Goal: Task Accomplishment & Management: Manage account settings

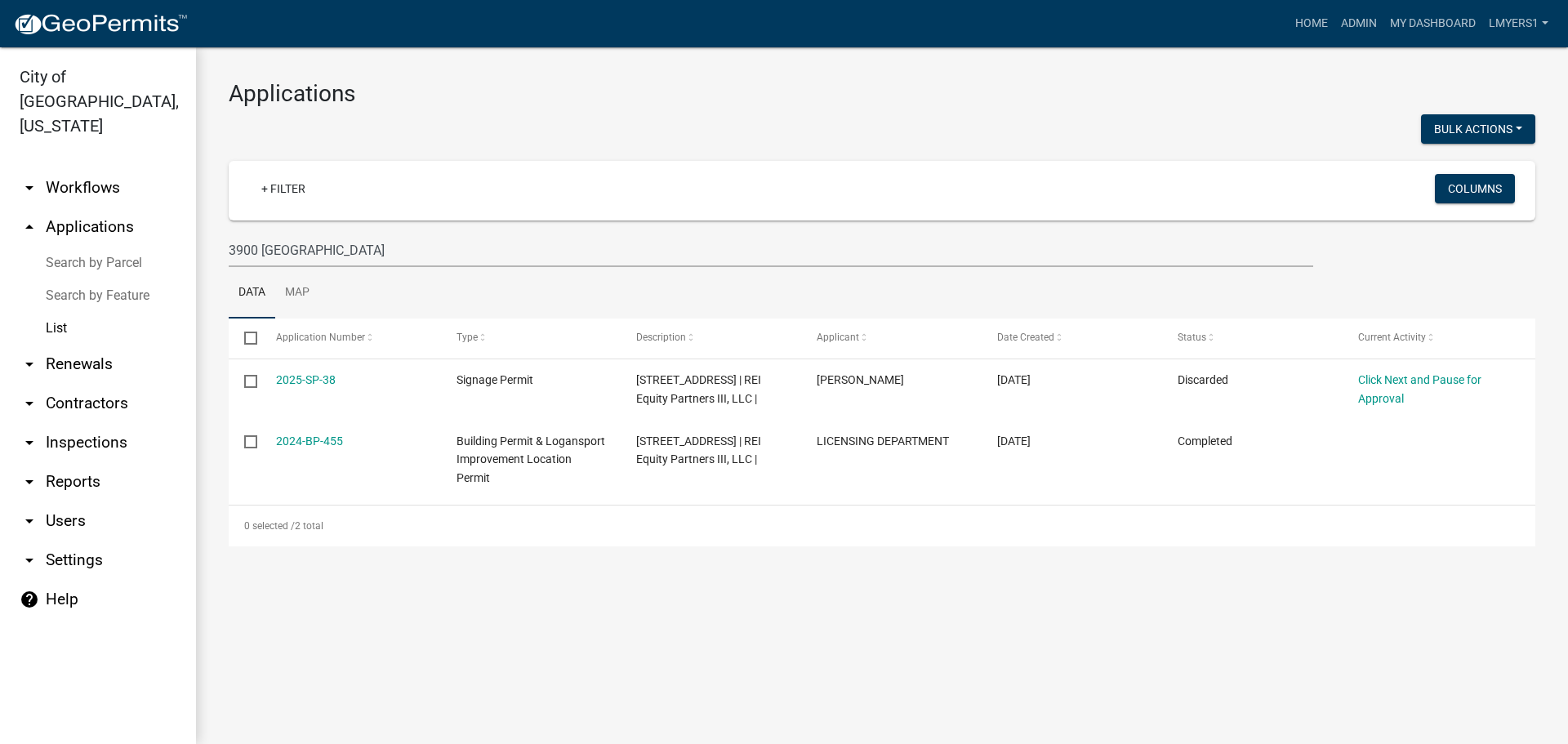
click at [103, 384] on link "arrow_drop_down Contractors" at bounding box center [98, 403] width 196 height 39
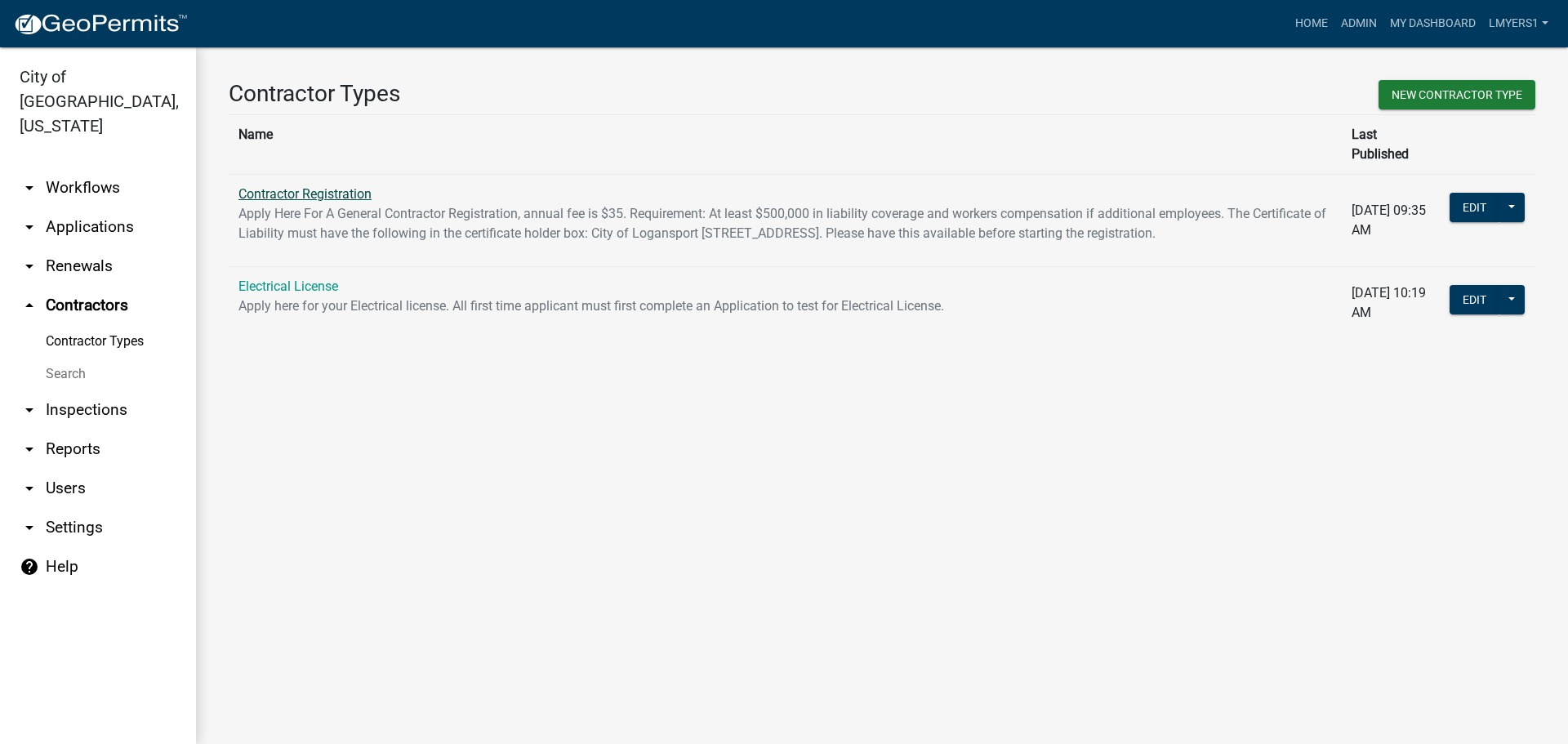
click at [308, 186] on link "Contractor Registration" at bounding box center [305, 194] width 133 height 16
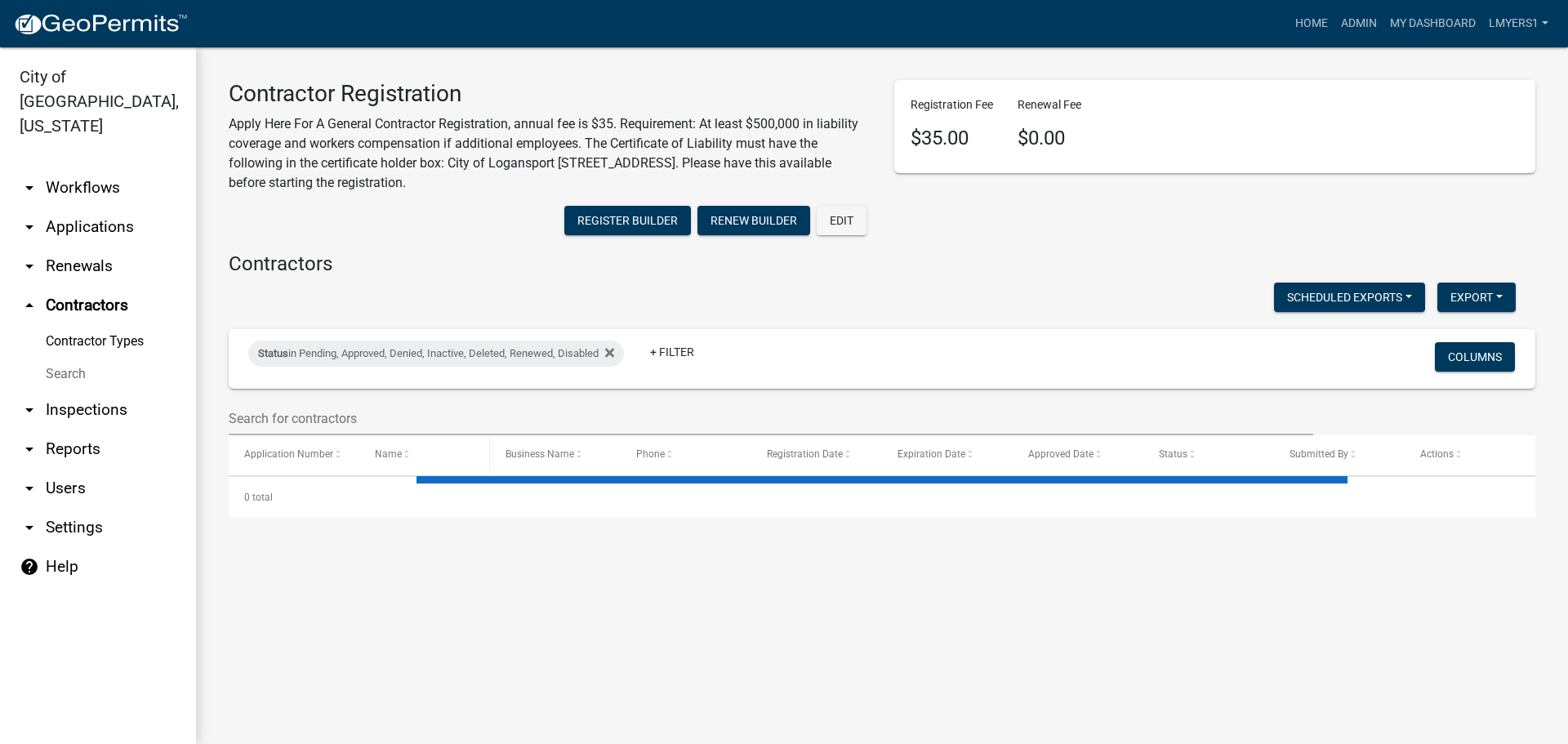
select select "3: 100"
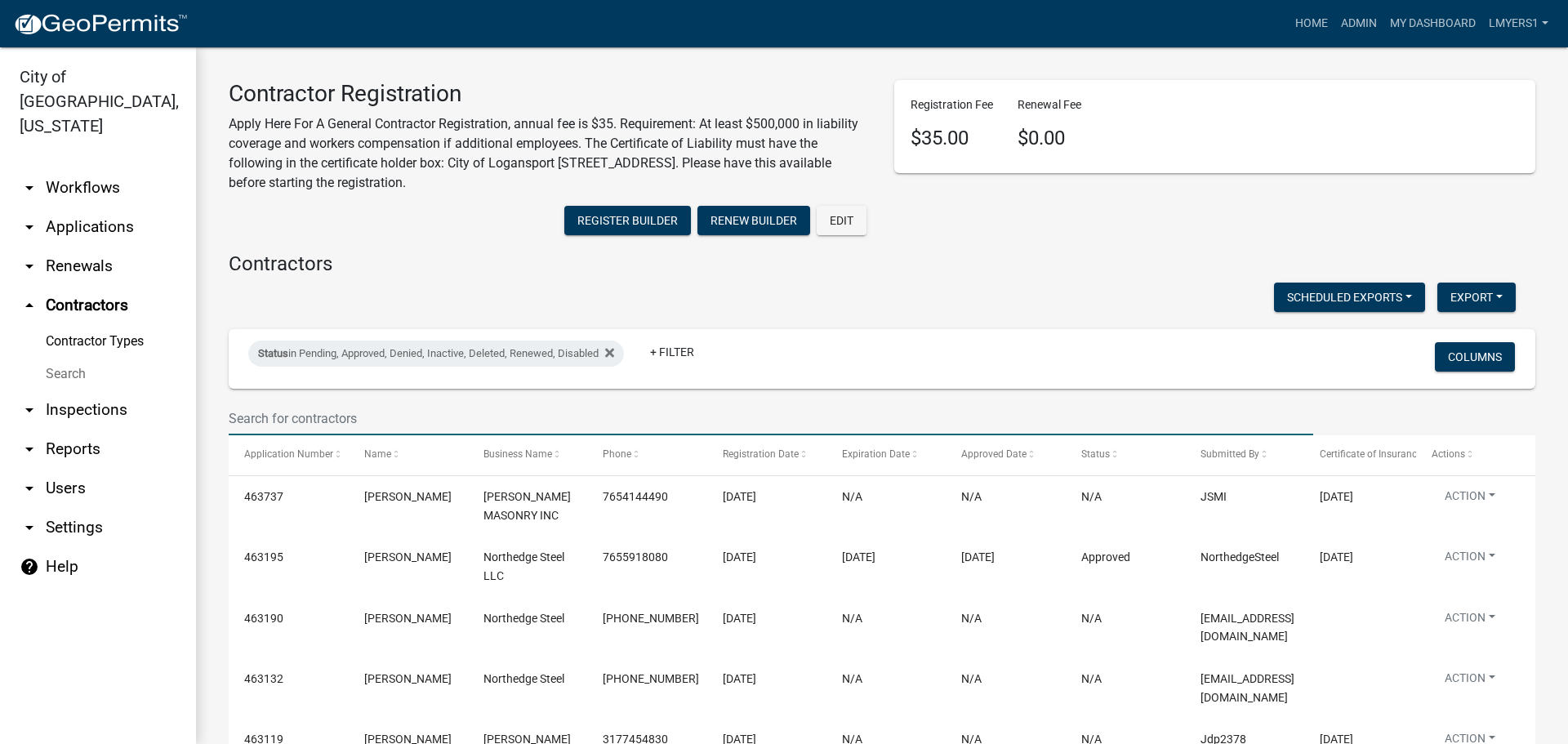
click at [423, 409] on input "text" at bounding box center [771, 418] width 1084 height 33
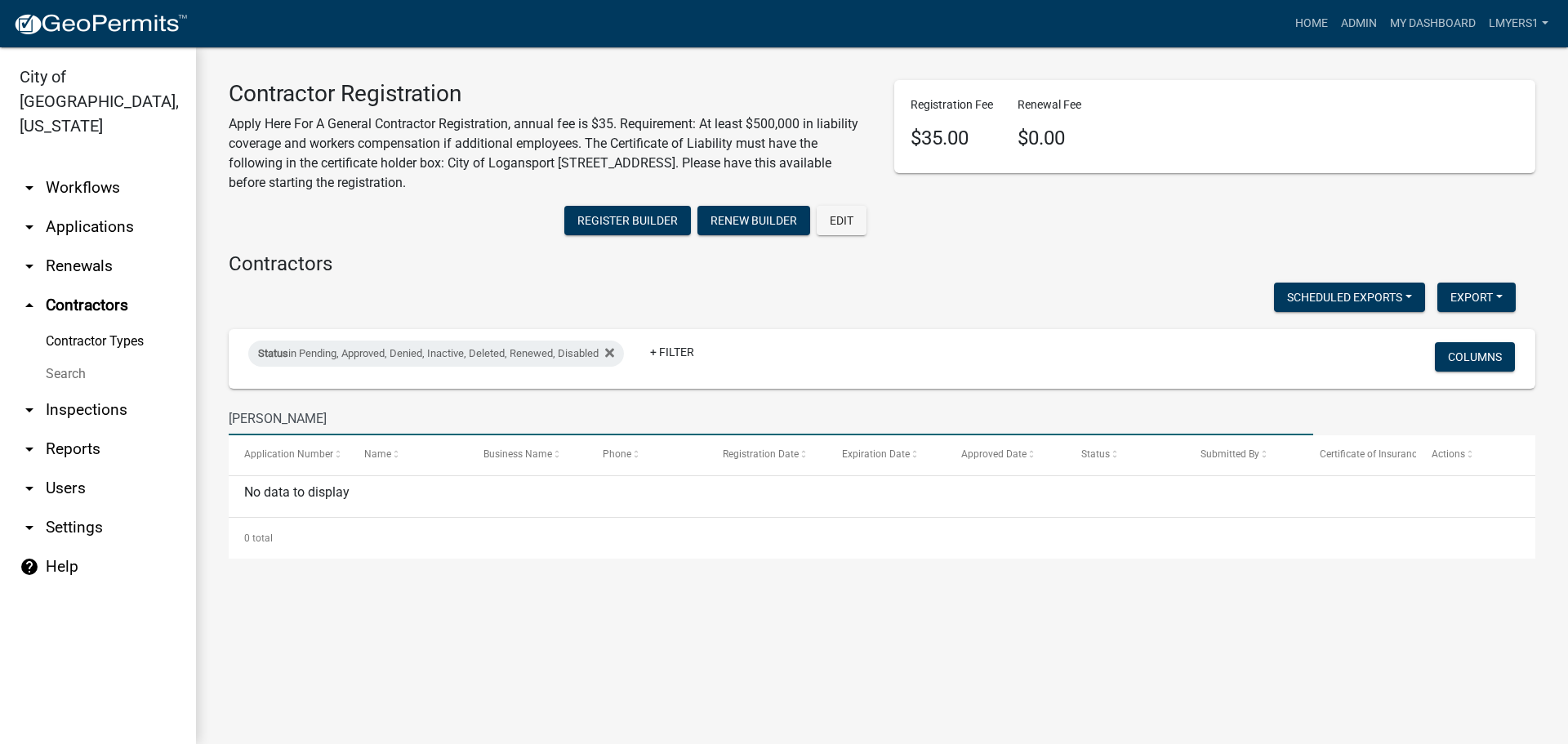
type input "Malott"
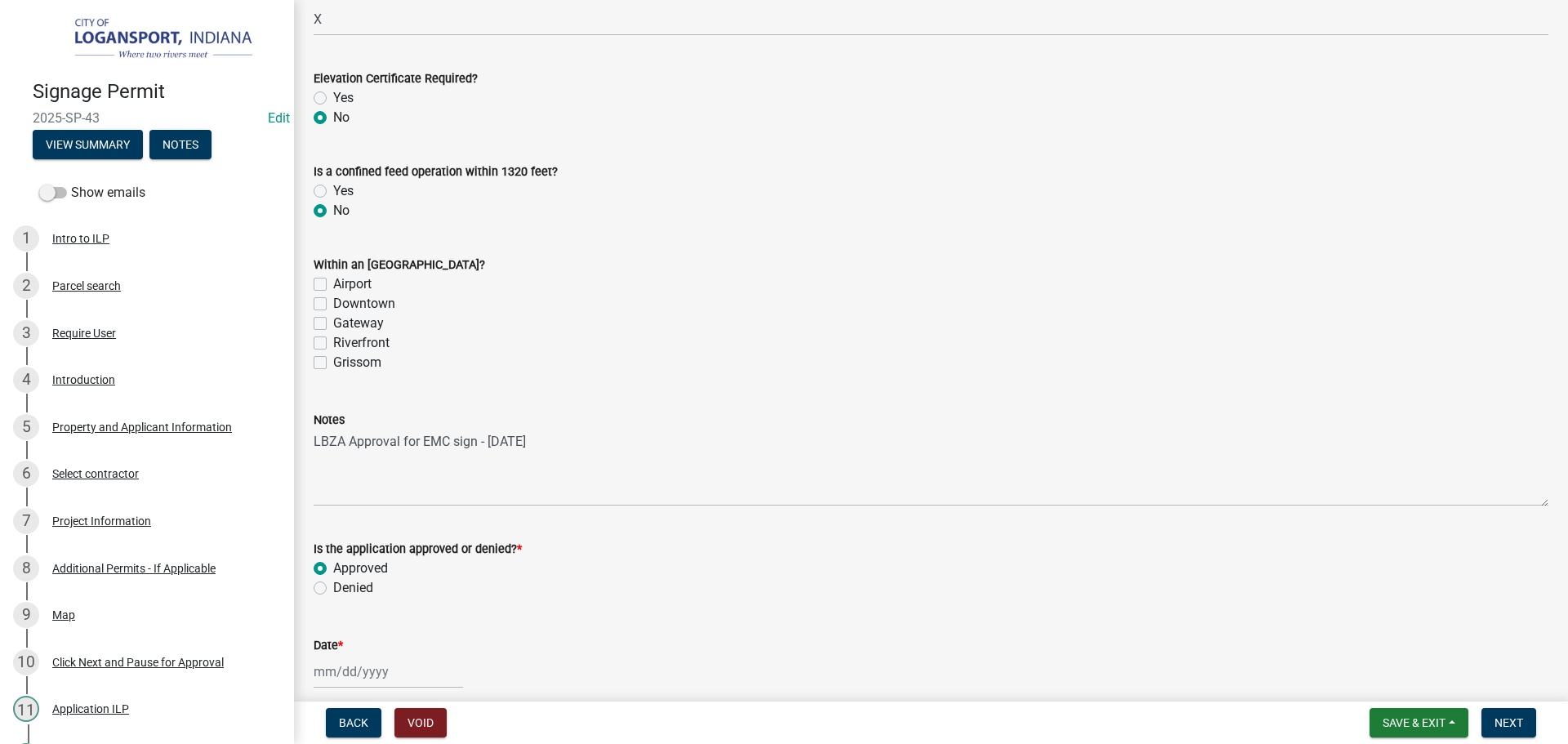
scroll to position [955, 0]
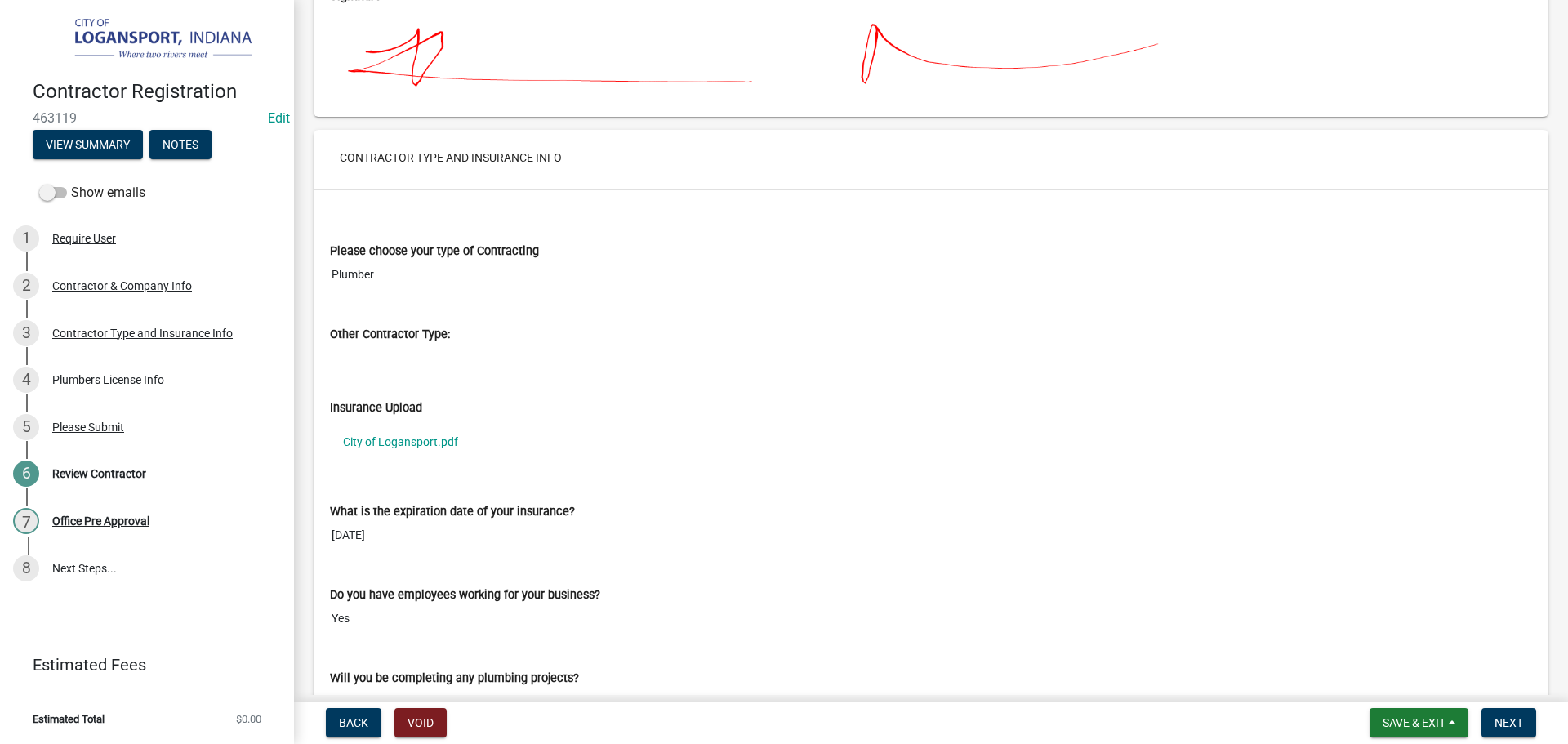
scroll to position [1307, 0]
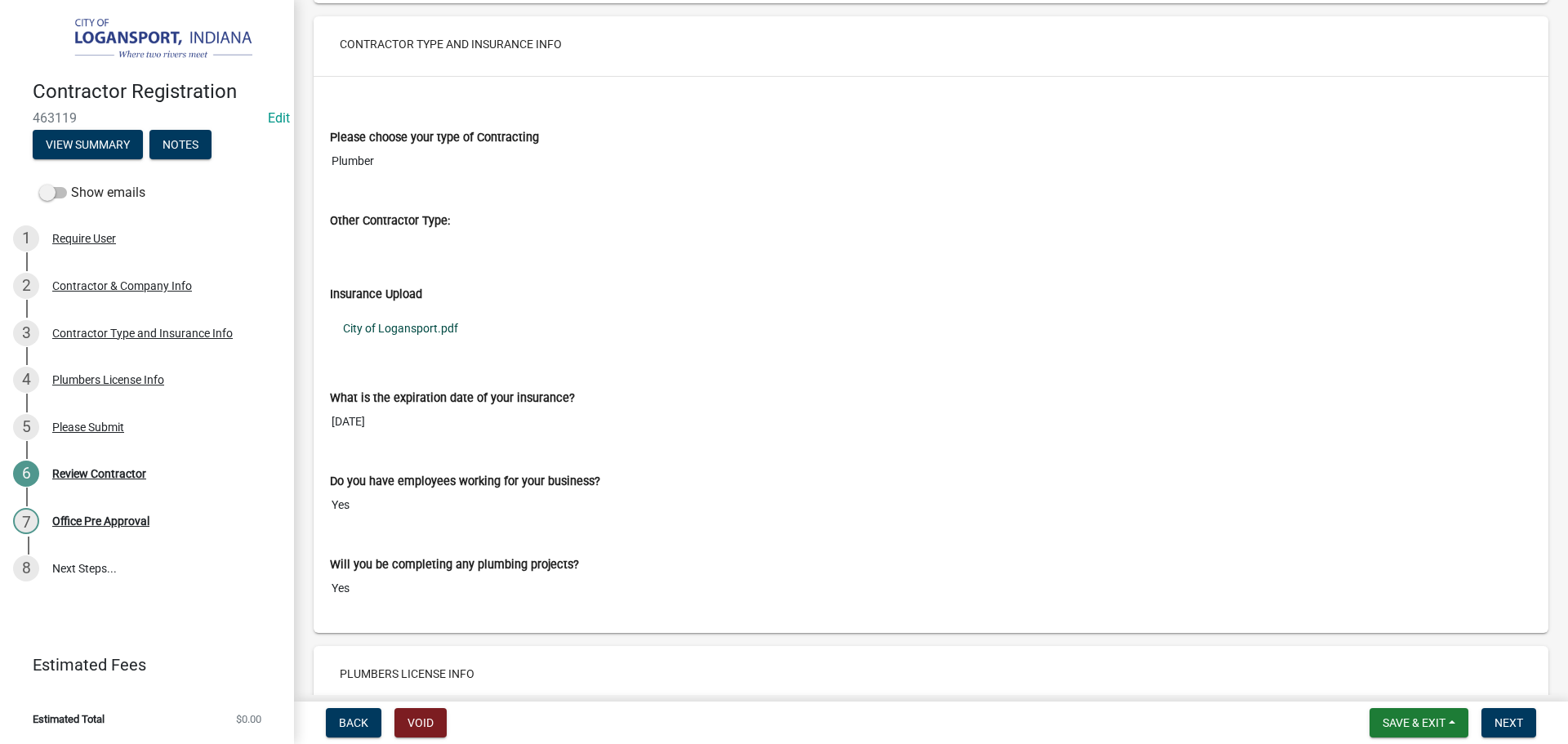
click at [400, 330] on link "City of Logansport.pdf" at bounding box center [931, 328] width 1203 height 38
click at [1504, 720] on span "Next" at bounding box center [1509, 723] width 29 height 13
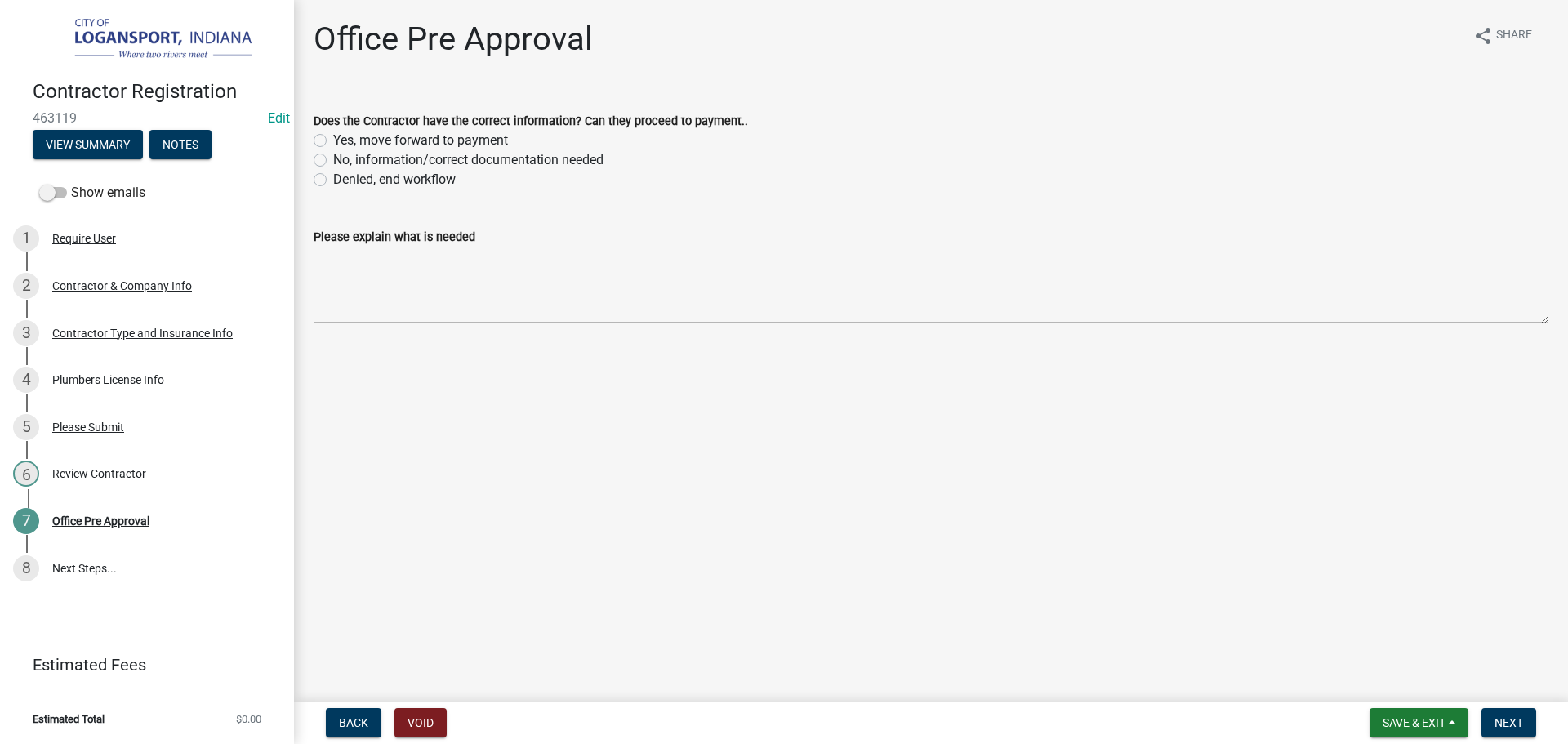
click at [333, 138] on label "Yes, move forward to payment" at bounding box center [420, 140] width 174 height 19
click at [333, 138] on input "Yes, move forward to payment" at bounding box center [339, 137] width 11 height 11
radio input "true"
click at [1522, 719] on span "Next" at bounding box center [1509, 723] width 29 height 13
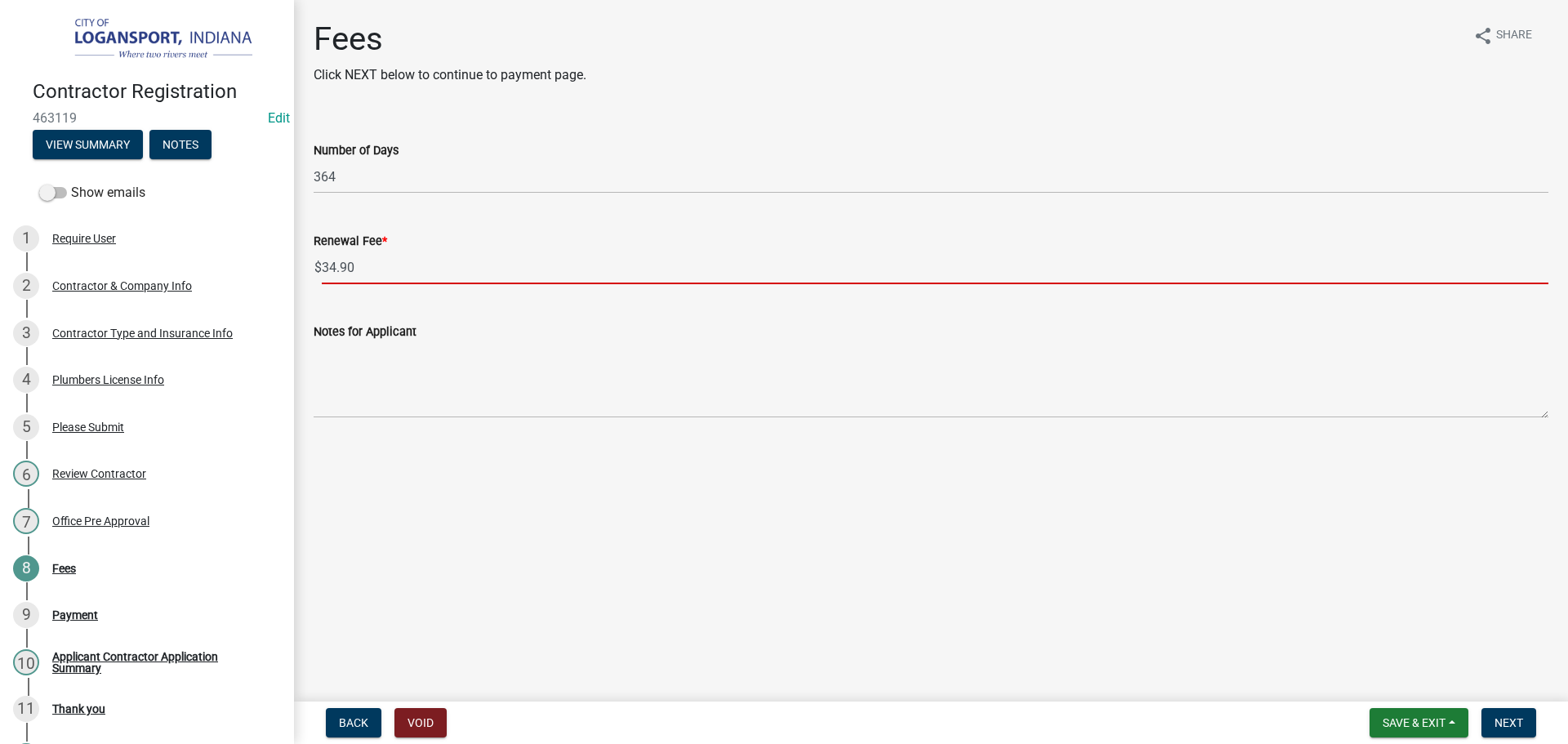
click at [379, 279] on input "34.90" at bounding box center [935, 268] width 1227 height 33
click at [379, 277] on input "34.90" at bounding box center [935, 268] width 1227 height 33
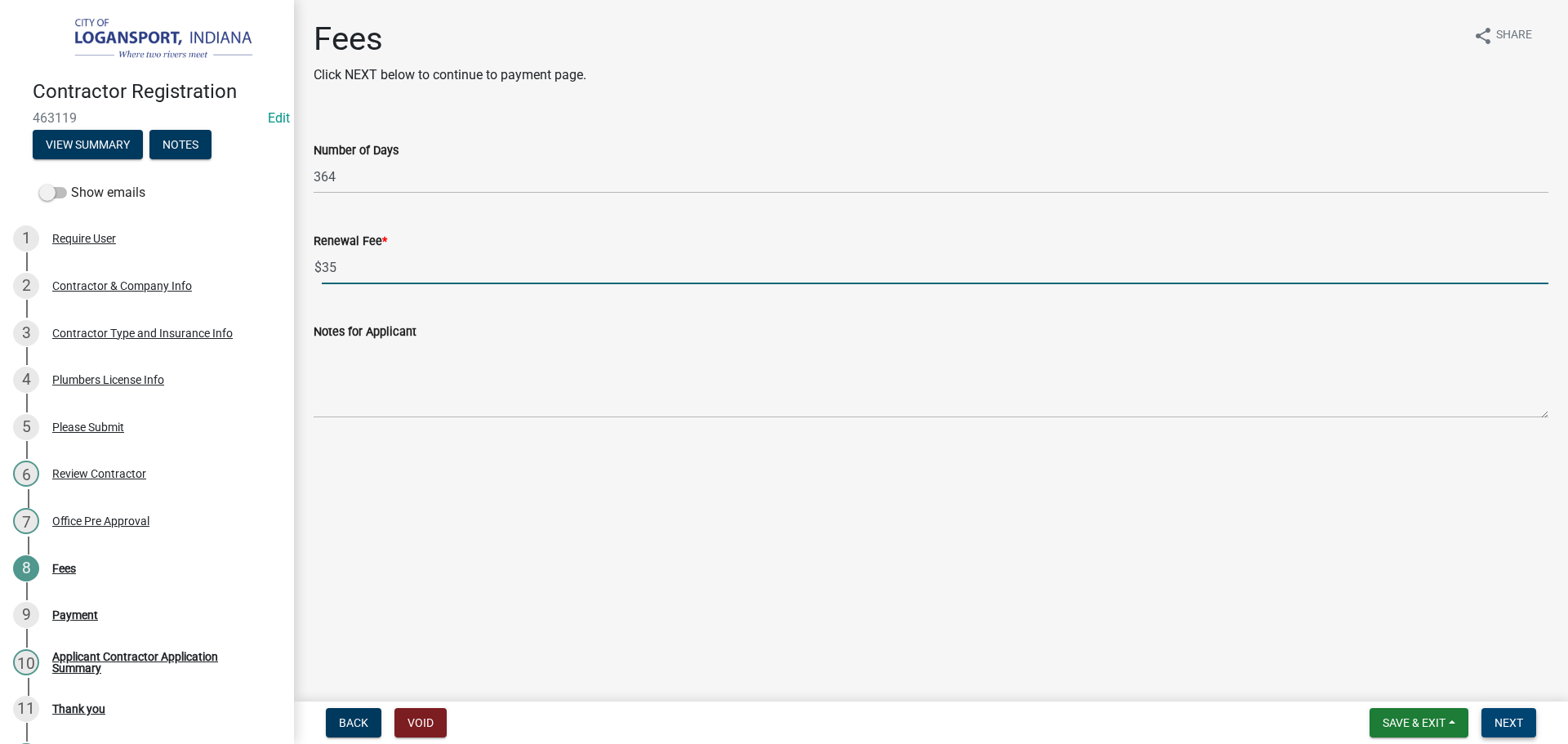
type input "35"
click at [1492, 714] on button "Next" at bounding box center [1508, 723] width 54 height 30
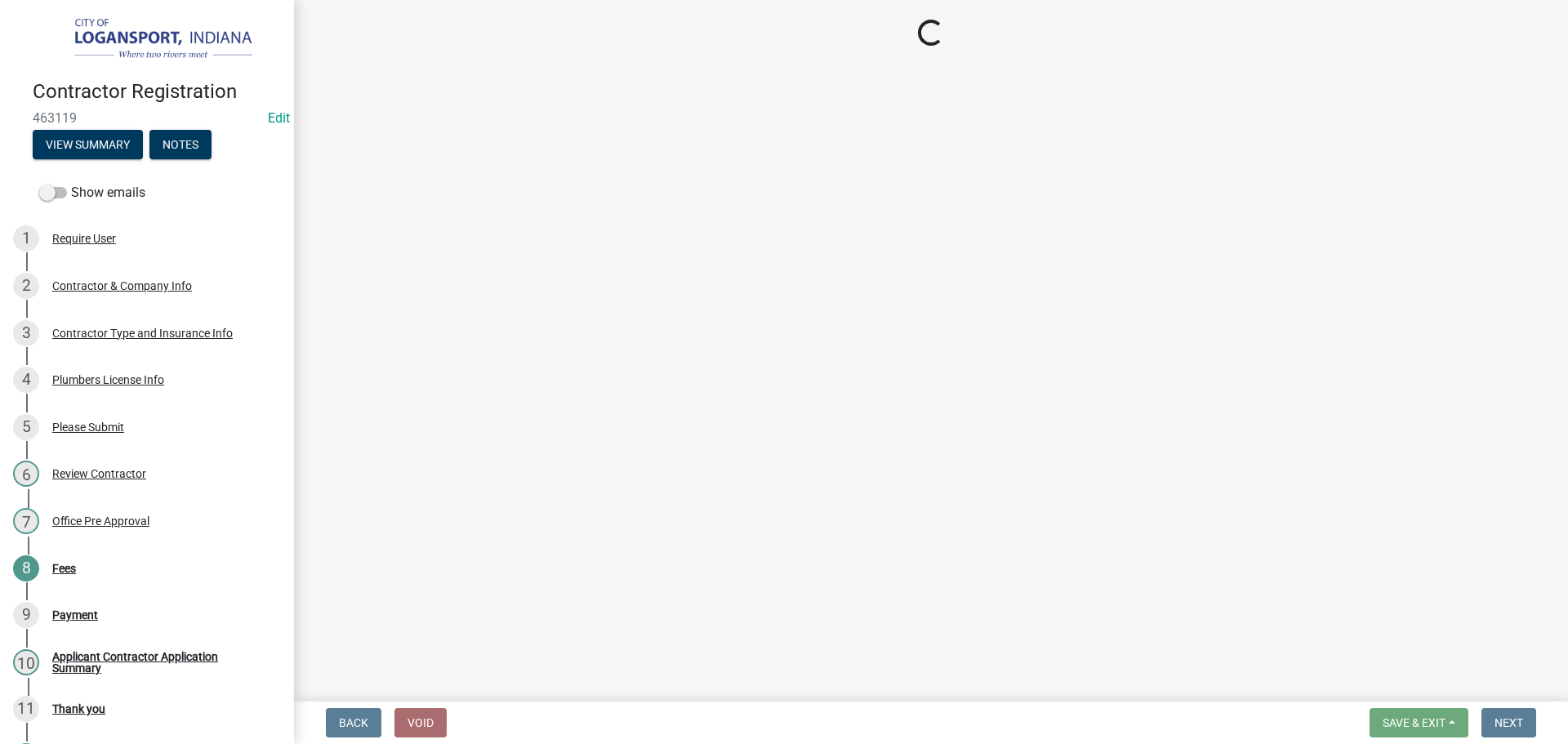
select select "3: 3"
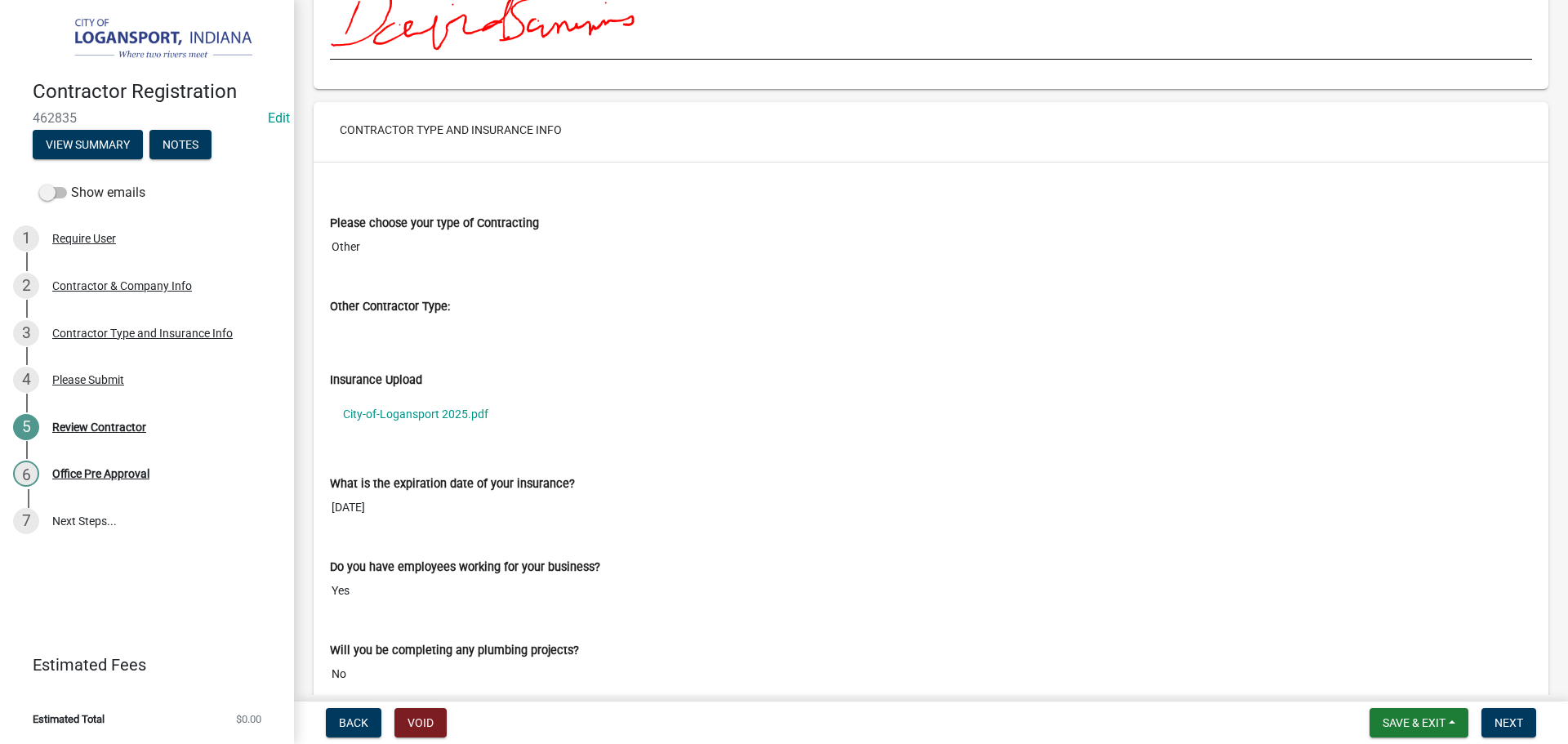
scroll to position [1226, 0]
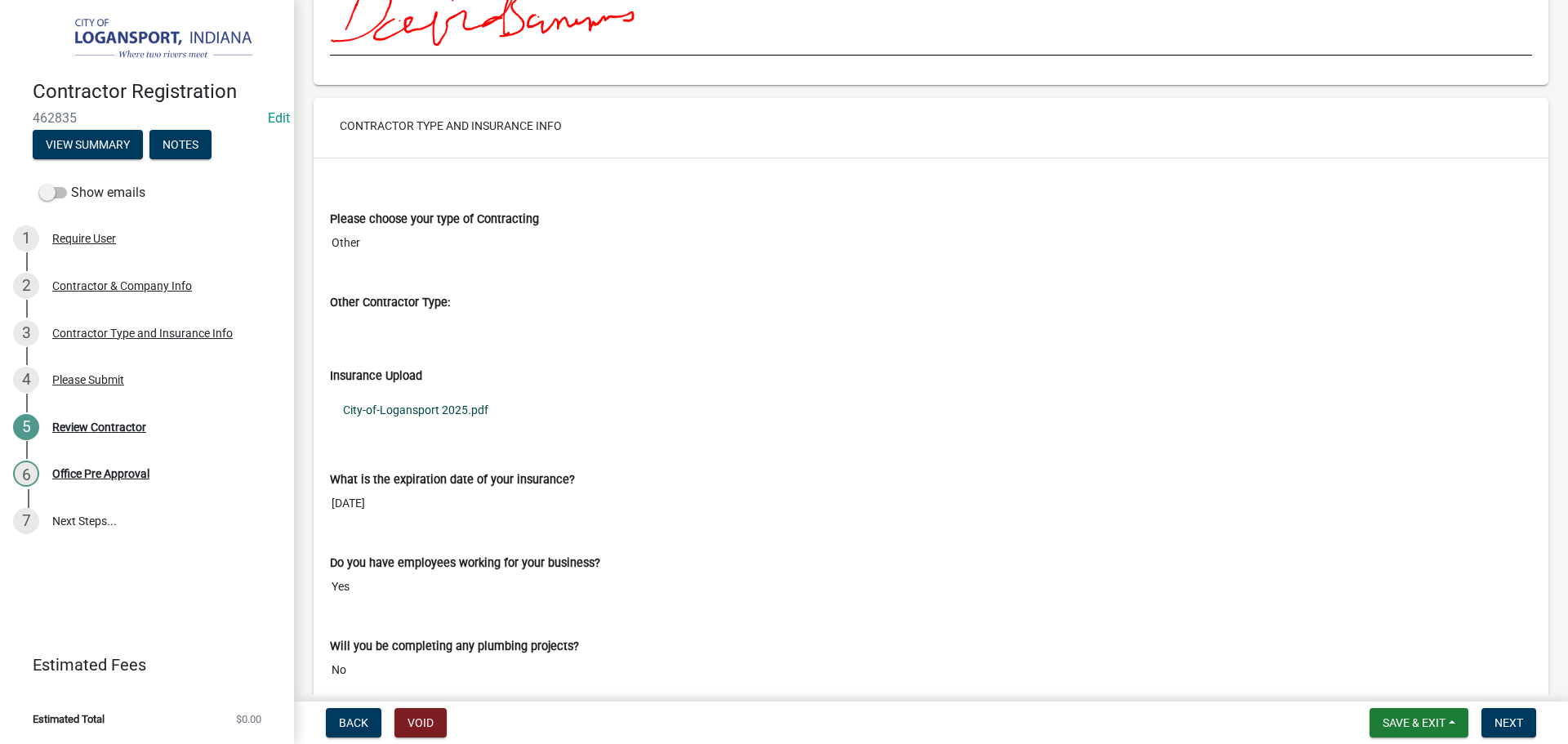
click at [434, 407] on link "City-of-Logansport 2025.pdf" at bounding box center [931, 410] width 1203 height 38
click at [1521, 722] on span "Next" at bounding box center [1509, 723] width 29 height 13
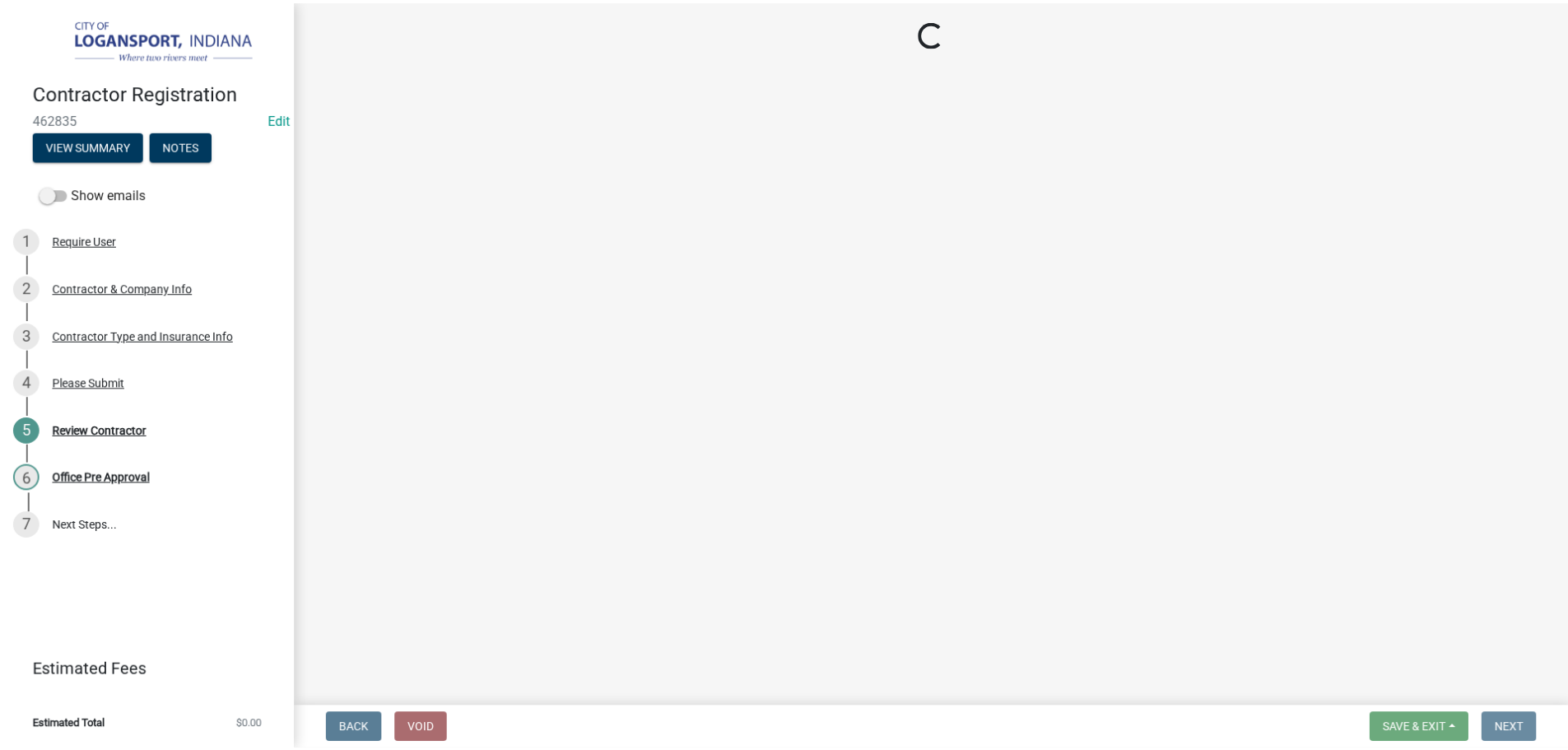
scroll to position [0, 0]
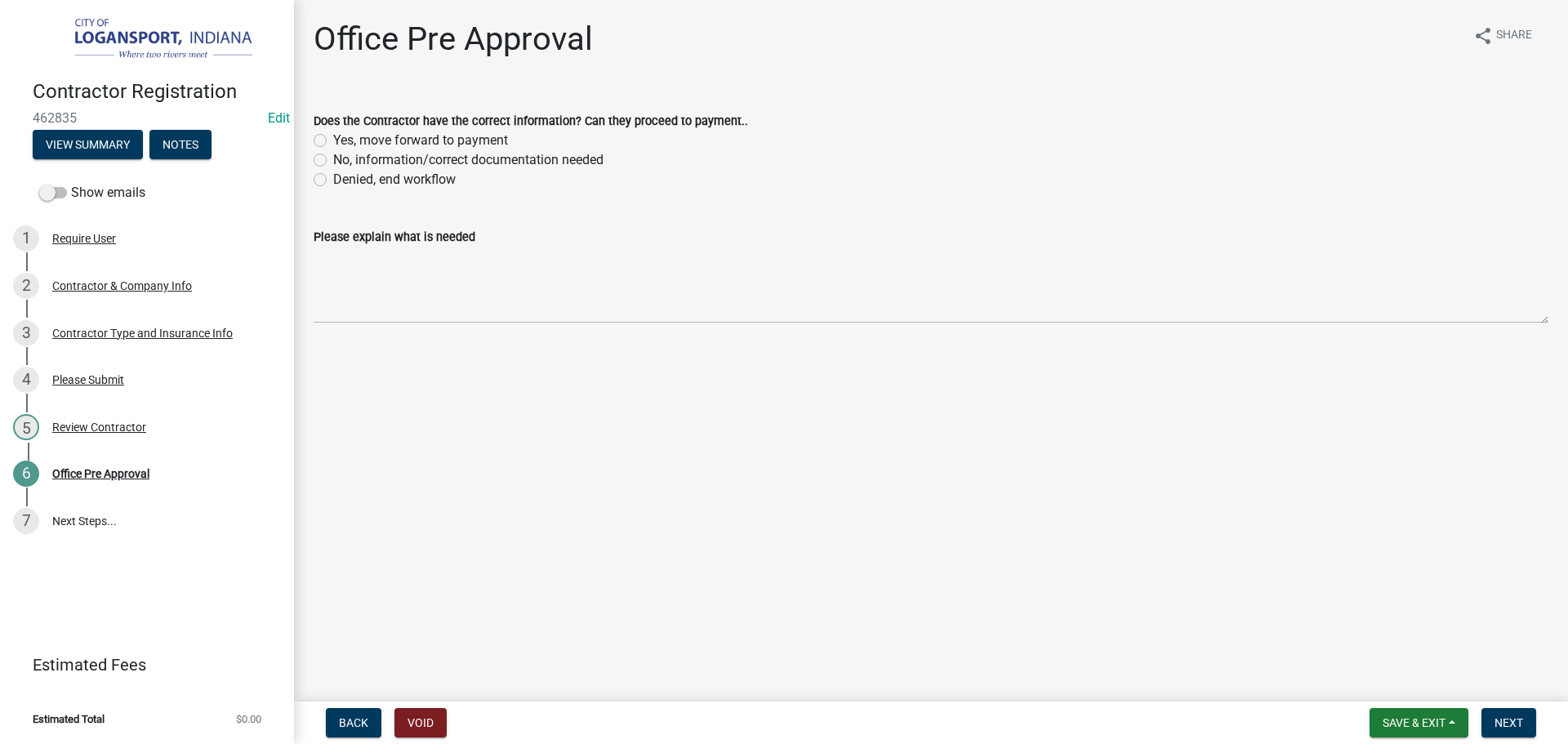
click at [333, 181] on label "Denied, end workflow" at bounding box center [394, 179] width 123 height 19
click at [333, 181] on input "Denied, end workflow" at bounding box center [339, 175] width 11 height 11
radio input "true"
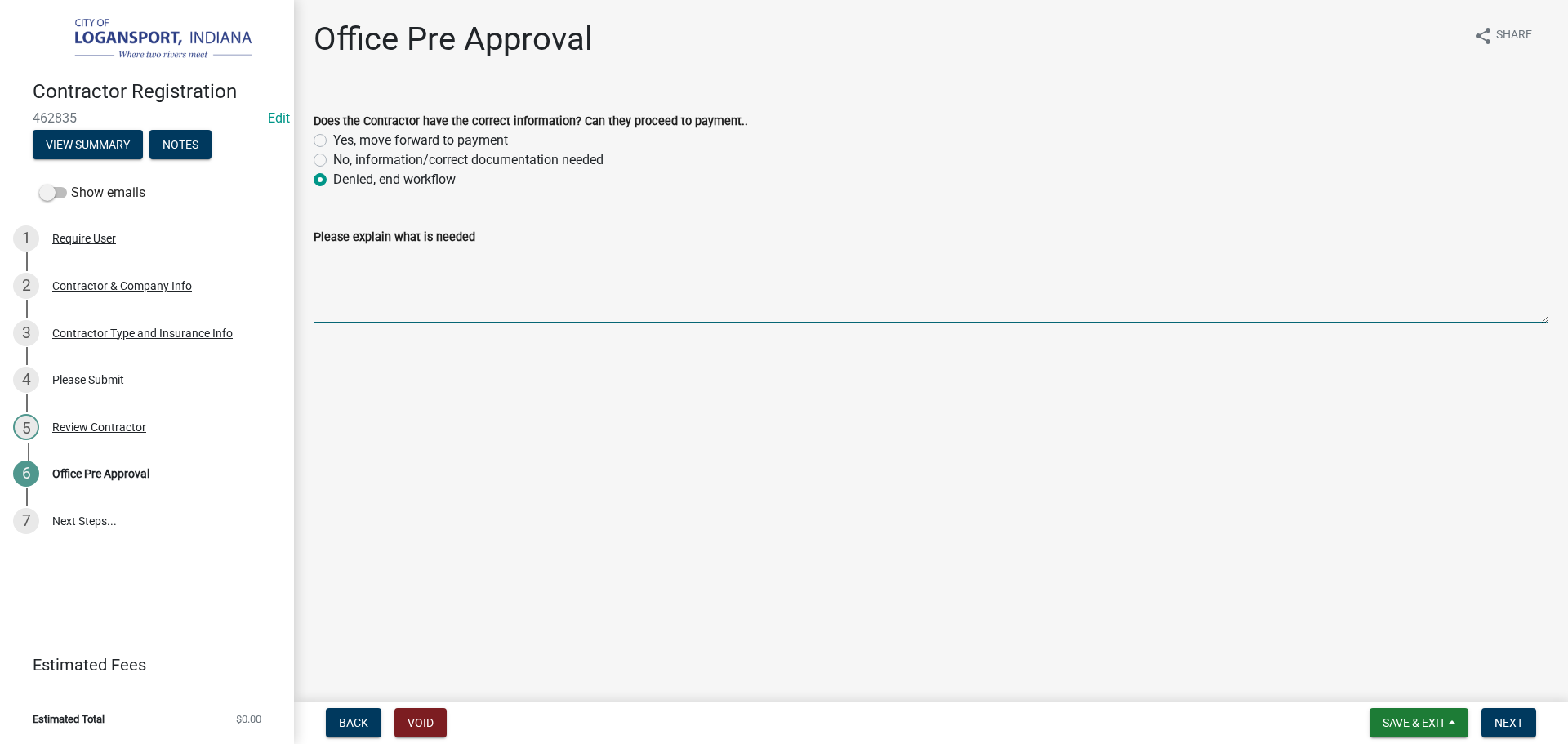
click at [352, 276] on textarea "Please explain what is needed" at bounding box center [931, 284] width 1235 height 77
type textarea "Y"
type textarea "A"
drag, startPoint x: 608, startPoint y: 259, endPoint x: 508, endPoint y: 259, distance: 100.0
click at [508, 259] on textarea "Your expiration date on your COI will not advance" at bounding box center [931, 284] width 1235 height 77
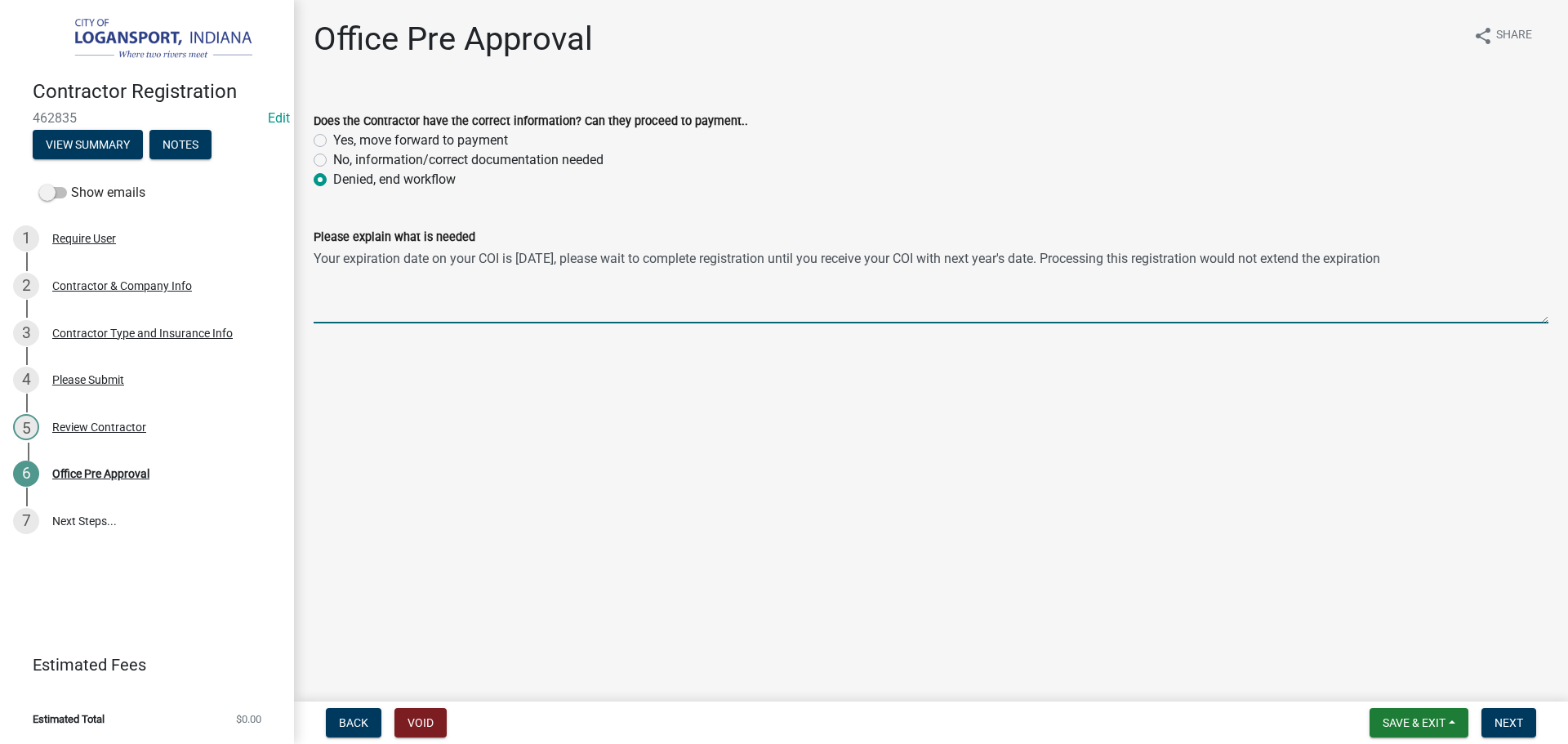
click at [1445, 259] on textarea "Your expiration date on your COI is 9/1/2025, please wait to complete registrat…" at bounding box center [931, 284] width 1235 height 77
type textarea "Your expiration date on your COI is 9/1/2025, please wait to complete registrat…"
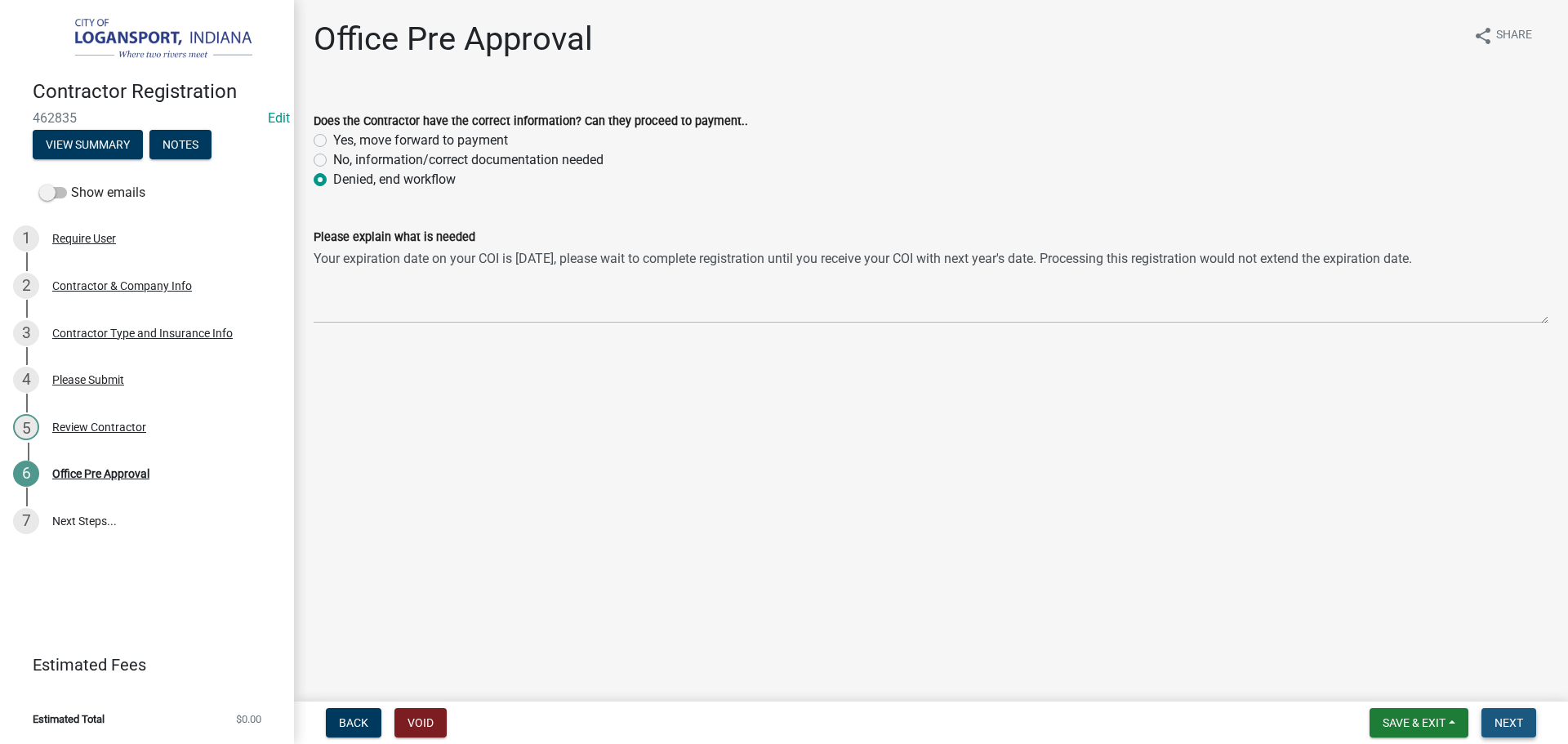
click at [1502, 722] on span "Next" at bounding box center [1509, 723] width 29 height 13
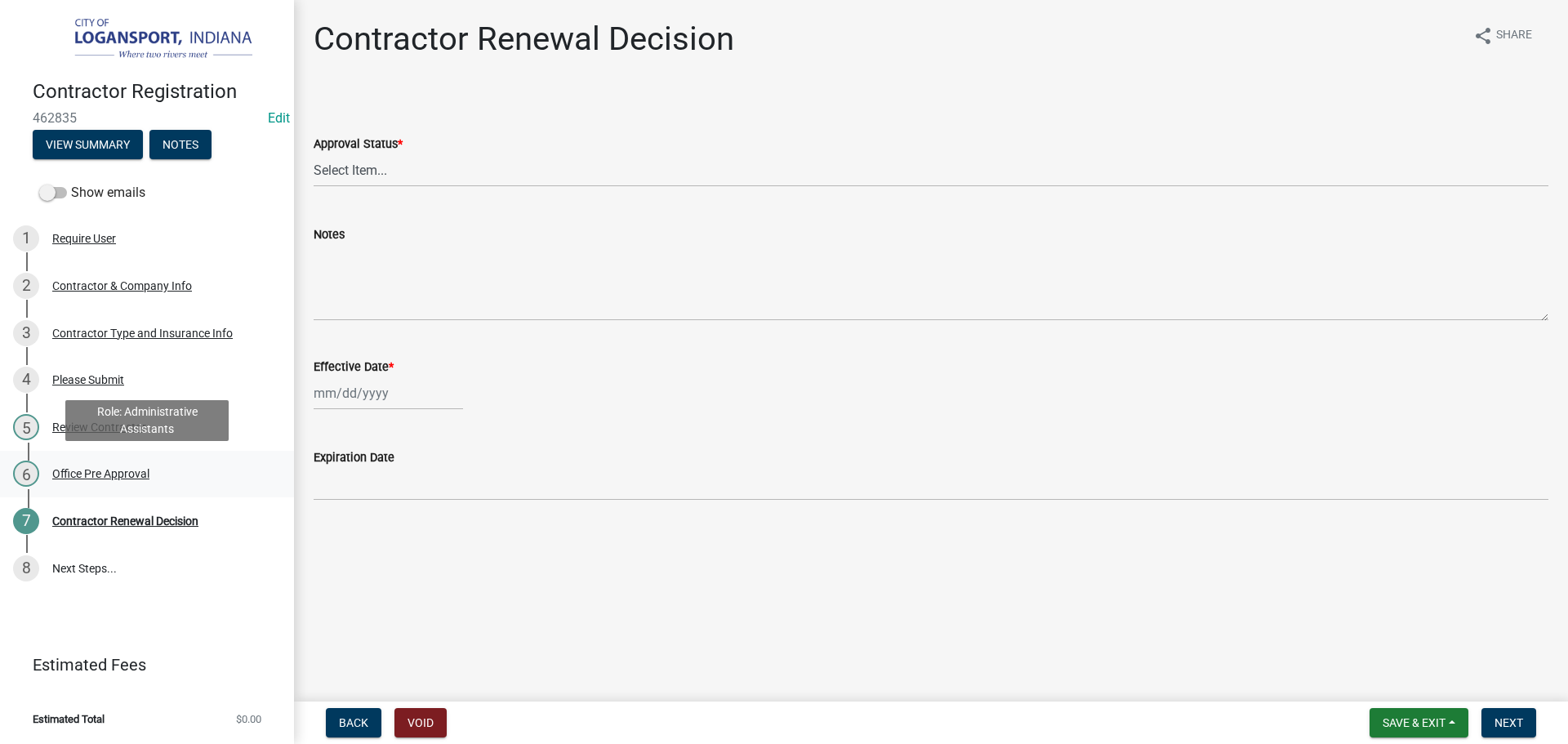
click at [144, 474] on div "Office Pre Approval" at bounding box center [101, 474] width 97 height 11
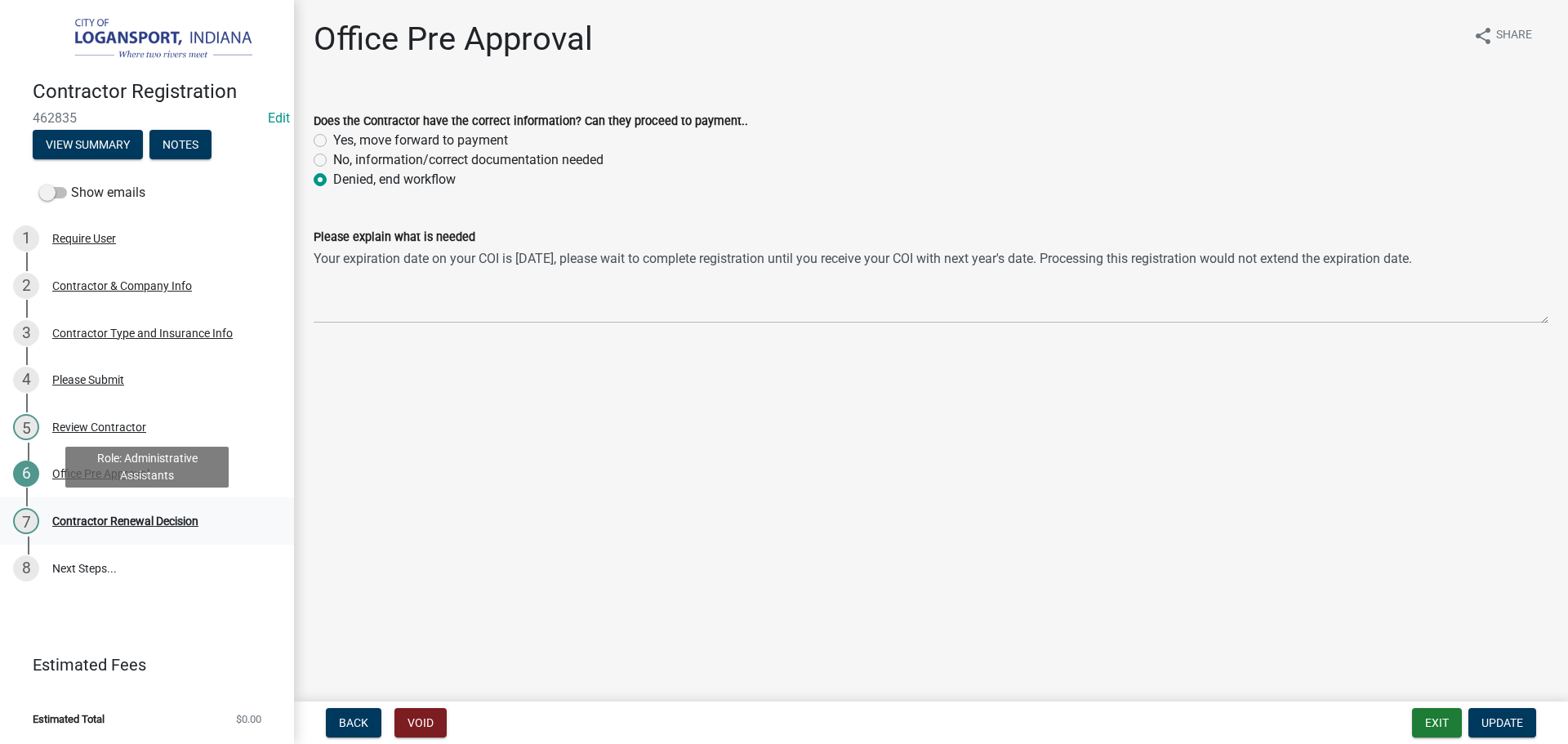
click at [144, 523] on div "Contractor Renewal Decision" at bounding box center [126, 521] width 146 height 11
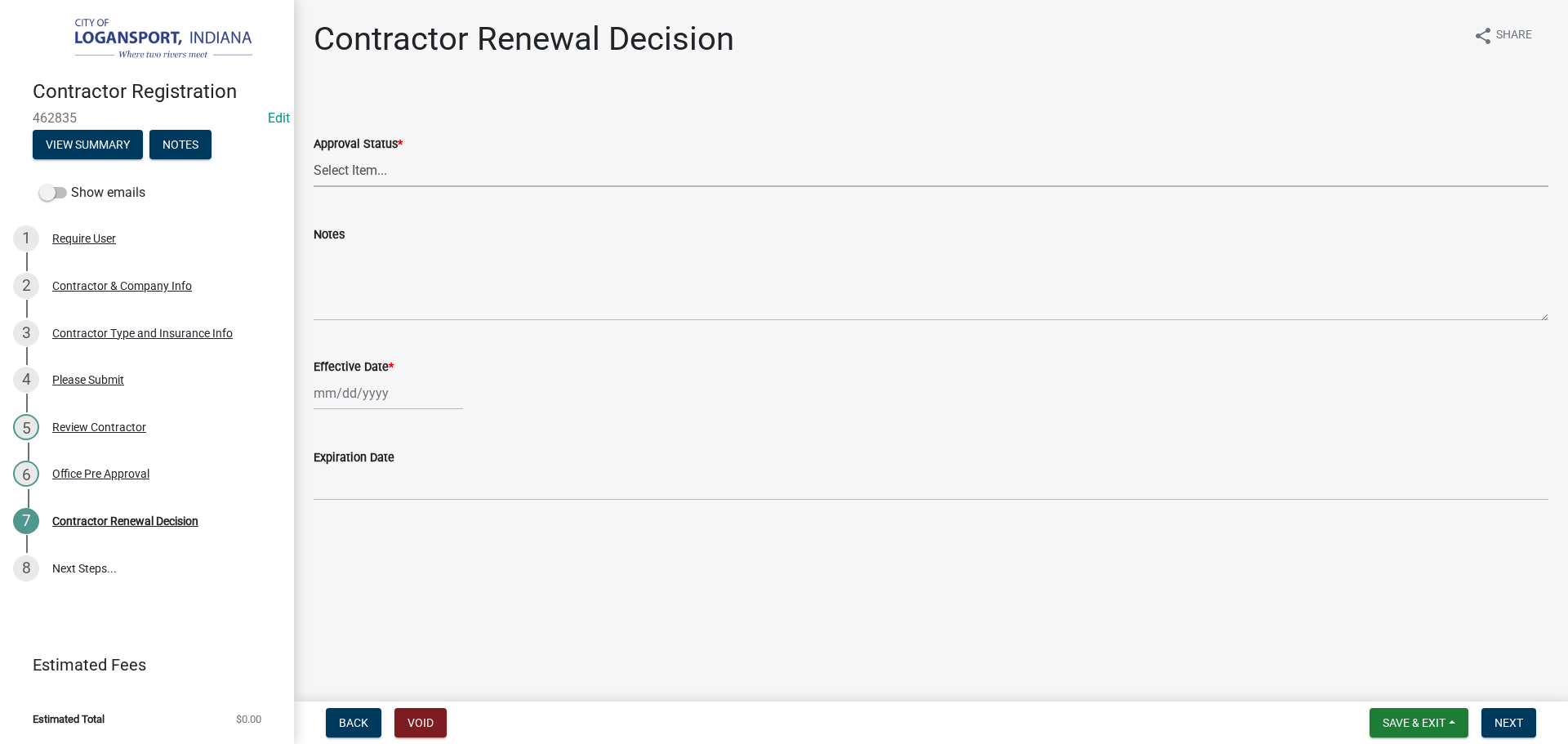
click at [368, 174] on select "Select Item... Approved Denied" at bounding box center [931, 170] width 1235 height 33
click at [314, 153] on select "Select Item... Approved Denied" at bounding box center [931, 170] width 1235 height 33
select select "e500317b-0bbf-4cae-a509-e27c42e3eb24"
click at [362, 410] on wm-data-entity-input "Effective Date" at bounding box center [931, 379] width 1235 height 90
select select "8"
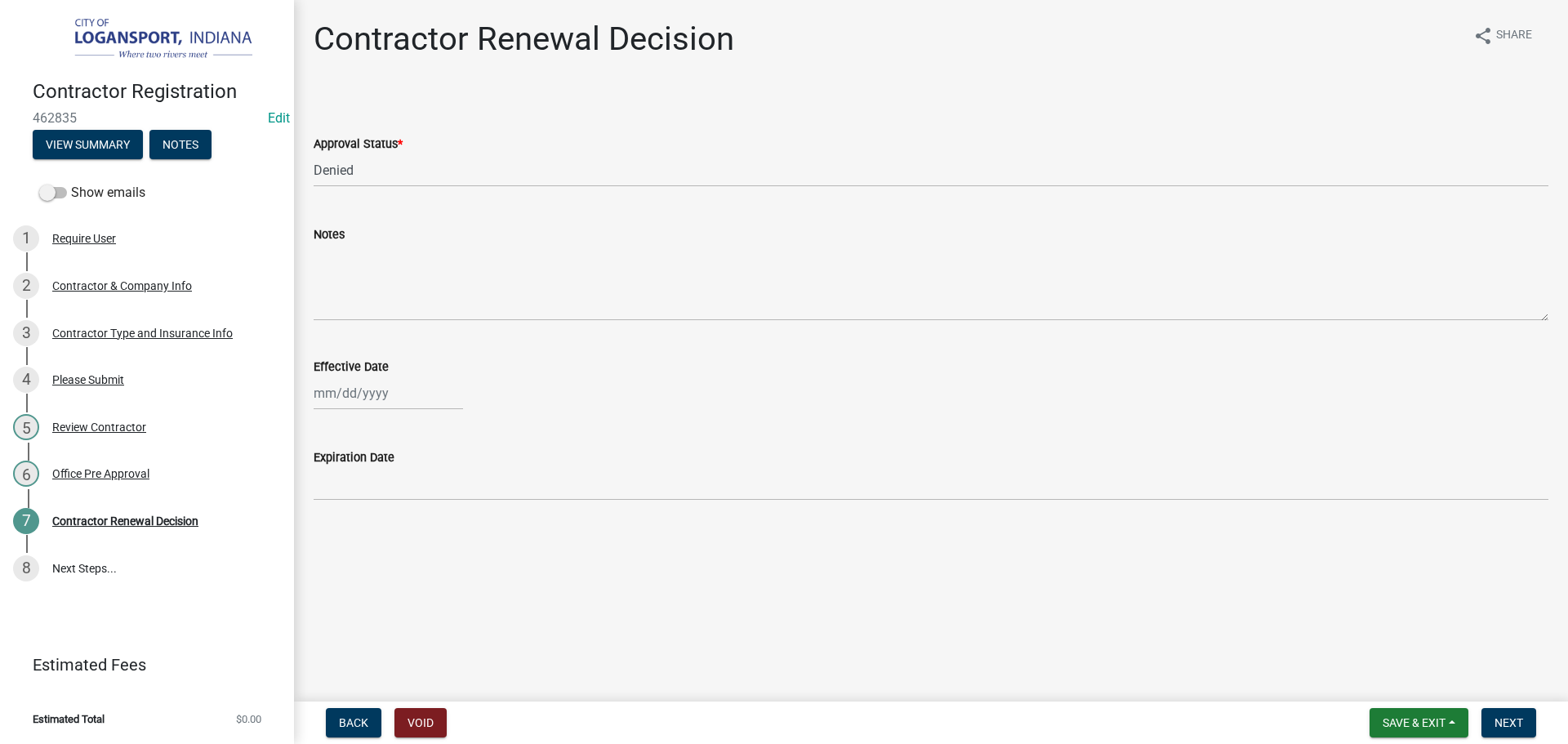
select select "2025"
click at [361, 395] on div "Jan Feb Mar Apr May Jun Jul Aug Sep Oct Nov Dec 1525 1526 1527 1528 1529 1530 1…" at bounding box center [389, 393] width 150 height 33
click at [411, 527] on div "14" at bounding box center [408, 533] width 26 height 26
type input "[DATE]"
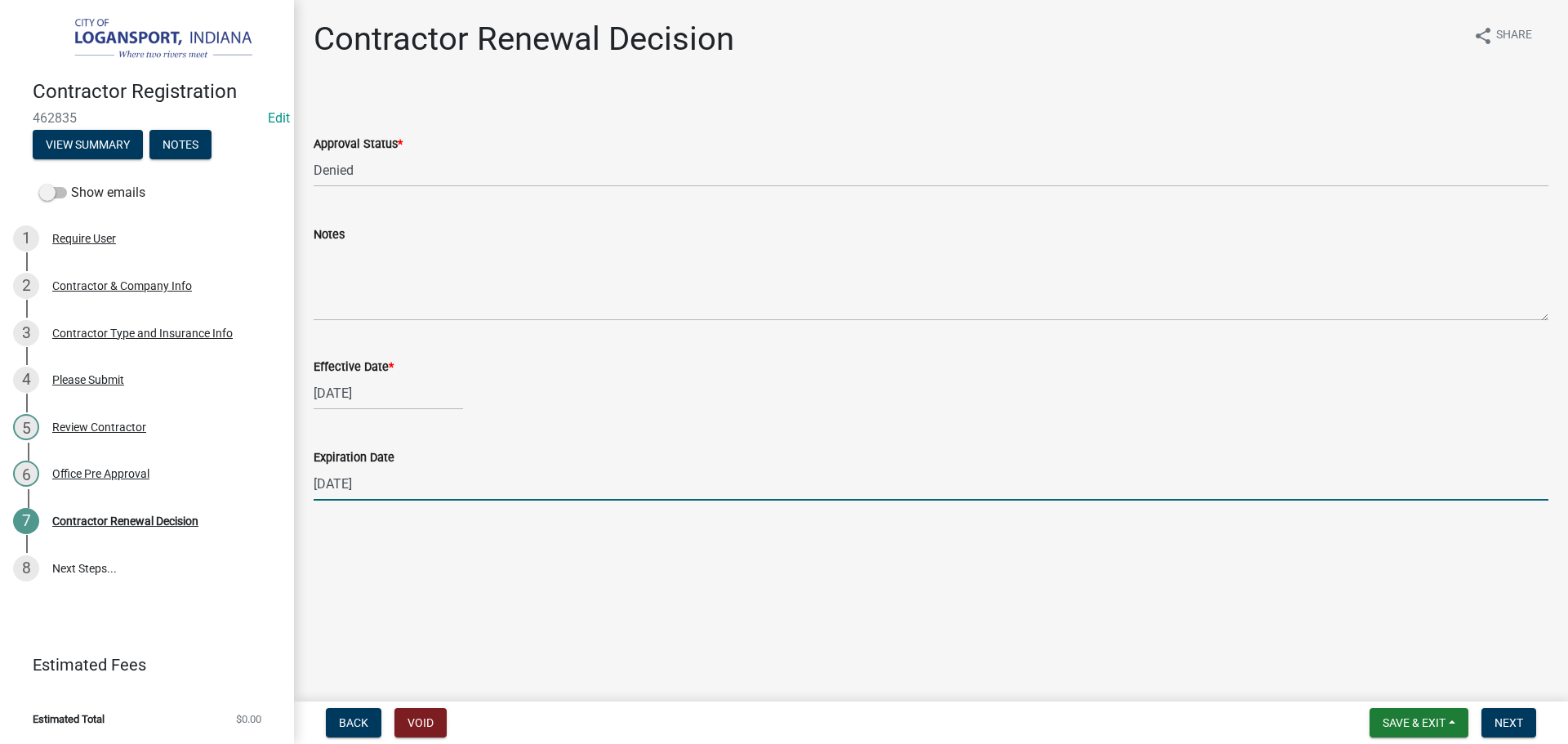
click at [401, 490] on input "[DATE]" at bounding box center [931, 484] width 1235 height 33
click at [401, 490] on input "[DATE]" at bounding box center [931, 484] width 1235 height 33
click at [403, 487] on input "[DATE]" at bounding box center [931, 484] width 1235 height 33
select select "8"
select select "2025"
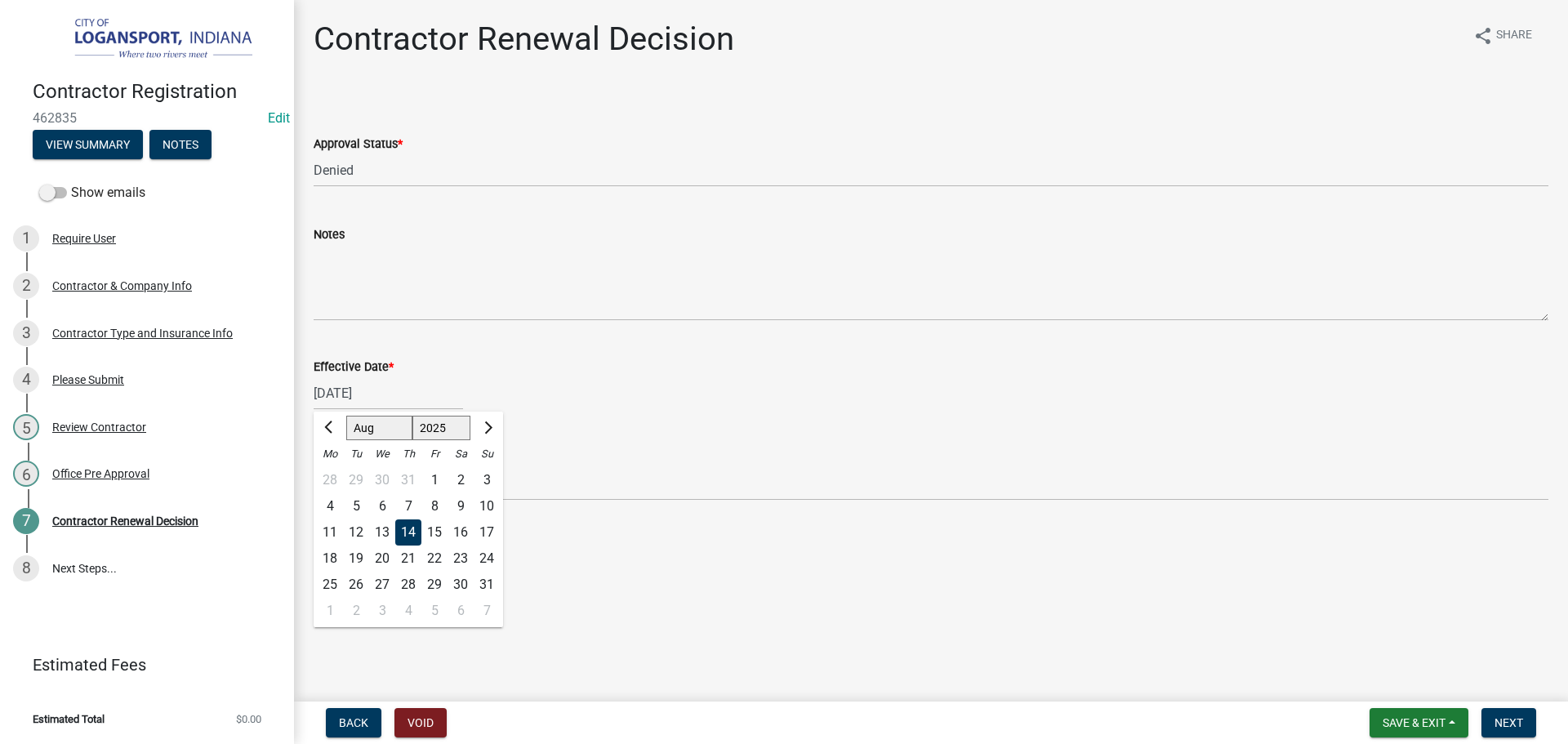
click at [405, 395] on div "08/14/2025 Jan Feb Mar Apr May Jun Jul Aug Sep Oct Nov Dec 1525 1526 1527 1528 …" at bounding box center [389, 393] width 150 height 33
click at [406, 533] on div "14" at bounding box center [408, 533] width 26 height 26
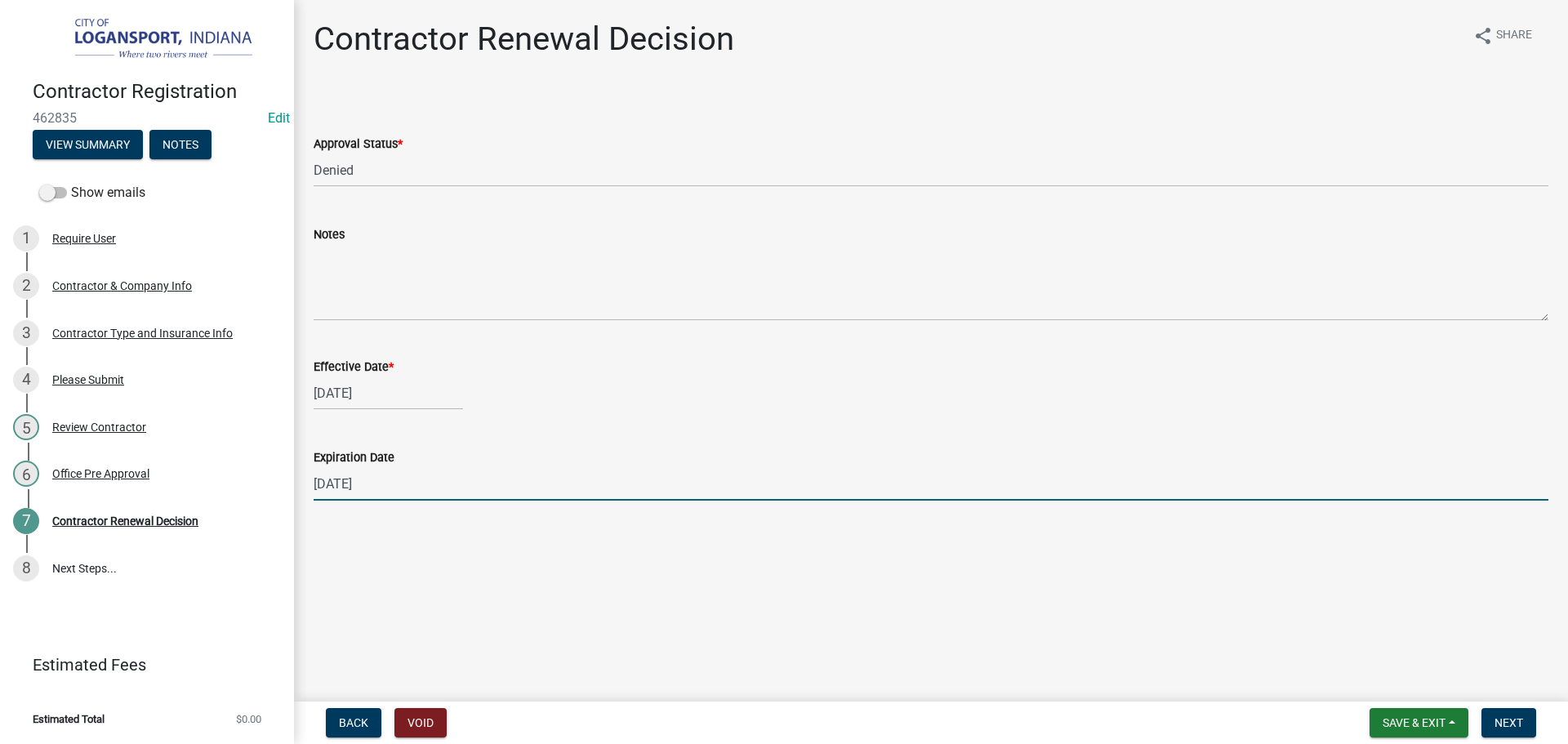
click at [398, 486] on input "[DATE]" at bounding box center [931, 484] width 1235 height 33
click at [399, 486] on input "[DATE]" at bounding box center [931, 484] width 1235 height 33
click at [400, 486] on input "[DATE]" at bounding box center [931, 484] width 1235 height 33
type input "[DATE]"
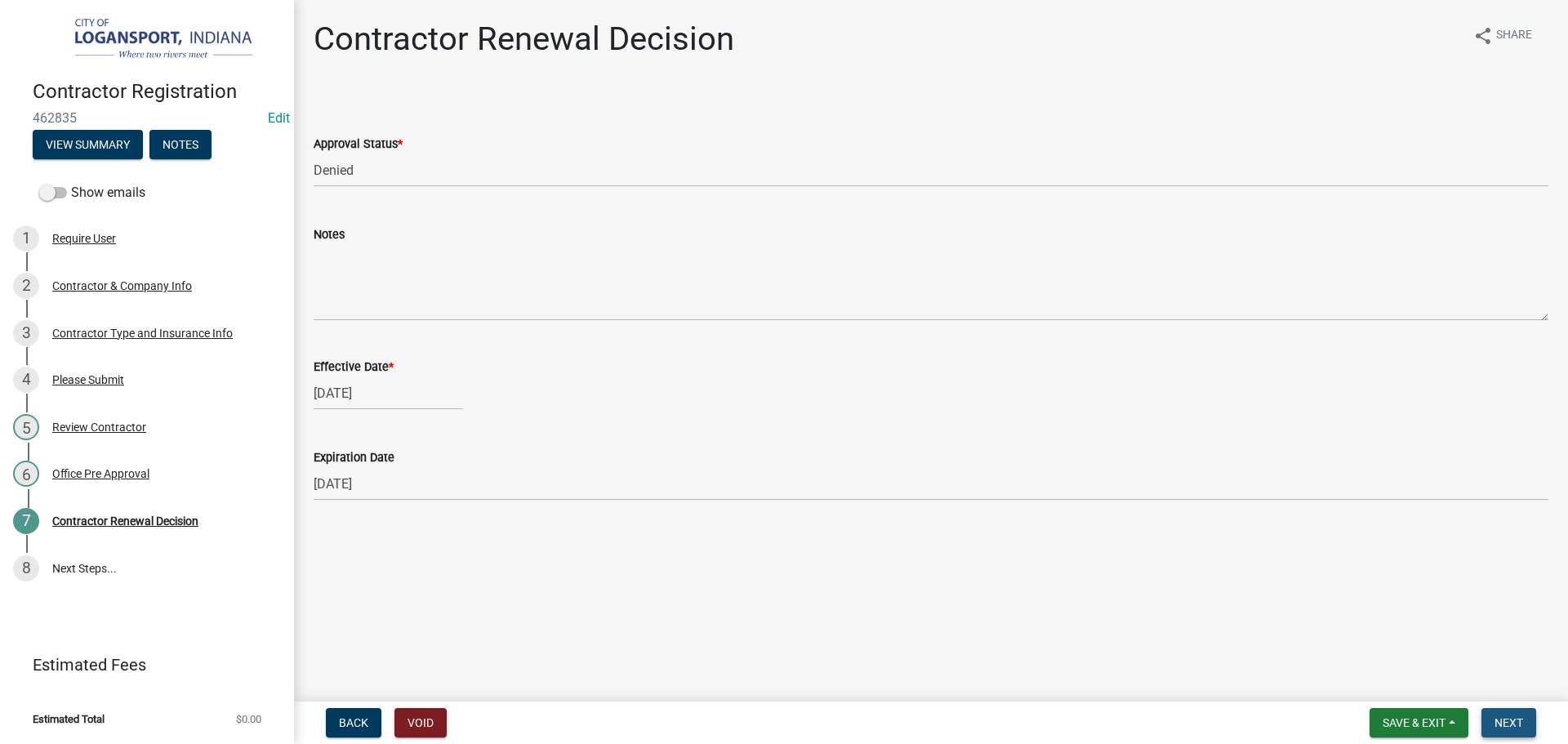
click at [1519, 722] on span "Next" at bounding box center [1509, 723] width 29 height 13
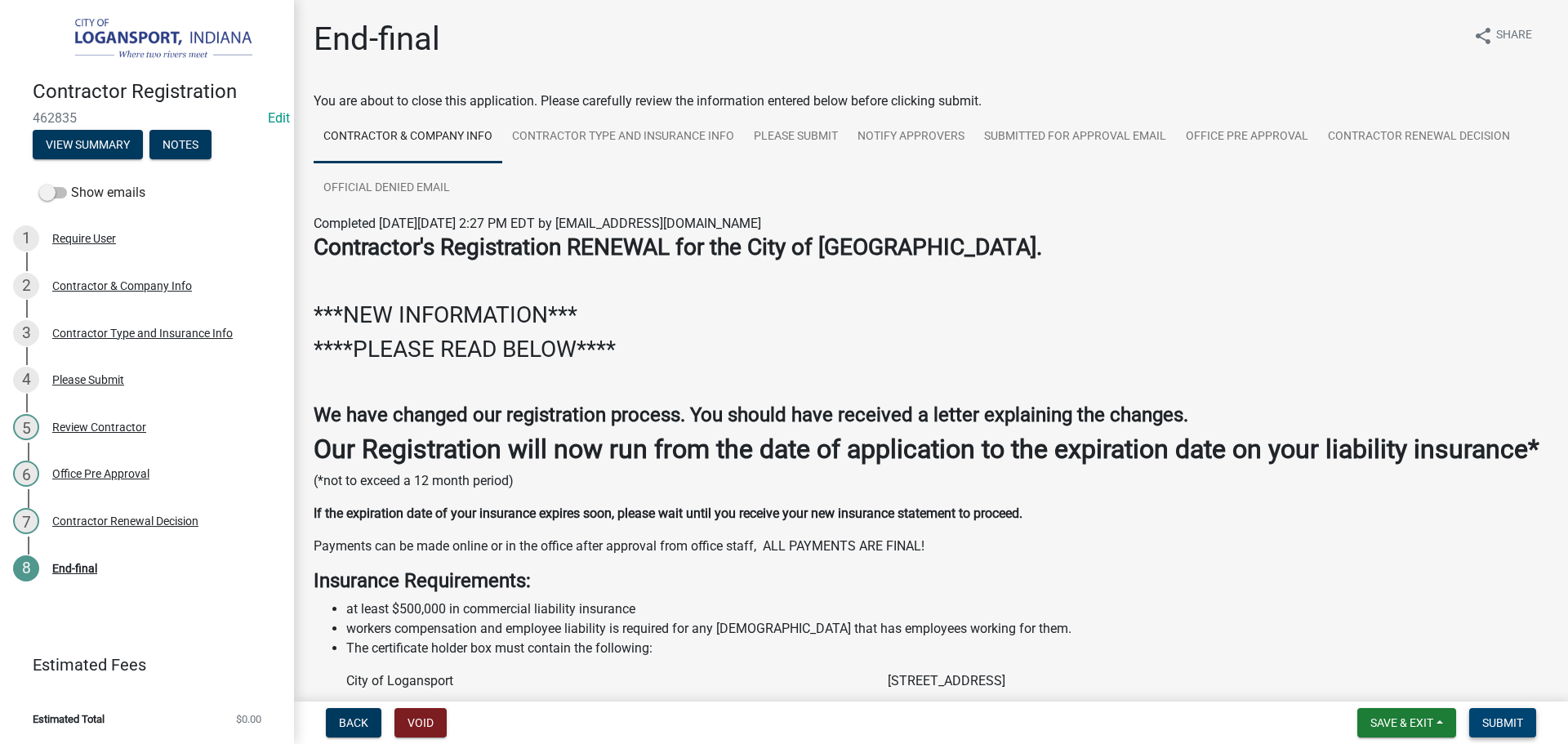
click at [1509, 721] on span "Submit" at bounding box center [1502, 723] width 41 height 13
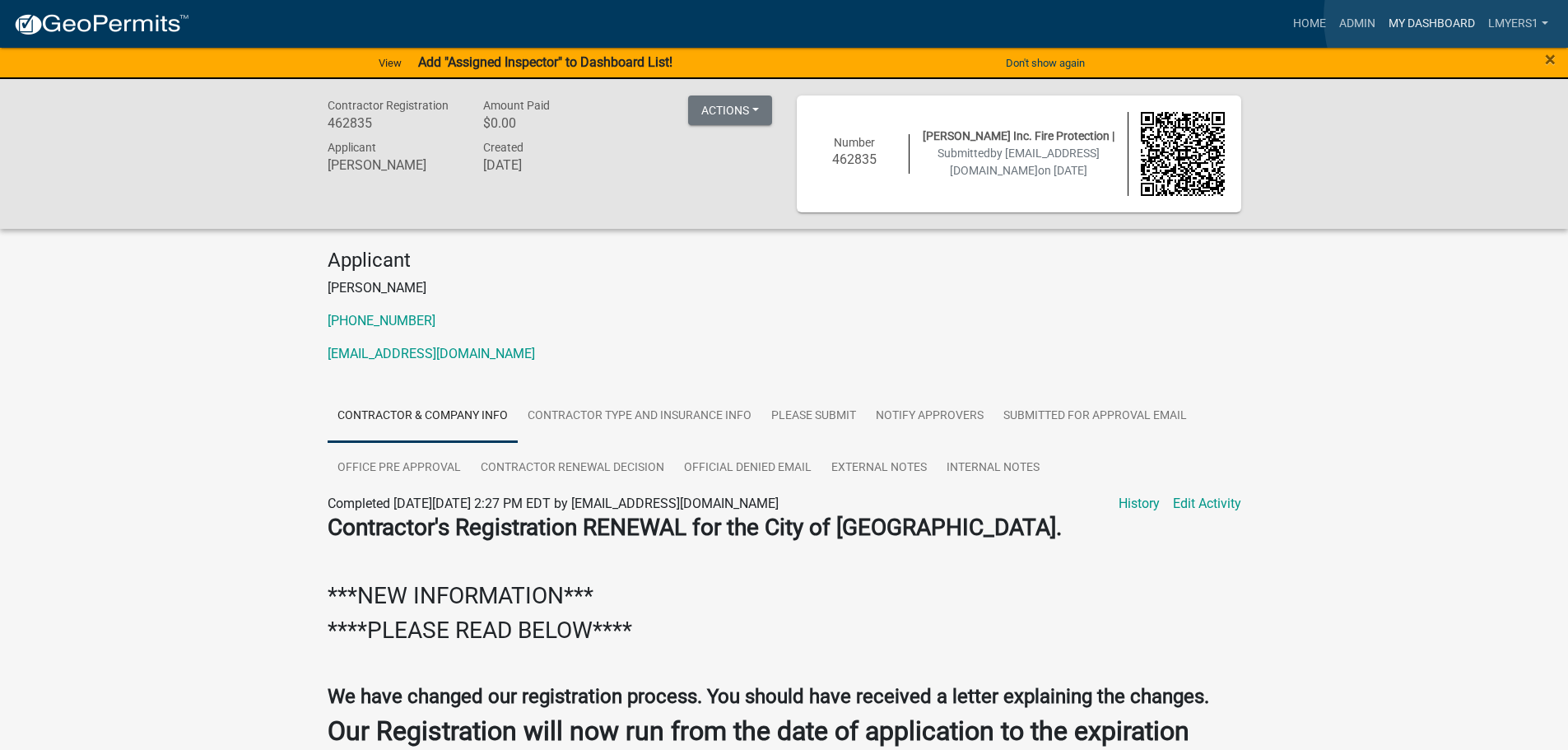
click at [1449, 18] on link "My Dashboard" at bounding box center [1431, 24] width 100 height 32
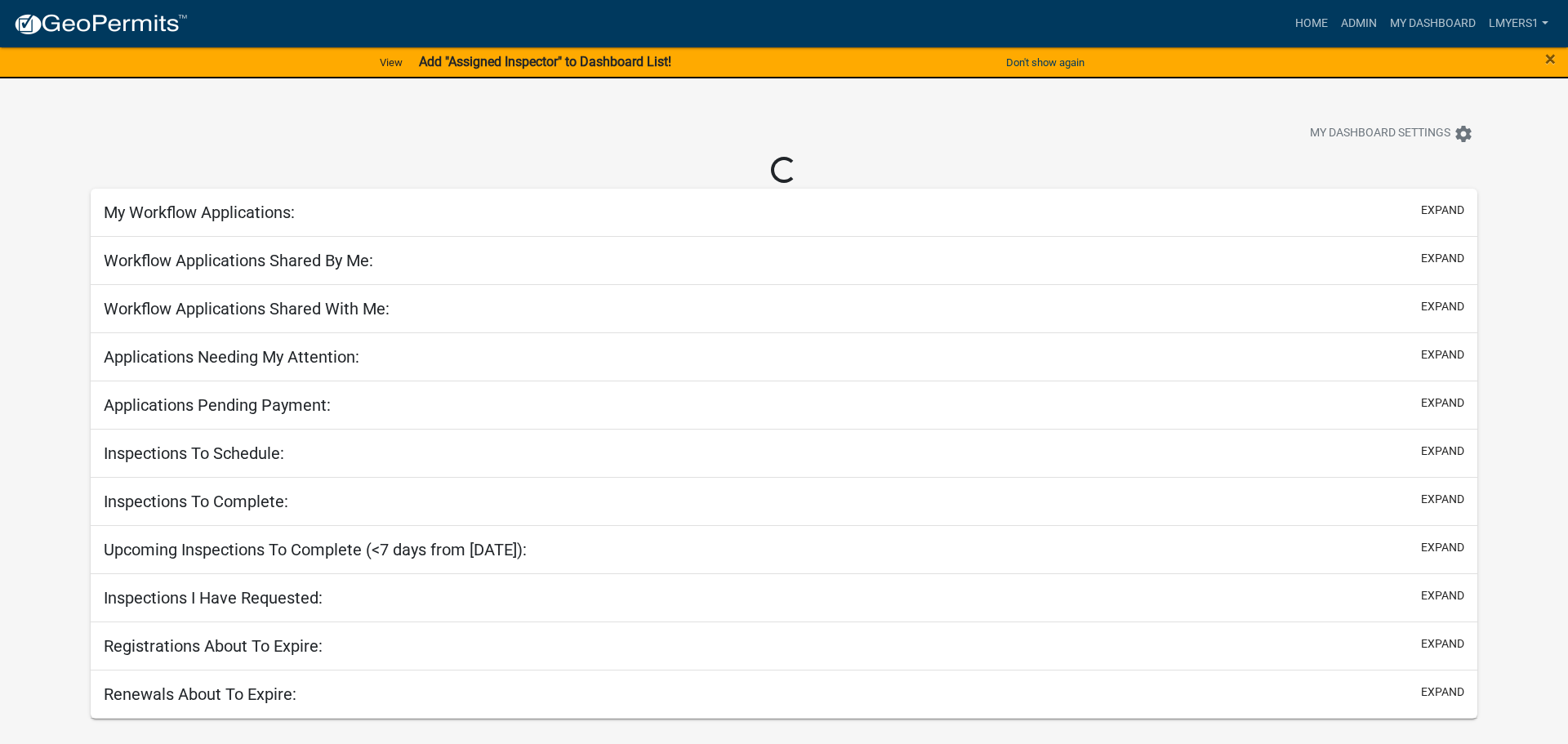
select select "2: 50"
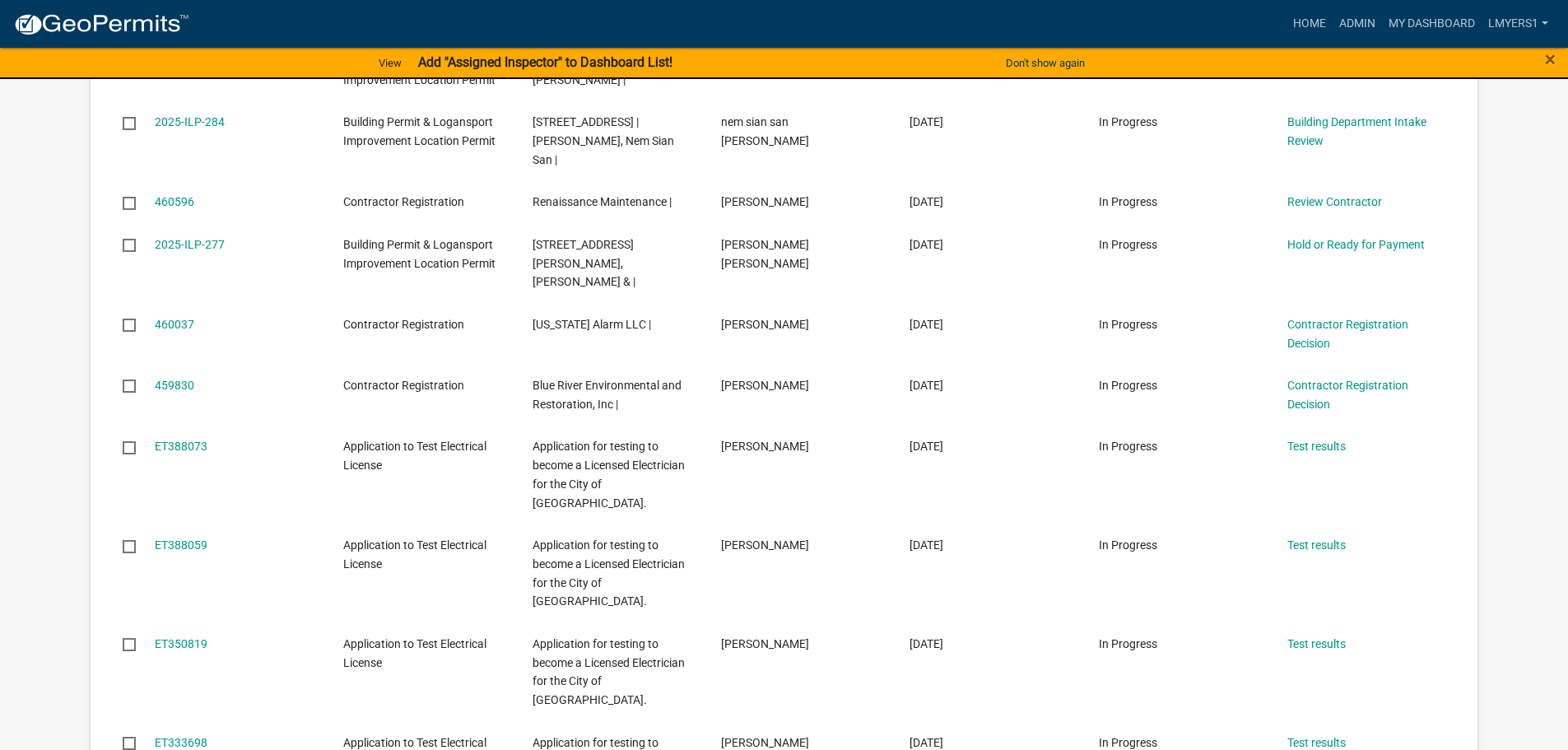
scroll to position [659, 0]
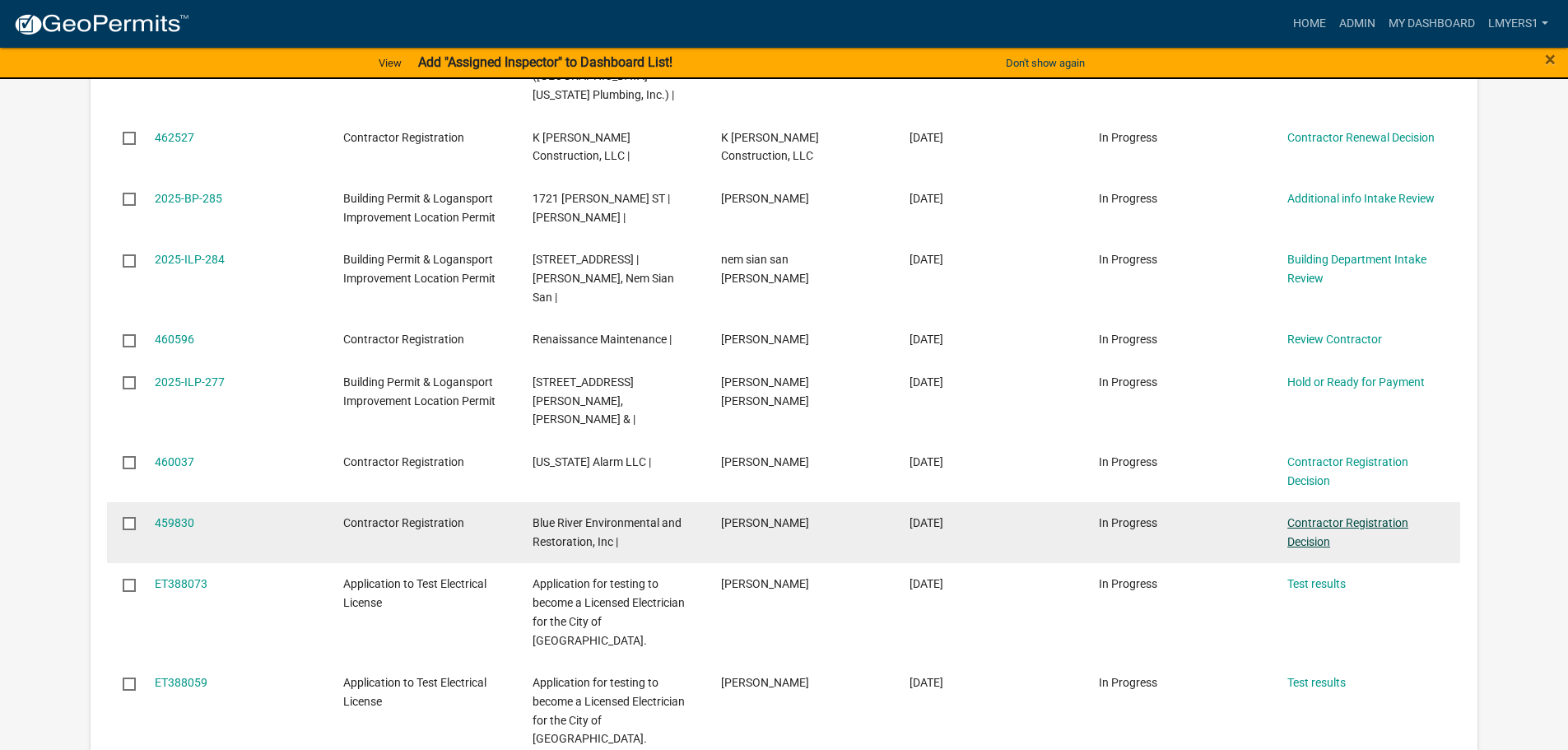
click at [1303, 516] on link "Contractor Registration Decision" at bounding box center [1348, 532] width 121 height 33
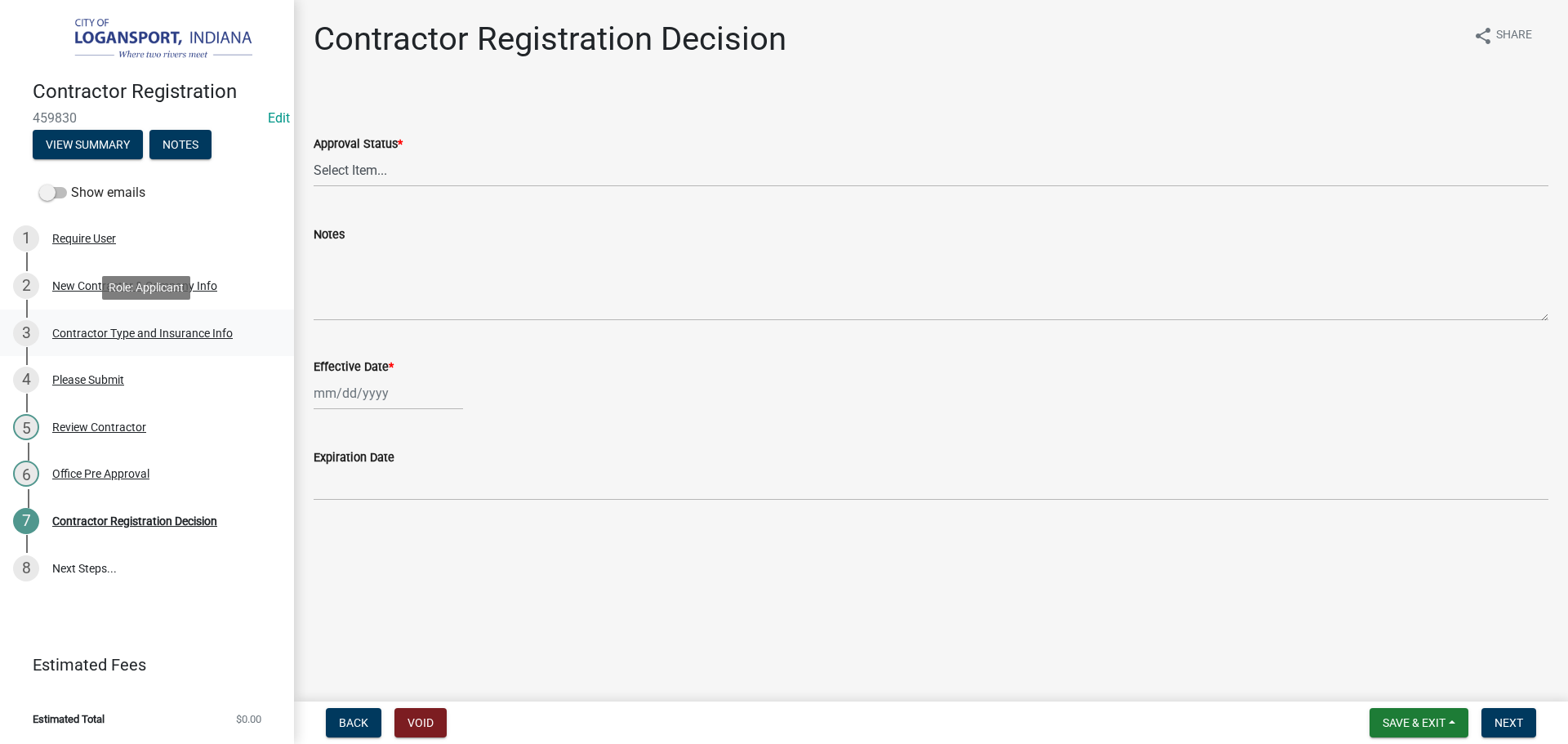
click at [196, 338] on div "Contractor Type and Insurance Info" at bounding box center [143, 333] width 181 height 11
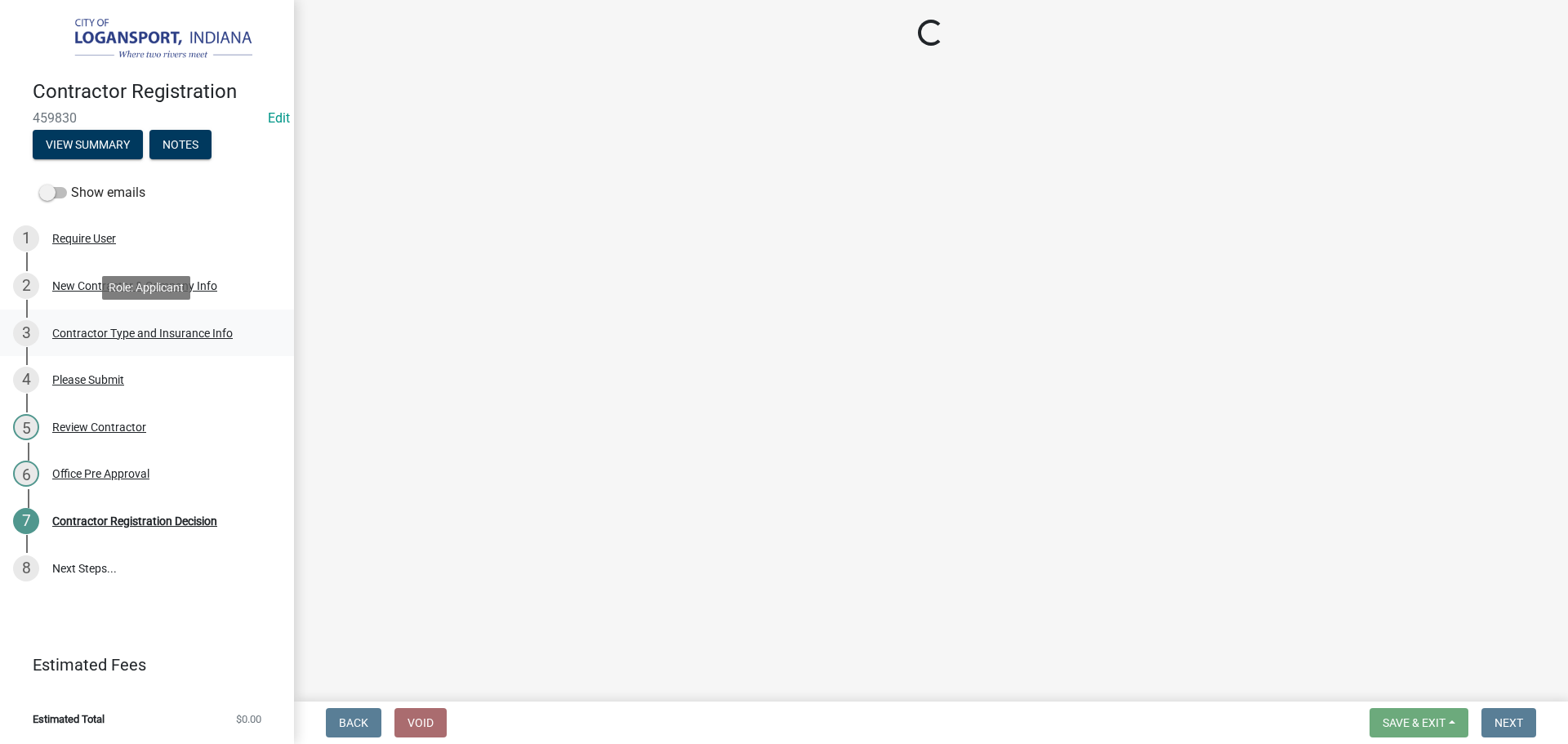
select select "59ca3136-e07f-4996-a1bb-2b601bcdc5f6"
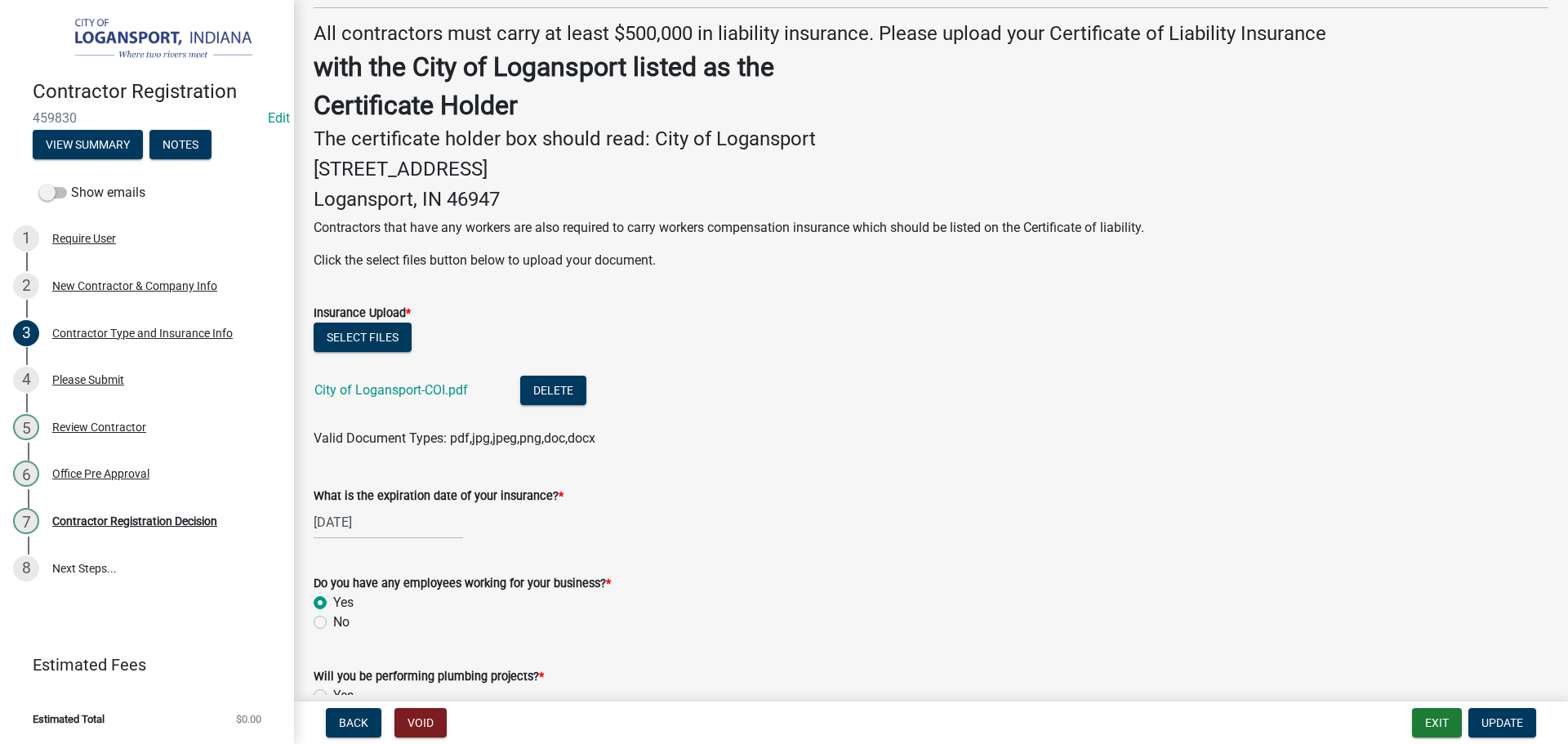
scroll to position [327, 0]
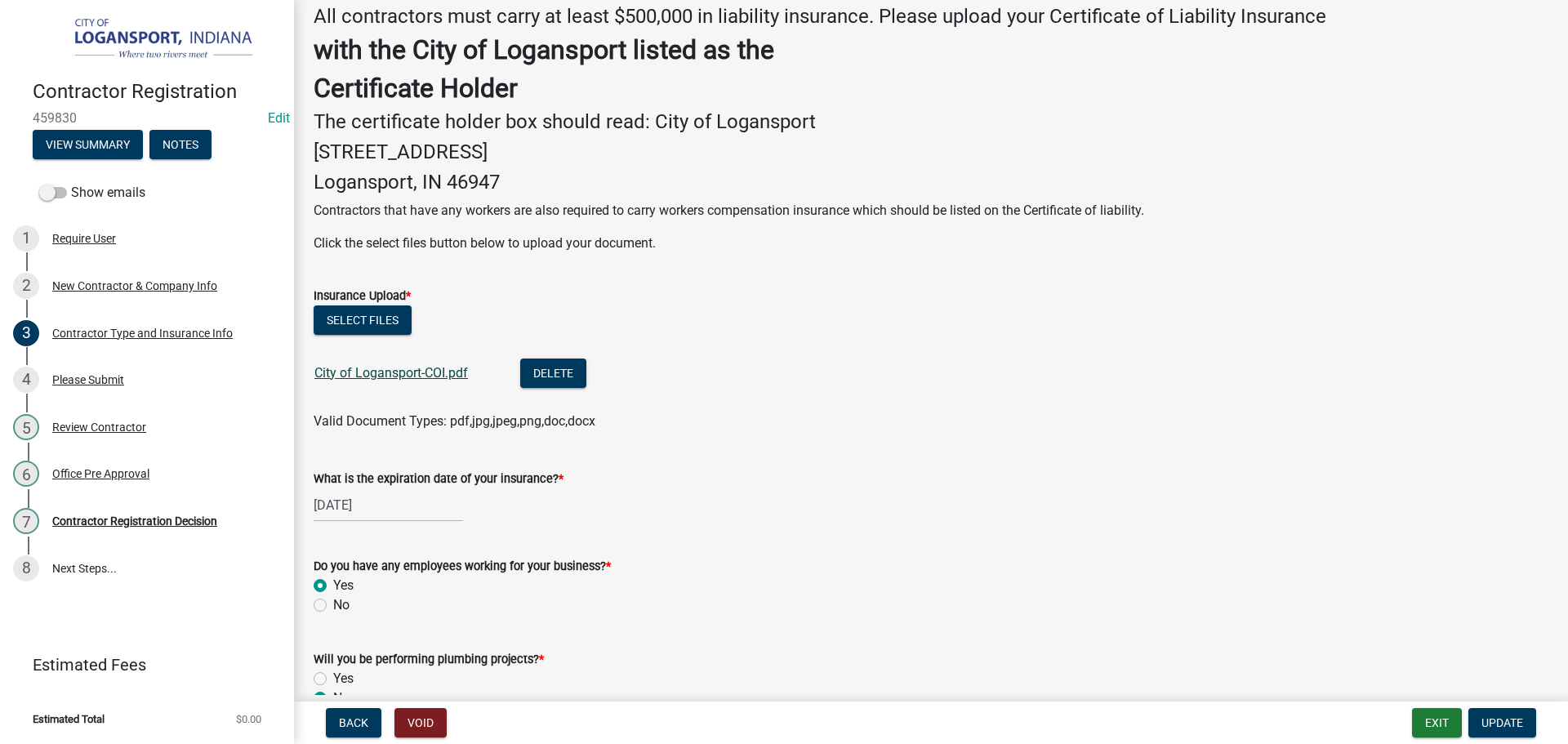
click at [409, 375] on link "City of Logansport-COI.pdf" at bounding box center [391, 373] width 153 height 16
click at [170, 521] on div "Contractor Registration Decision" at bounding box center [135, 521] width 165 height 11
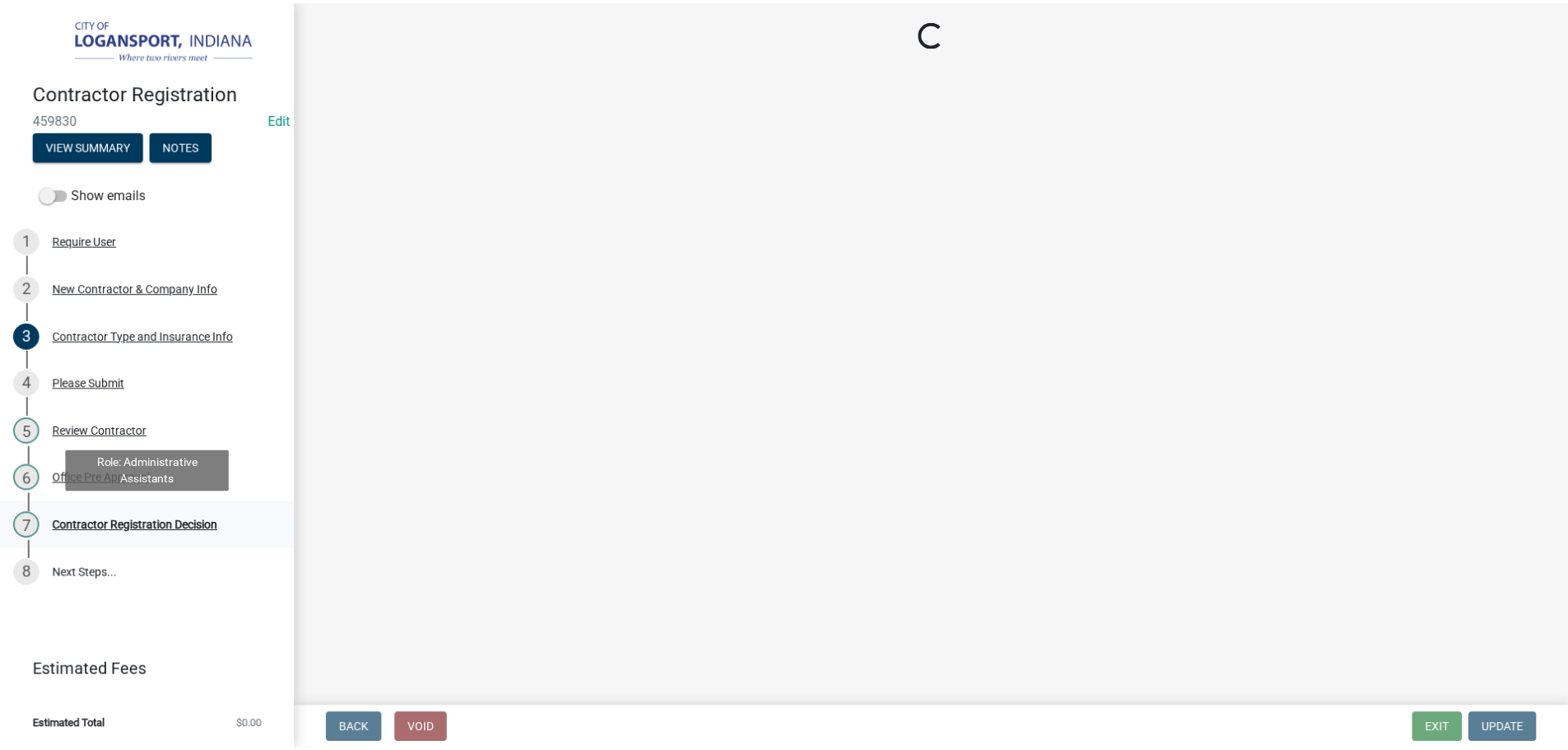
scroll to position [0, 0]
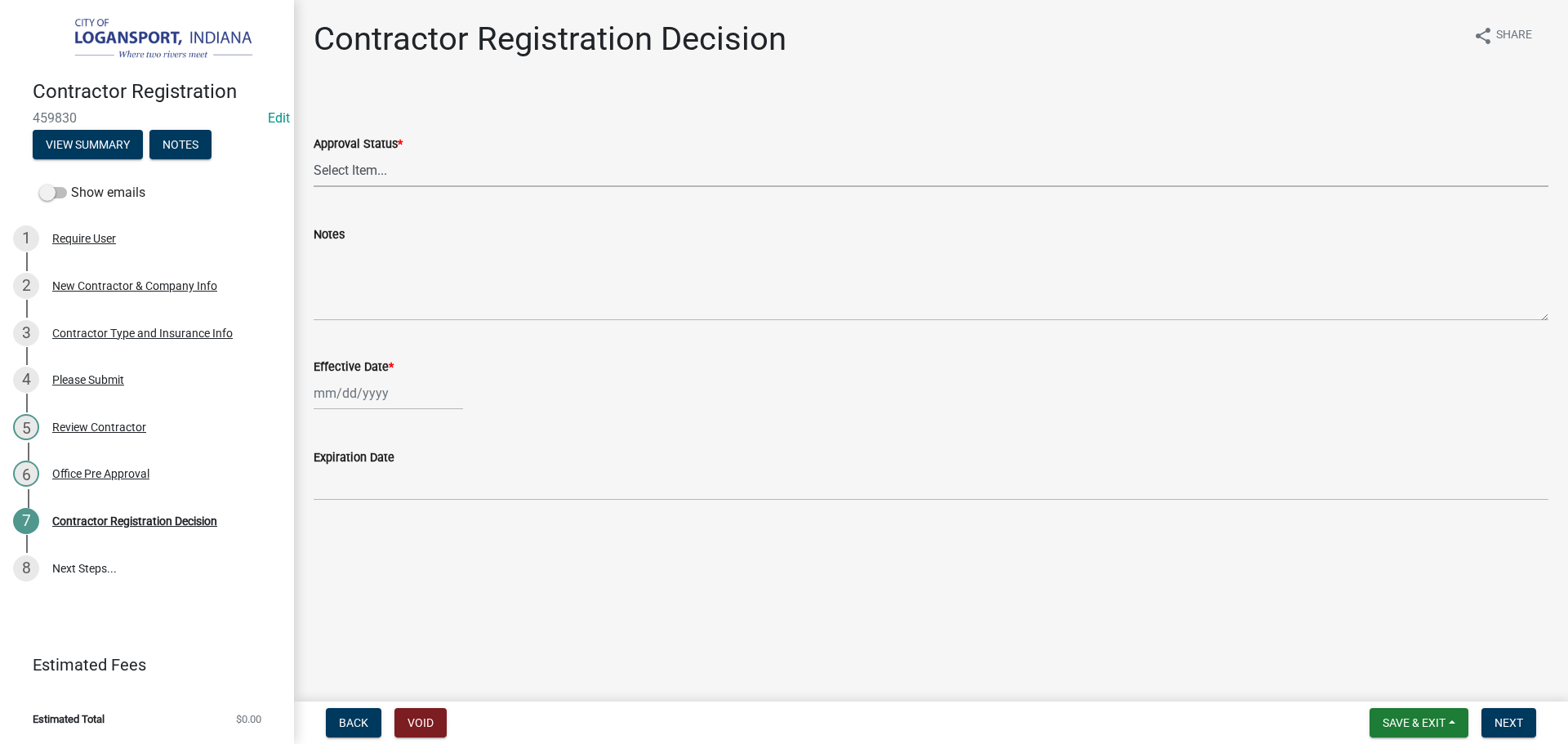
click at [409, 174] on select "Select Item... Approved Denied" at bounding box center [931, 170] width 1235 height 33
click at [111, 475] on div "Office Pre Approval" at bounding box center [101, 474] width 97 height 11
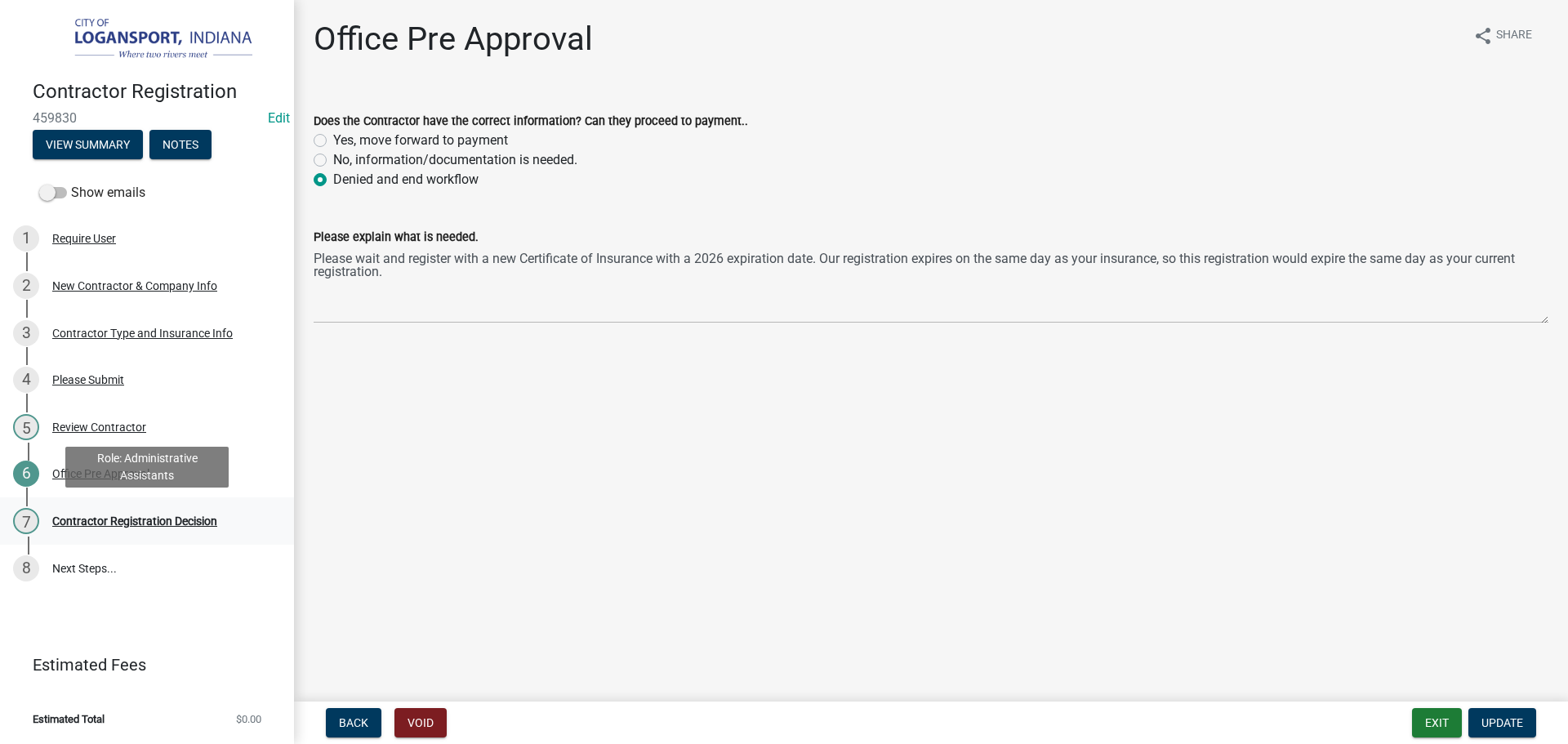
click at [204, 516] on div "Contractor Registration Decision" at bounding box center [135, 521] width 165 height 11
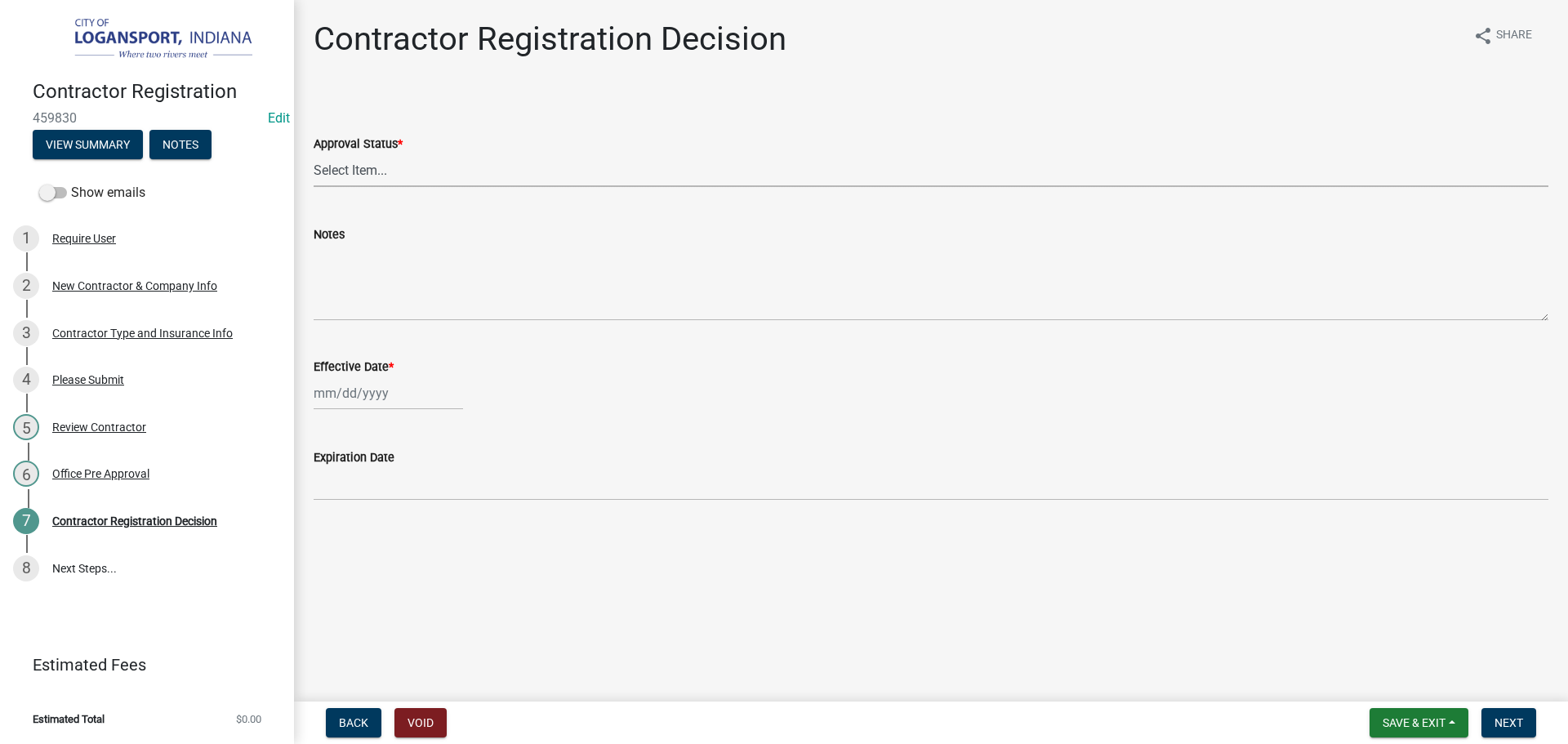
click at [391, 180] on select "Select Item... Approved Denied" at bounding box center [931, 170] width 1235 height 33
click at [314, 153] on select "Select Item... Approved Denied" at bounding box center [931, 170] width 1235 height 33
select select "837b7055-d3db-4d15-b4df-1494e3e58637"
click at [363, 402] on div at bounding box center [389, 393] width 150 height 33
select select "8"
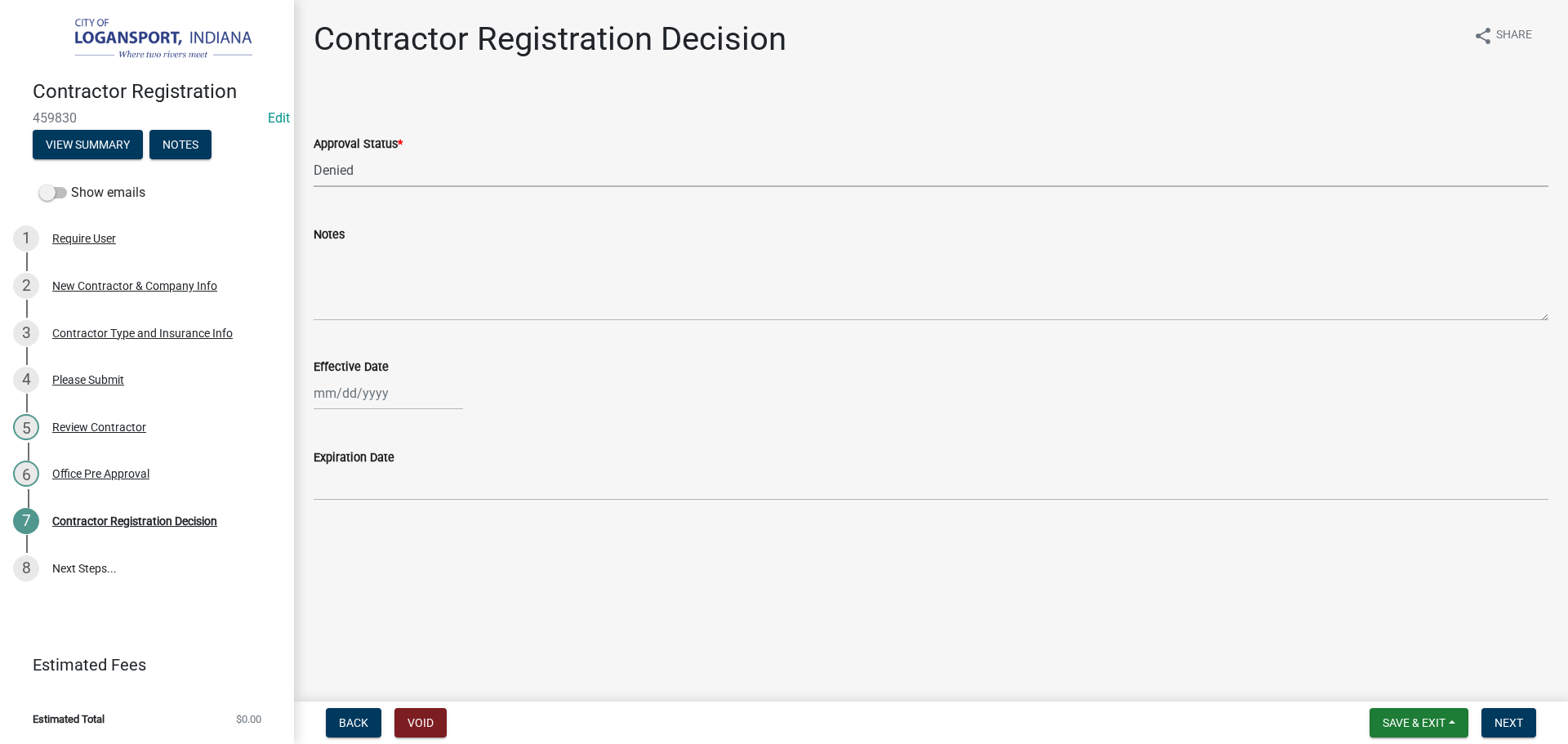
select select "2025"
click at [417, 549] on div "21" at bounding box center [408, 558] width 26 height 26
type input "08/21/2025"
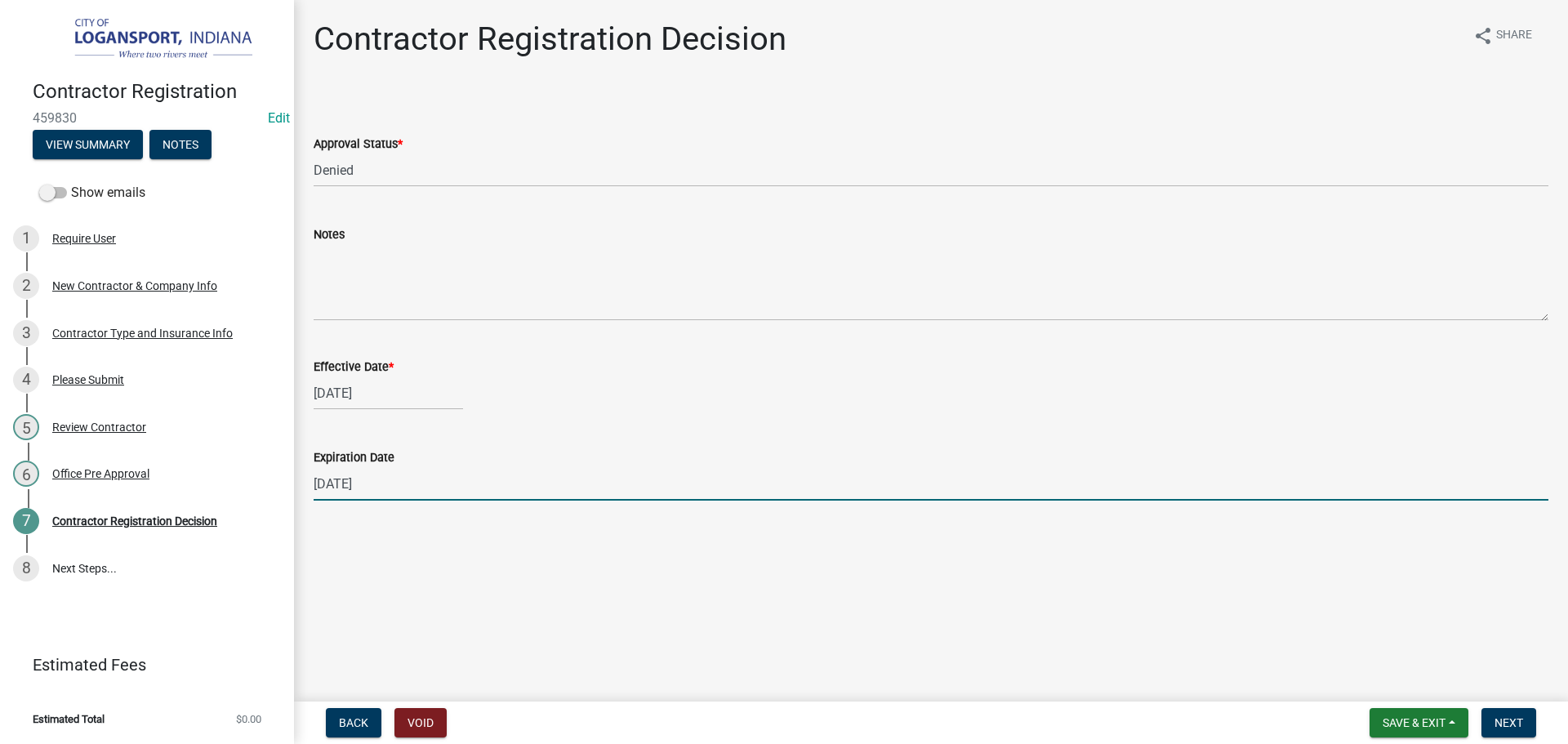
click at [384, 482] on input "[DATE]" at bounding box center [931, 484] width 1235 height 33
type input "[DATE]"
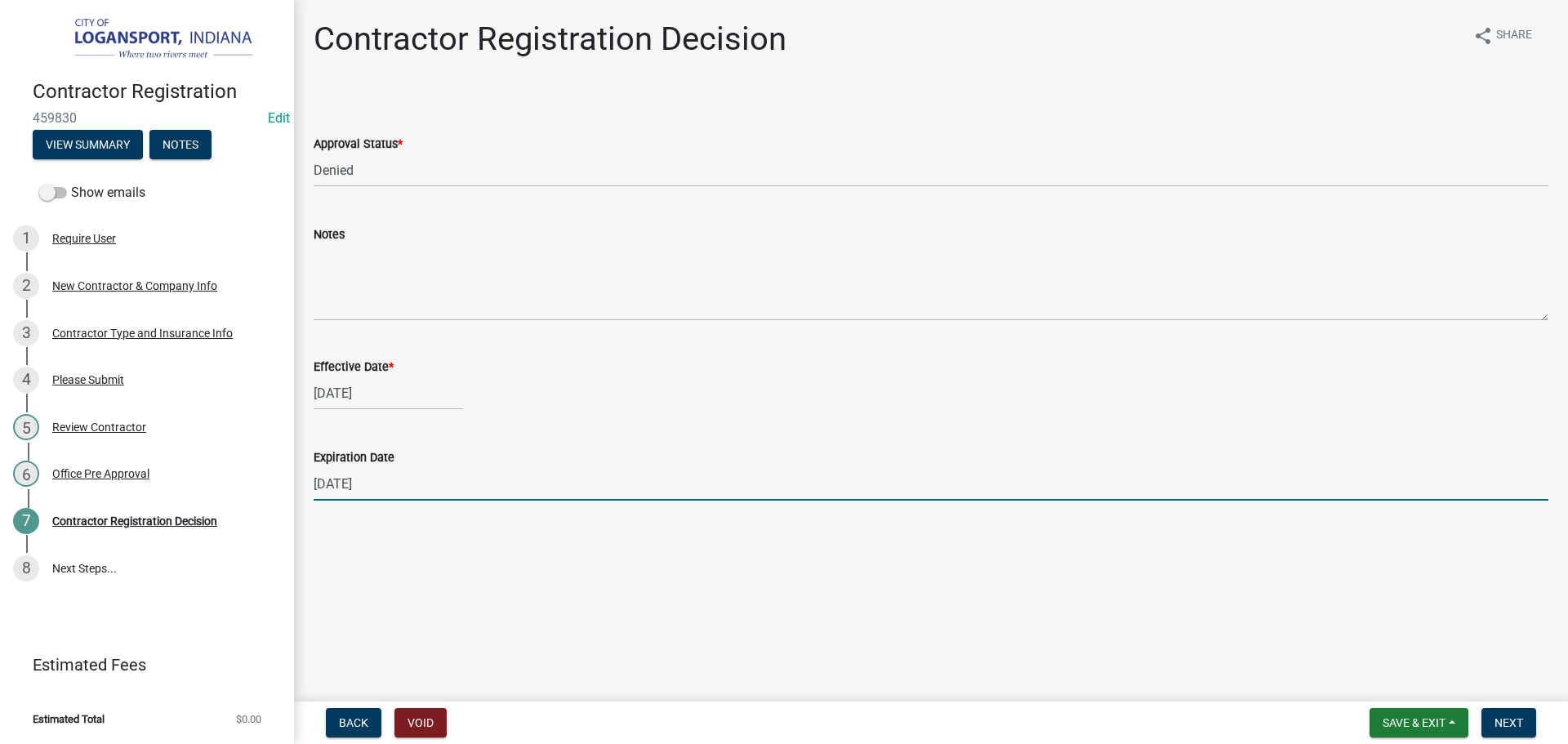
click at [373, 388] on div "08/21/2025" at bounding box center [389, 393] width 150 height 33
select select "8"
select select "2025"
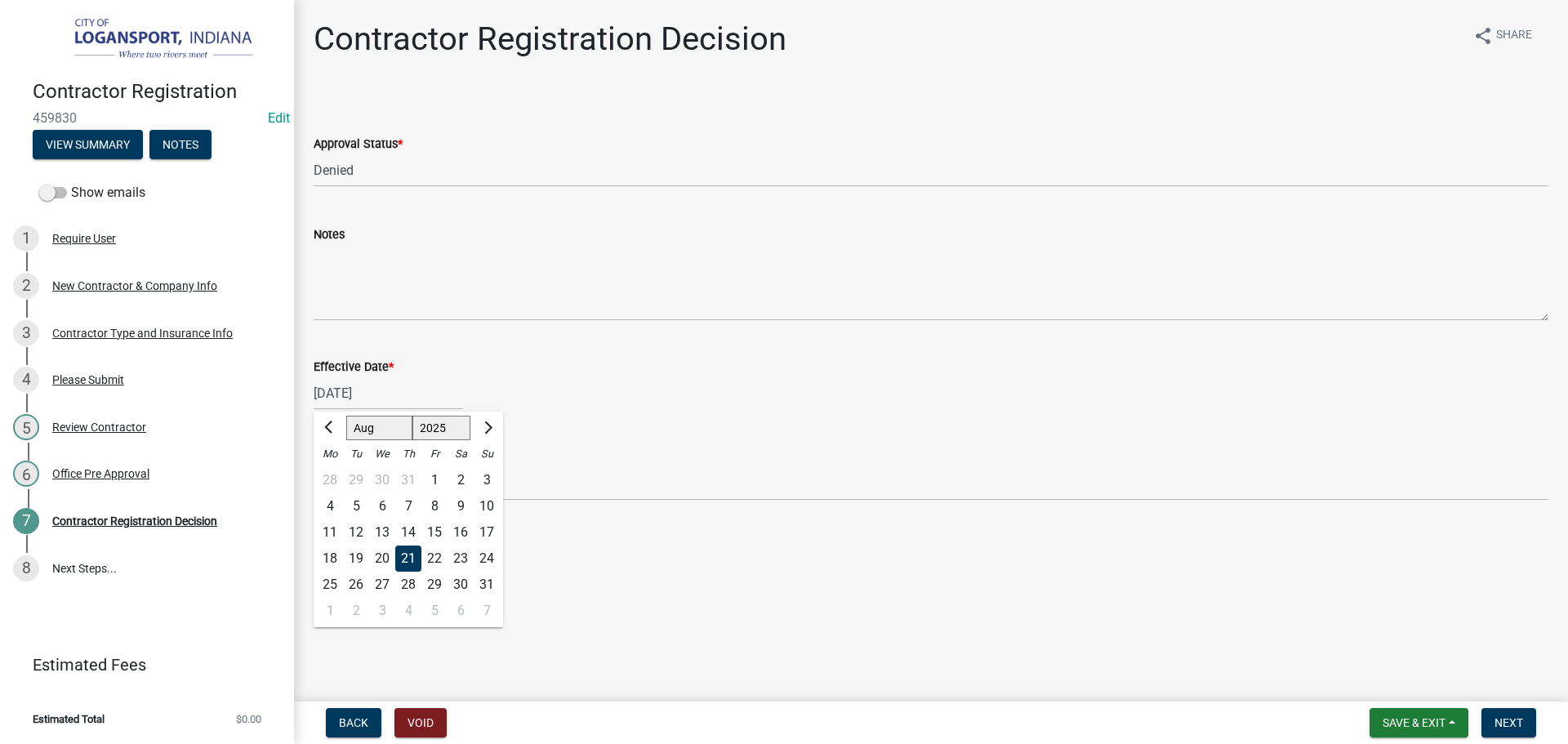
click at [415, 531] on div "14" at bounding box center [408, 533] width 26 height 26
type input "[DATE]"
click at [1514, 716] on span "Next" at bounding box center [1509, 723] width 29 height 13
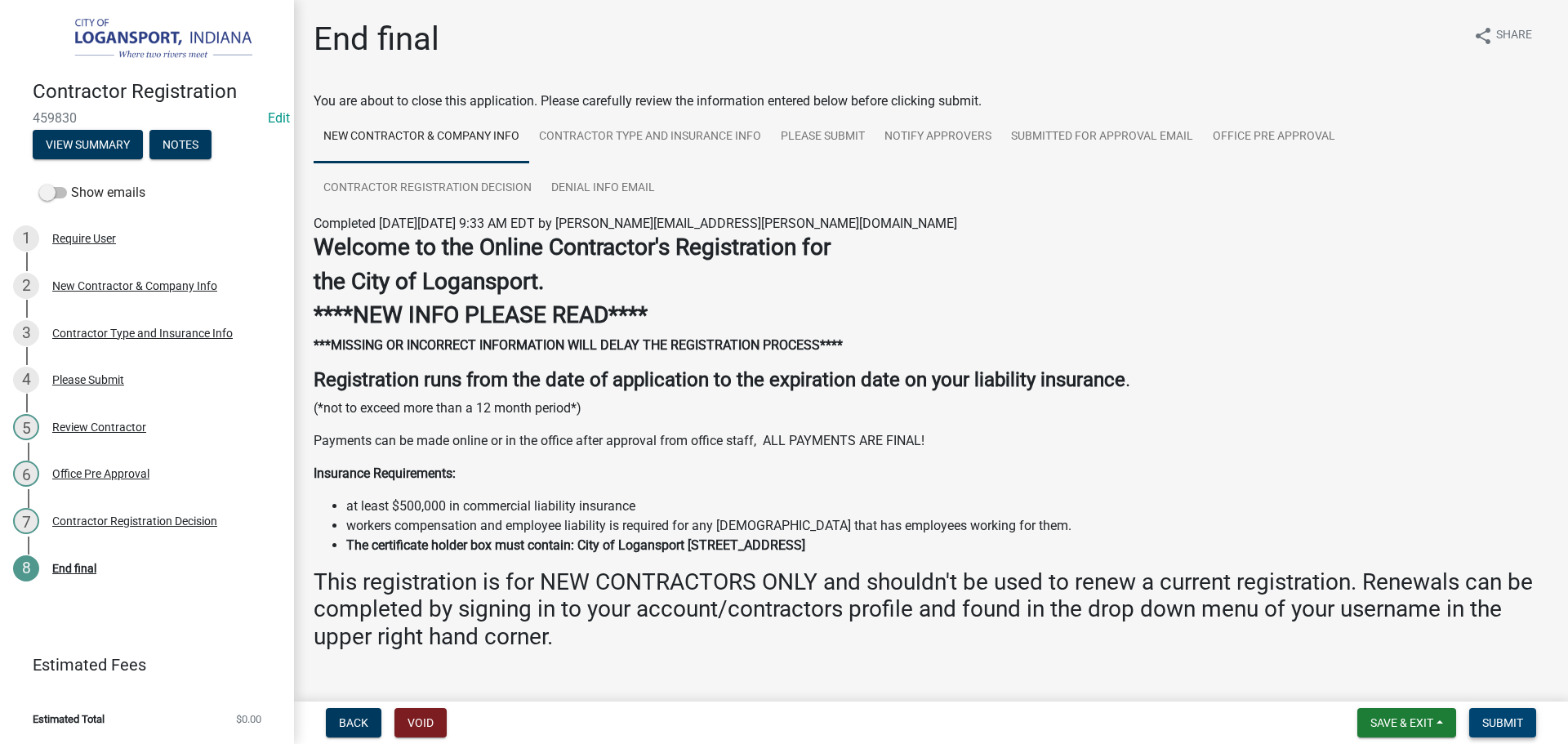
click at [1510, 723] on span "Submit" at bounding box center [1502, 723] width 41 height 13
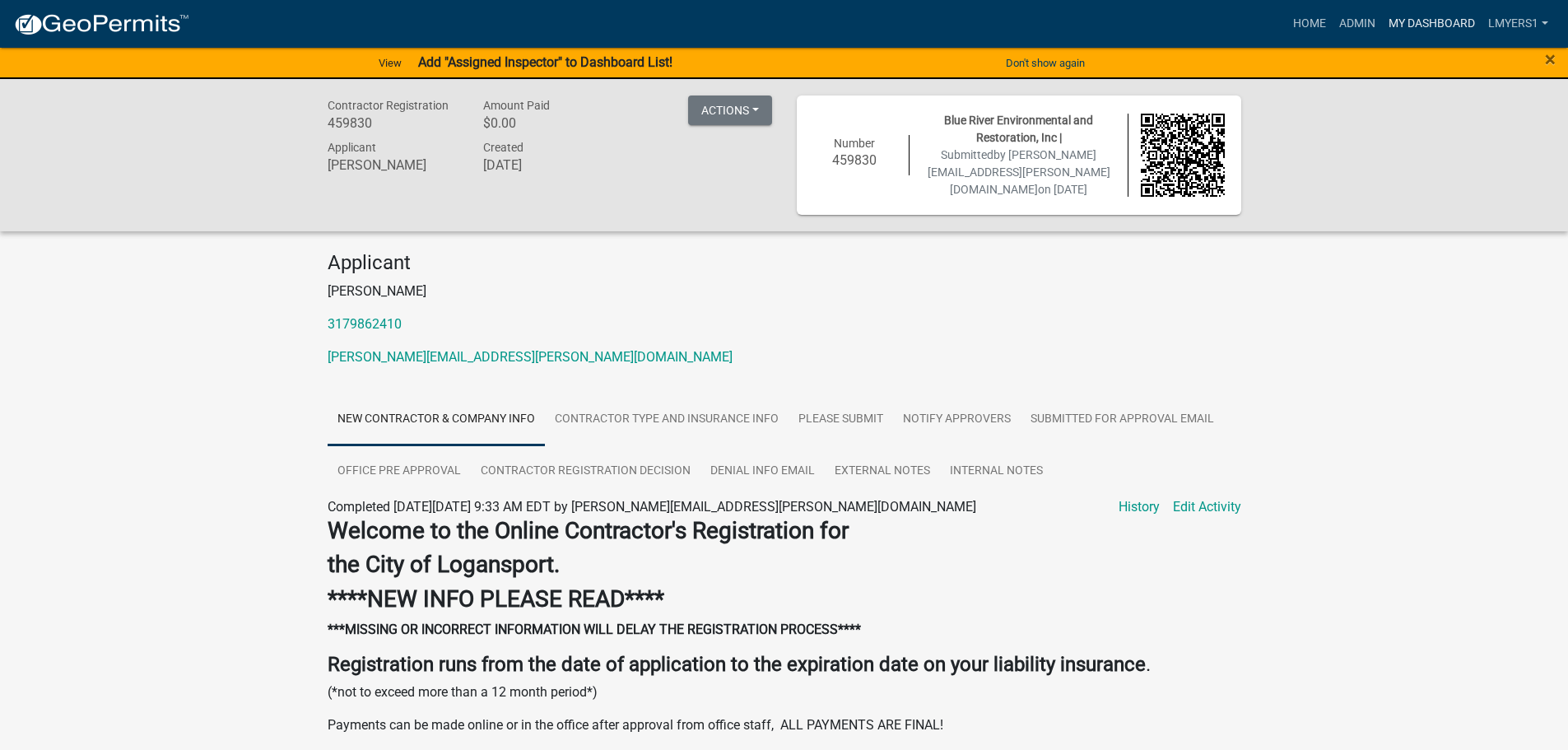
click at [1432, 23] on link "My Dashboard" at bounding box center [1431, 24] width 100 height 32
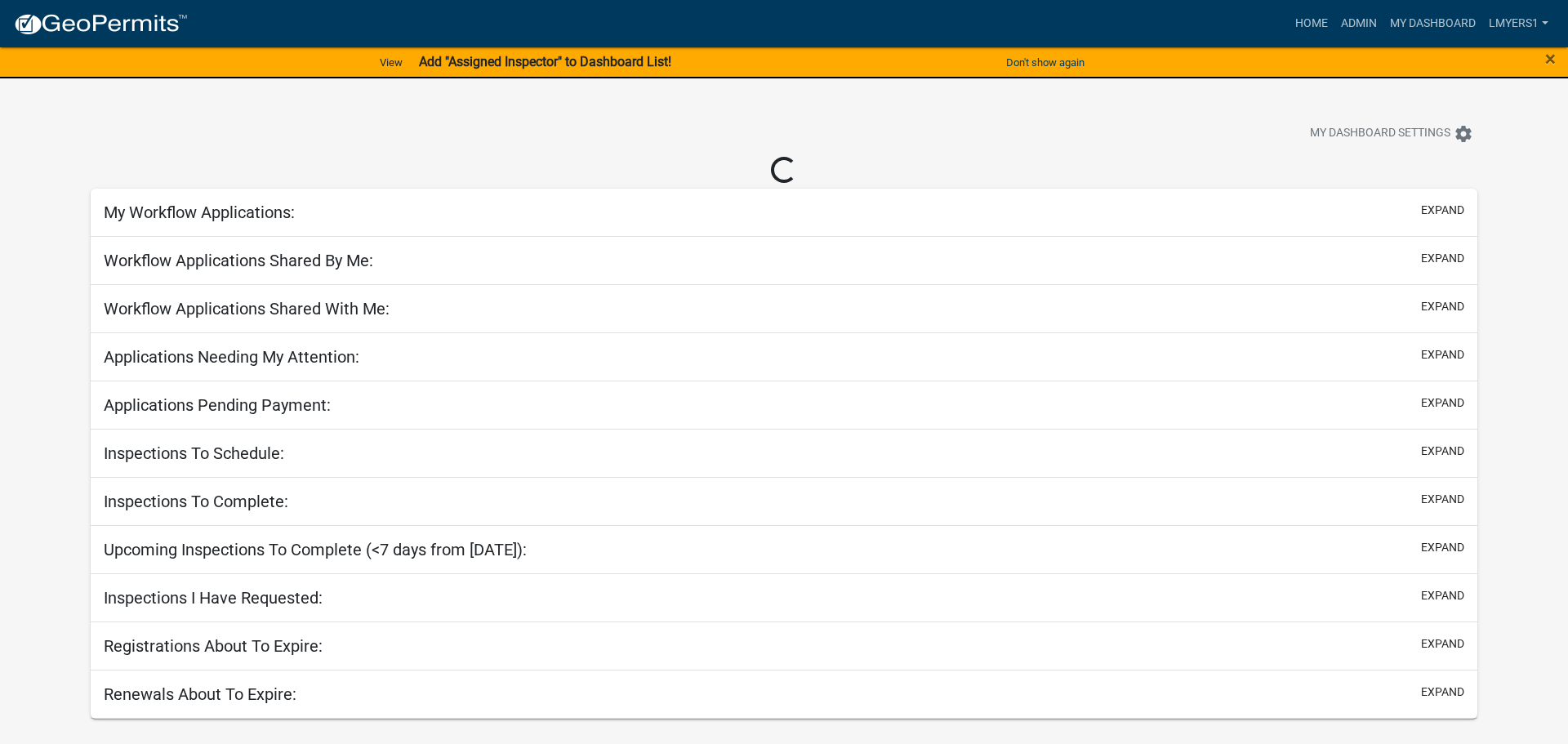
select select "2: 50"
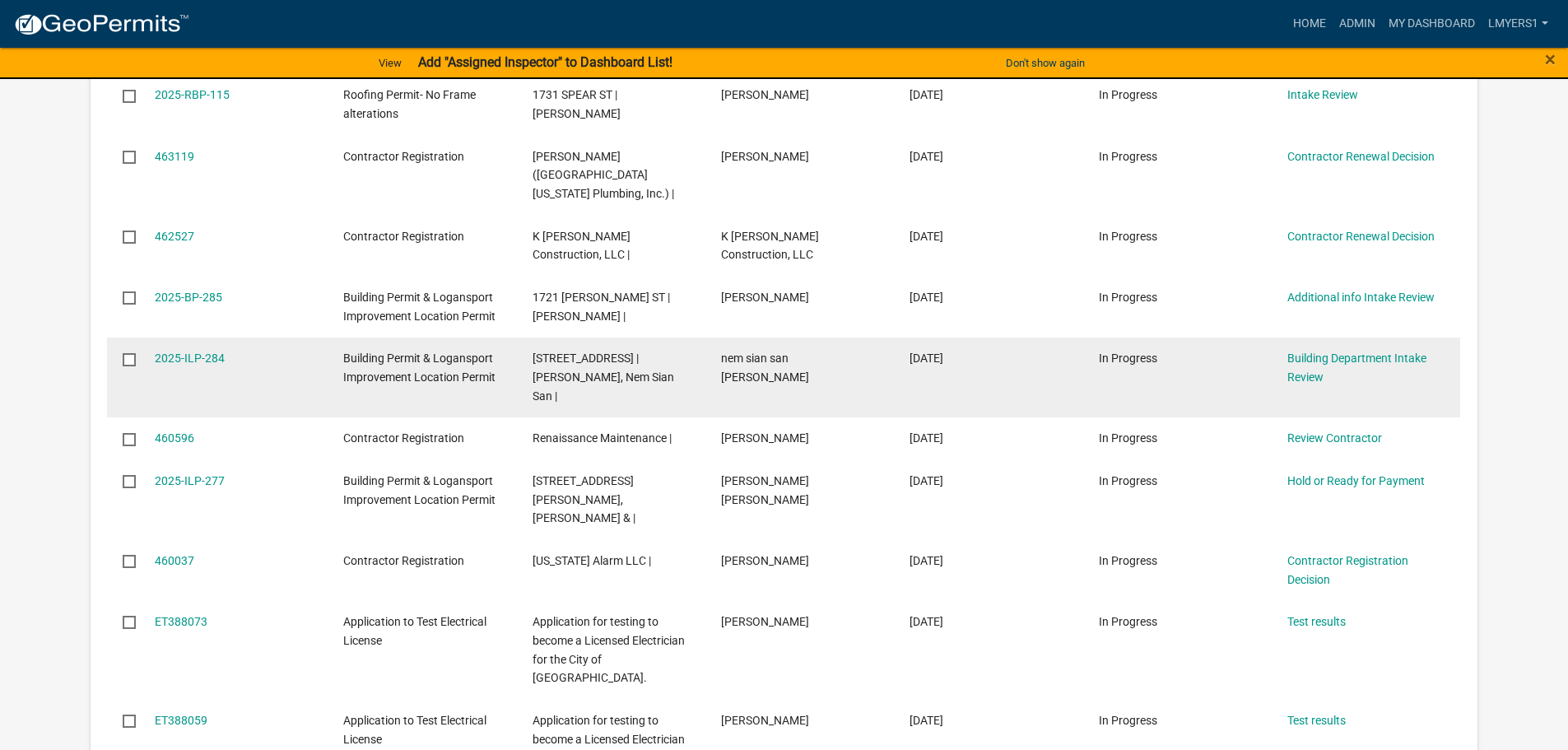
scroll to position [577, 0]
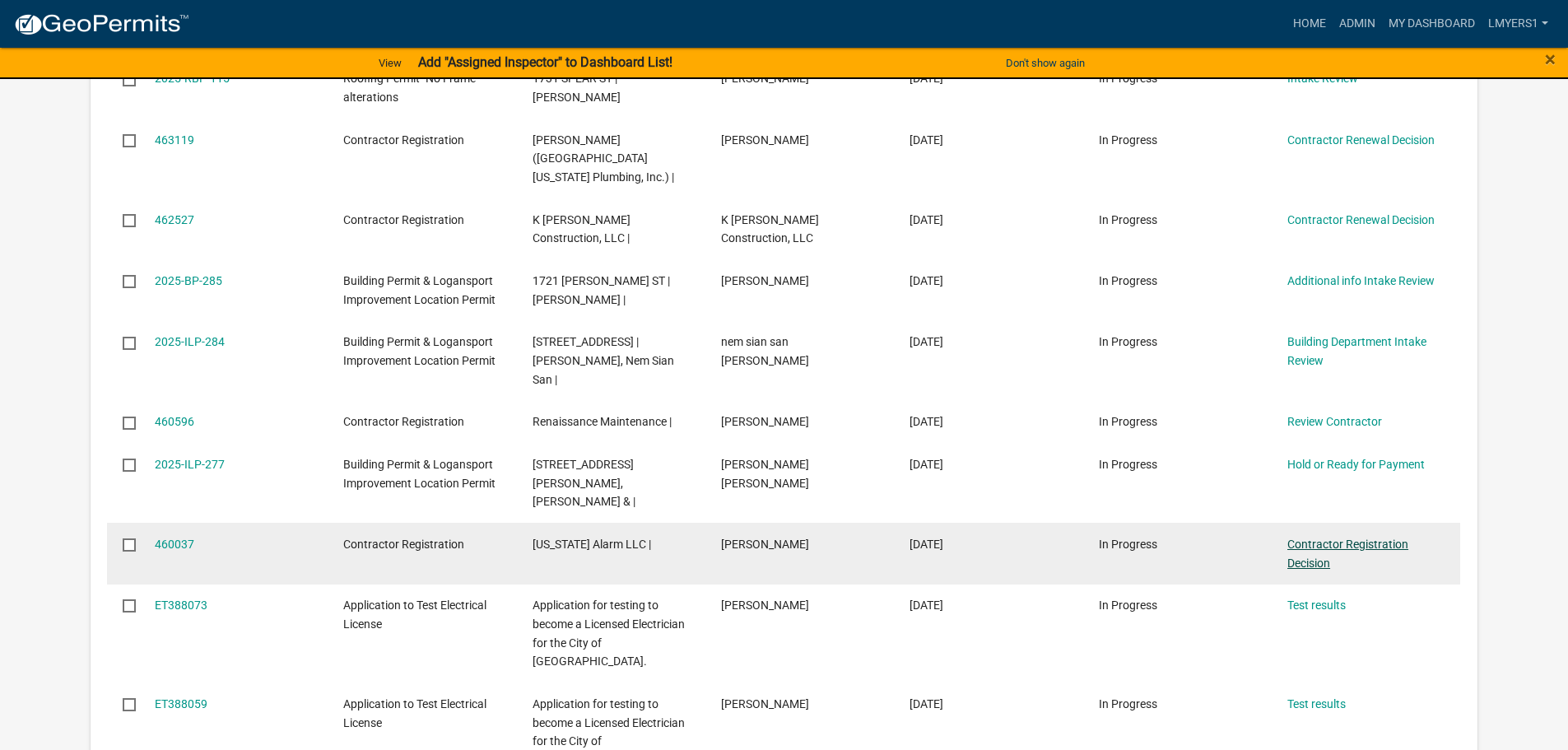
click at [1378, 538] on link "Contractor Registration Decision" at bounding box center [1348, 554] width 121 height 33
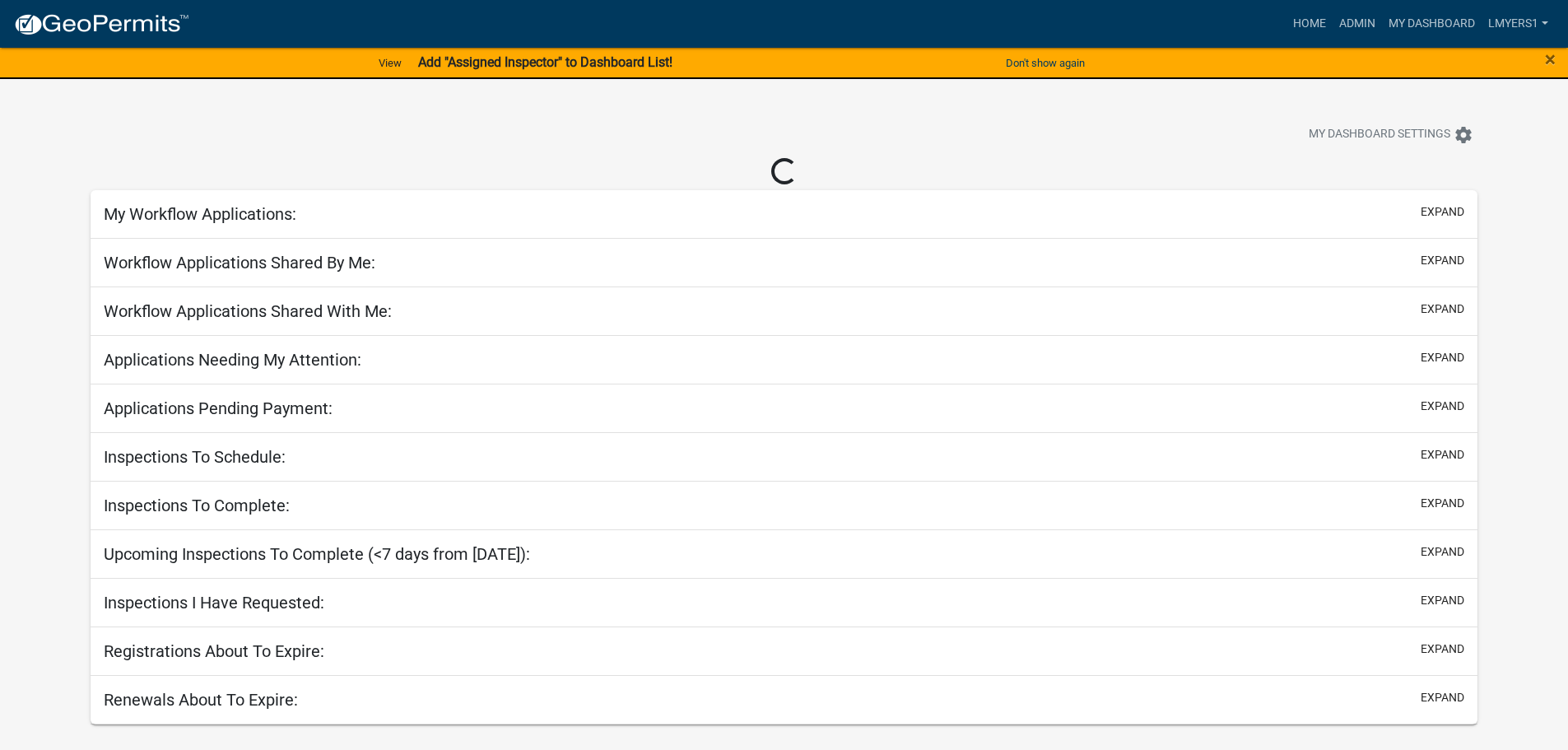
select select "2: 50"
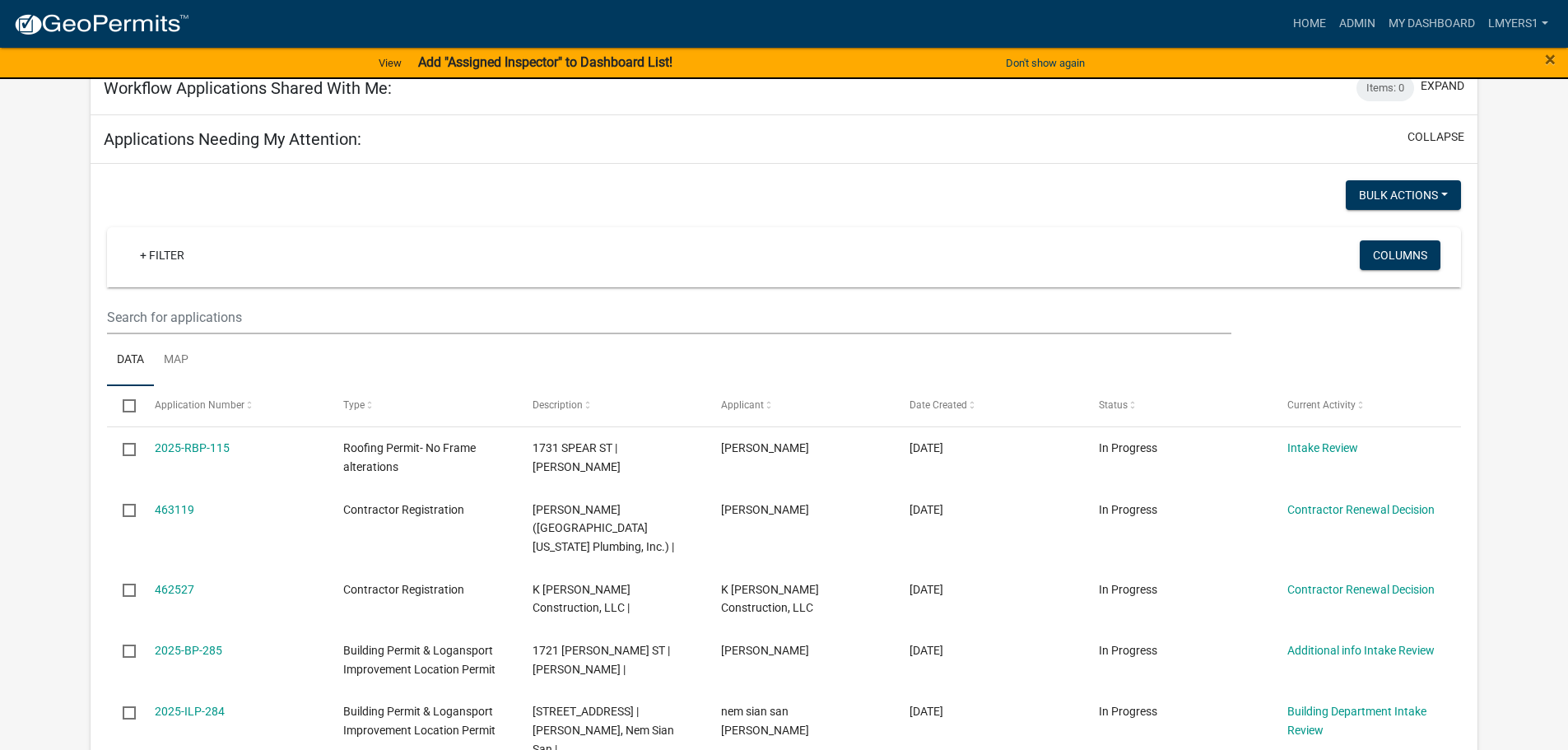
scroll to position [329, 0]
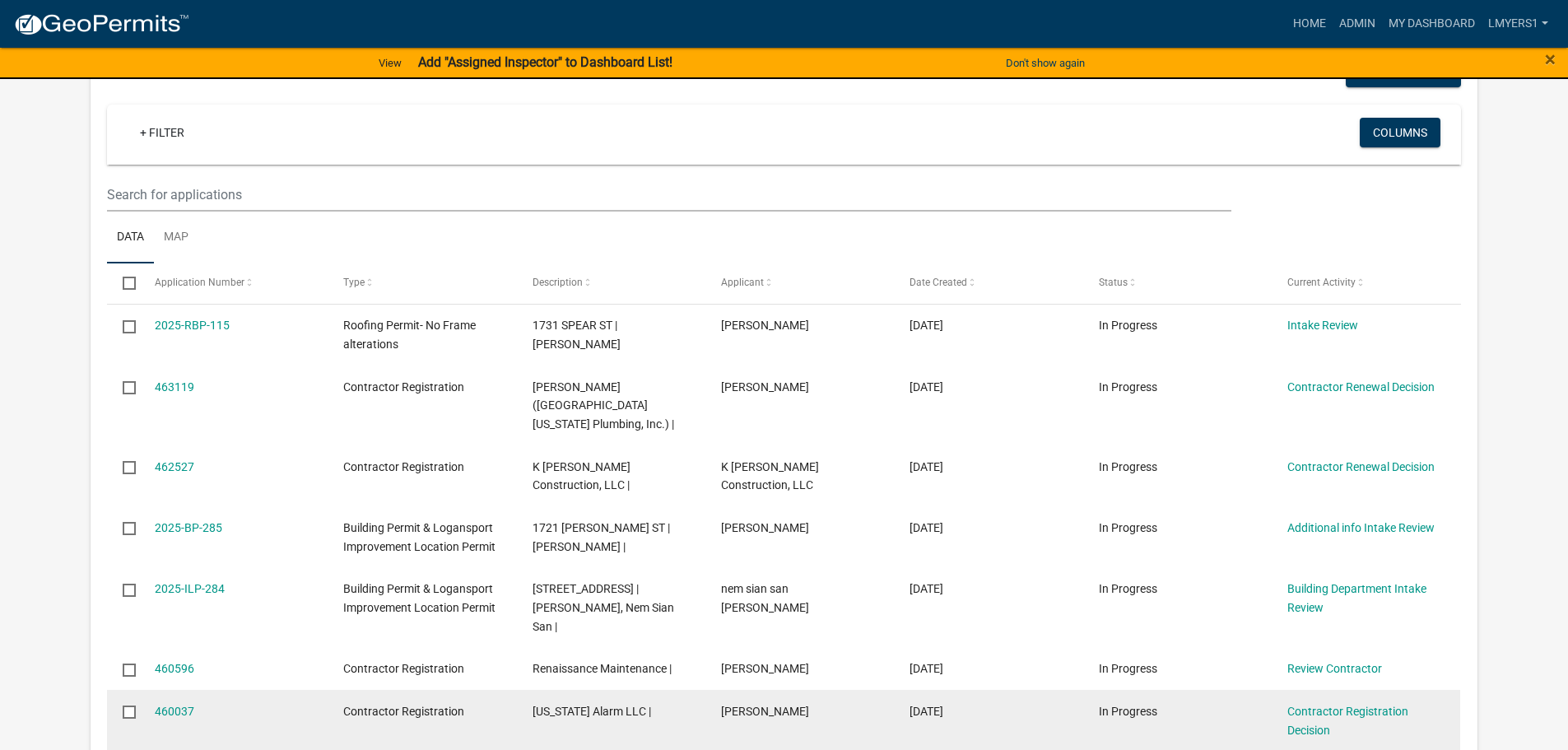
click at [1378, 703] on div "Contractor Registration Decision" at bounding box center [1365, 721] width 157 height 38
click at [1373, 705] on link "Contractor Registration Decision" at bounding box center [1348, 721] width 121 height 33
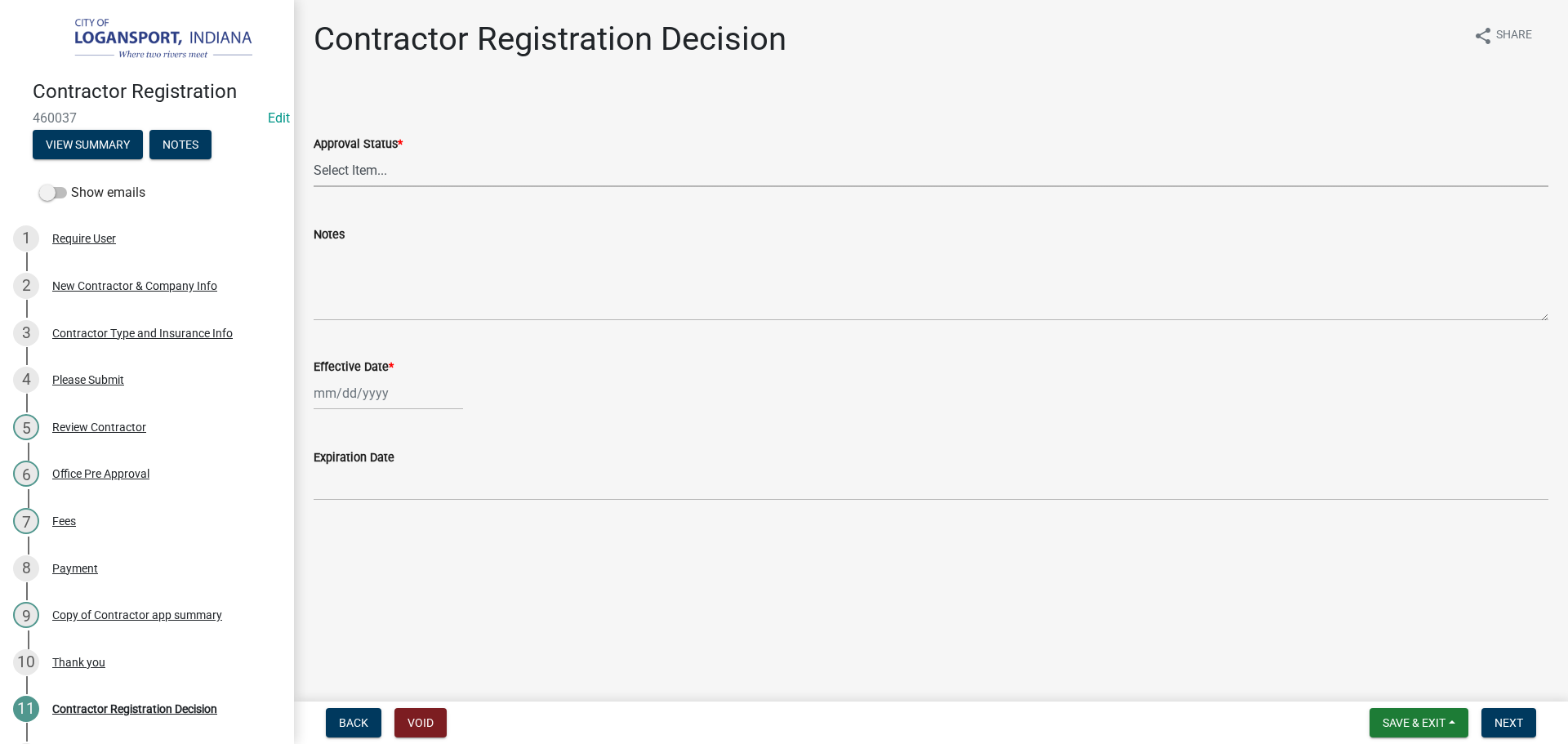
click at [388, 169] on select "Select Item... Approved Denied" at bounding box center [931, 170] width 1235 height 33
click at [314, 153] on select "Select Item... Approved Denied" at bounding box center [931, 170] width 1235 height 33
select select "4b86b809-39dd-4c68-9f3d-fdb3e7050482"
select select "8"
select select "2025"
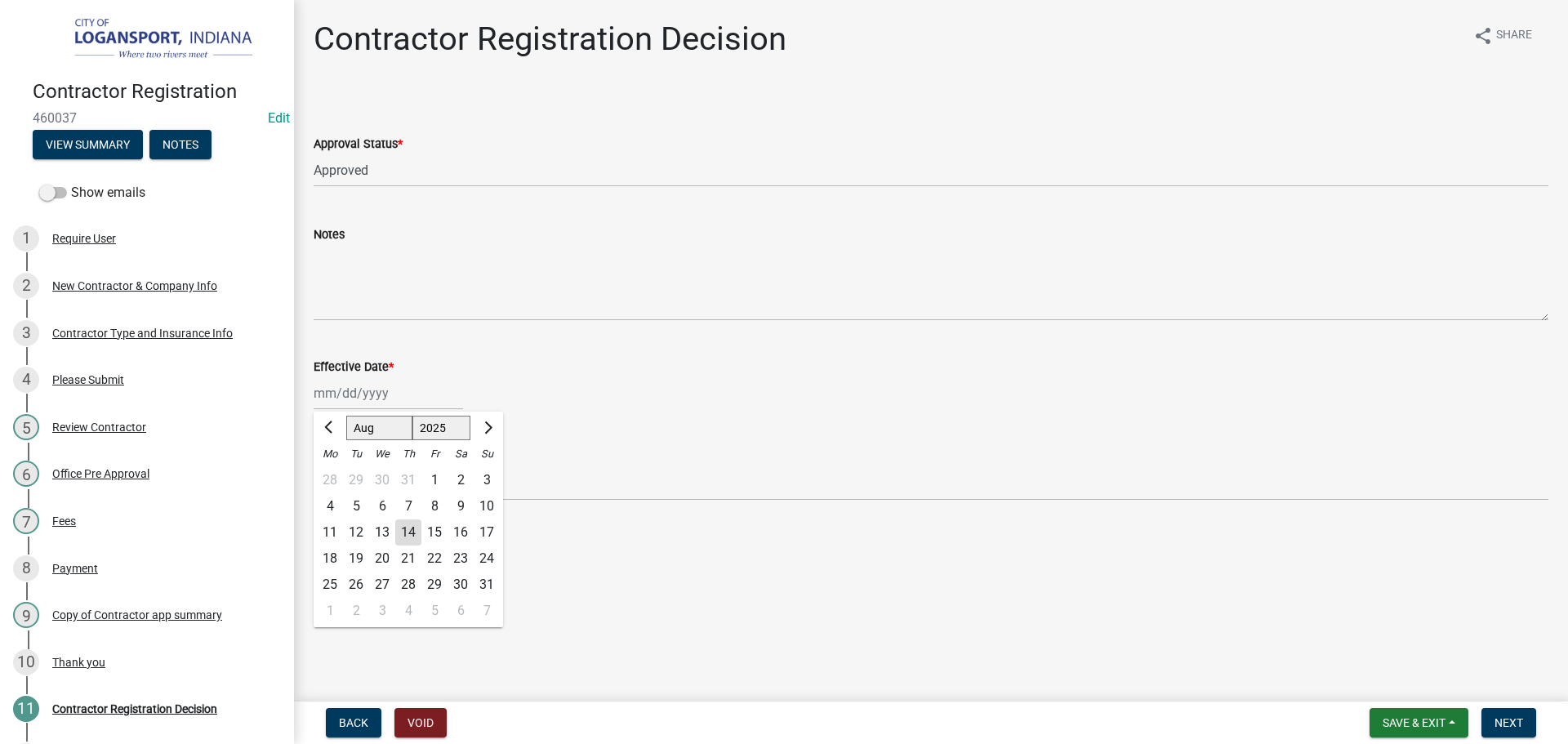
click at [374, 389] on div "Jan Feb Mar Apr May Jun Jul Aug Sep Oct Nov Dec 1525 1526 1527 1528 1529 1530 1…" at bounding box center [389, 393] width 150 height 33
click at [407, 532] on div "14" at bounding box center [408, 533] width 26 height 26
type input "[DATE]"
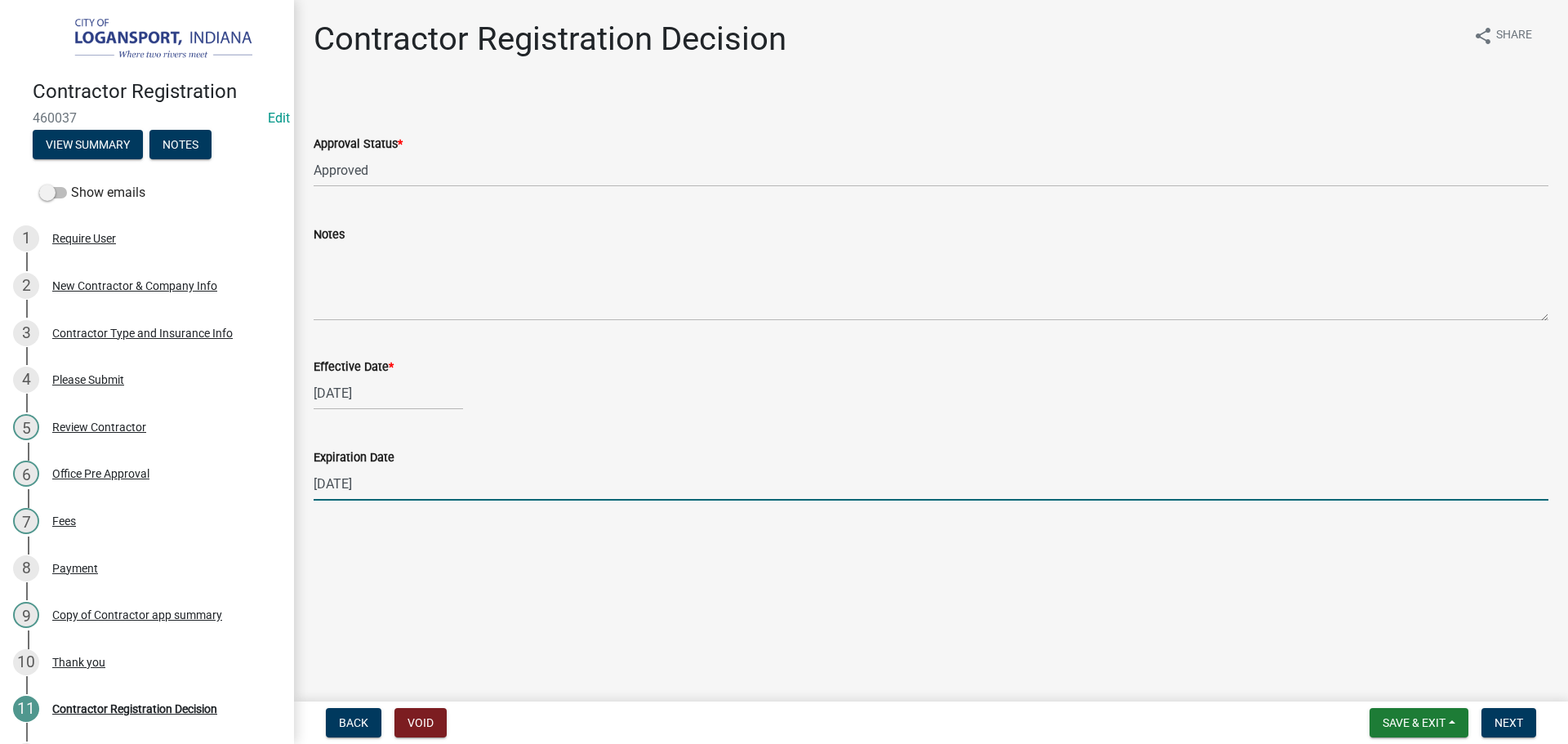
click at [418, 491] on input "12/31/2025" at bounding box center [931, 484] width 1235 height 33
click at [420, 494] on input "12/31/2025" at bounding box center [931, 484] width 1235 height 33
type input "04/08/2026"
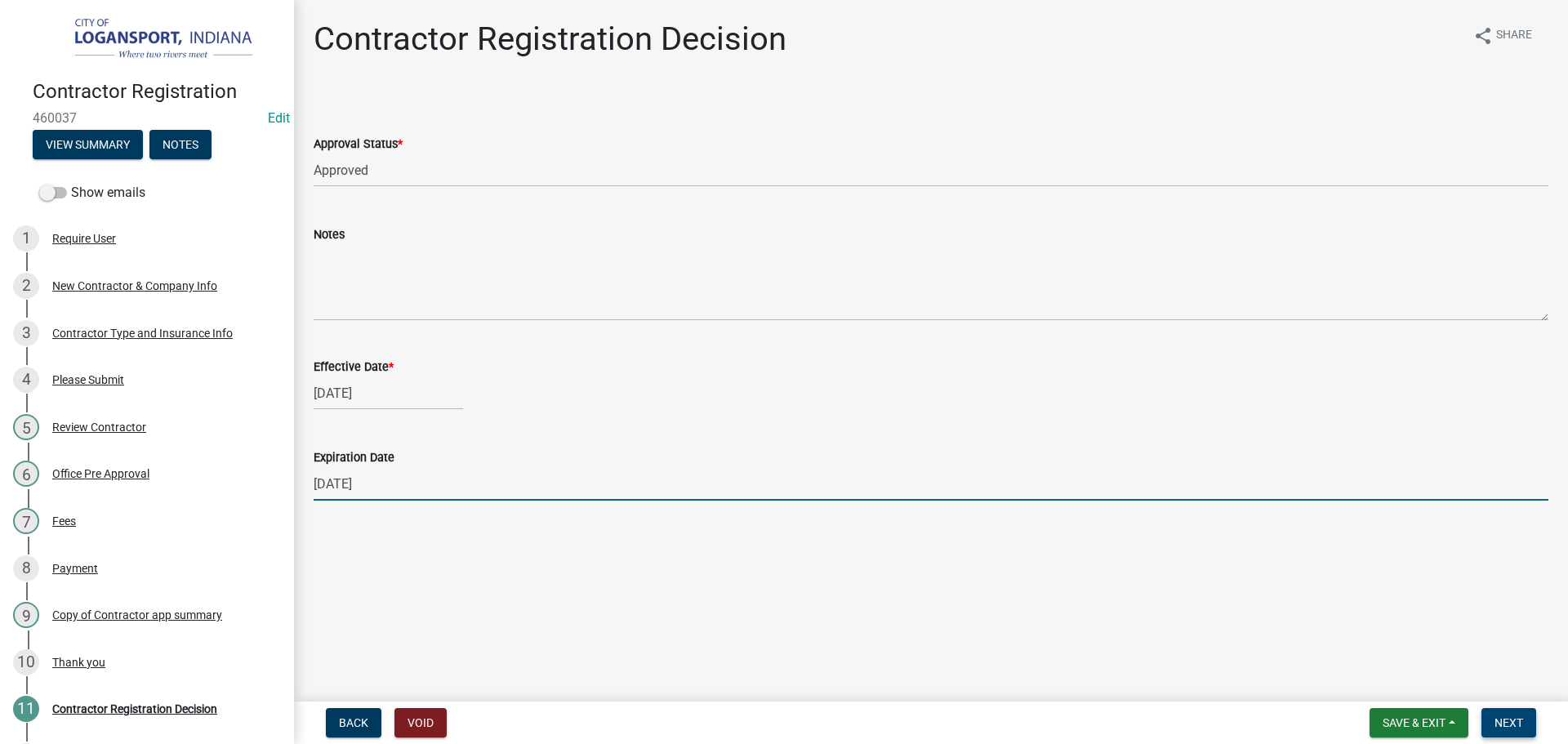
click at [1508, 724] on span "Next" at bounding box center [1509, 723] width 29 height 13
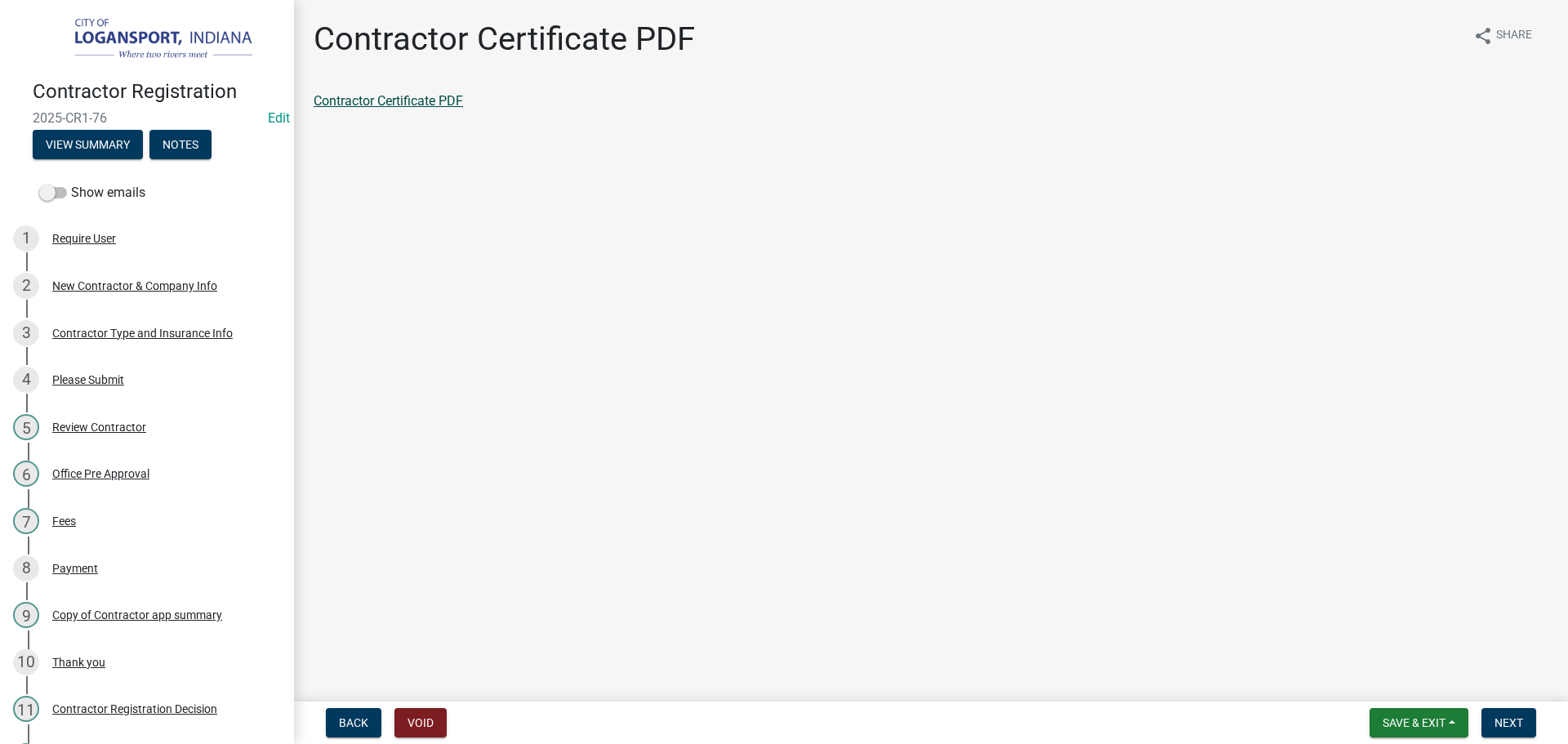
click at [332, 99] on link "Contractor Certificate PDF" at bounding box center [389, 101] width 150 height 16
click at [1500, 726] on span "Next" at bounding box center [1509, 723] width 29 height 13
click at [383, 95] on link "Contractor app summary" at bounding box center [386, 101] width 144 height 16
click at [1517, 726] on span "Next" at bounding box center [1509, 723] width 29 height 13
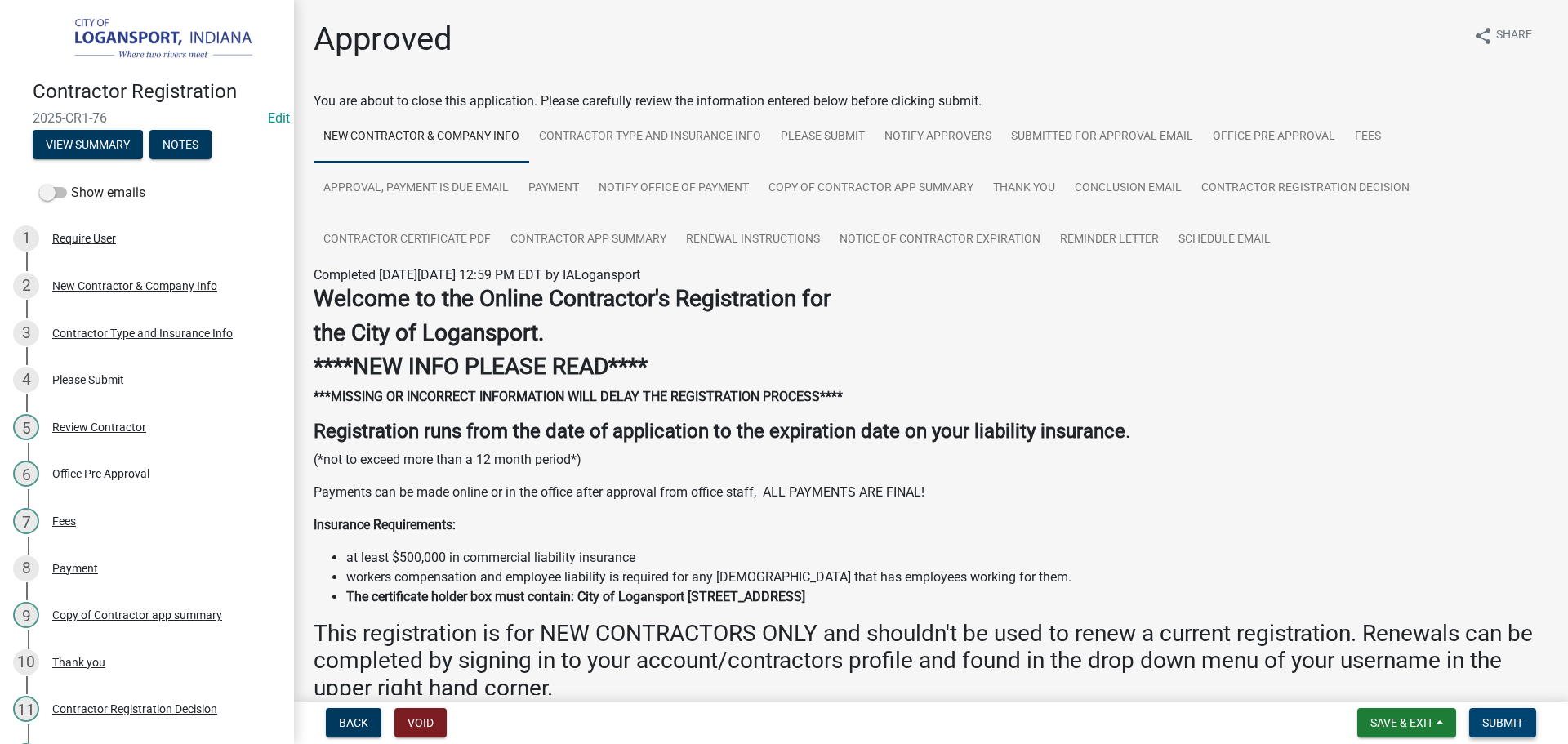
click at [1499, 714] on button "Submit" at bounding box center [1502, 723] width 67 height 30
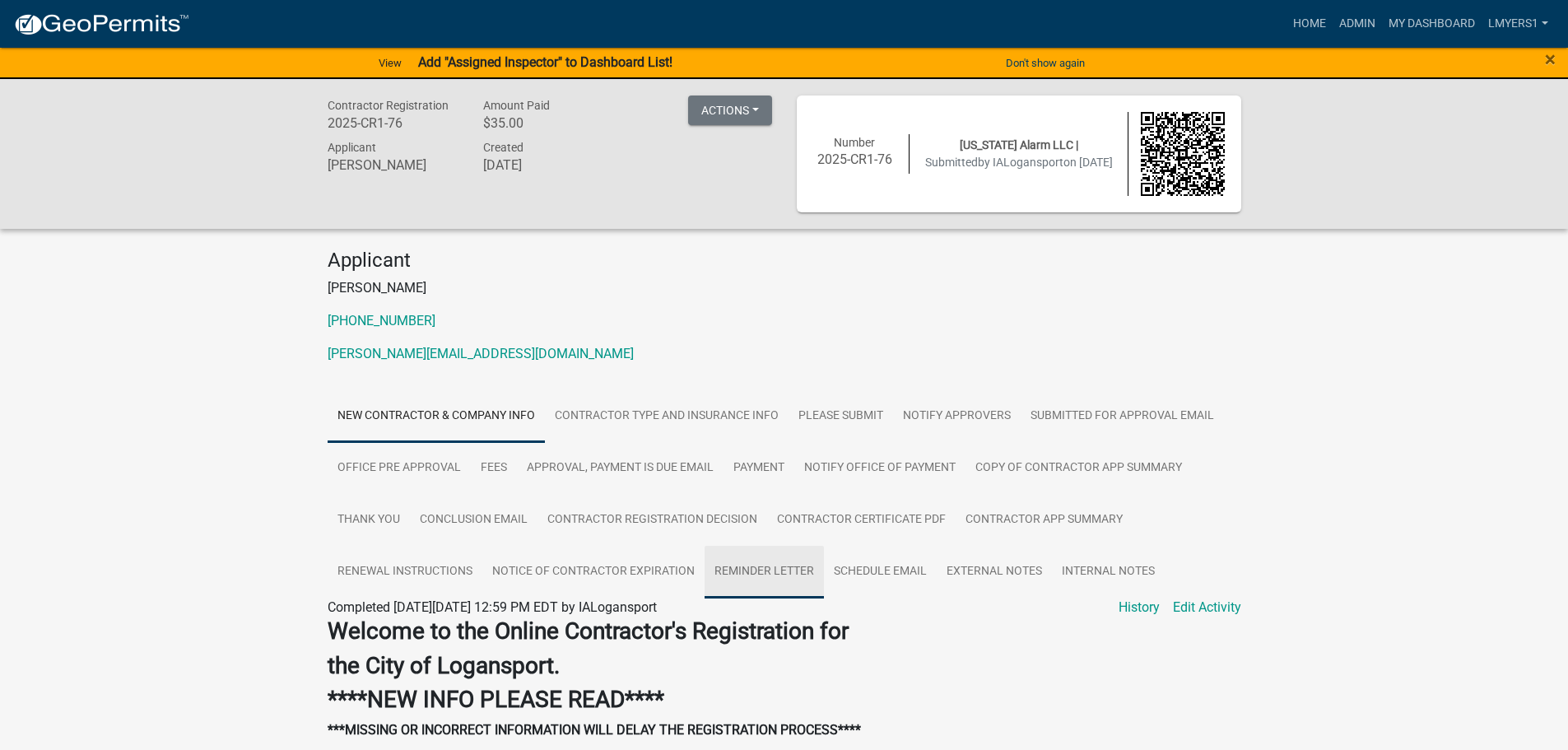
click at [774, 569] on link "Reminder letter" at bounding box center [764, 572] width 119 height 53
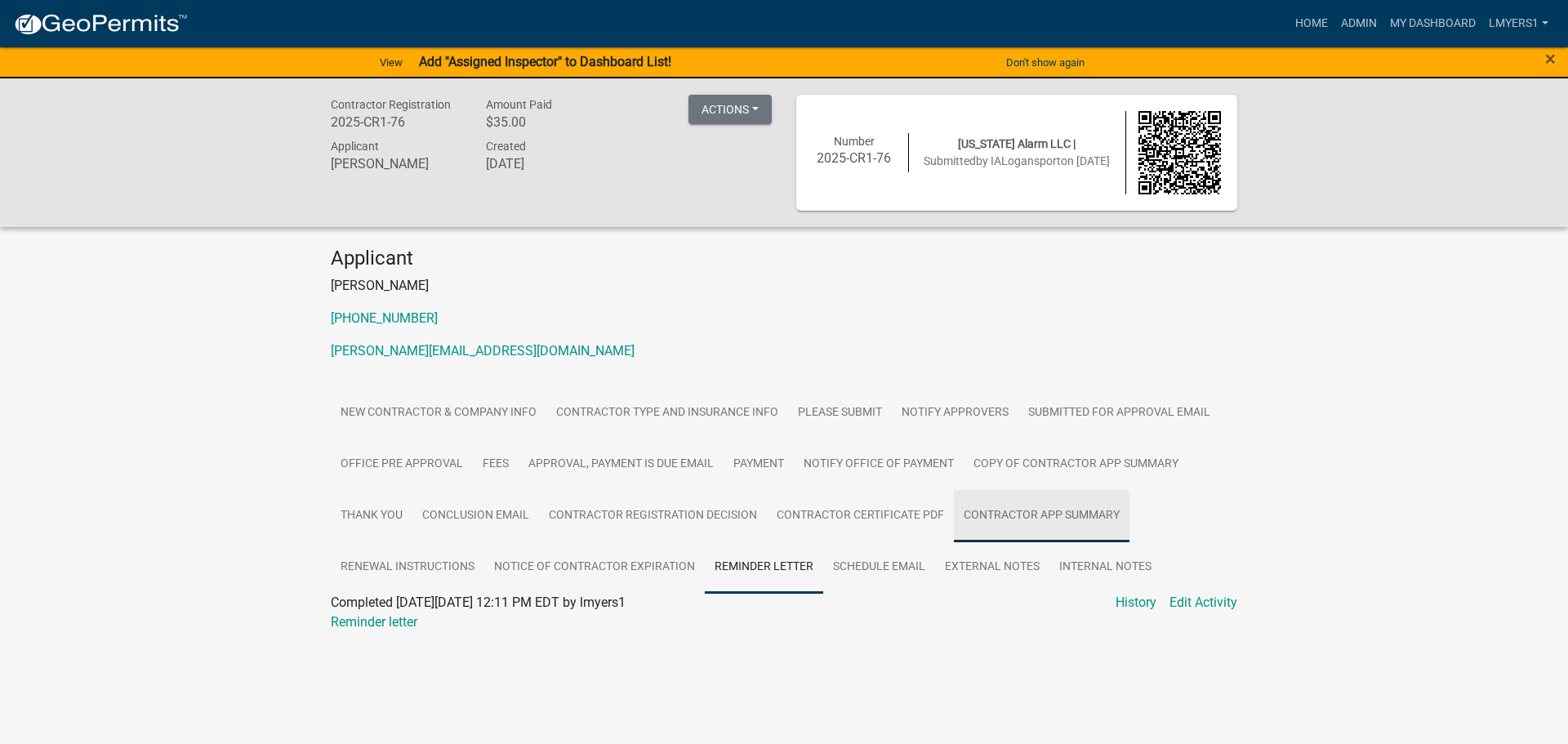
click at [1062, 529] on link "Contractor app summary" at bounding box center [1042, 516] width 175 height 53
click at [373, 623] on link "Contractor app summary" at bounding box center [402, 622] width 144 height 16
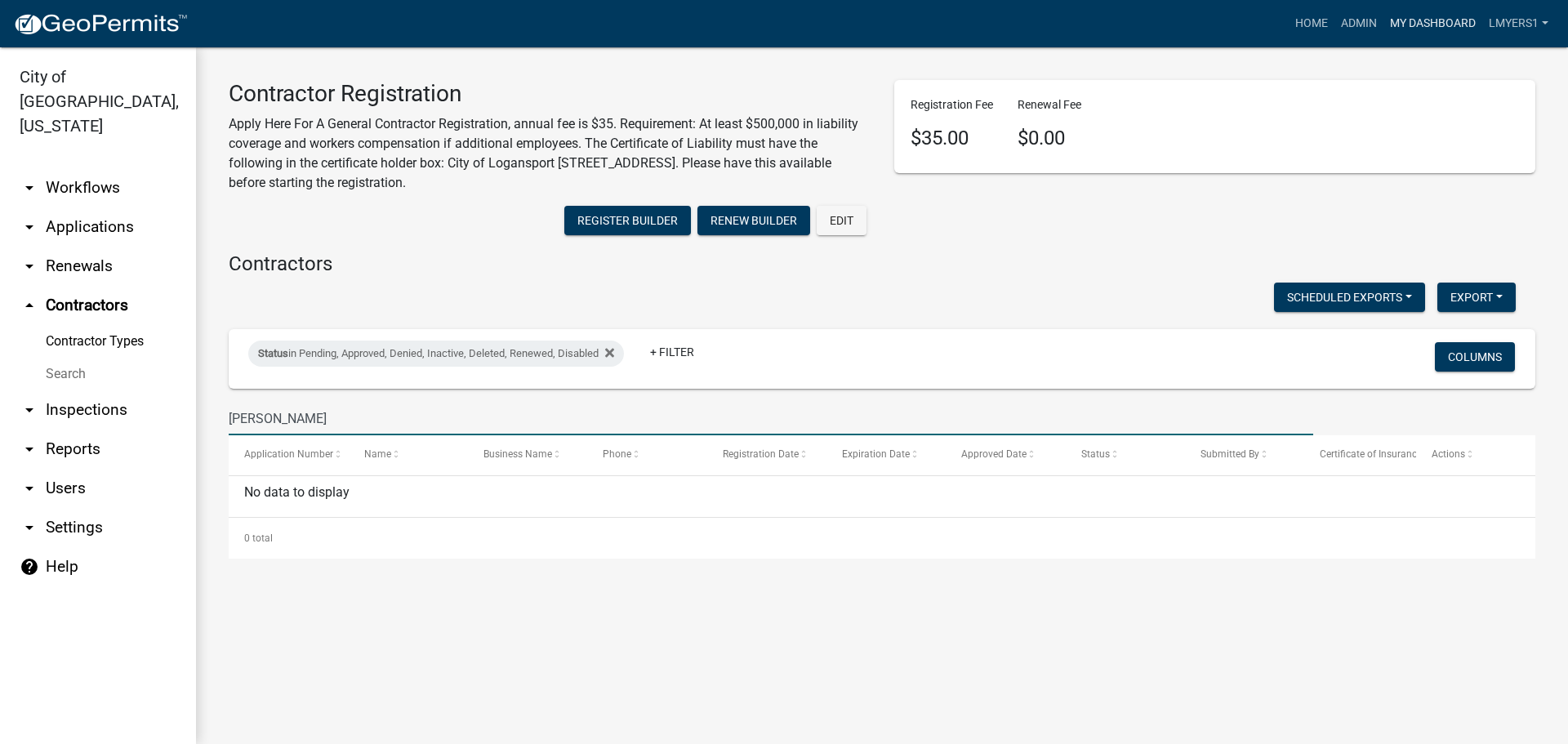
click at [1392, 27] on link "My Dashboard" at bounding box center [1432, 24] width 99 height 31
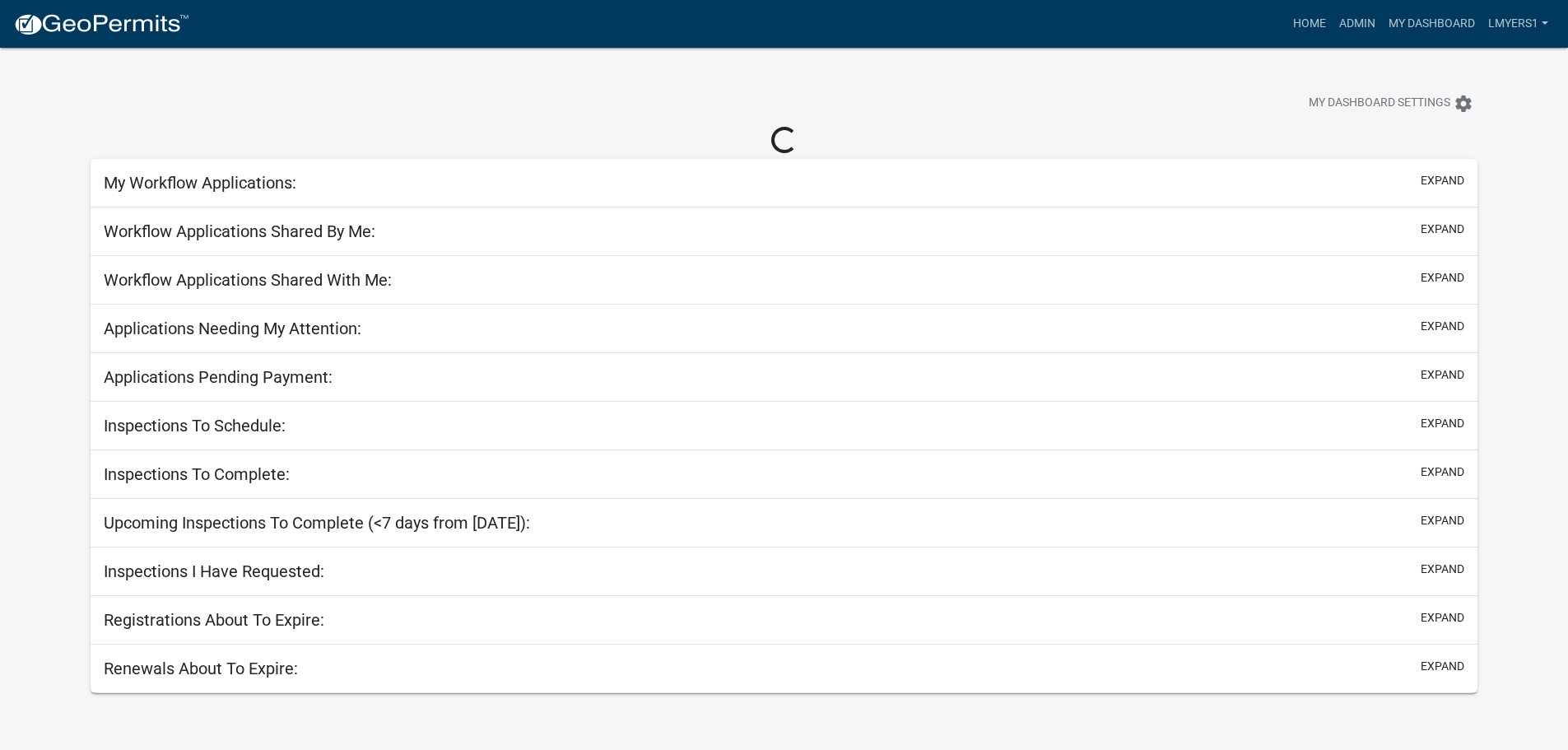
select select "3: 100"
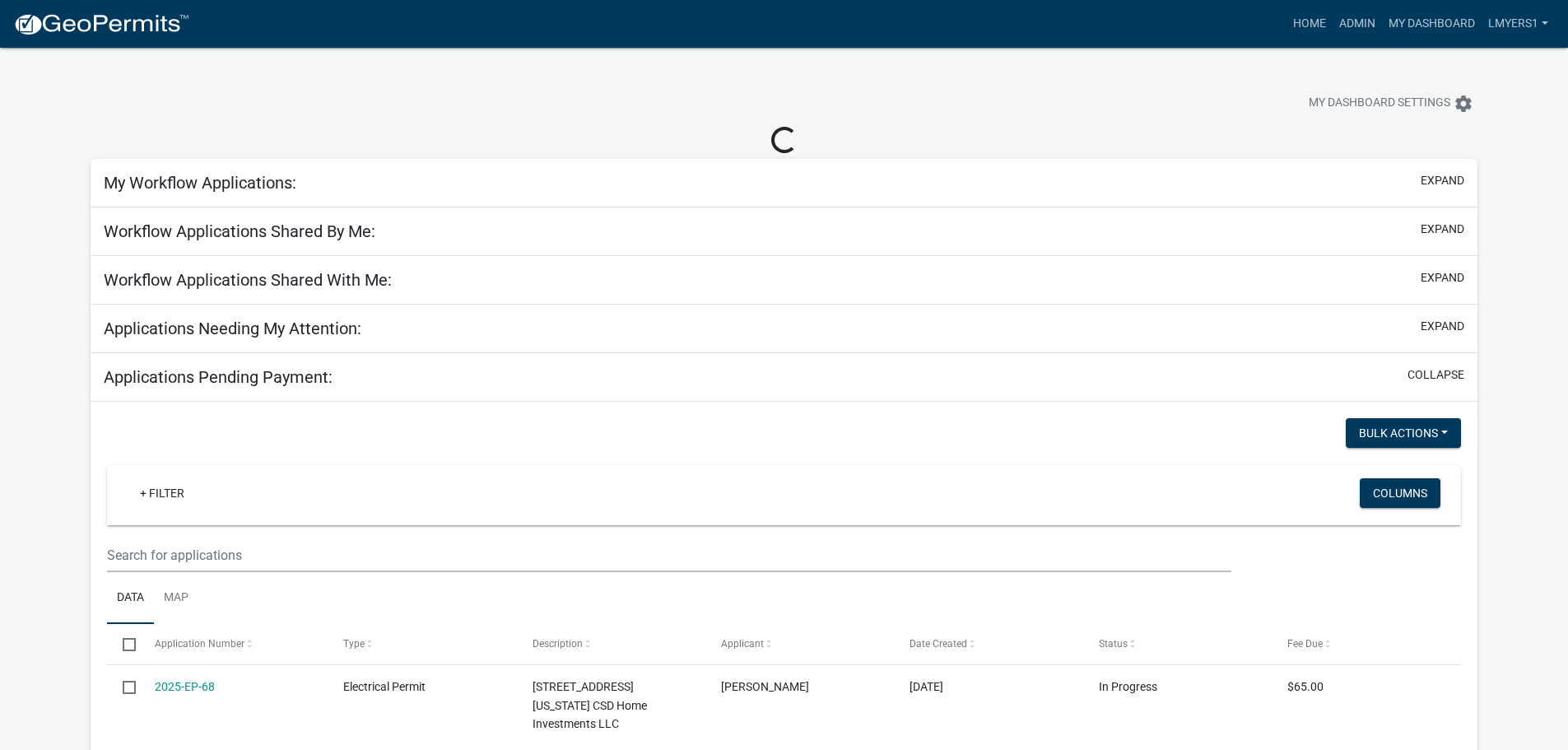
click at [288, 346] on div "Applications Needing My Attention: expand" at bounding box center [783, 328] width 1387 height 48
click at [1472, 106] on icon "settings" at bounding box center [1463, 103] width 20 height 20
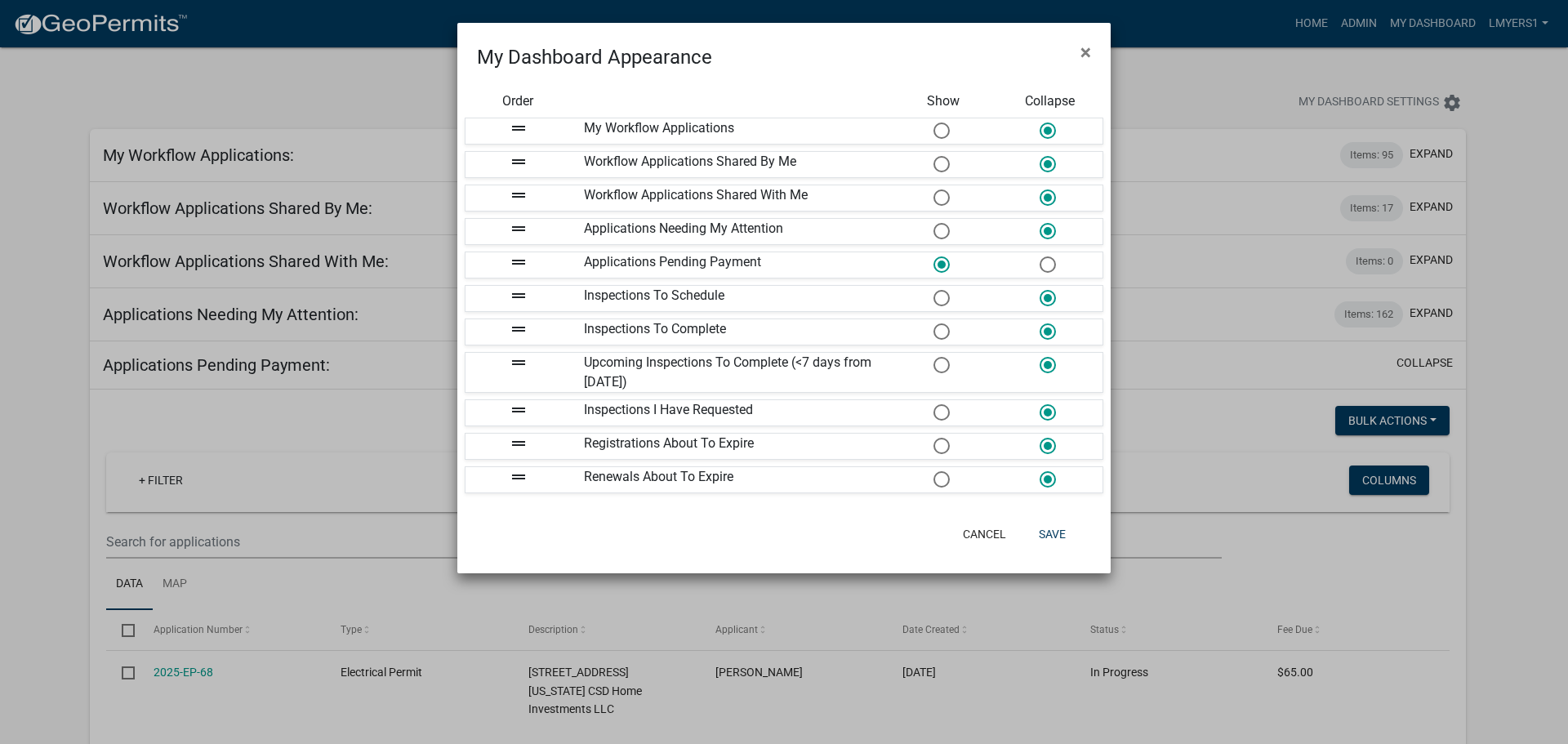
click at [940, 229] on span at bounding box center [940, 232] width 34 height 35
click at [934, 223] on input "radio" at bounding box center [934, 223] width 0 height 0
click at [1050, 264] on span at bounding box center [1047, 265] width 34 height 35
click at [1040, 257] on input "radio" at bounding box center [1040, 257] width 0 height 0
click at [1043, 534] on button "Save" at bounding box center [1053, 534] width 54 height 30
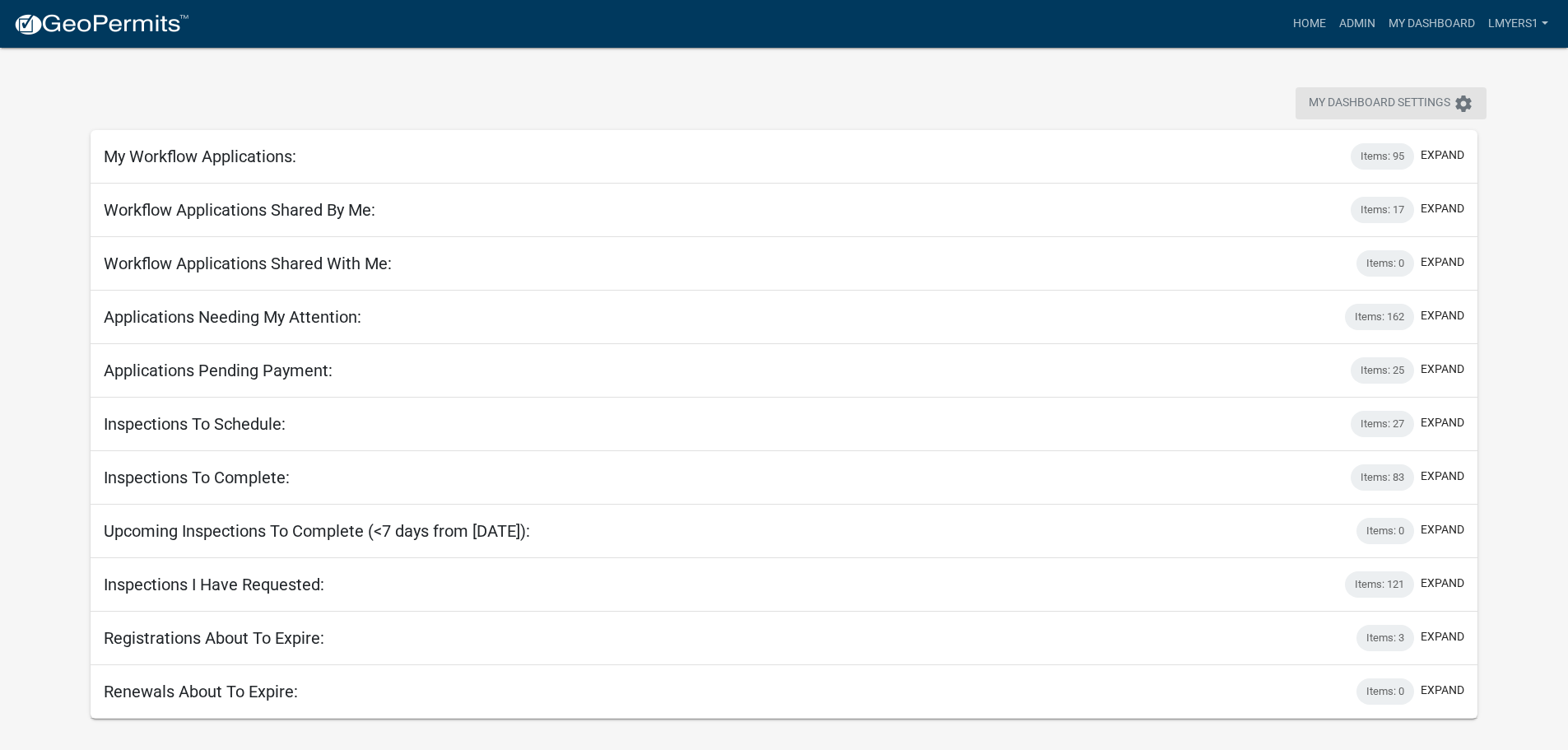
select select "2: 50"
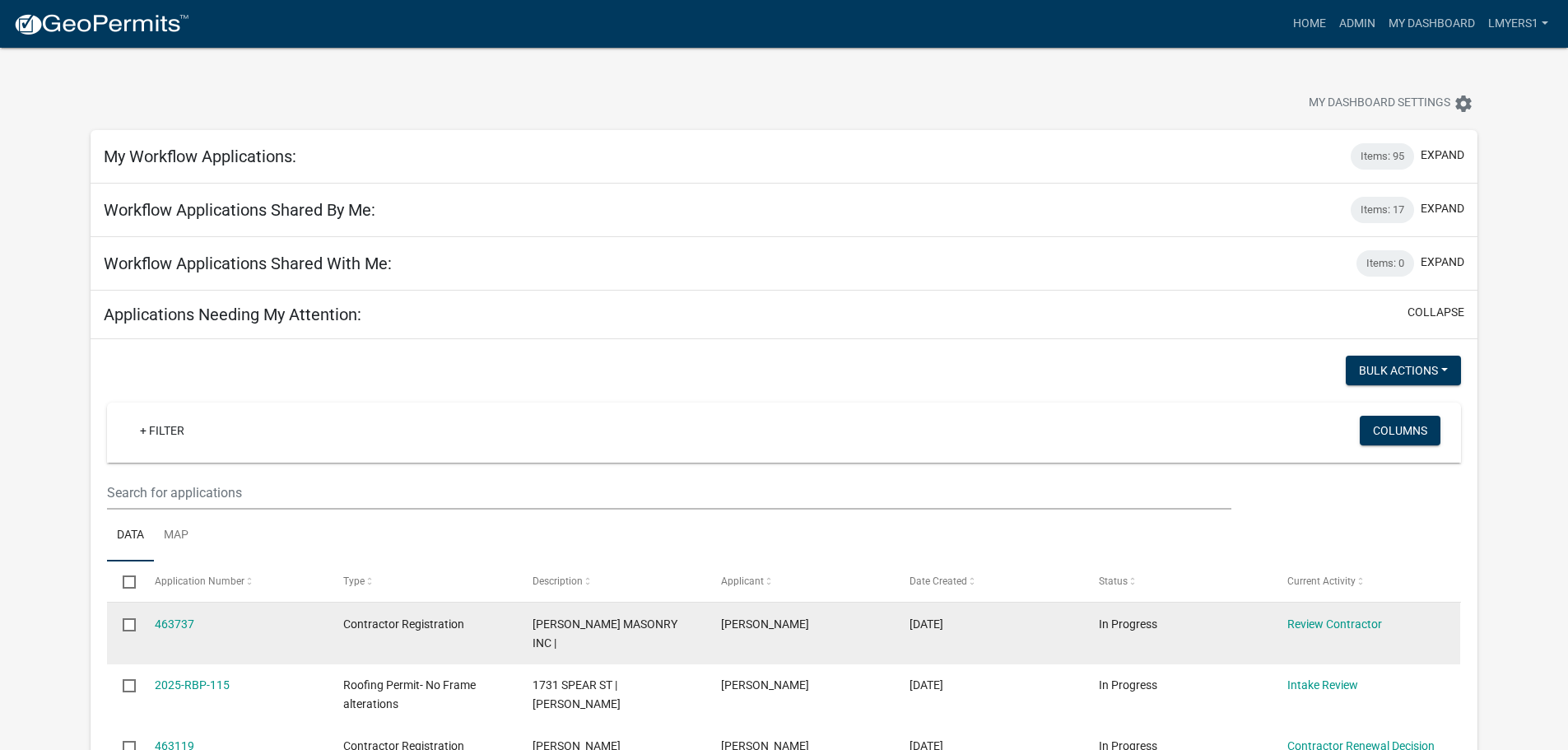
click at [1385, 623] on div "Review Contractor" at bounding box center [1365, 624] width 157 height 19
click at [1342, 623] on link "Review Contractor" at bounding box center [1335, 624] width 95 height 13
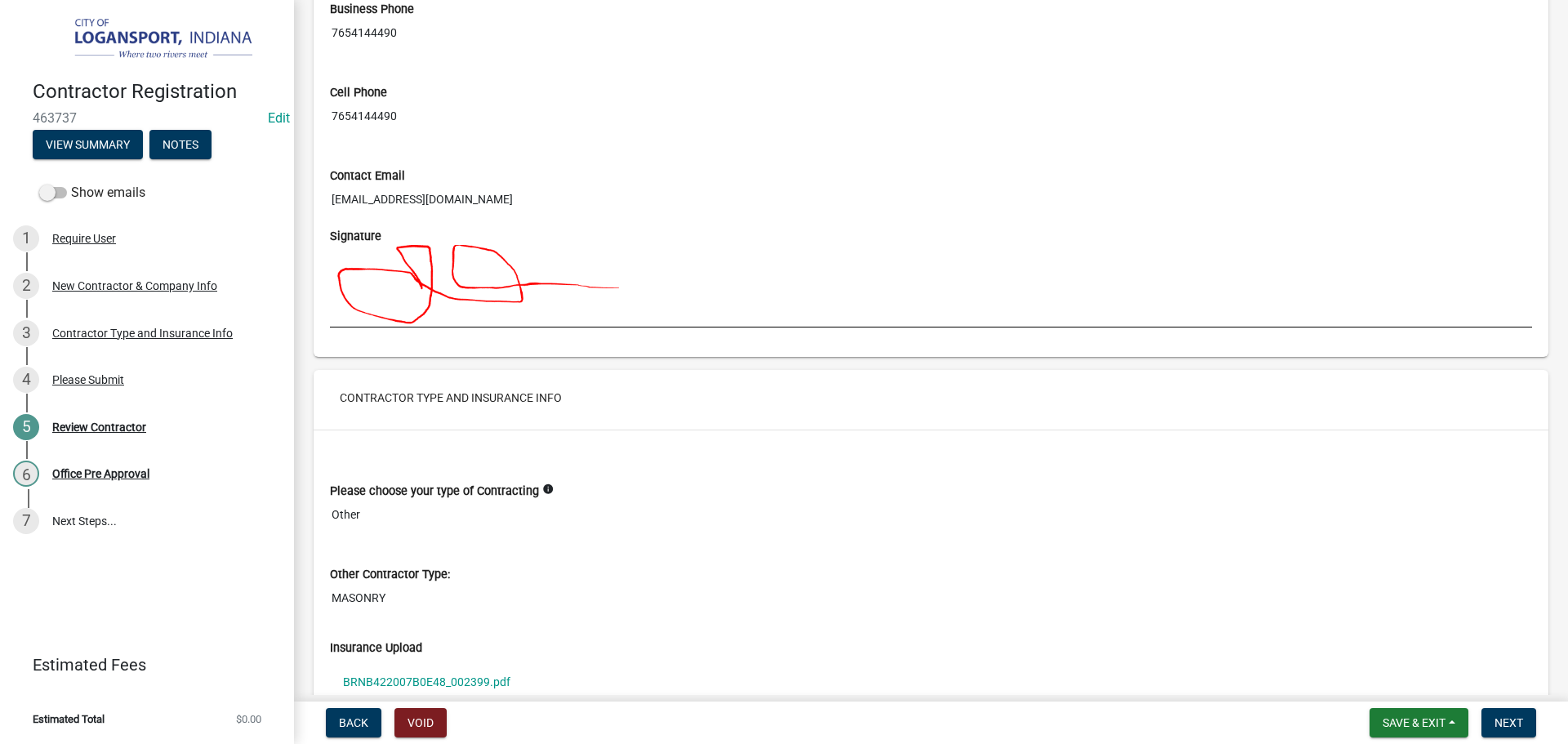
scroll to position [1062, 0]
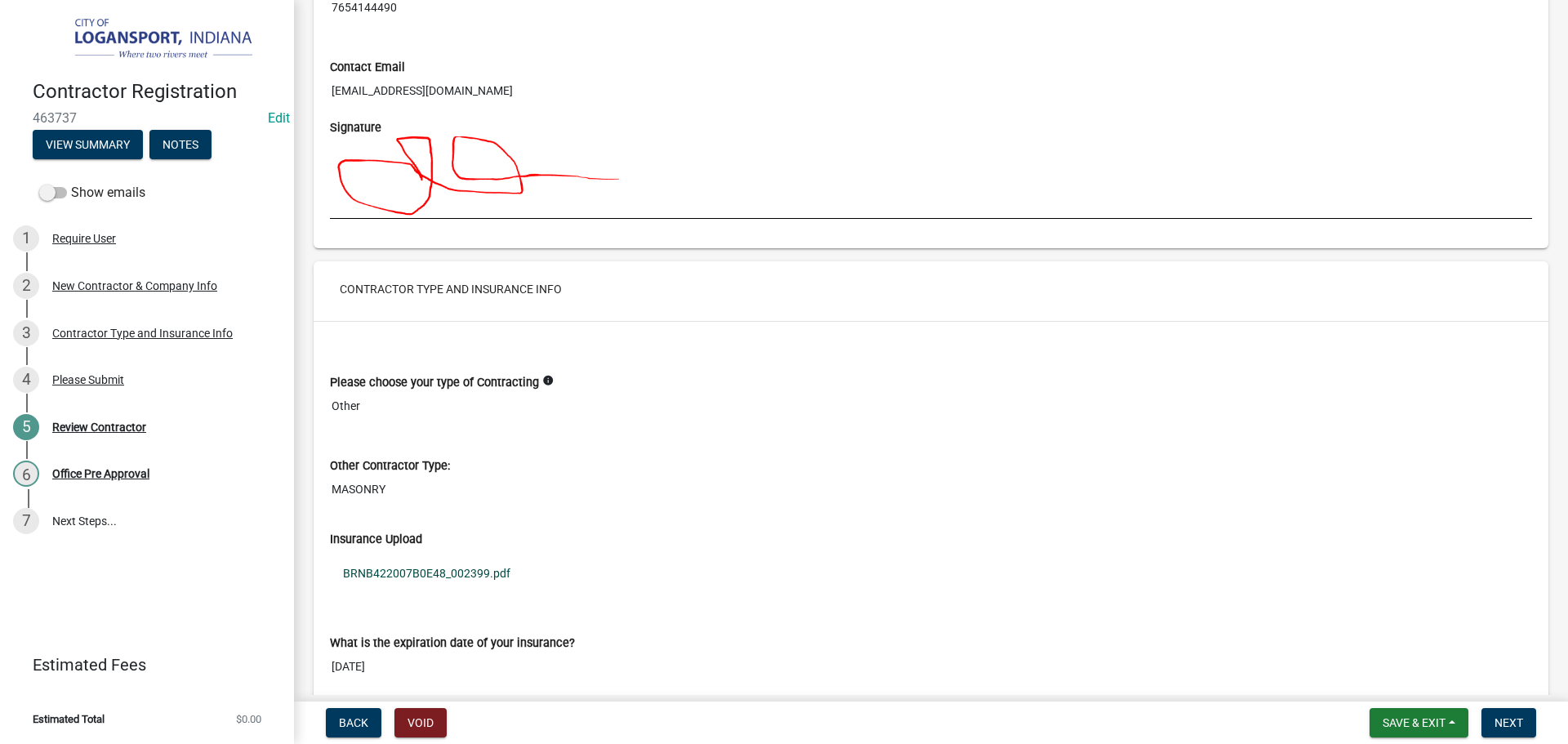
click at [425, 577] on link "BRNB422007B0E48_002399.pdf" at bounding box center [931, 573] width 1203 height 38
click at [1519, 721] on span "Next" at bounding box center [1509, 723] width 29 height 13
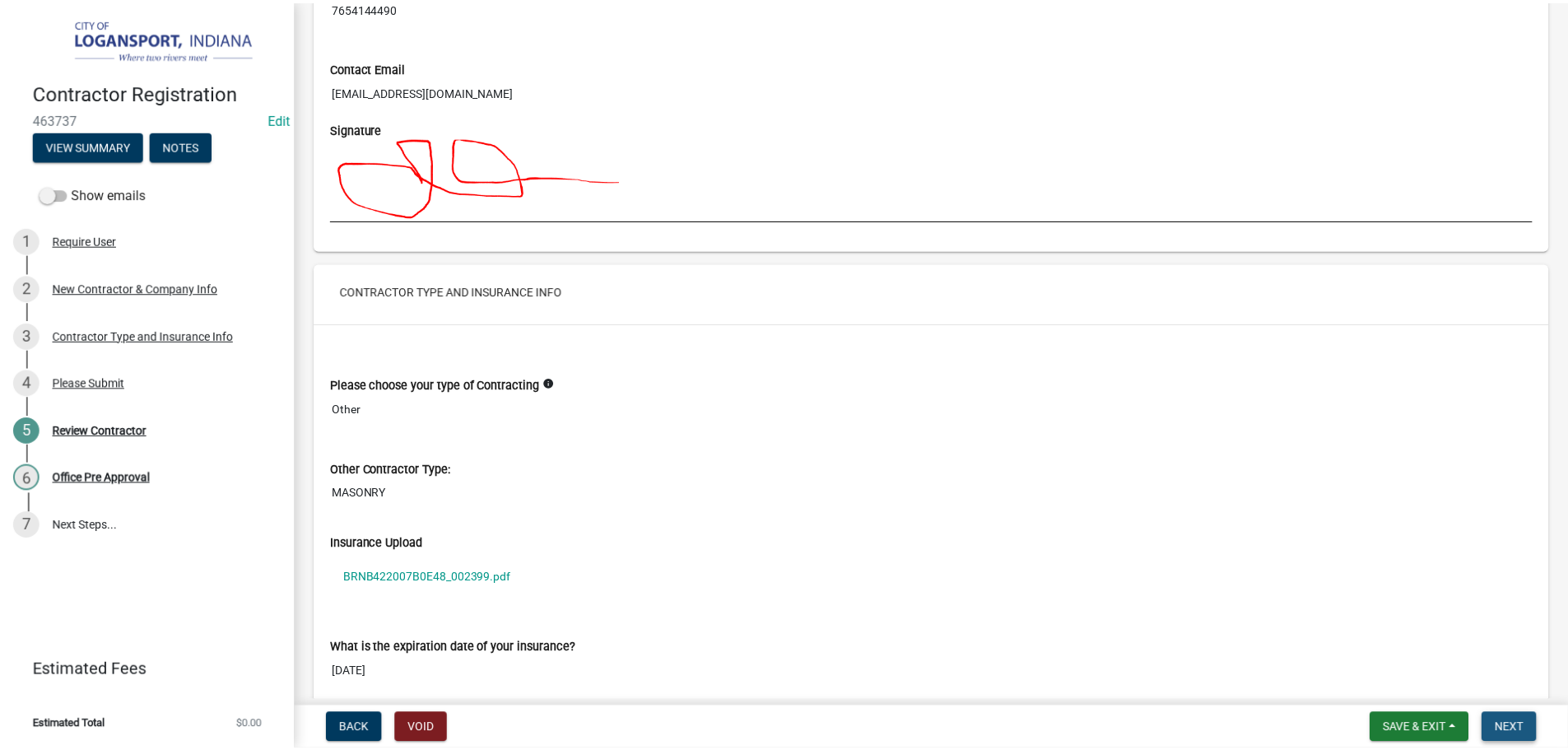
scroll to position [0, 0]
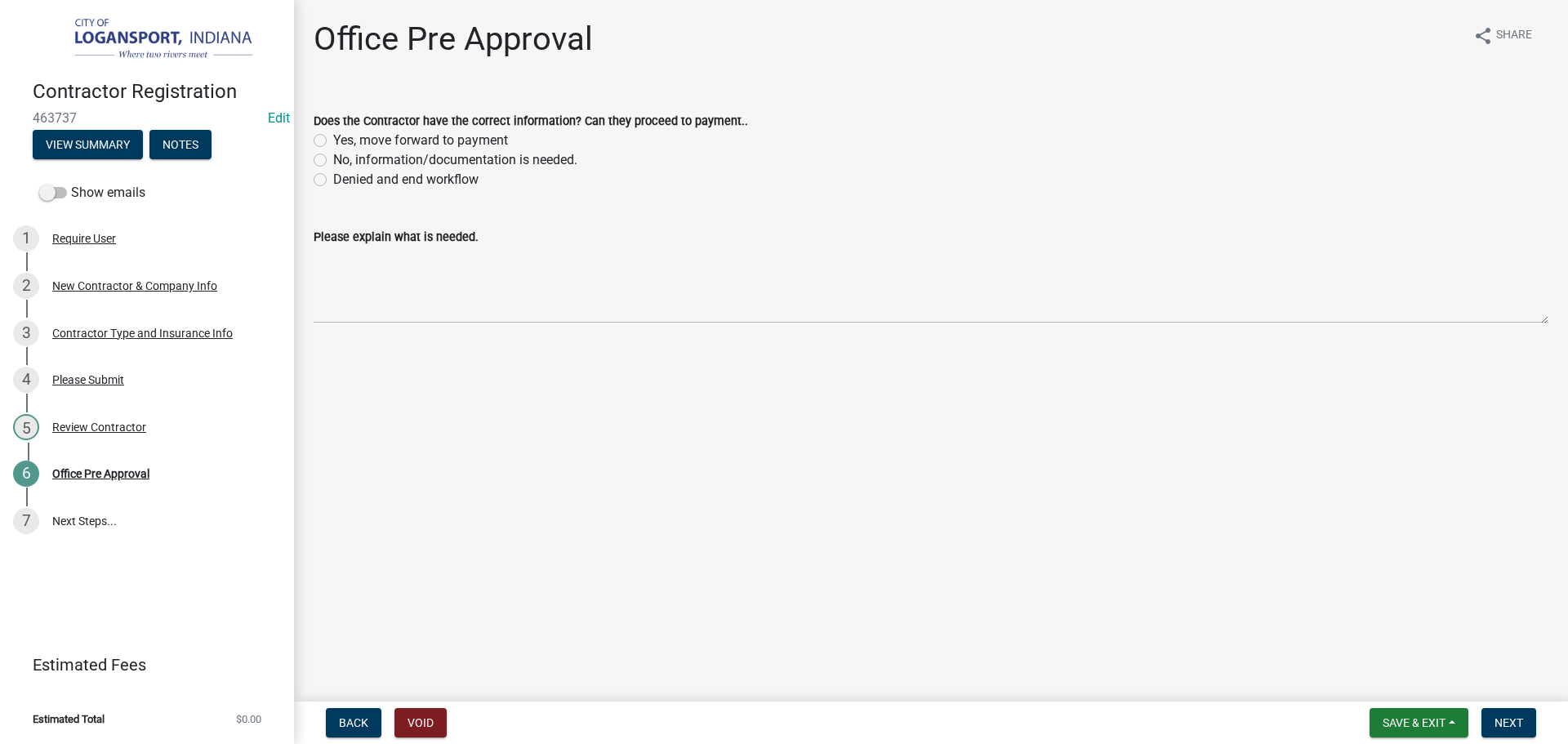
click at [333, 139] on label "Yes, move forward to payment" at bounding box center [420, 140] width 174 height 19
click at [333, 139] on input "Yes, move forward to payment" at bounding box center [339, 137] width 11 height 11
radio input "true"
click at [1510, 710] on button "Next" at bounding box center [1508, 723] width 54 height 30
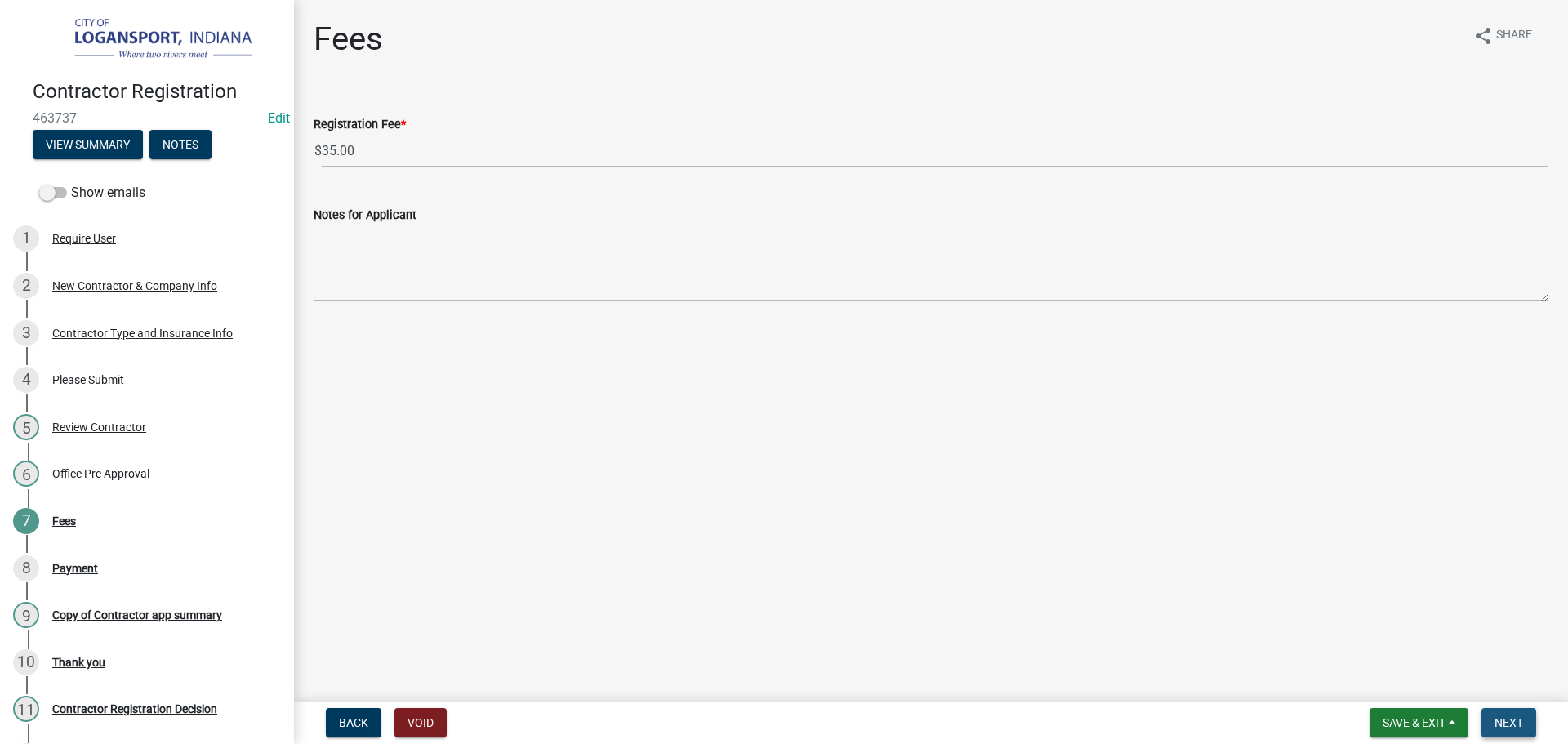
click at [1500, 725] on span "Next" at bounding box center [1509, 723] width 29 height 13
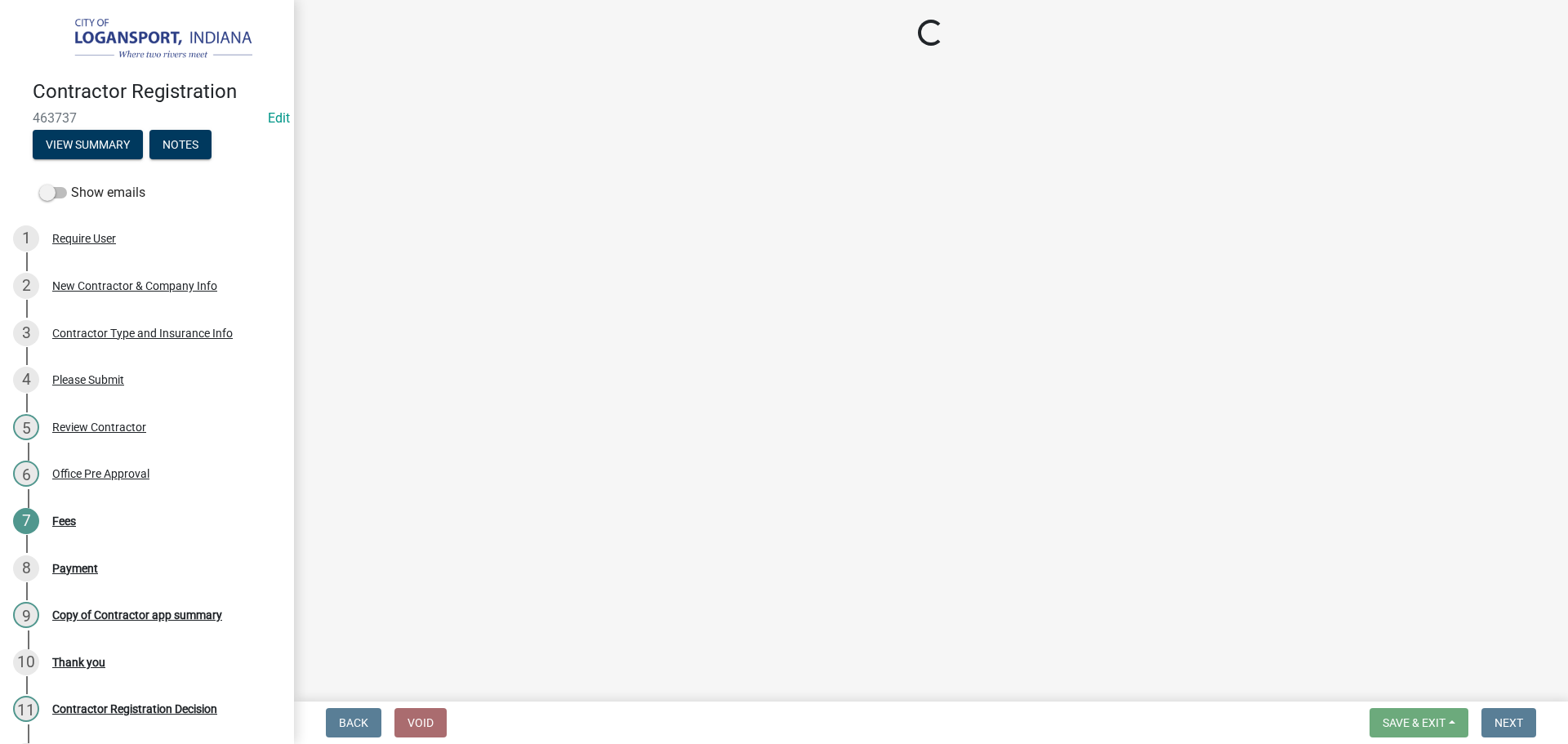
select select "3: 3"
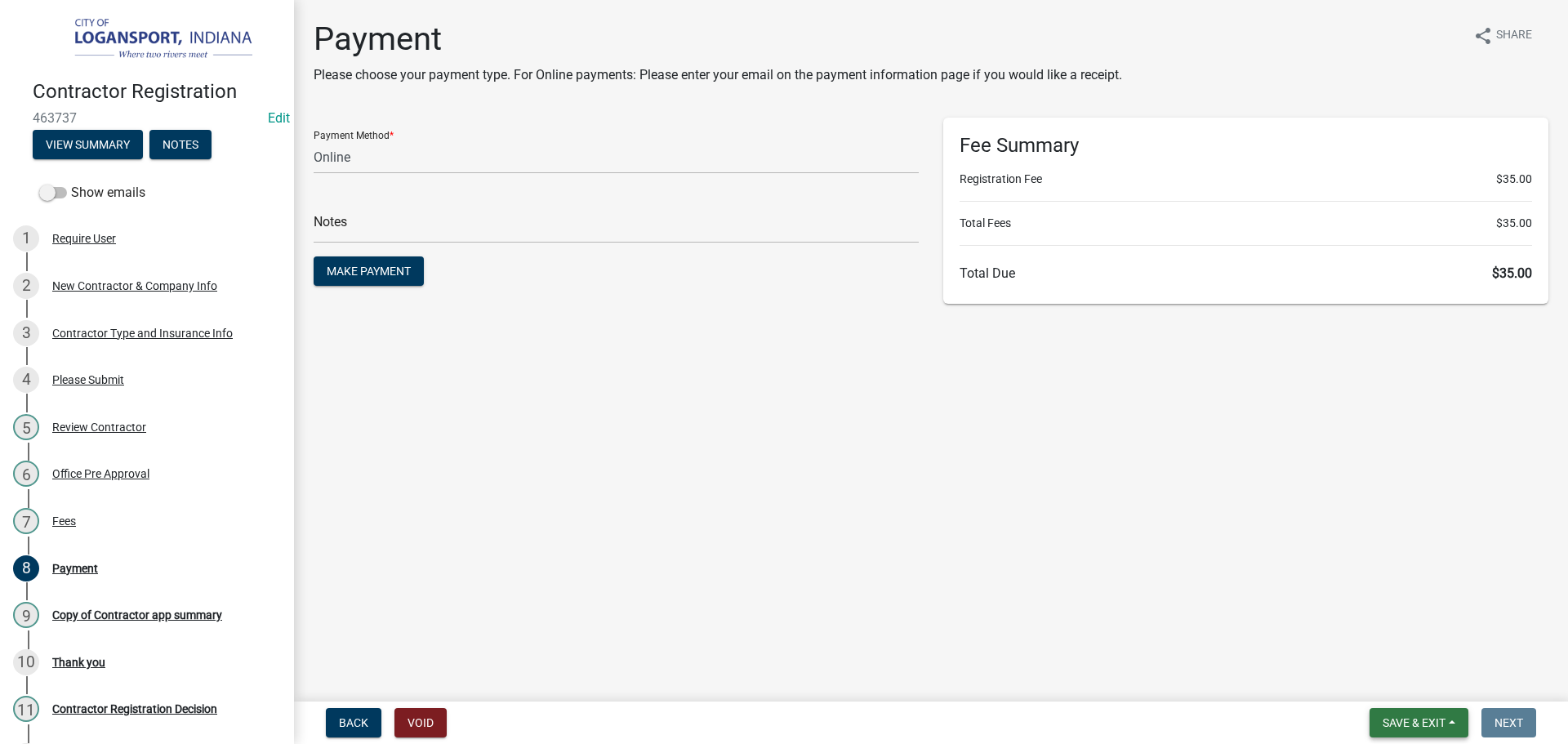
click at [1421, 727] on span "Save & Exit" at bounding box center [1414, 723] width 63 height 13
click at [1417, 691] on button "Save & Exit" at bounding box center [1404, 680] width 131 height 39
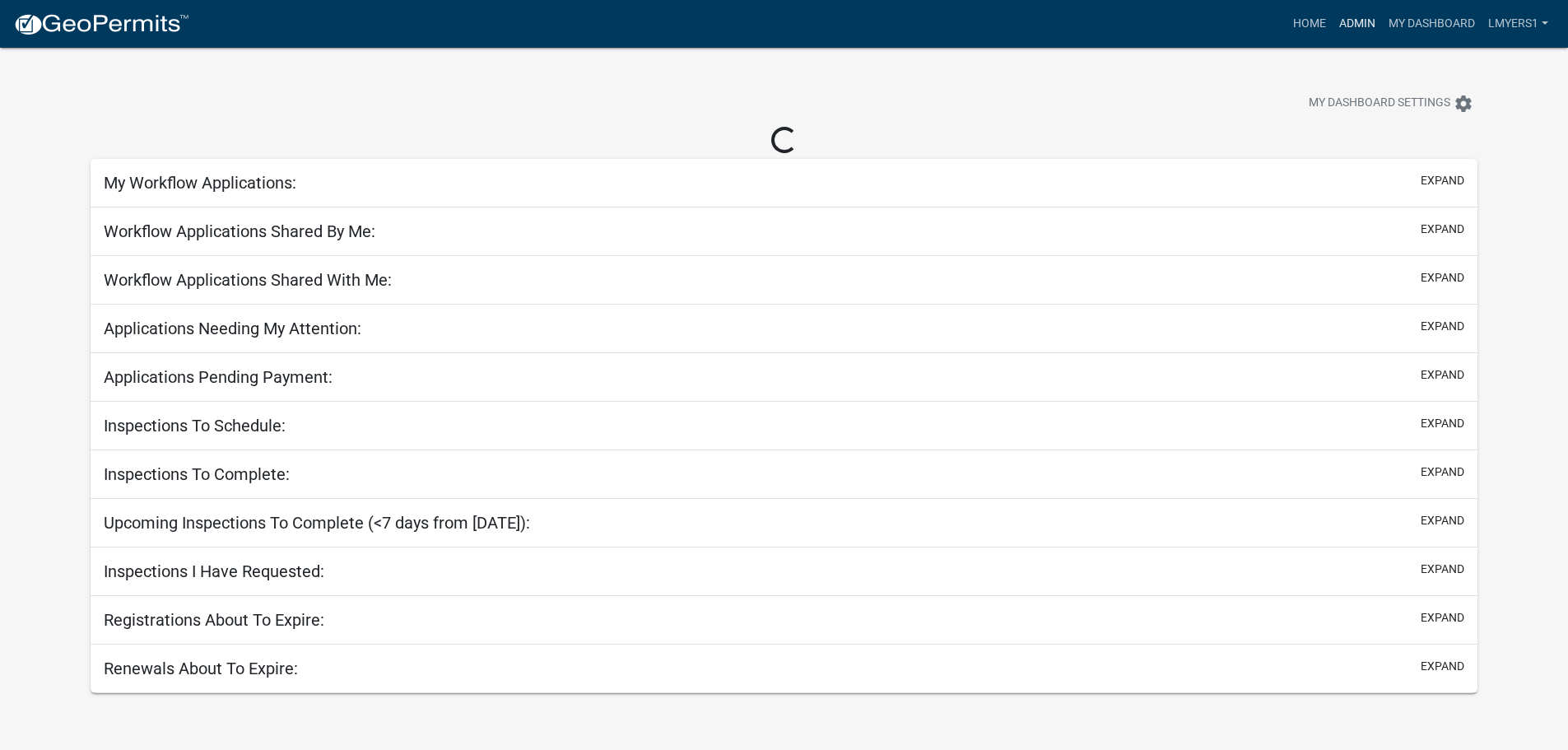
click at [1360, 21] on link "Admin" at bounding box center [1357, 24] width 49 height 32
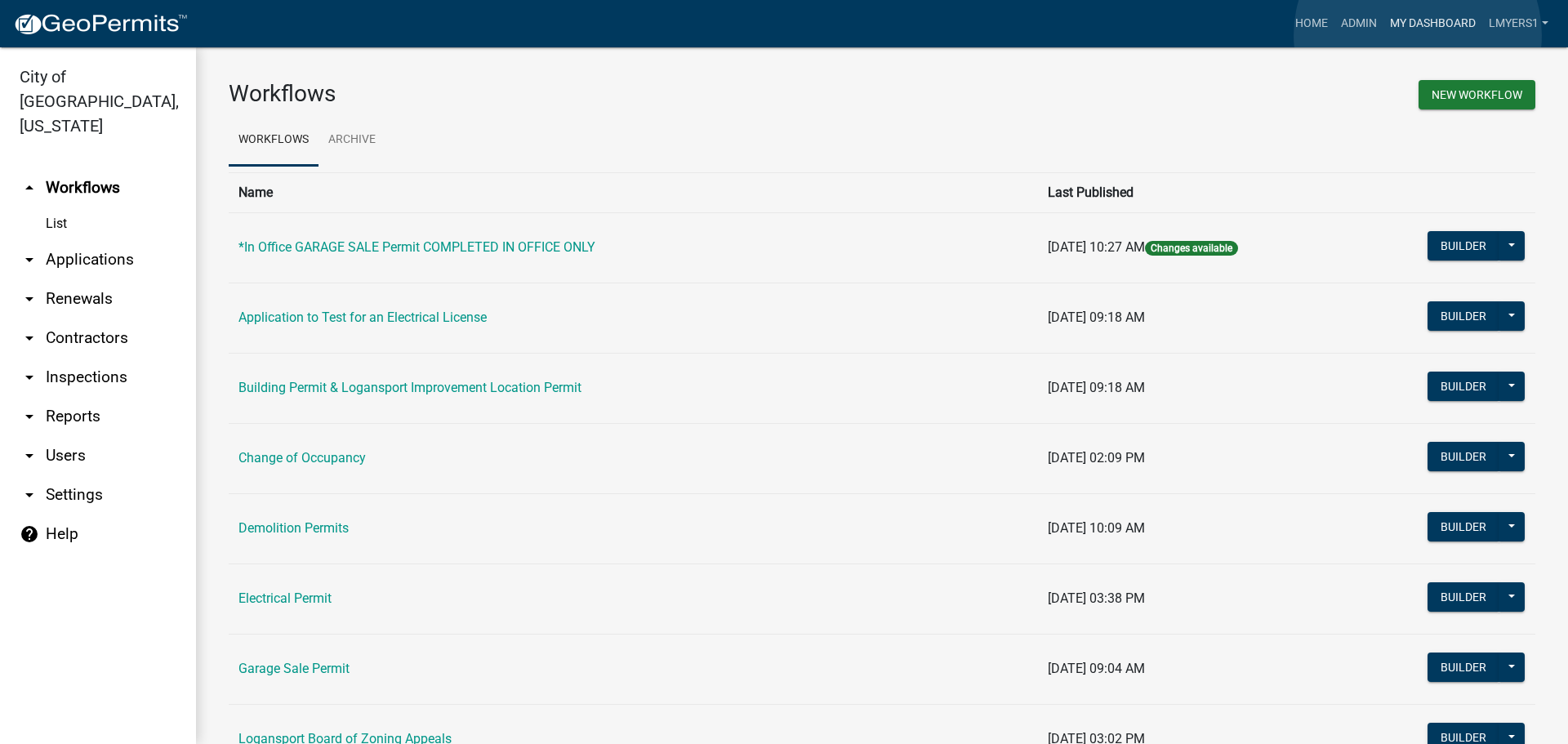
click at [1418, 35] on link "My Dashboard" at bounding box center [1432, 24] width 99 height 31
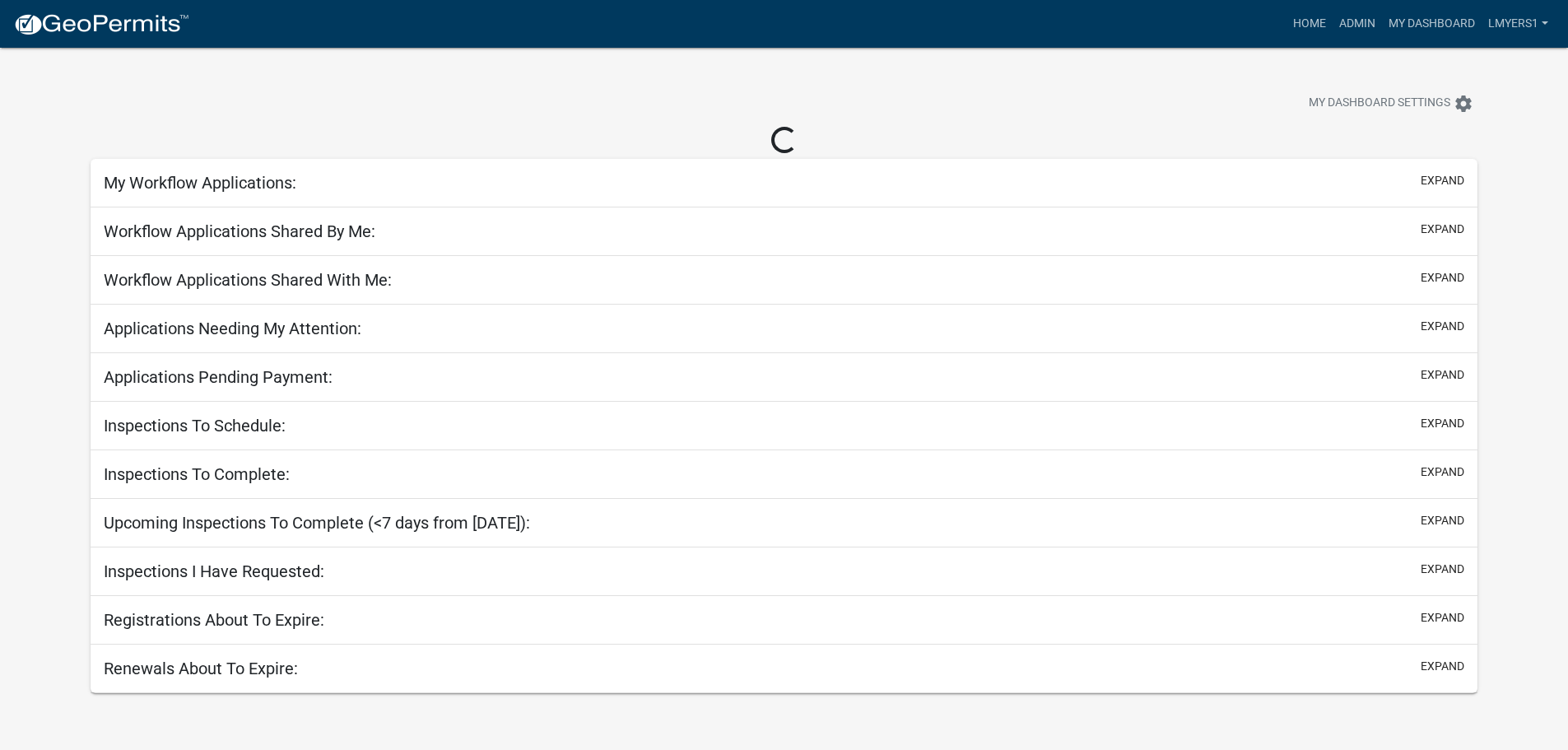
select select "2: 50"
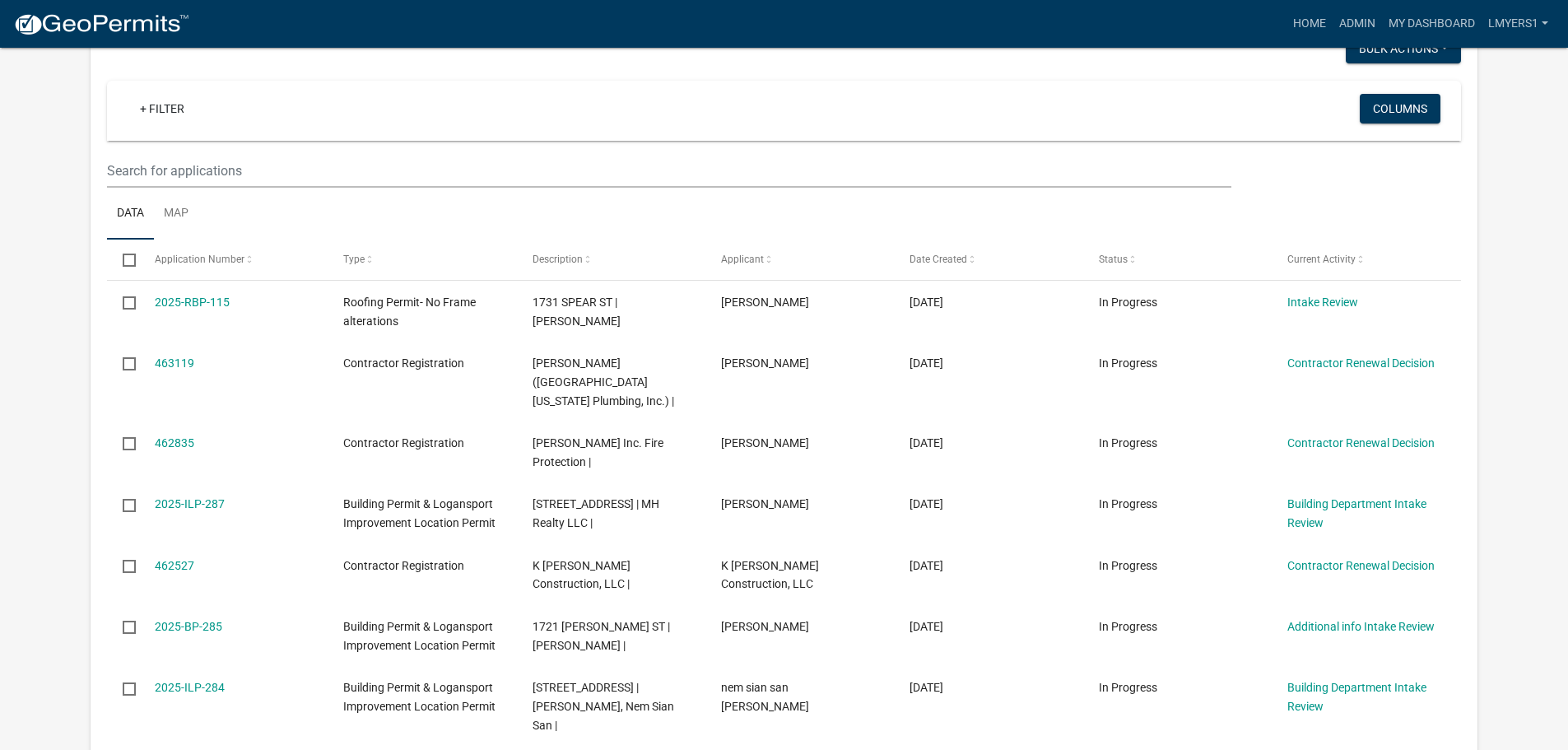
scroll to position [329, 0]
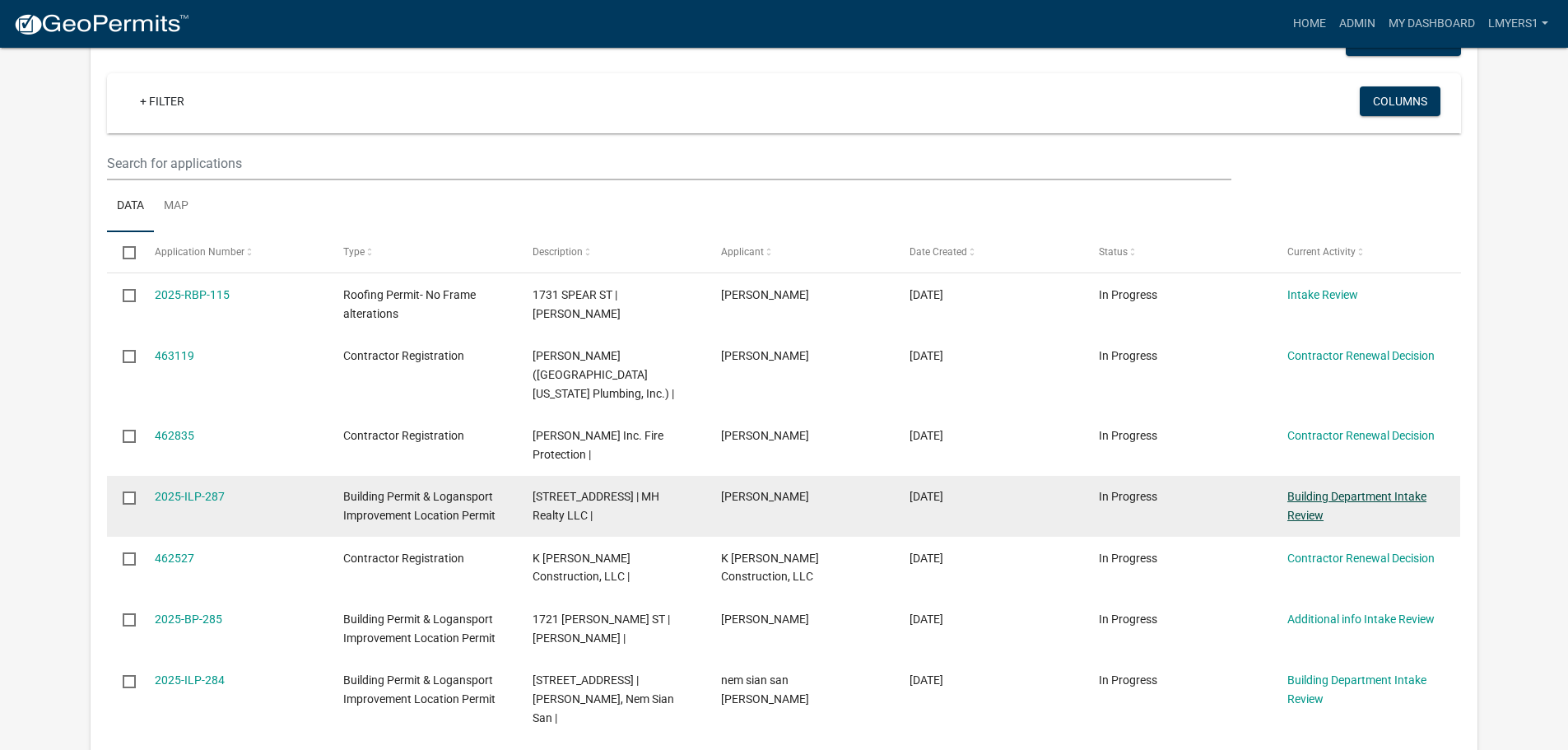
click at [1398, 490] on link "Building Department Intake Review" at bounding box center [1357, 506] width 140 height 33
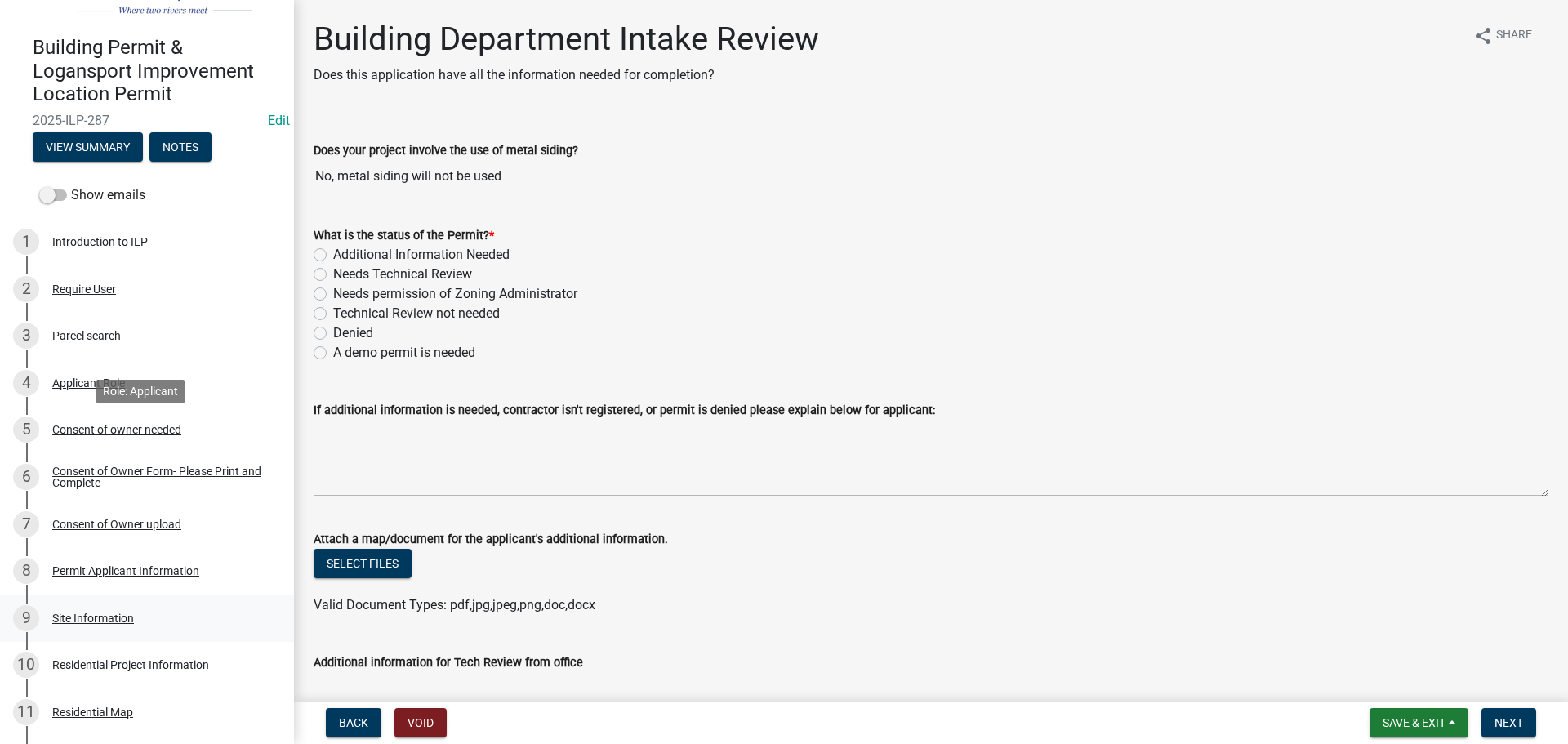
scroll to position [82, 0]
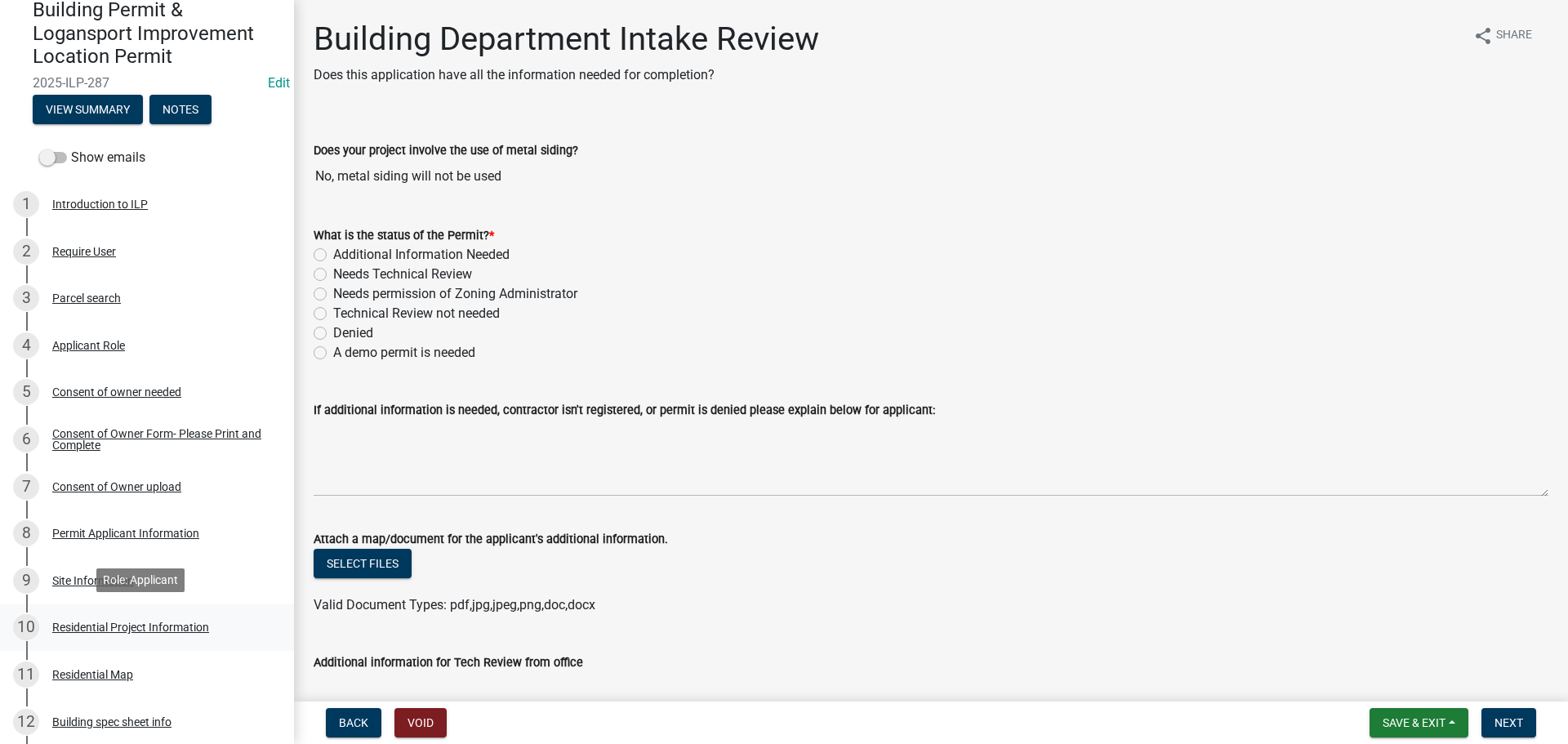
click at [109, 629] on div "Residential Project Information" at bounding box center [131, 627] width 157 height 11
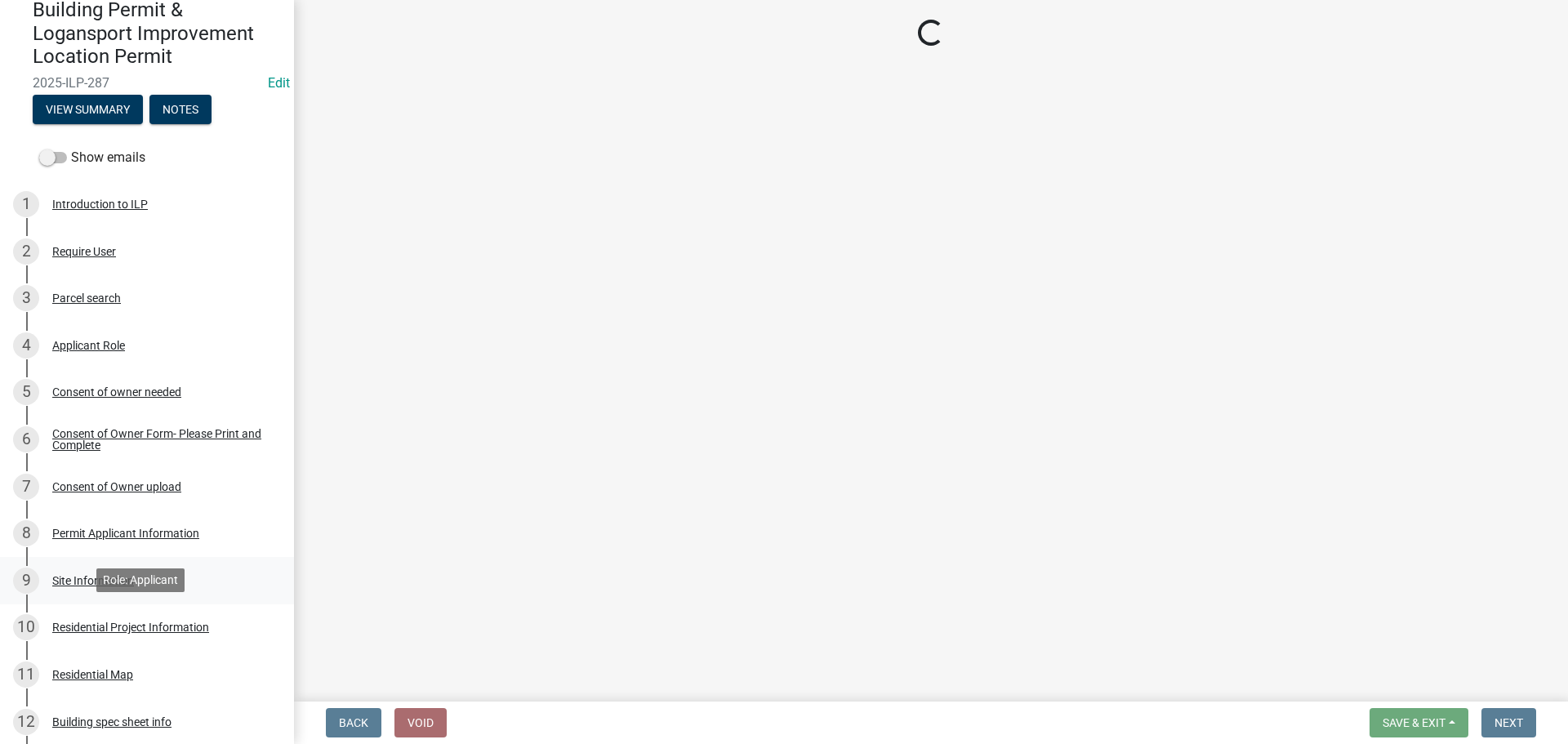
select select "4fb1abe8-82c5-48ba-b391-f470f9f0d204"
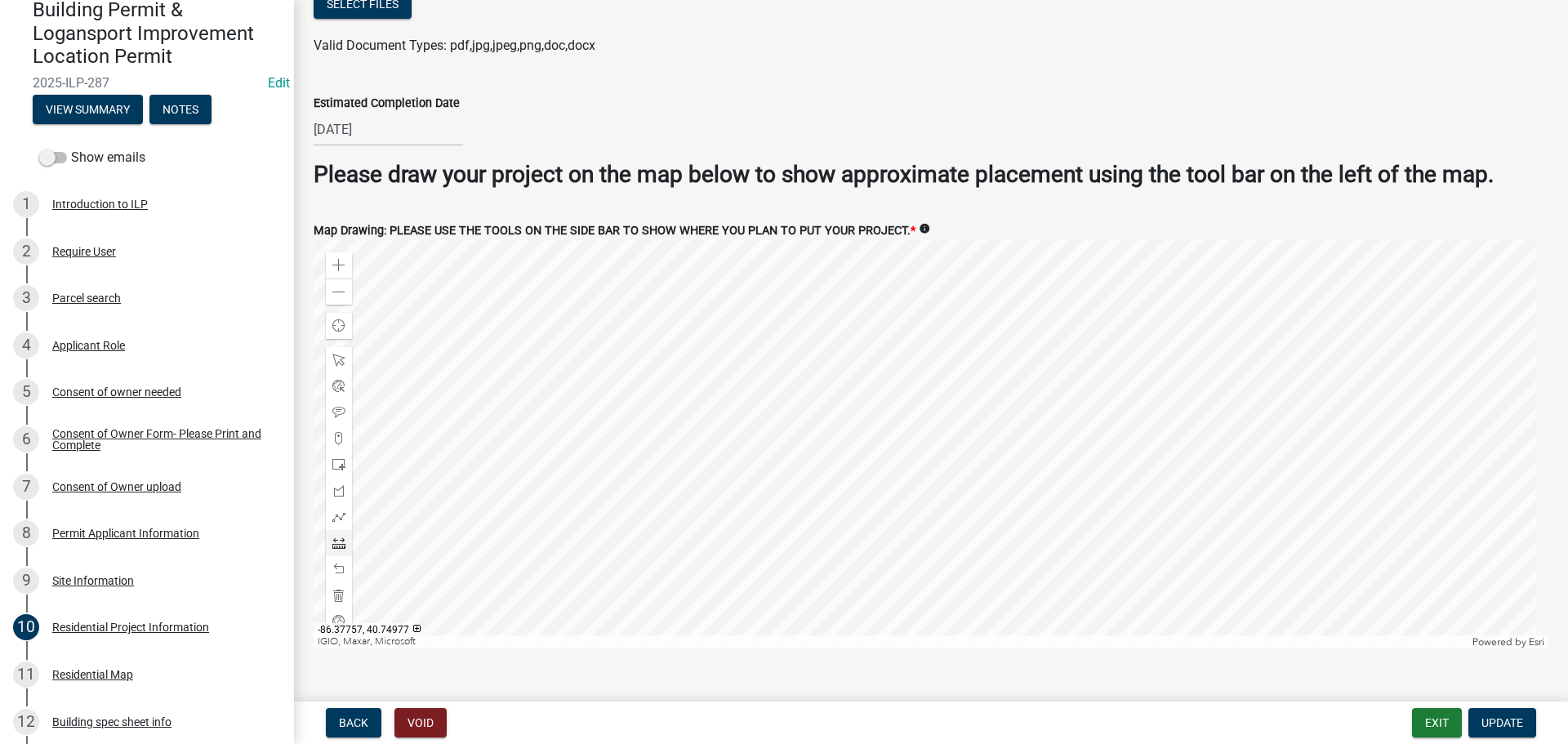
scroll to position [3048, 0]
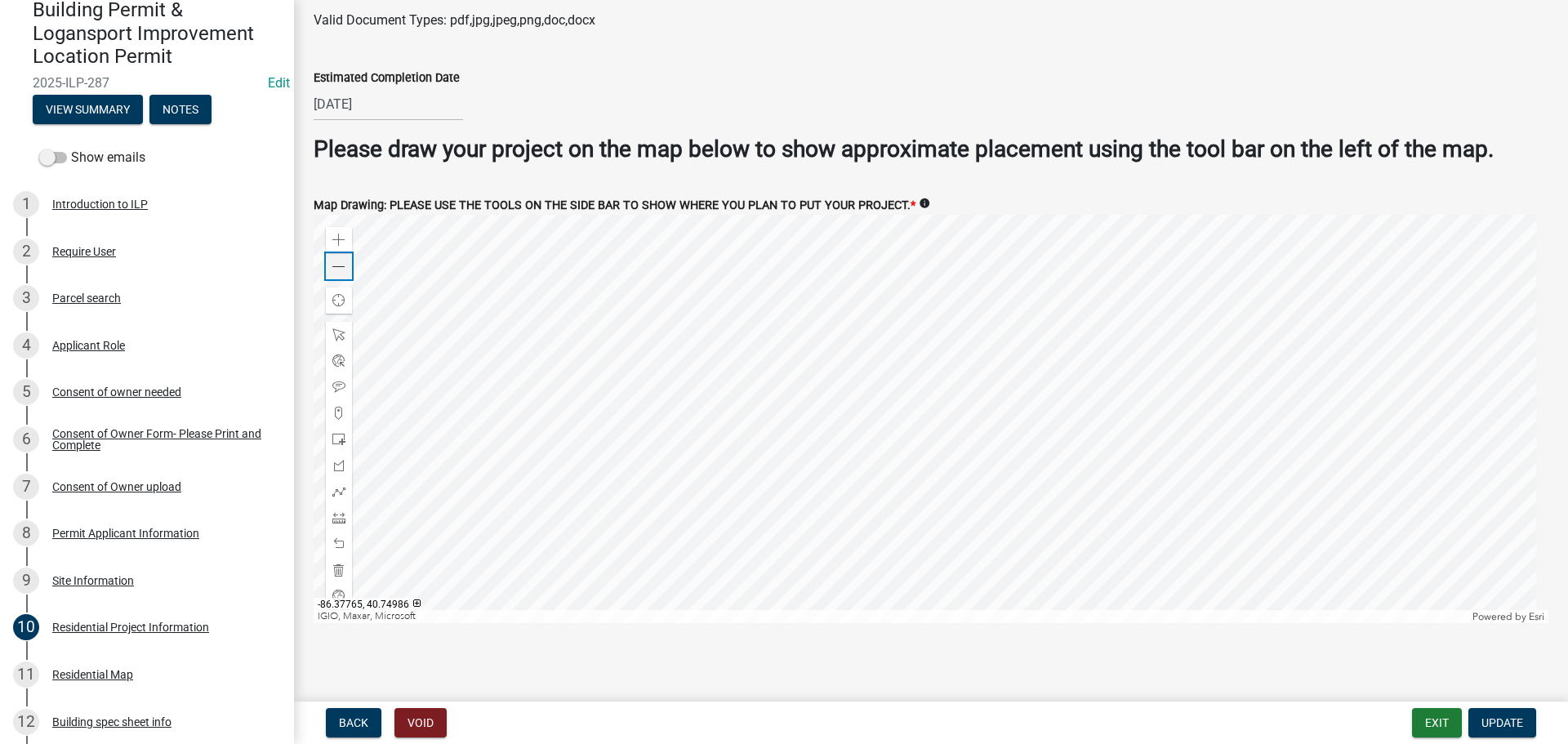
click at [349, 259] on div "Zoom out" at bounding box center [339, 266] width 26 height 26
click at [337, 237] on span at bounding box center [339, 240] width 13 height 13
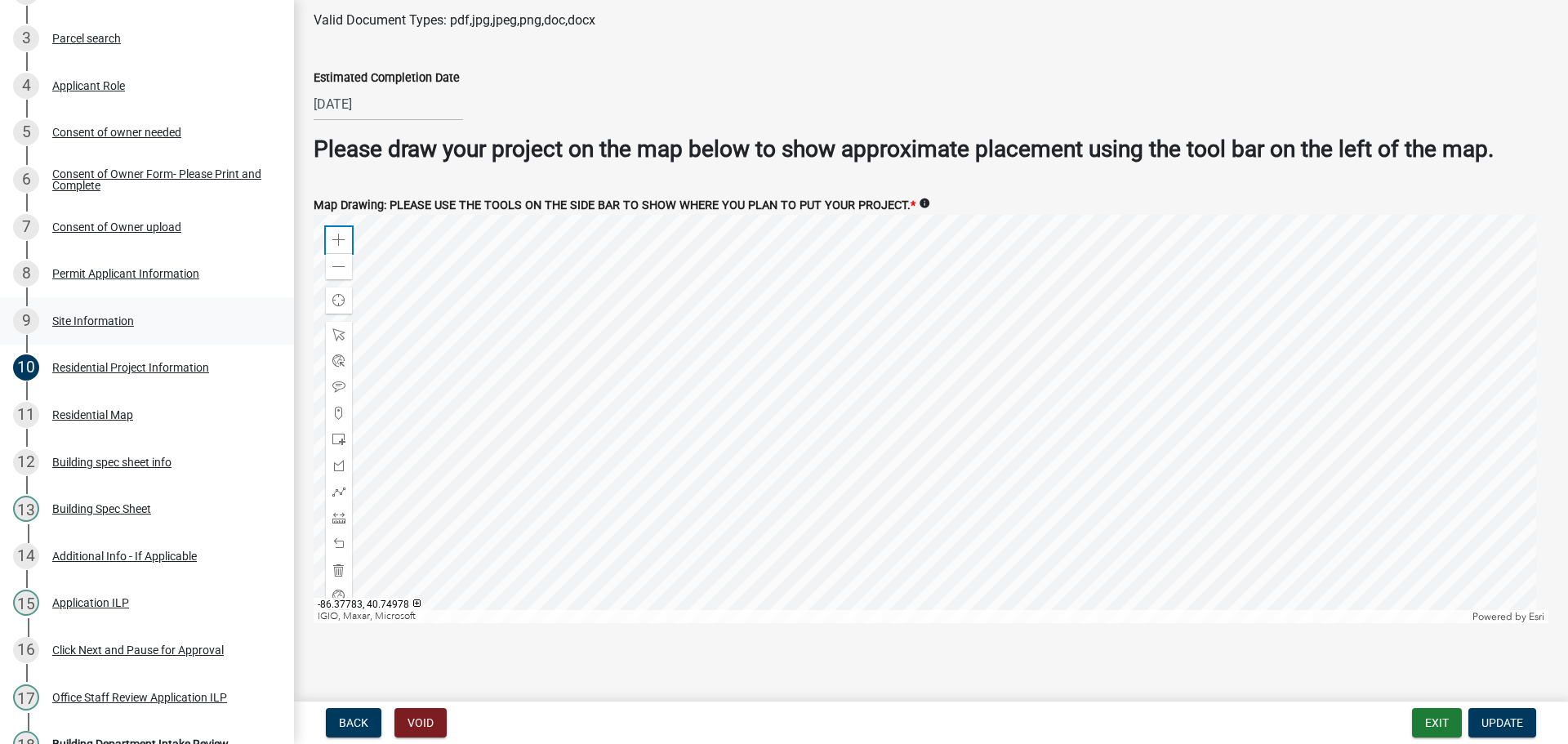
scroll to position [525, 0]
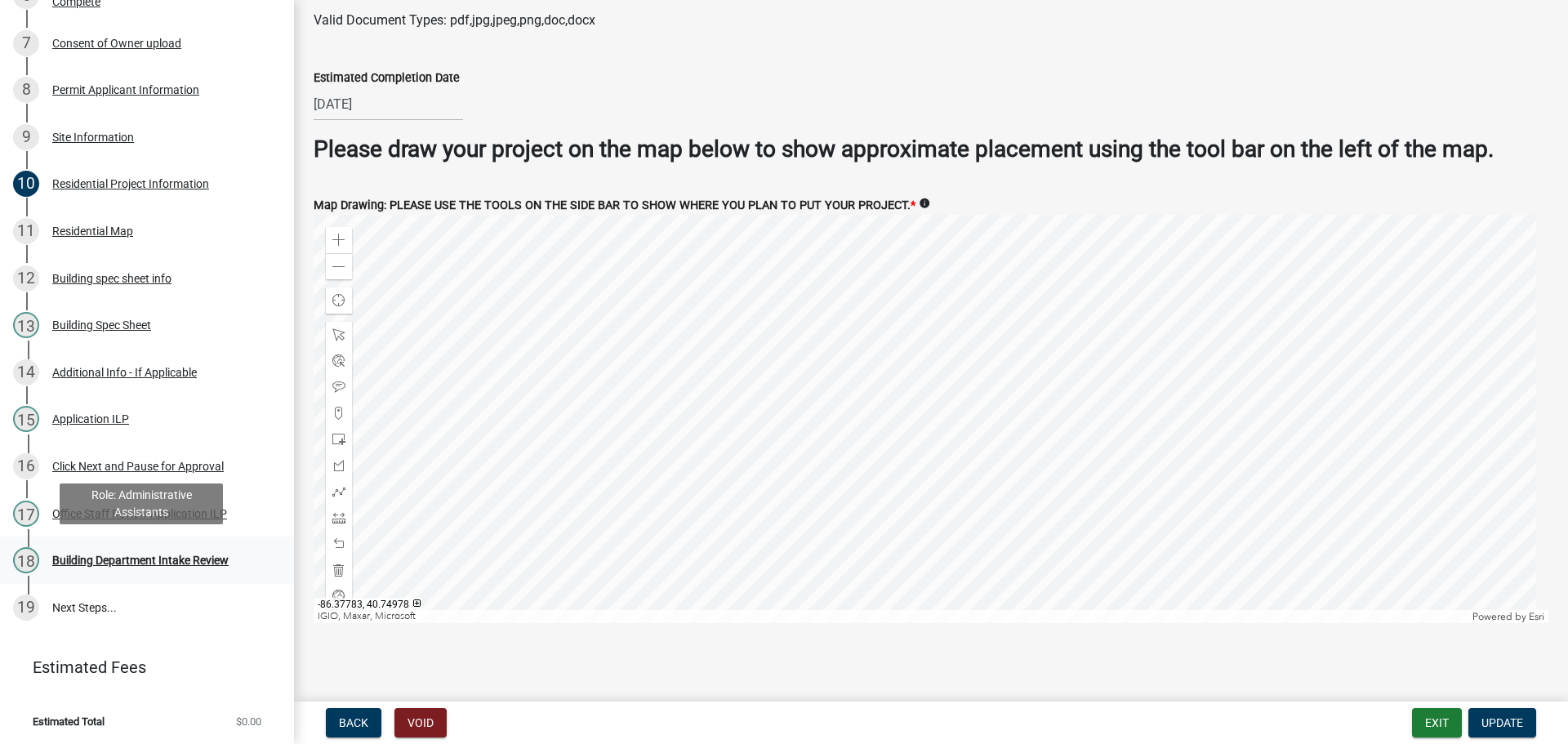
click at [111, 563] on div "Building Department Intake Review" at bounding box center [140, 560] width 176 height 11
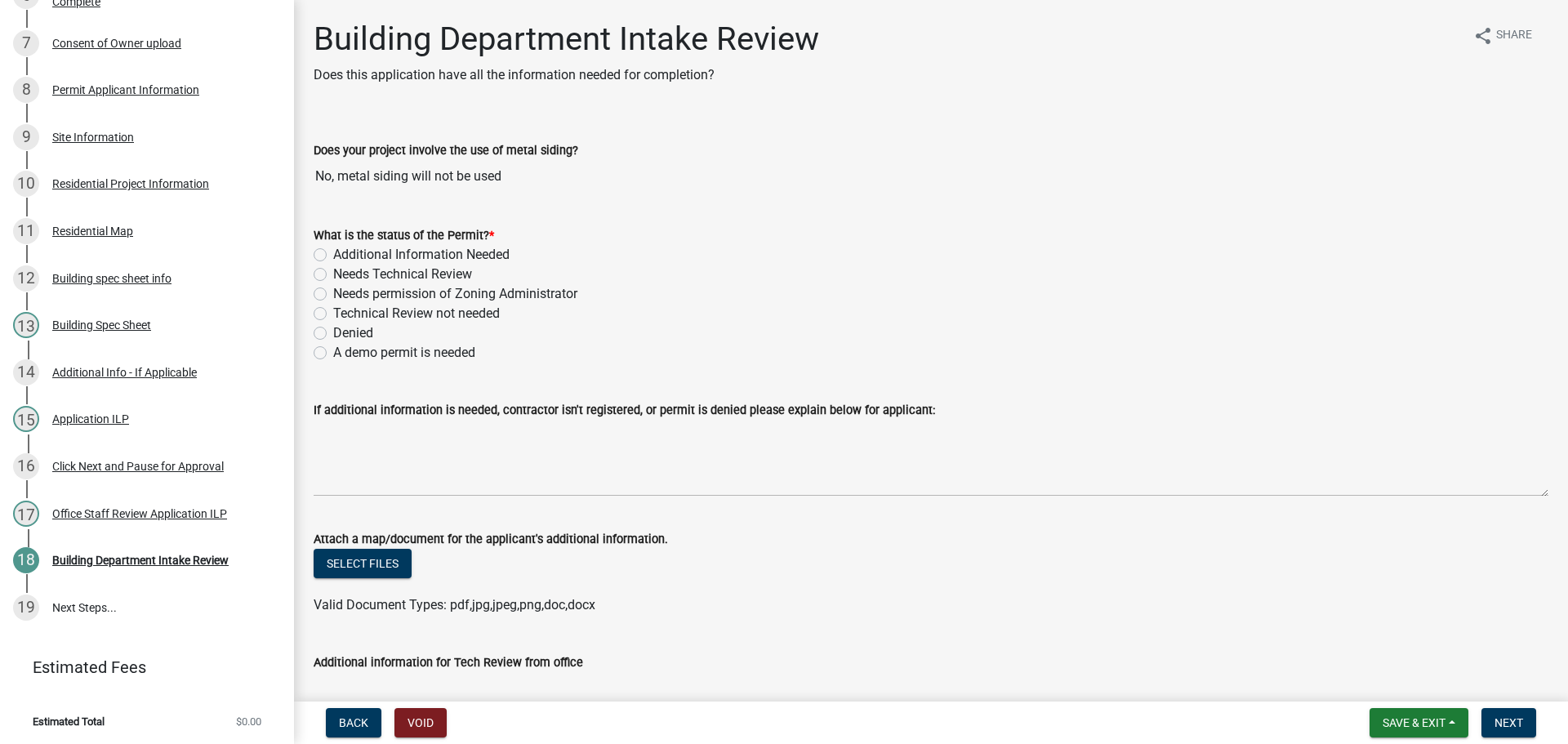
click at [333, 255] on label "Additional Information Needed" at bounding box center [421, 255] width 176 height 19
click at [333, 255] on input "Additional Information Needed" at bounding box center [339, 251] width 11 height 11
radio input "true"
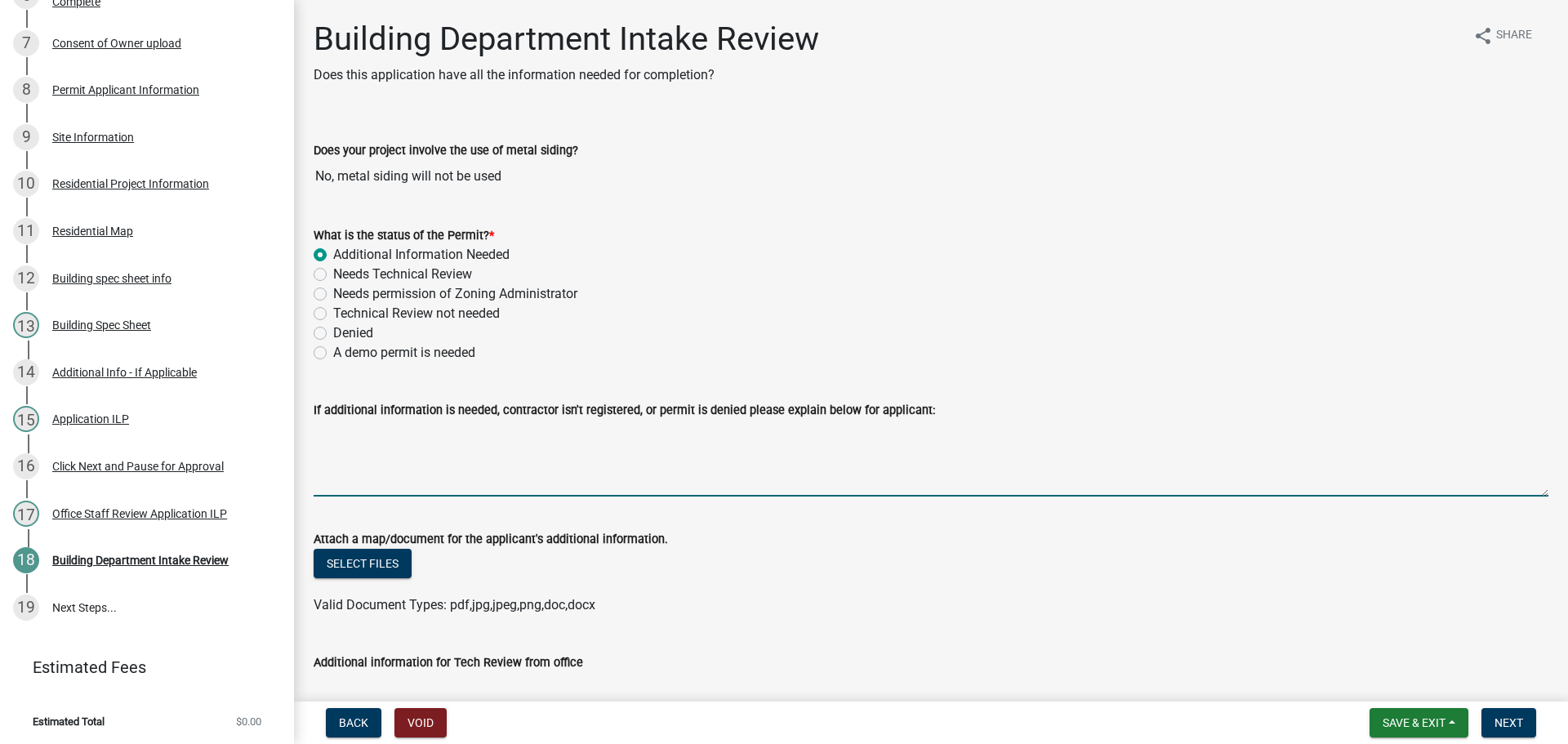
click at [337, 445] on textarea "If additional information is needed, contractor isn't registered, or permit is …" at bounding box center [931, 458] width 1235 height 77
type textarea "T"
click at [387, 441] on textarea "Your" at bounding box center [931, 458] width 1235 height 77
click at [385, 438] on textarea "Your" at bounding box center [931, 458] width 1235 height 77
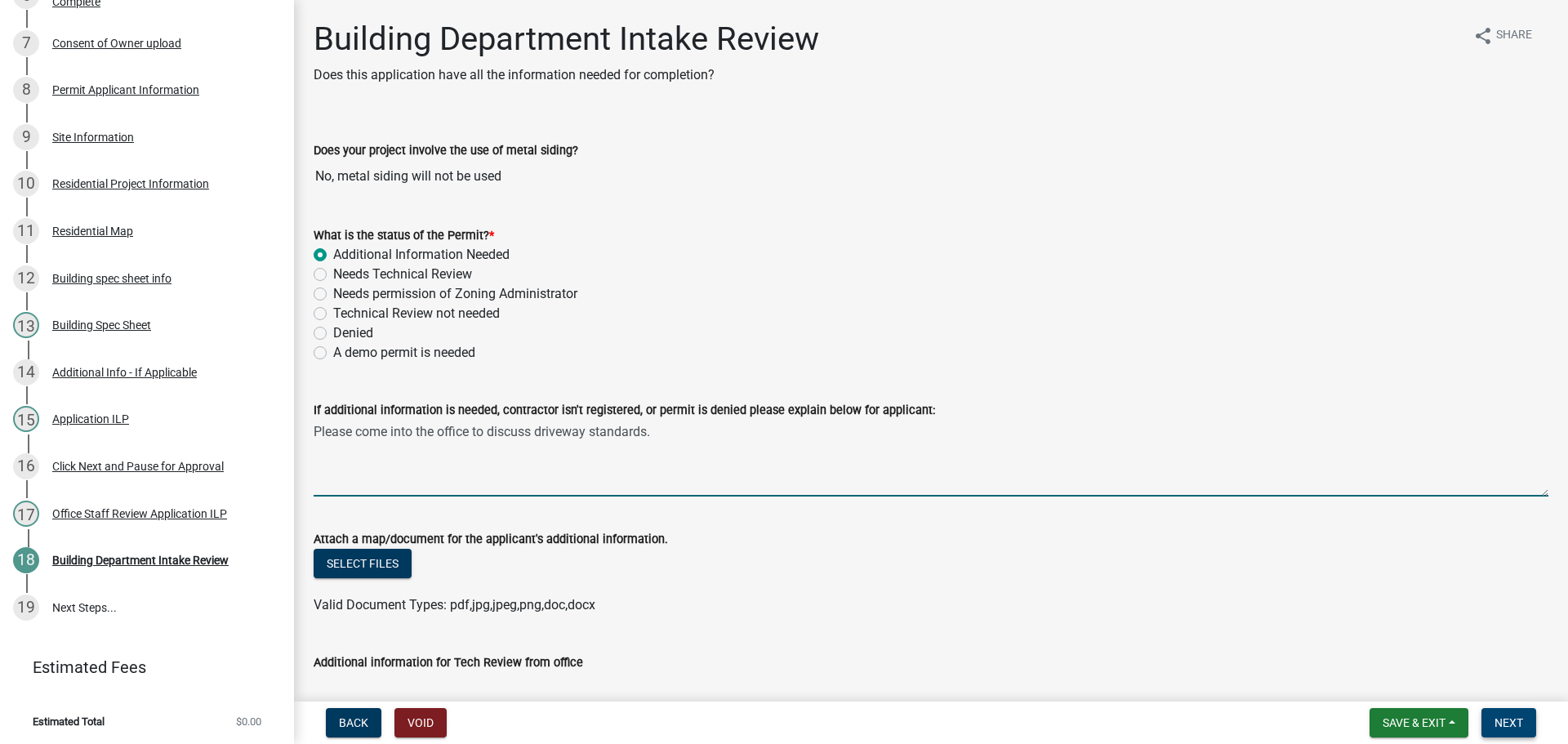
type textarea "Please come into the office to discuss driveway standards."
click at [1512, 725] on span "Next" at bounding box center [1509, 723] width 29 height 13
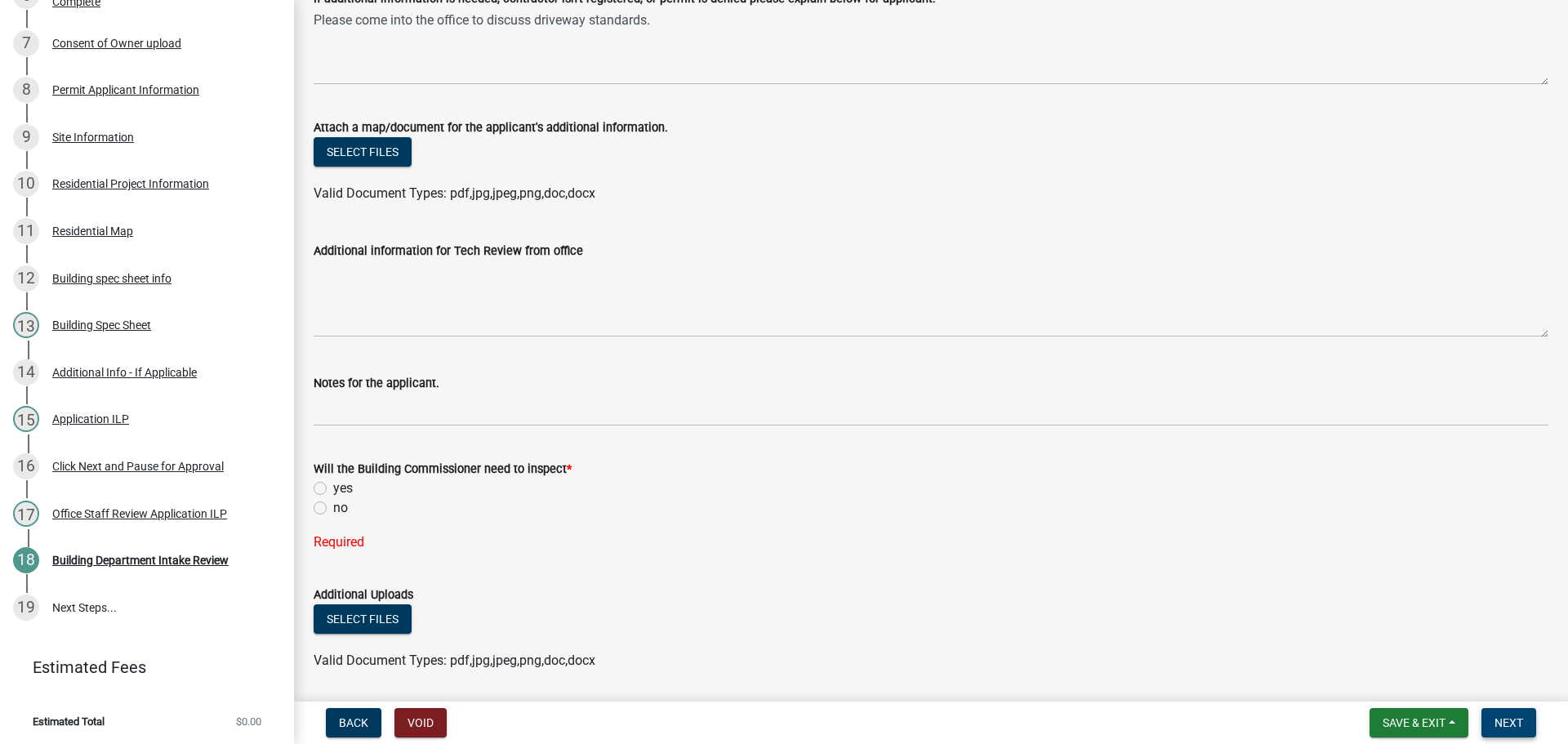
scroll to position [490, 0]
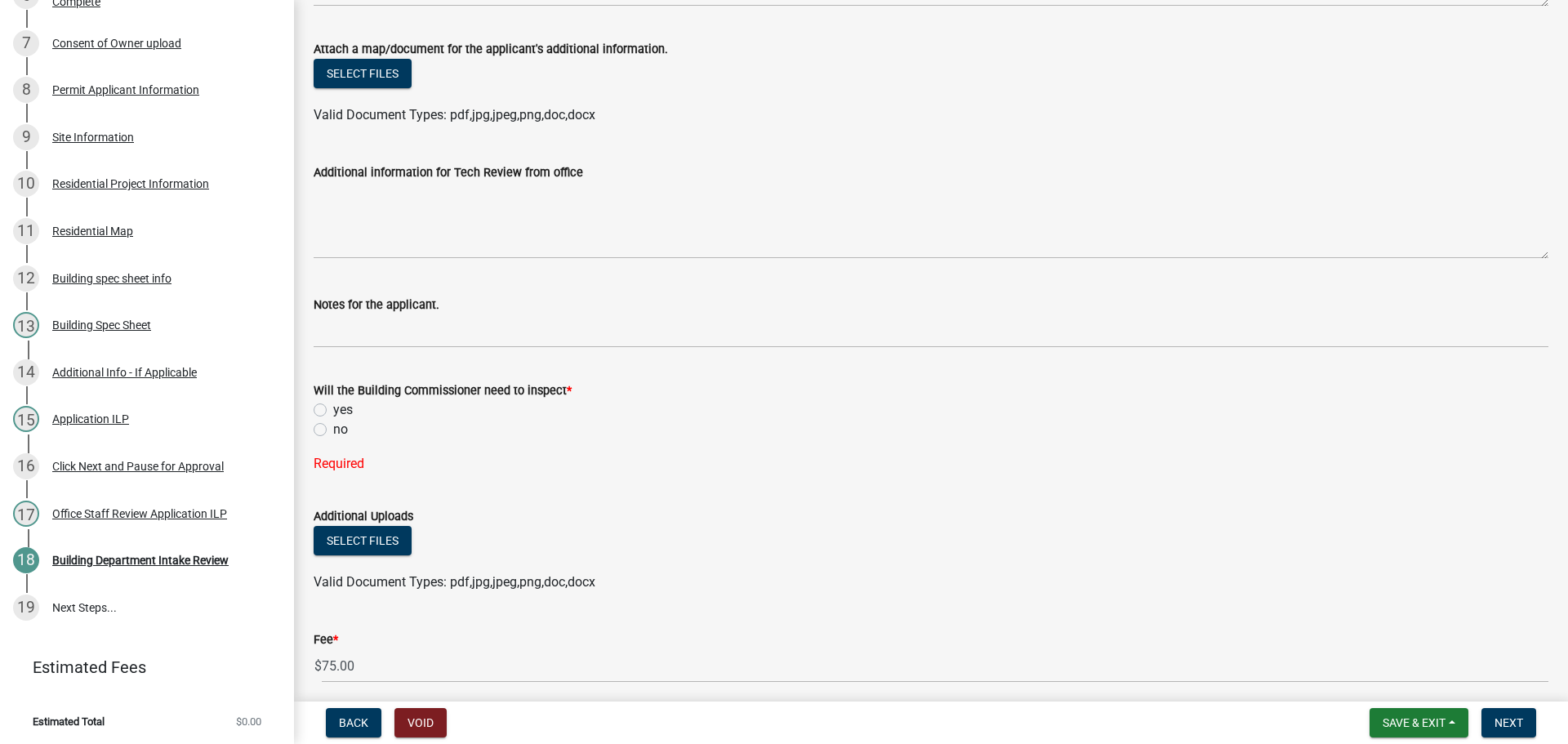
click at [333, 408] on label "yes" at bounding box center [342, 410] width 19 height 19
click at [333, 408] on input "yes" at bounding box center [339, 406] width 11 height 11
radio input "true"
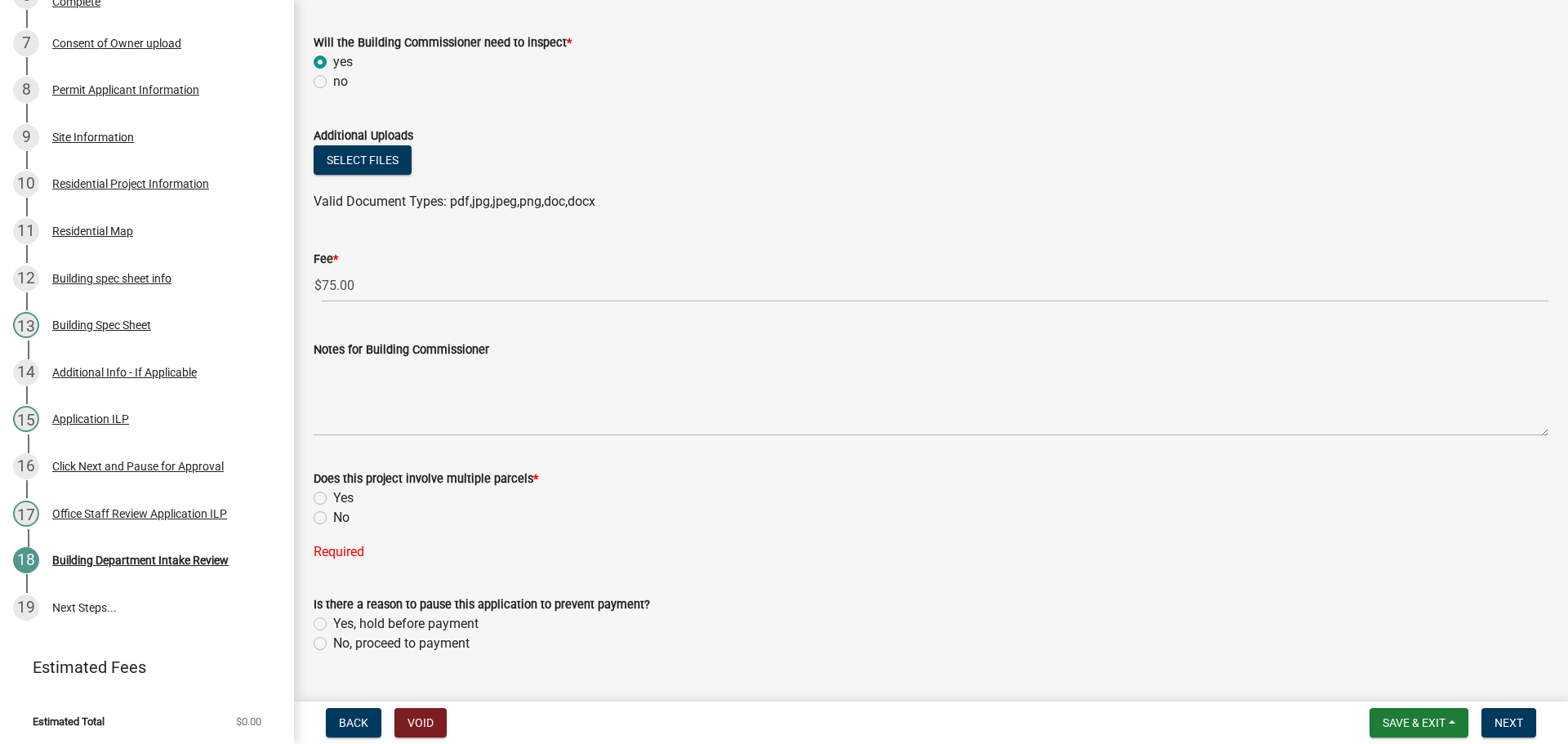
scroll to position [875, 0]
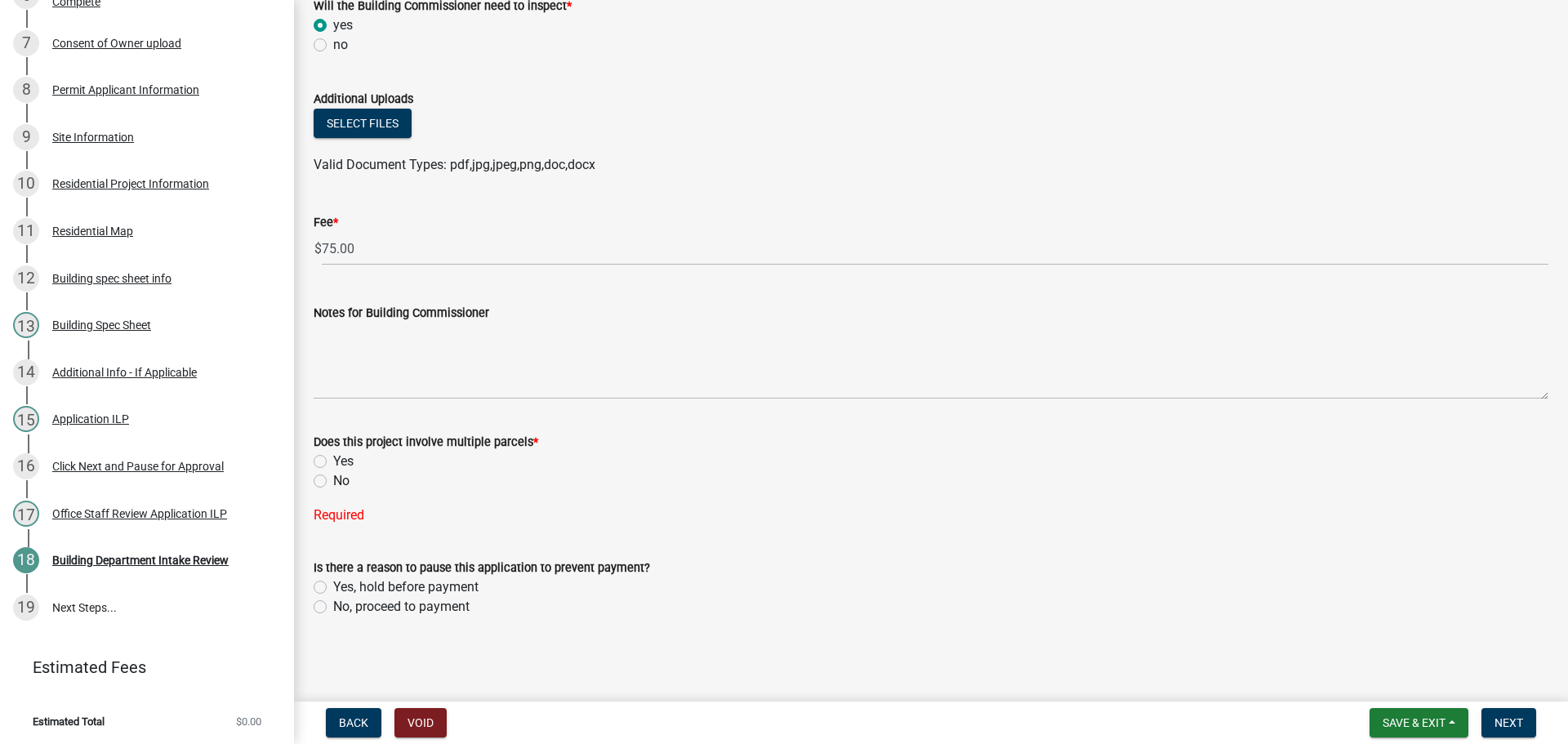
click at [333, 481] on label "No" at bounding box center [341, 481] width 17 height 19
click at [333, 481] on input "No" at bounding box center [339, 477] width 11 height 11
radio input "true"
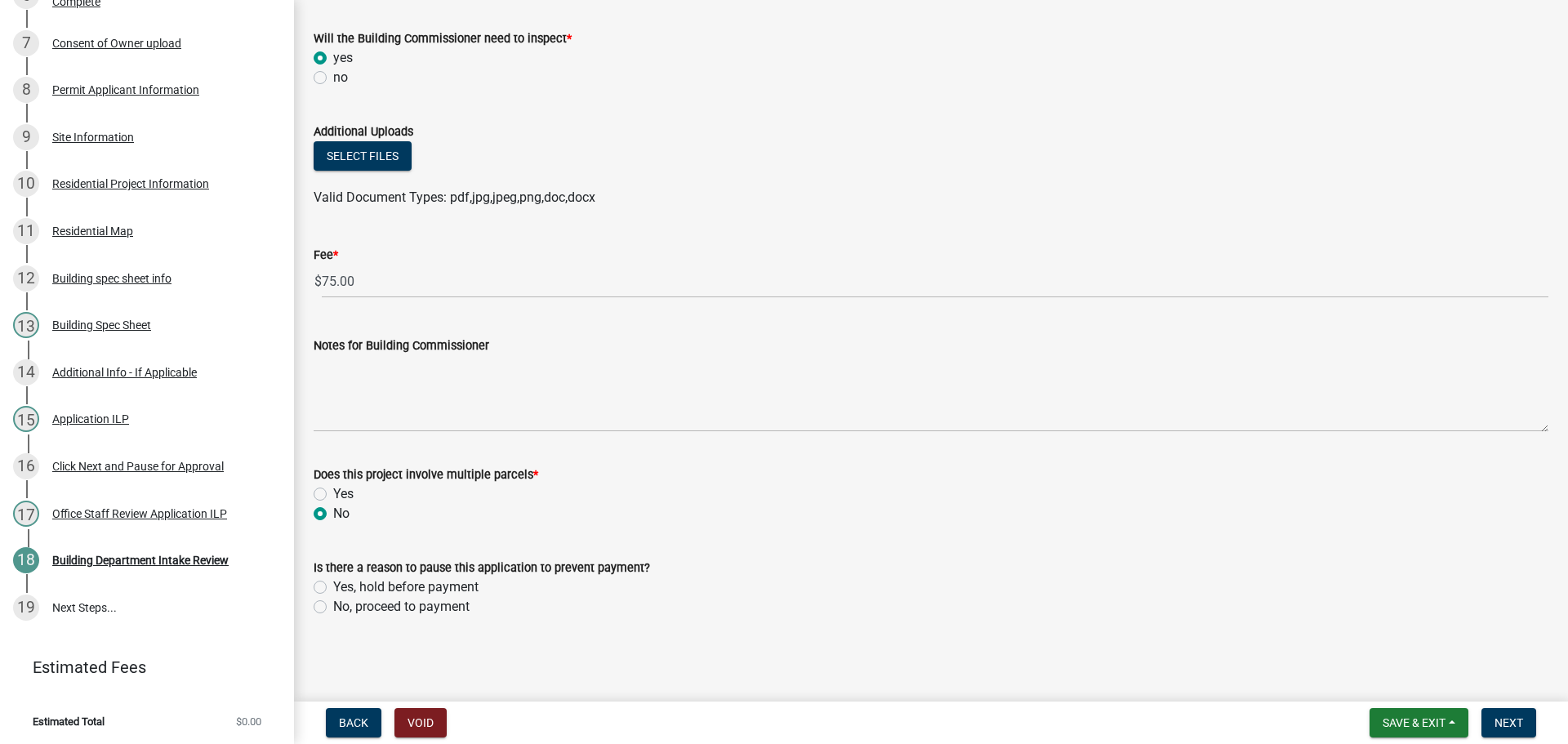
click at [333, 604] on label "No, proceed to payment" at bounding box center [401, 606] width 137 height 19
click at [333, 604] on input "No, proceed to payment" at bounding box center [339, 603] width 11 height 11
radio input "true"
click at [1500, 717] on span "Next" at bounding box center [1509, 723] width 29 height 13
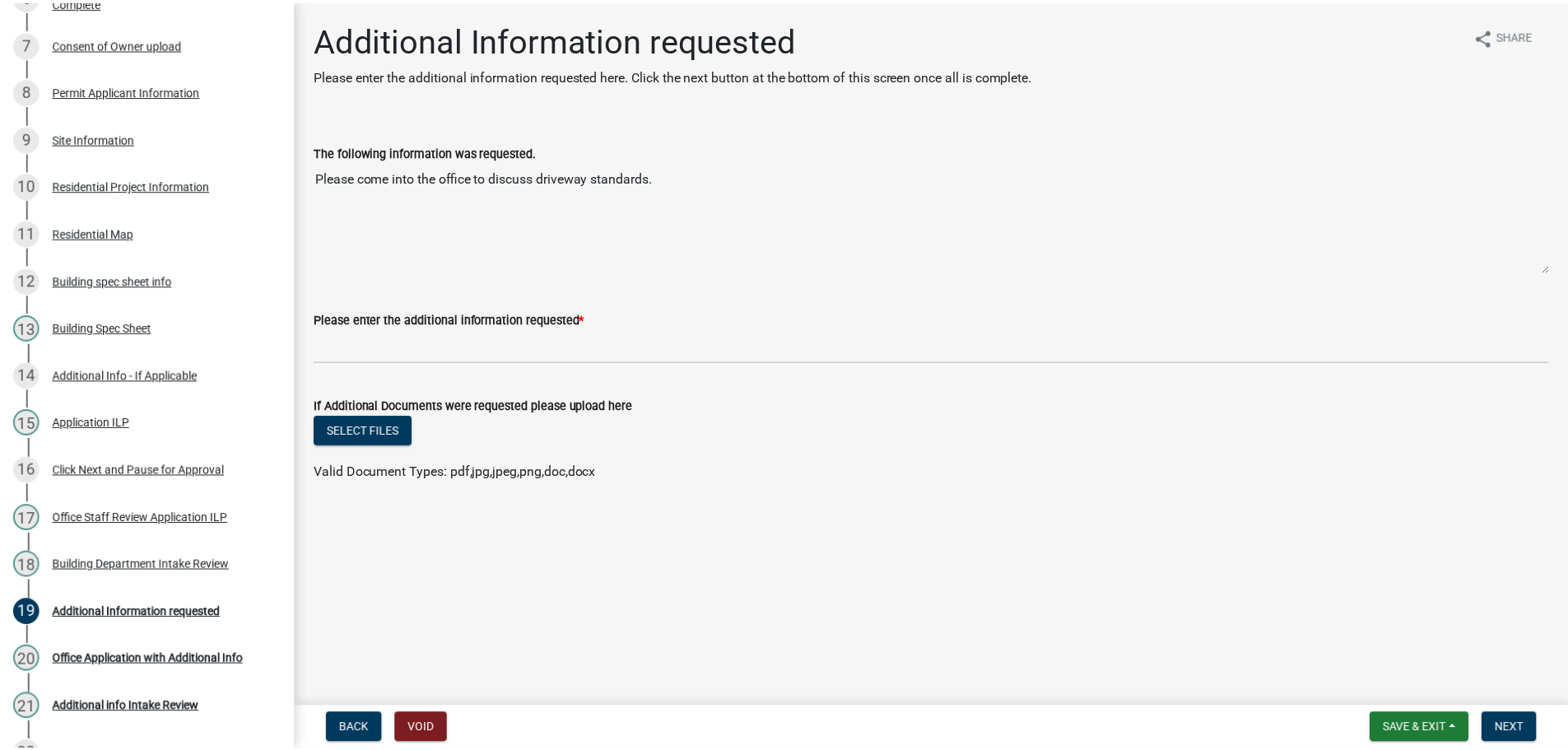
scroll to position [672, 0]
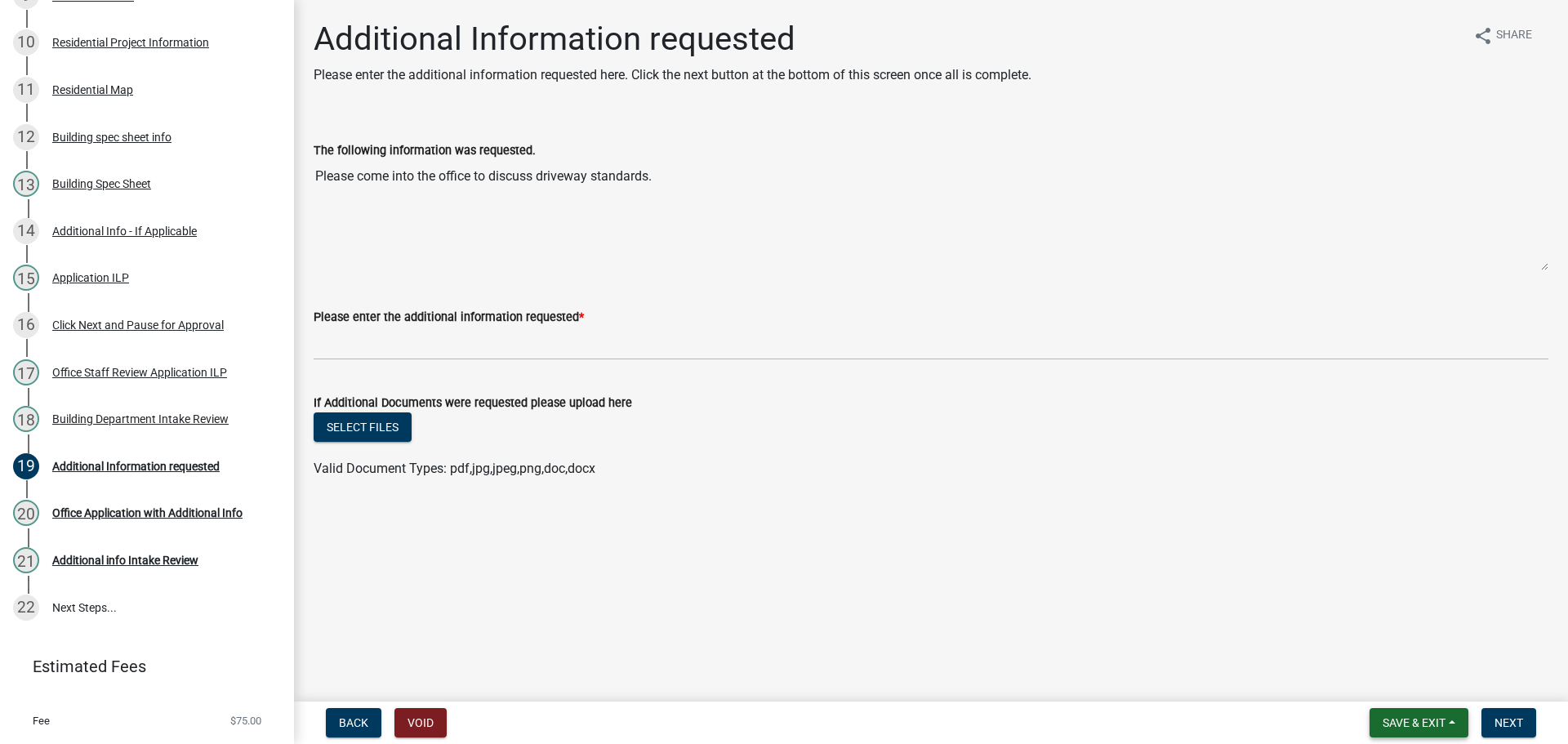
click at [1398, 725] on span "Save & Exit" at bounding box center [1414, 723] width 63 height 13
click at [1395, 690] on button "Save & Exit" at bounding box center [1404, 680] width 131 height 39
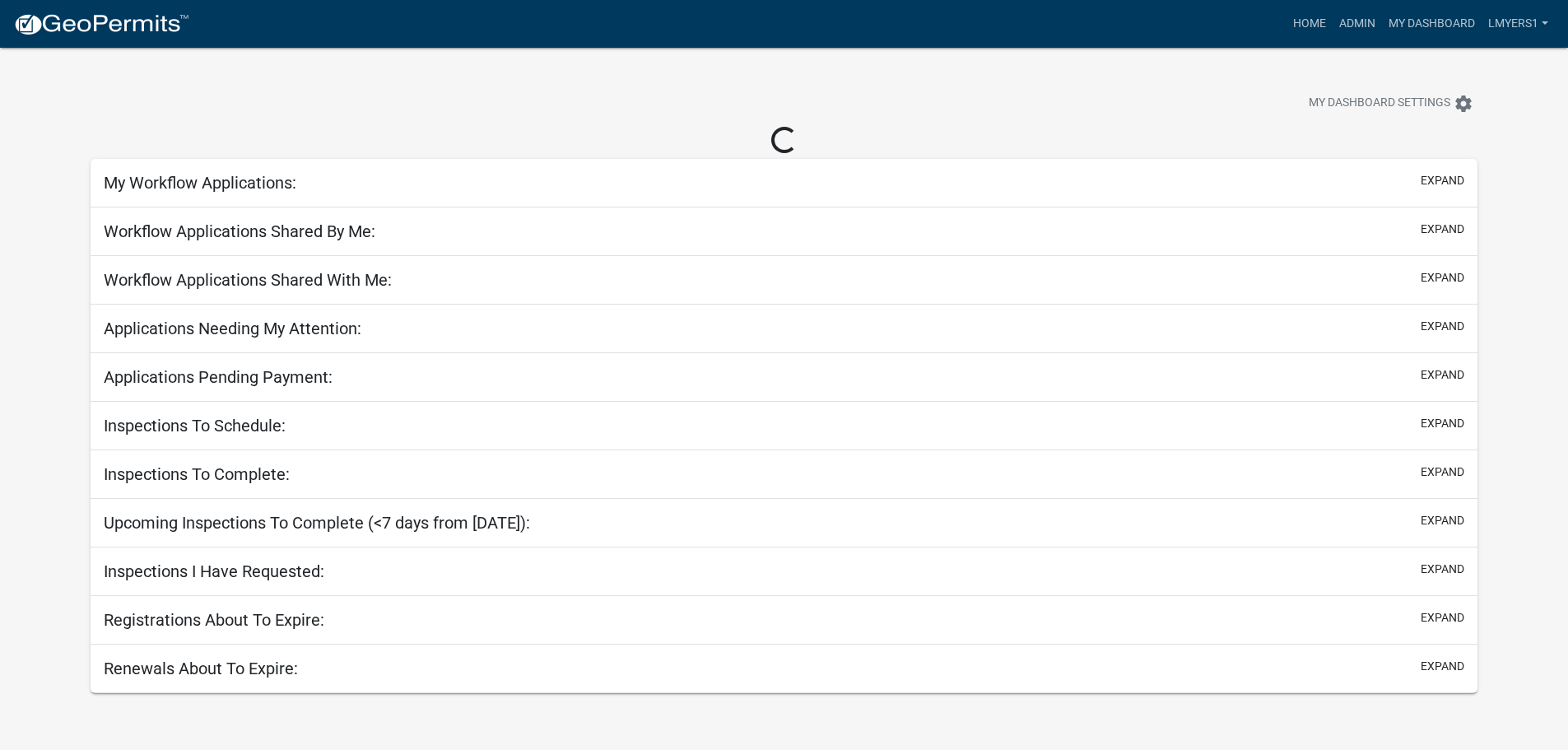
select select "2: 50"
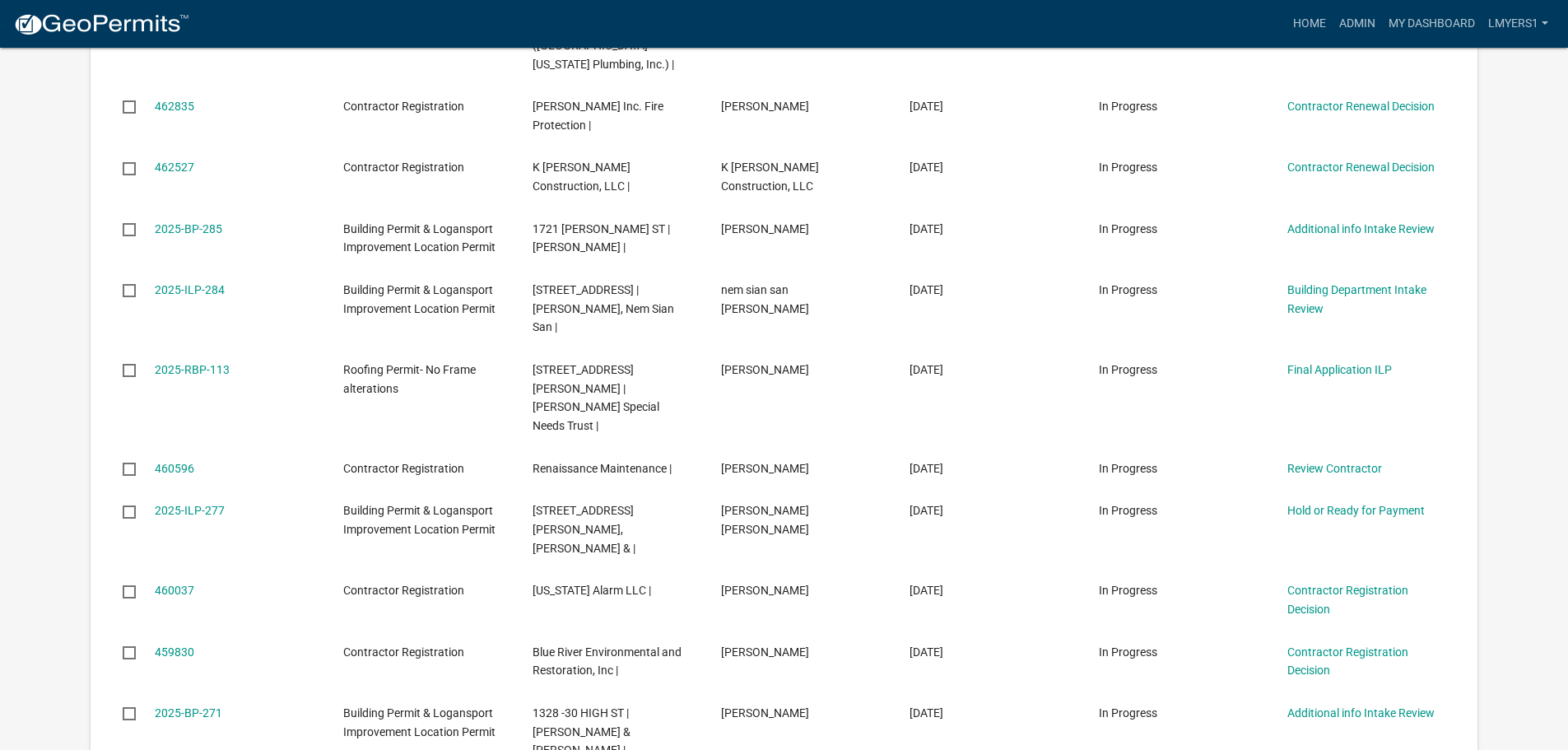
scroll to position [1071, 0]
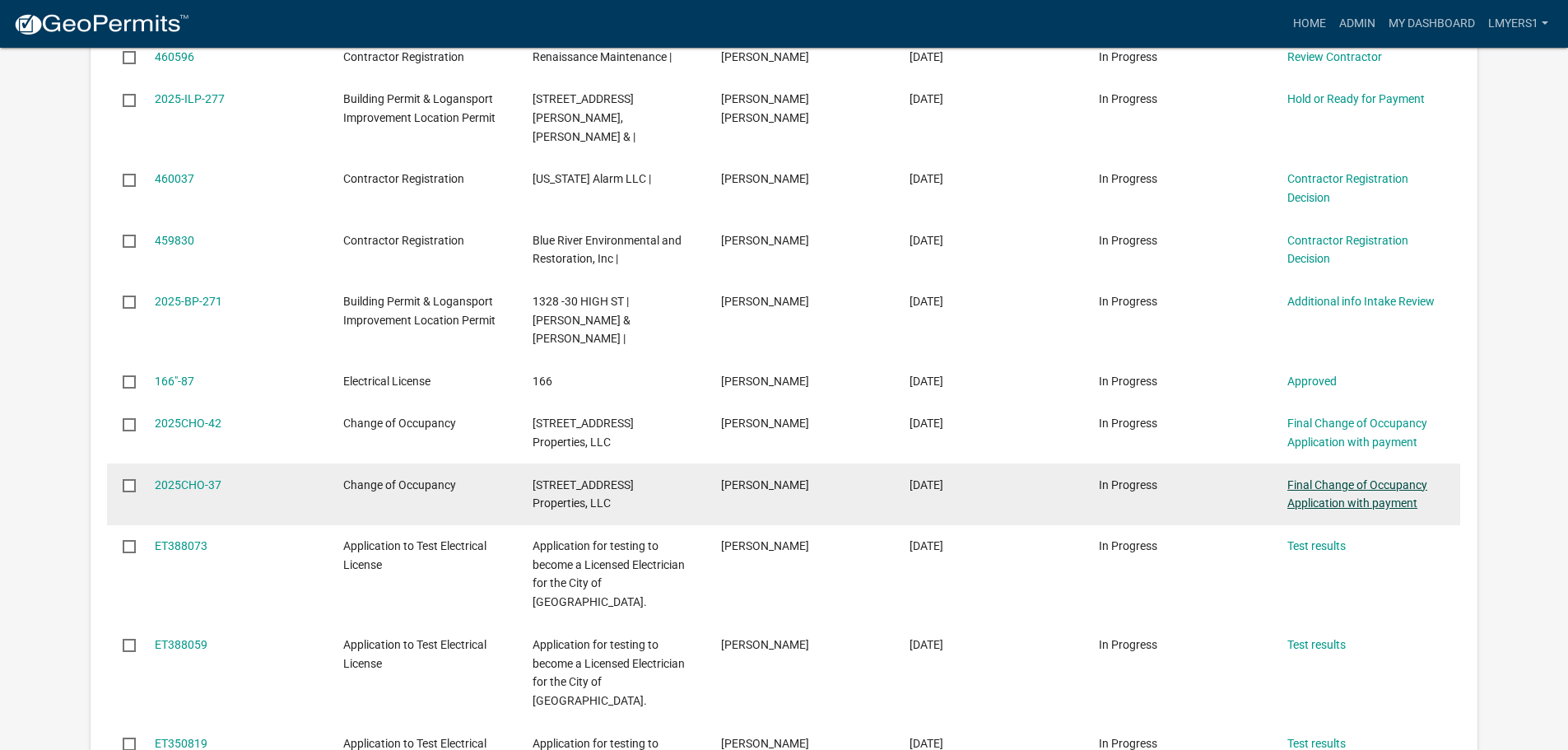
click at [1328, 478] on link "Final Change of Occupancy Application with payment" at bounding box center [1357, 494] width 140 height 33
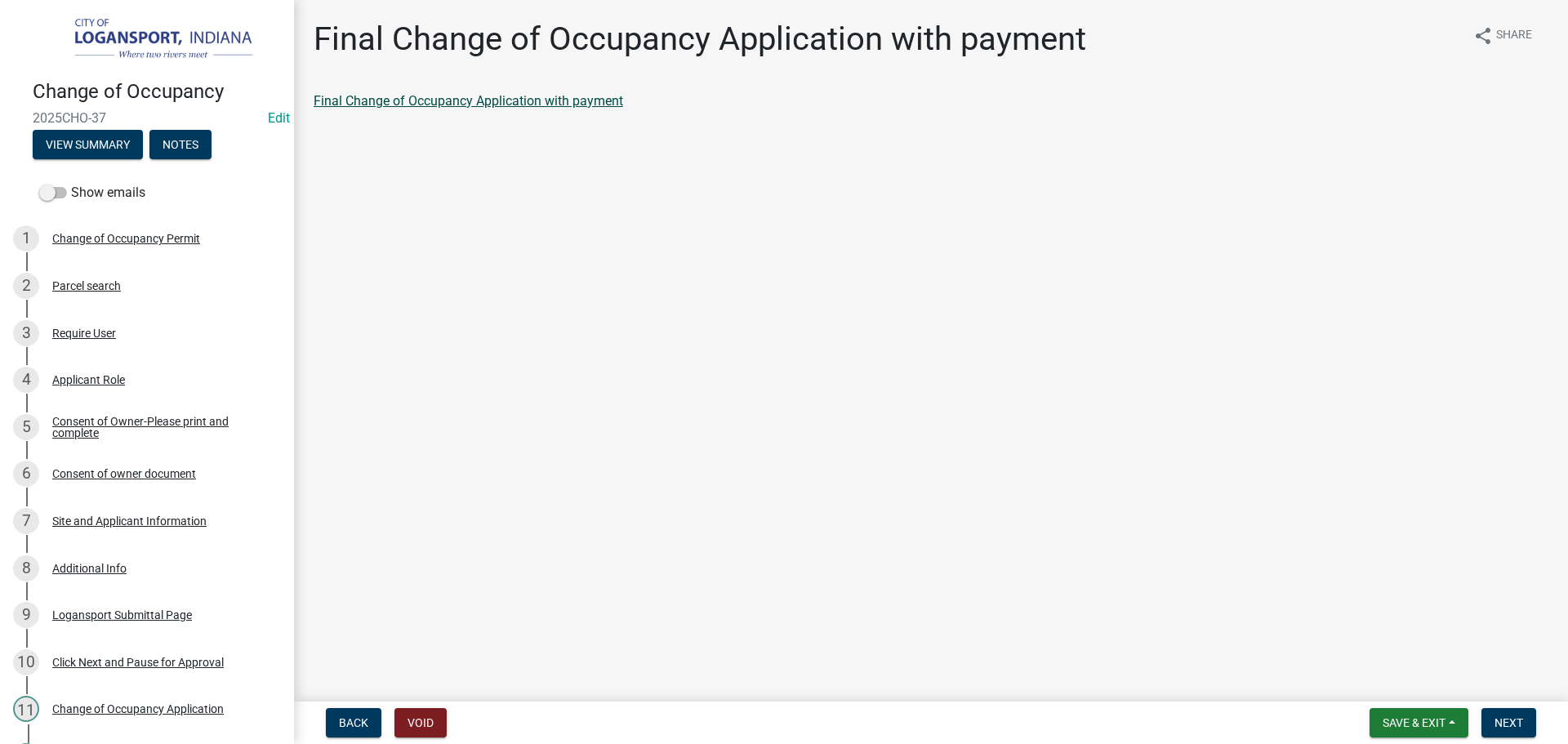
click at [541, 105] on link "Final Change of Occupancy Application with payment" at bounding box center [468, 101] width 309 height 16
click at [1405, 721] on span "Save & Exit" at bounding box center [1414, 723] width 63 height 13
click at [1293, 619] on main "Final Change of Occupancy Application with payment share Share Final Change of …" at bounding box center [931, 347] width 1275 height 695
click at [55, 193] on span at bounding box center [53, 193] width 28 height 11
click at [71, 183] on input "Show emails" at bounding box center [71, 183] width 0 height 0
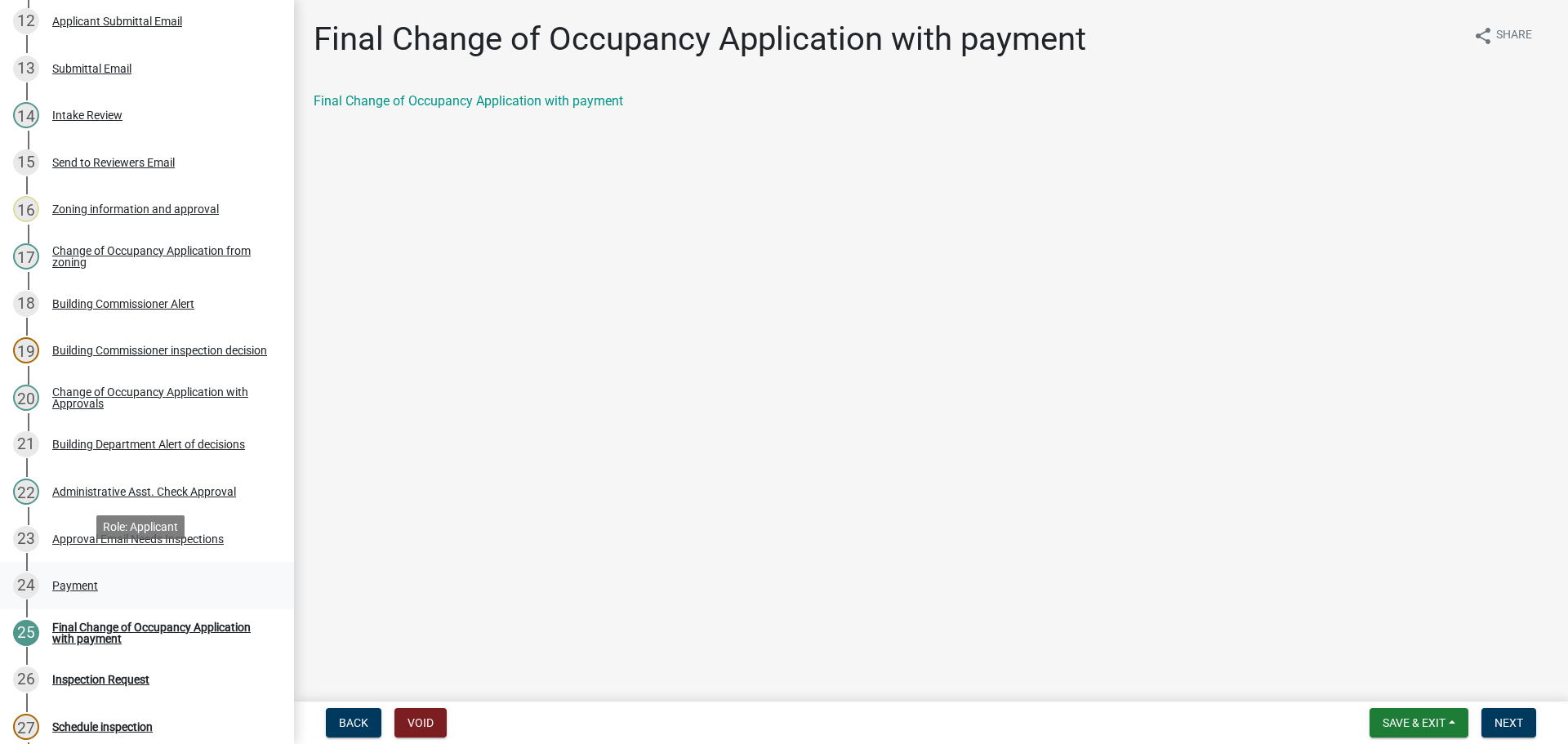
scroll to position [817, 0]
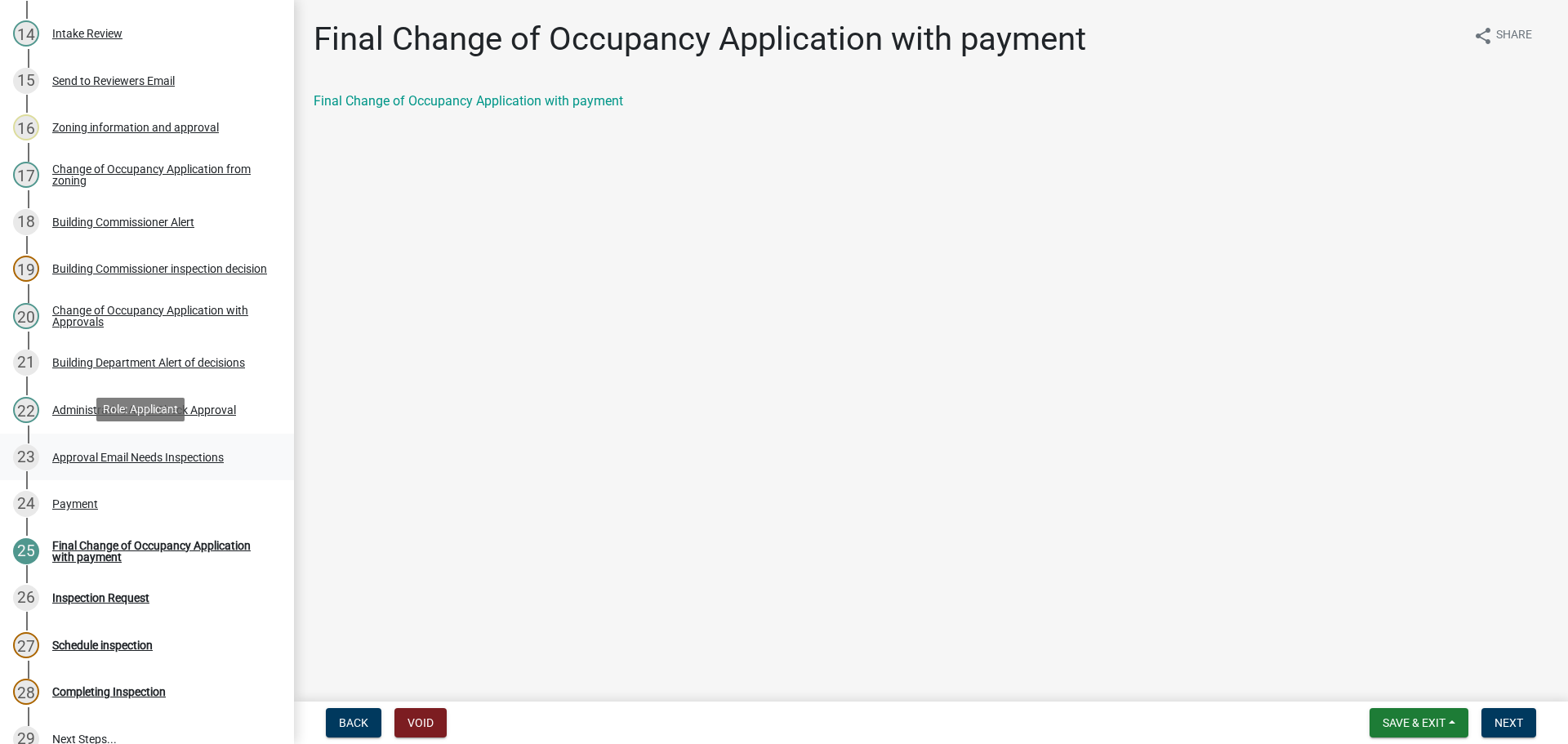
click at [106, 461] on div "Approval Email Needs Inspections" at bounding box center [138, 457] width 172 height 11
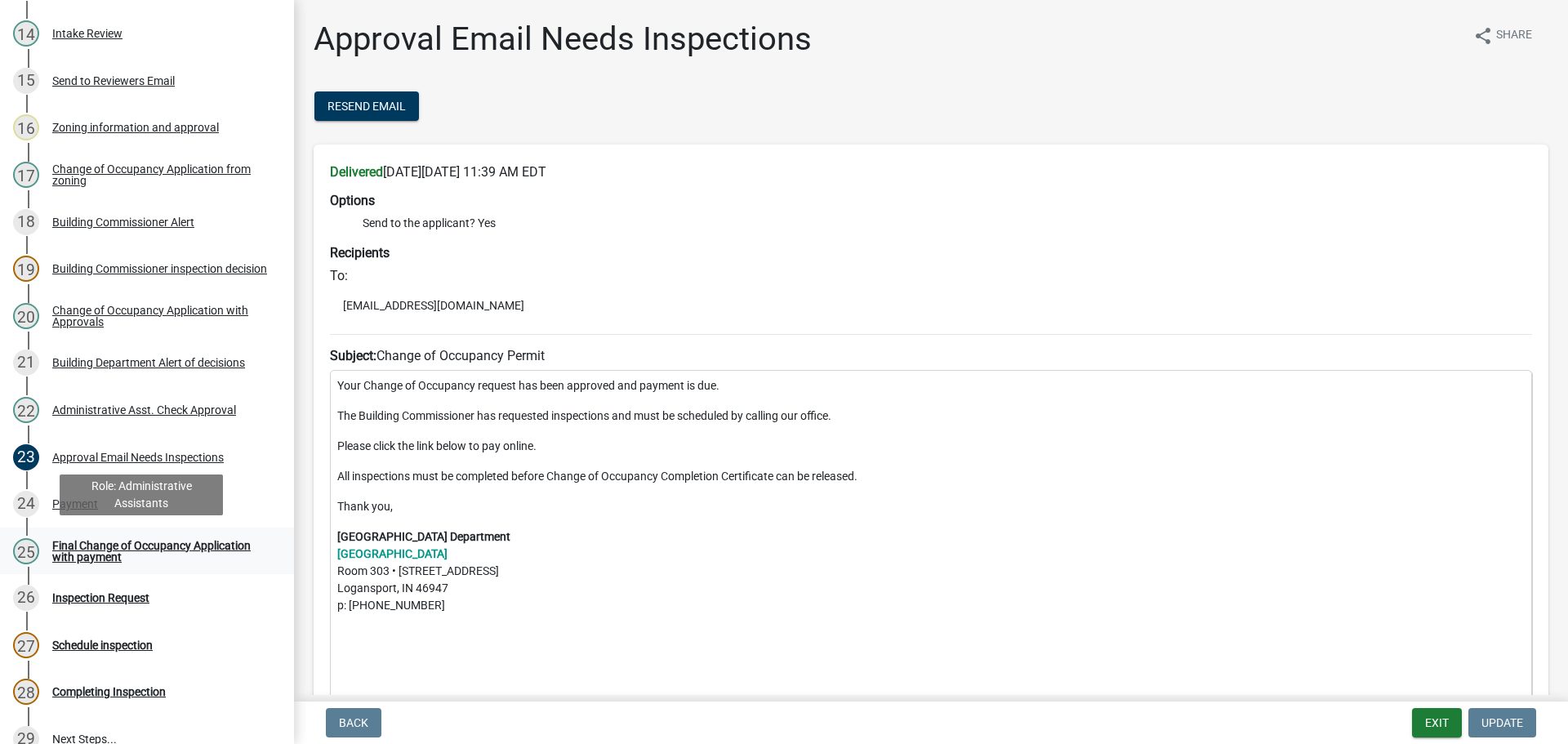
click at [60, 543] on div "Final Change of Occupancy Application with payment" at bounding box center [161, 551] width 216 height 23
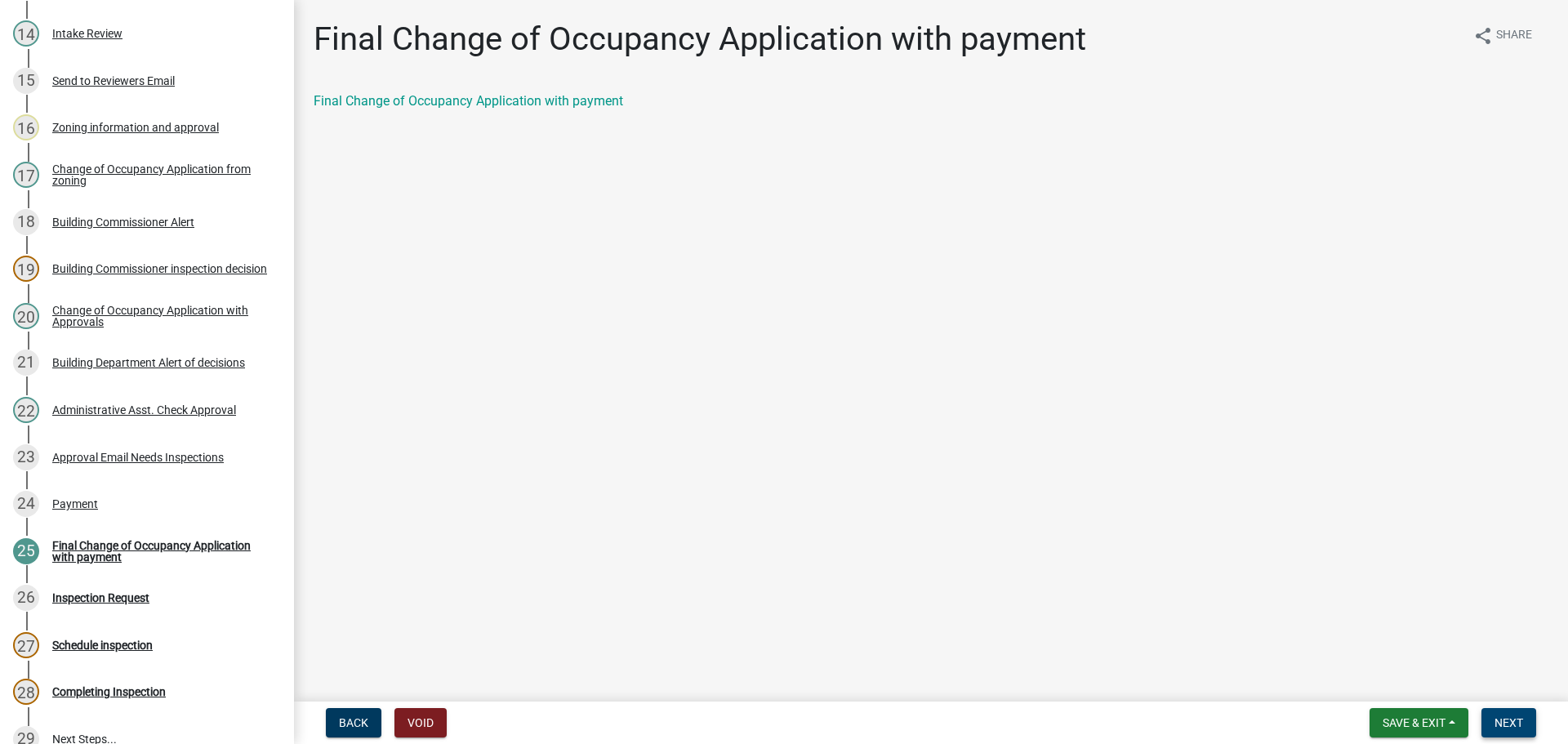
click at [1502, 721] on span "Next" at bounding box center [1509, 723] width 29 height 13
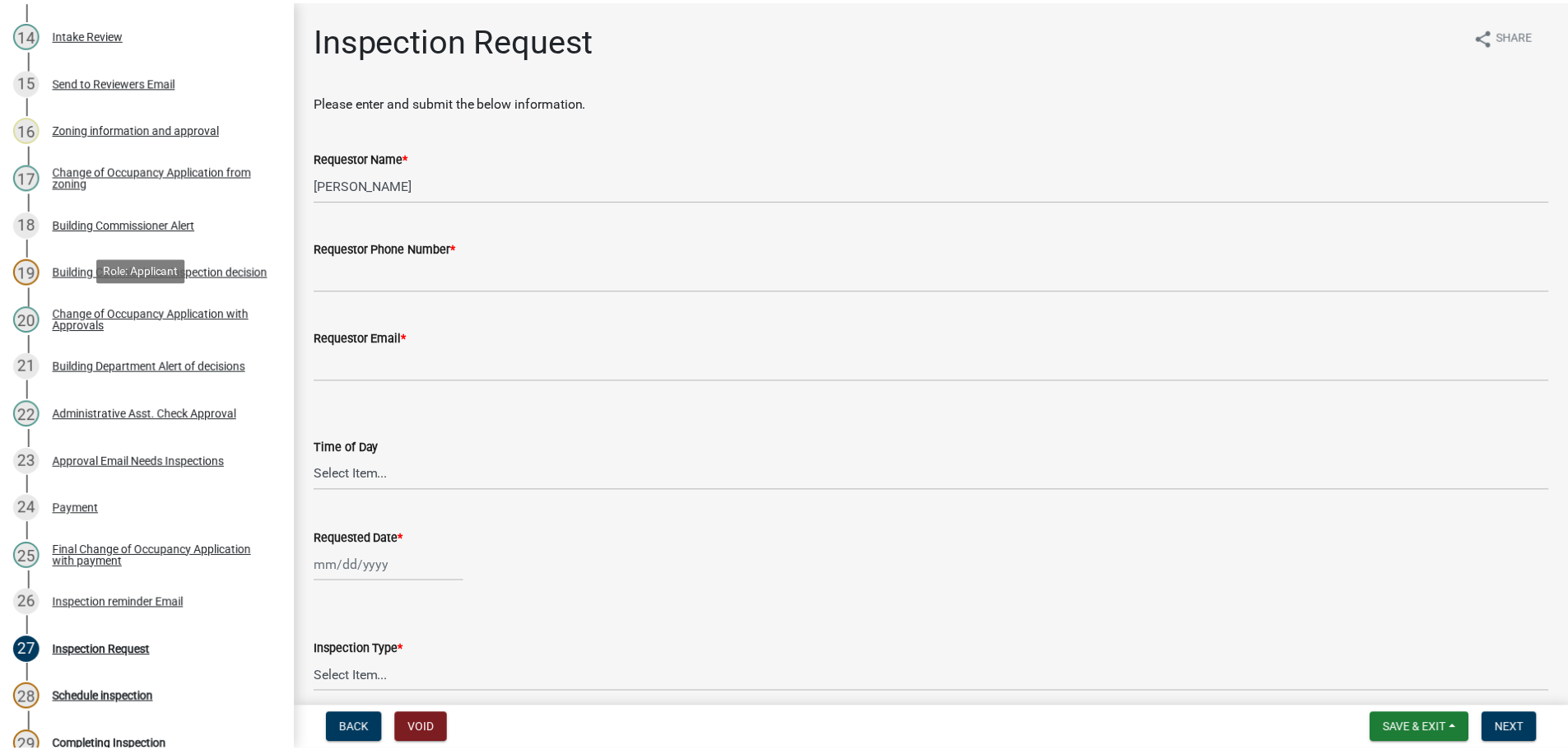
scroll to position [871, 0]
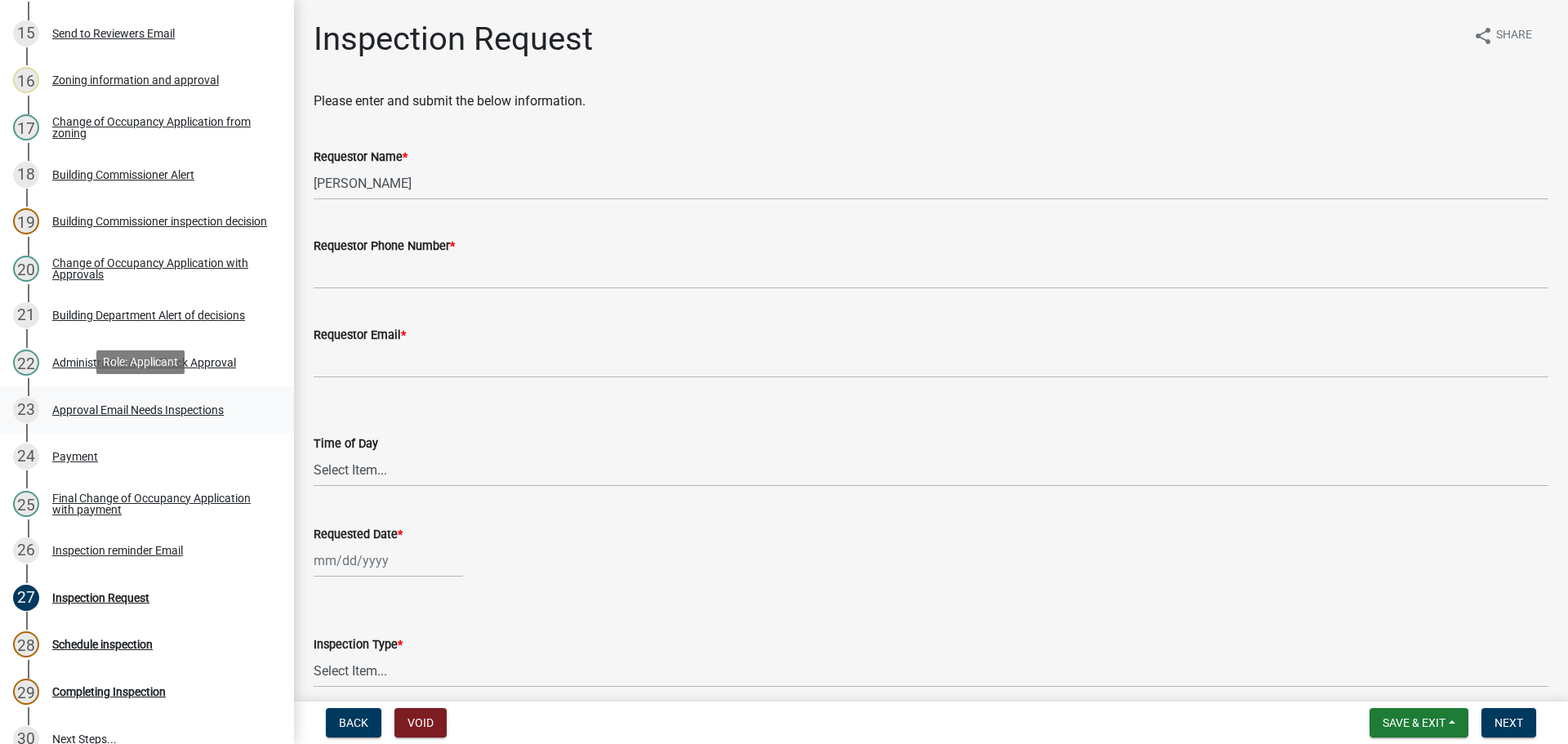
click at [188, 418] on div "23 Approval Email Needs Inspections" at bounding box center [140, 410] width 255 height 26
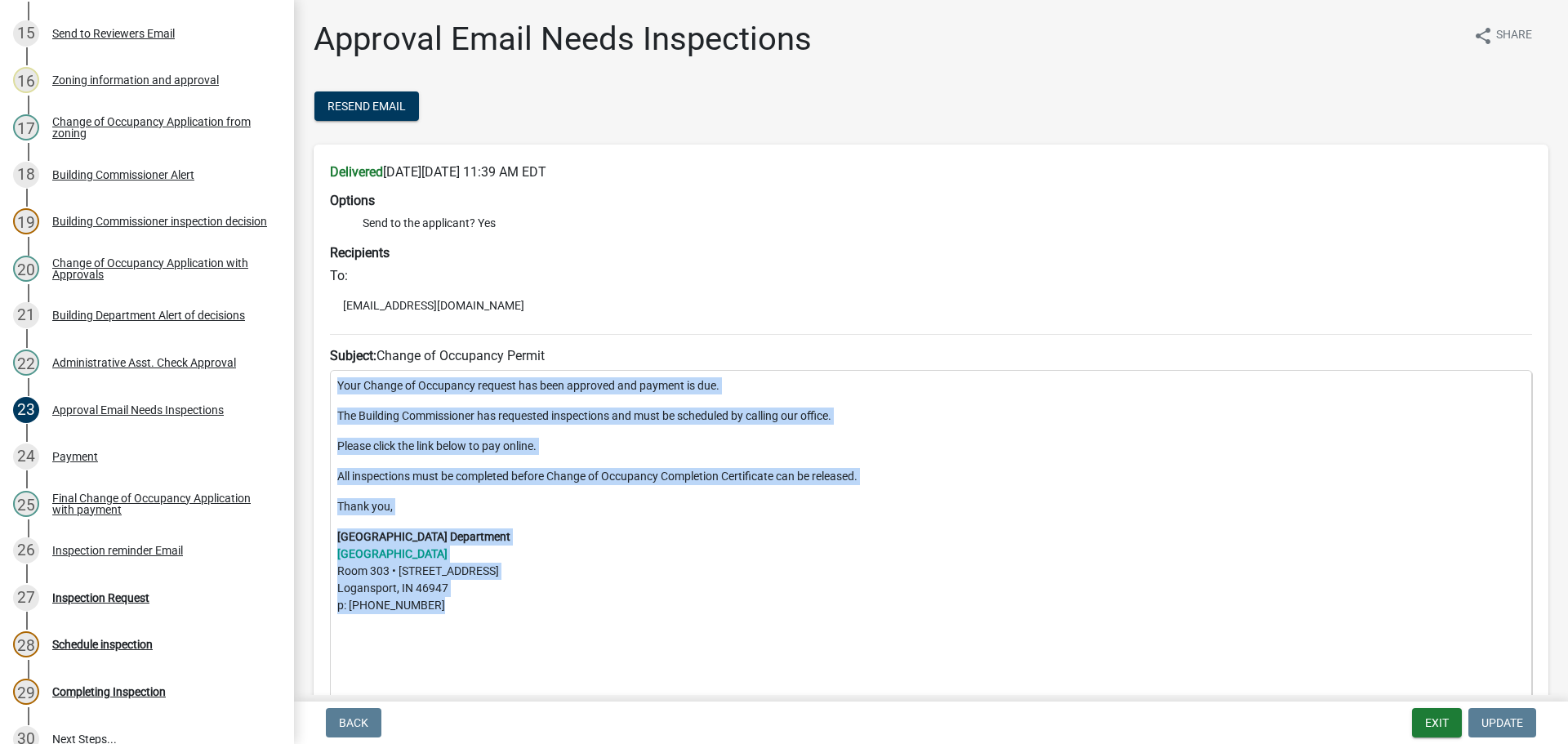
drag, startPoint x: 447, startPoint y: 607, endPoint x: 340, endPoint y: 388, distance: 243.7
click at [340, 388] on div "Your Change of Occupancy request has been approved and payment is due. The Buil…" at bounding box center [931, 589] width 1203 height 438
copy div "Your Change of Occupancy request has been approved and payment is due. The Buil…"
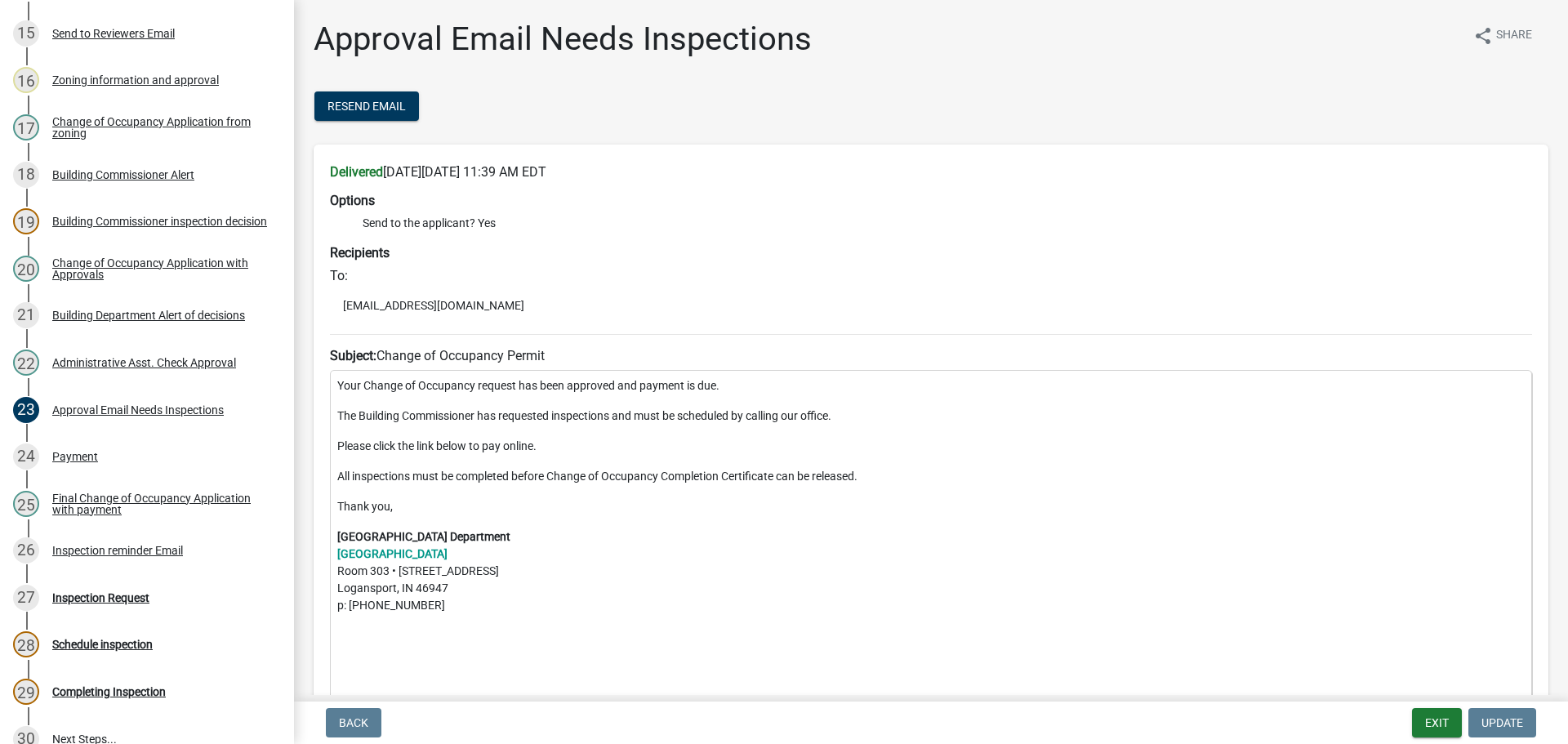
click at [789, 221] on li "Send to the applicant? Yes" at bounding box center [947, 223] width 1169 height 18
click at [158, 551] on div "Inspection reminder Email" at bounding box center [118, 550] width 131 height 11
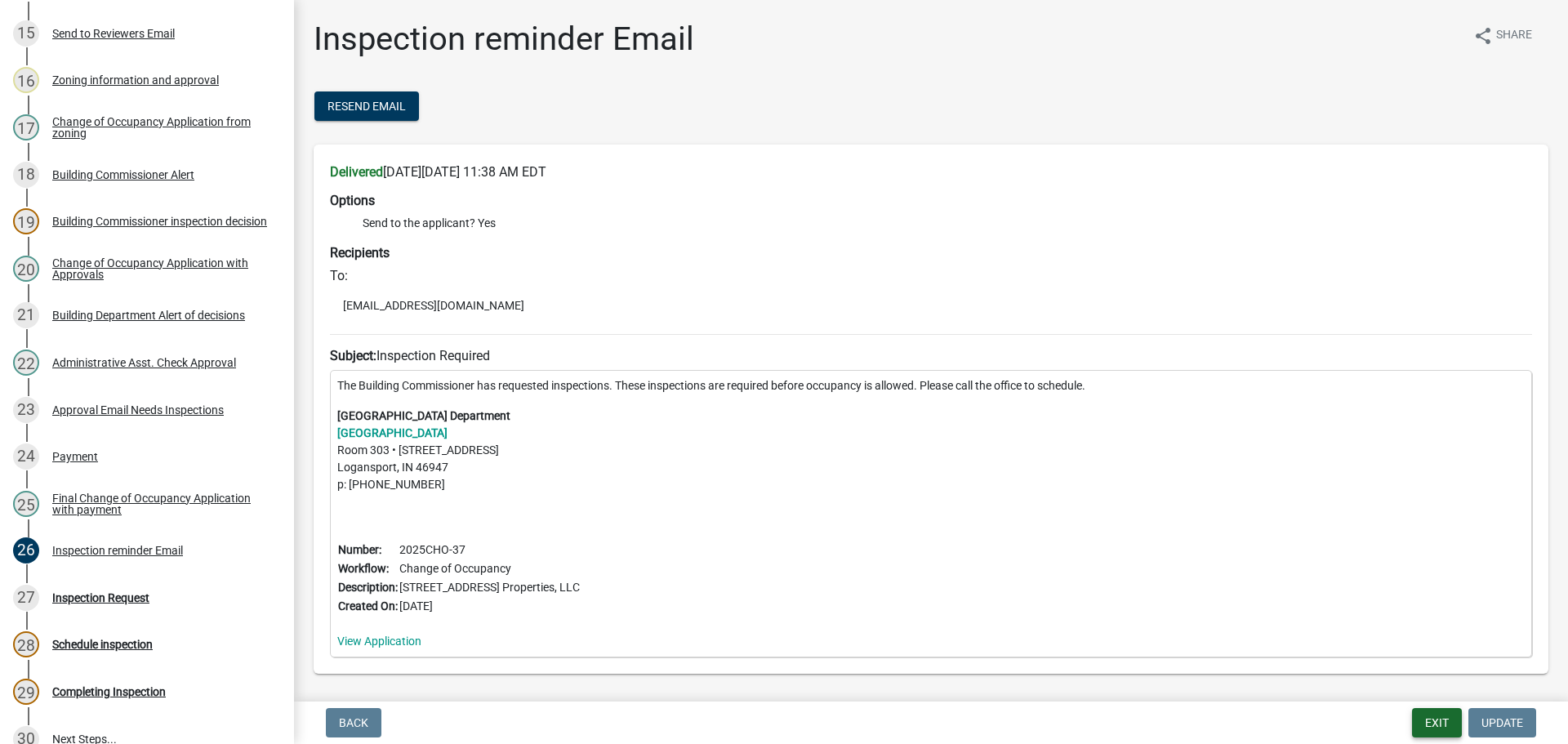
click at [1440, 727] on button "Exit" at bounding box center [1437, 723] width 50 height 30
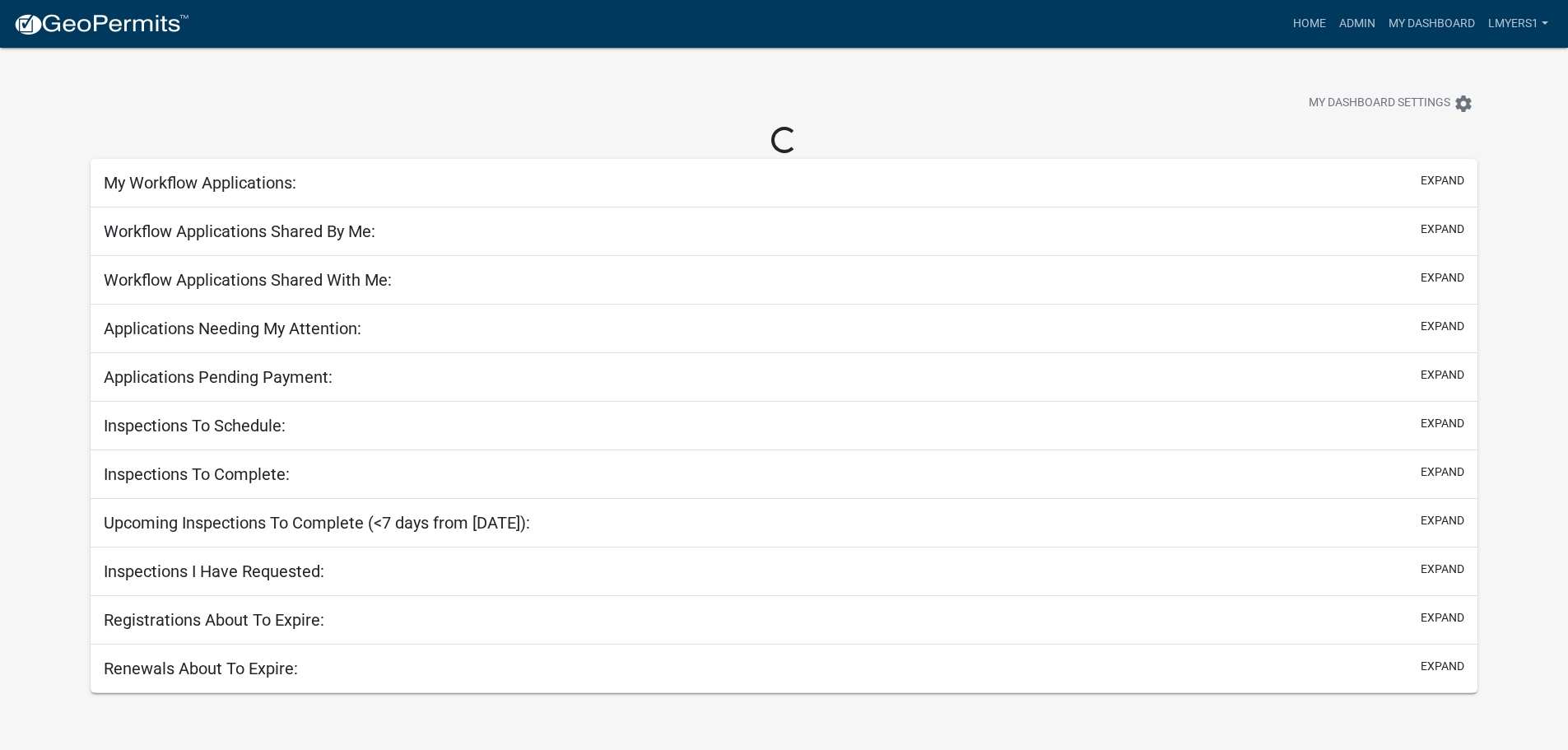
select select "2: 50"
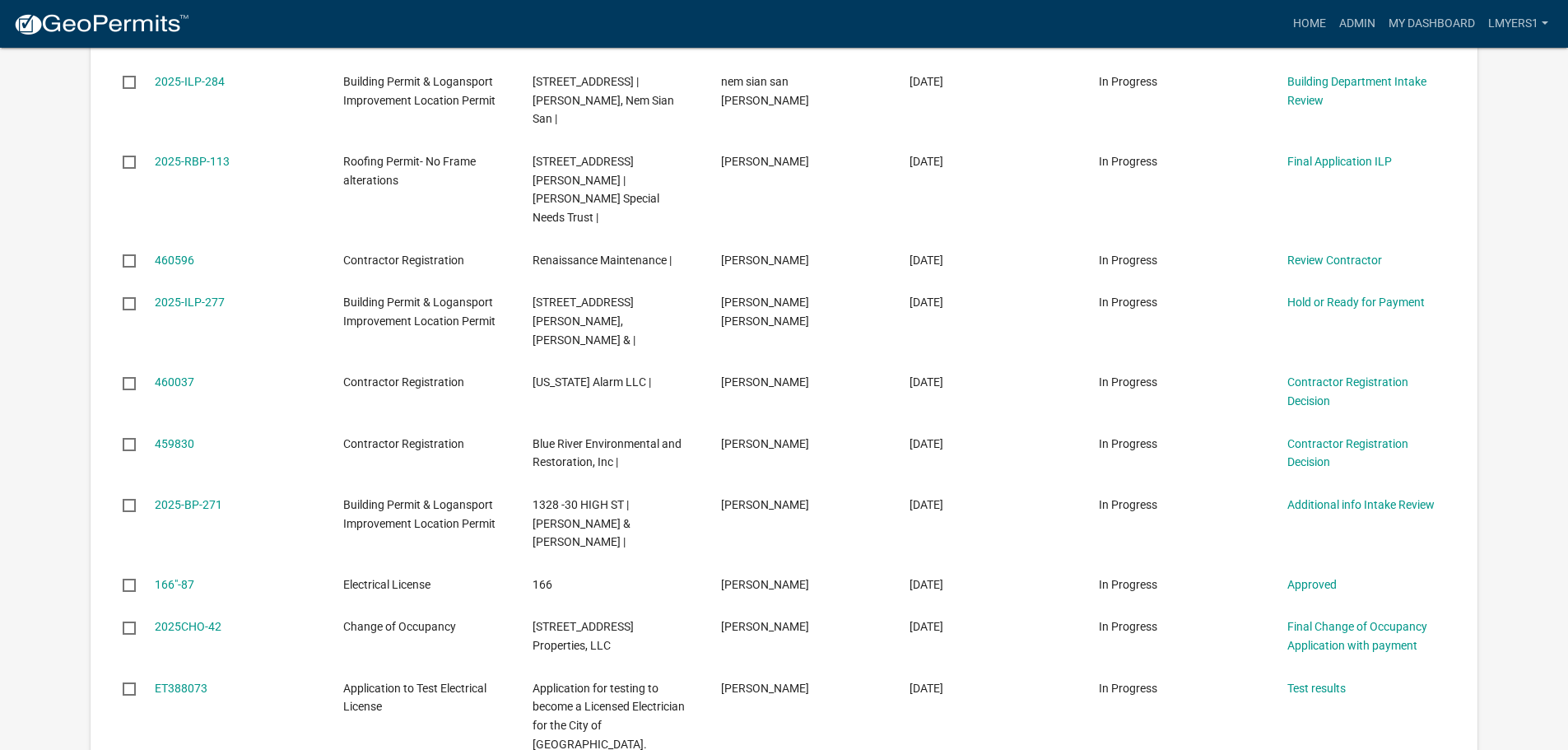
scroll to position [906, 0]
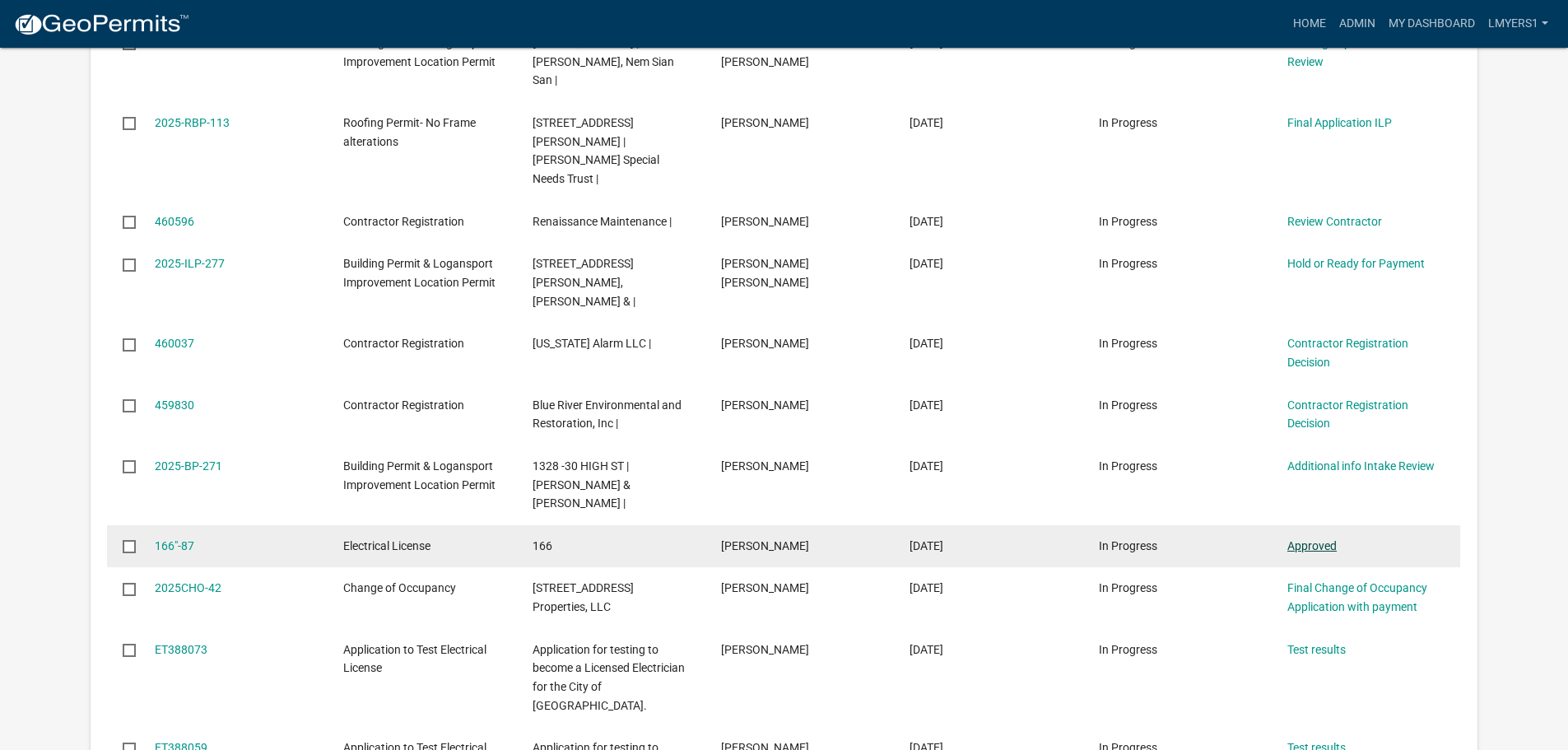
click at [1327, 540] on link "Approved" at bounding box center [1311, 546] width 49 height 13
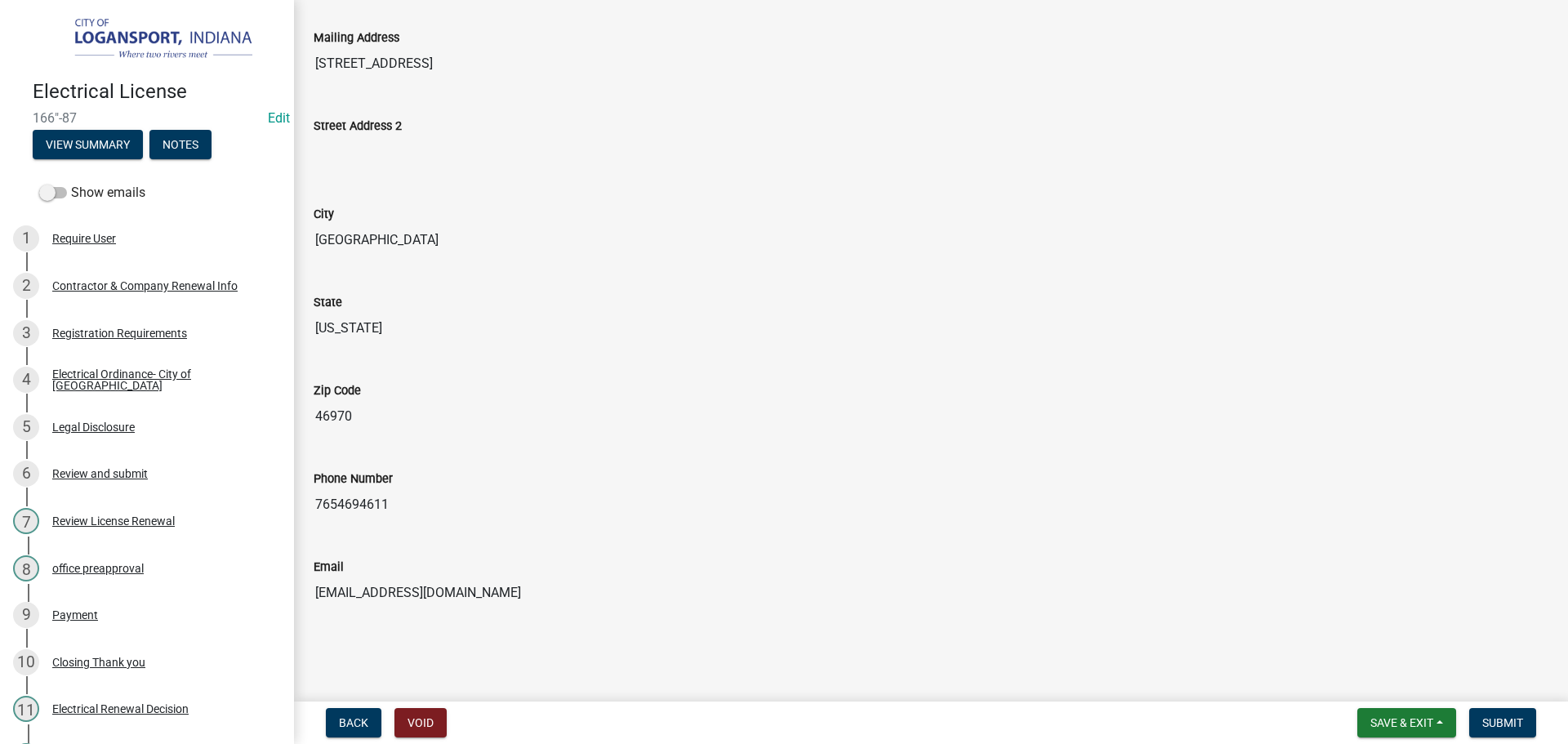
scroll to position [998, 0]
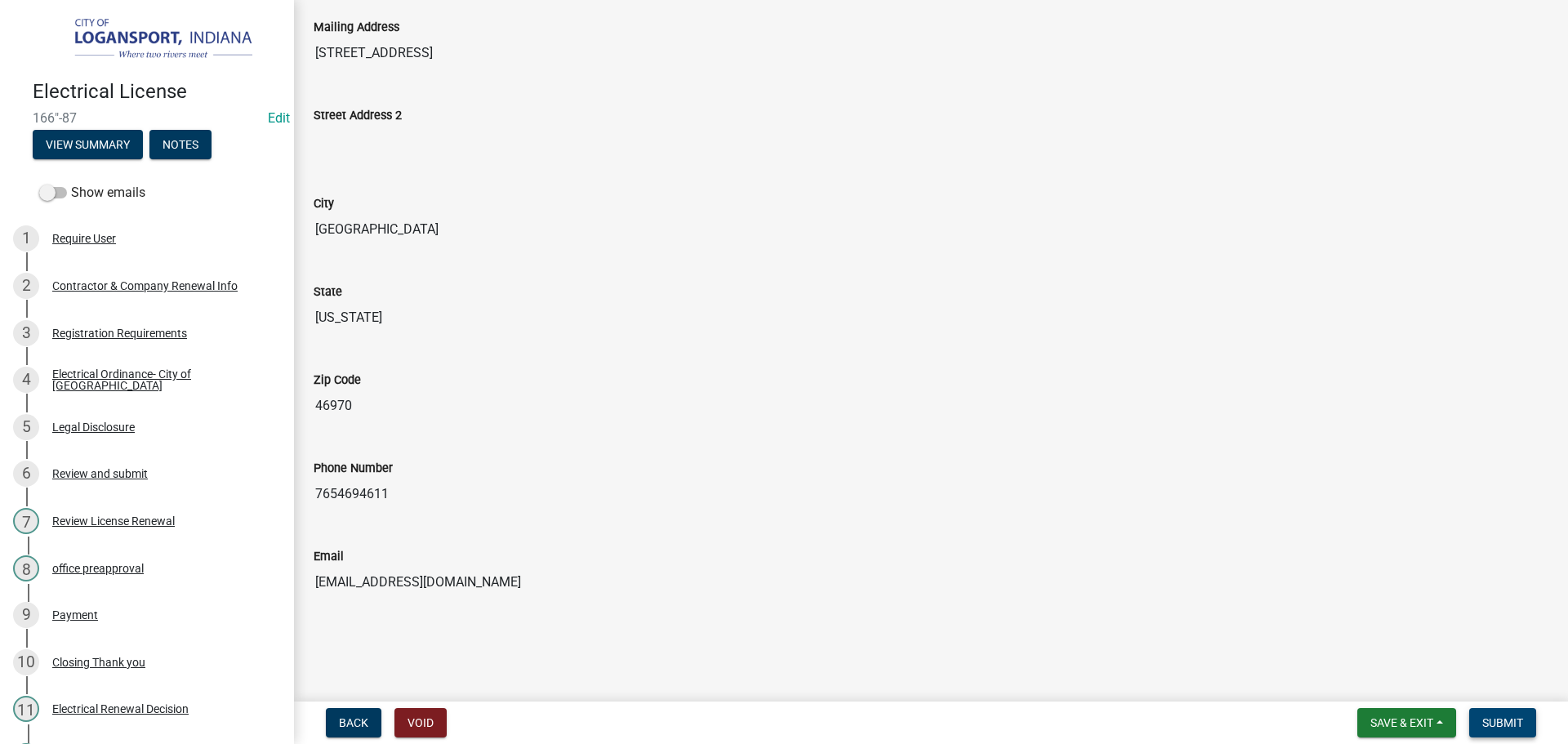
click at [1503, 722] on span "Submit" at bounding box center [1502, 723] width 41 height 13
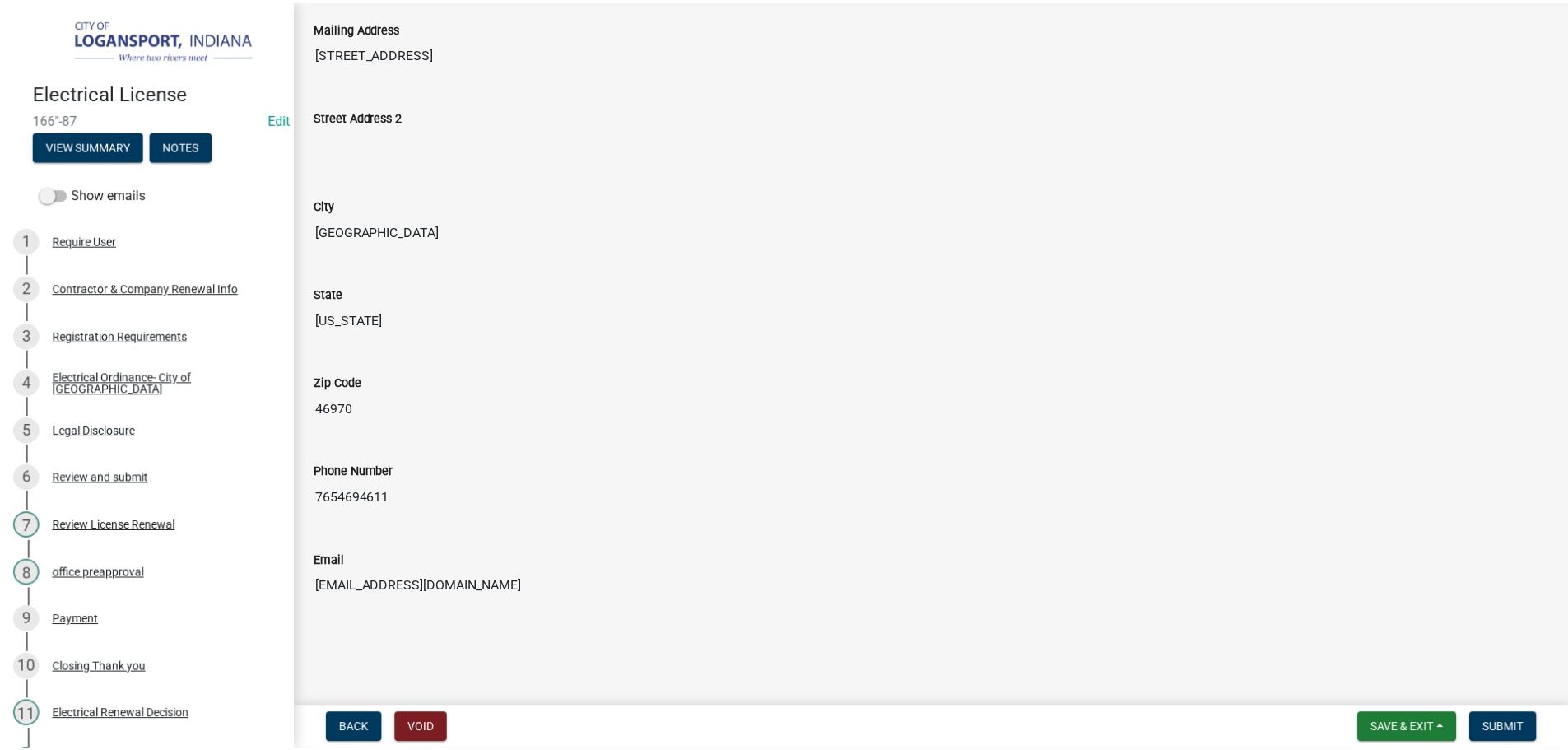
scroll to position [0, 0]
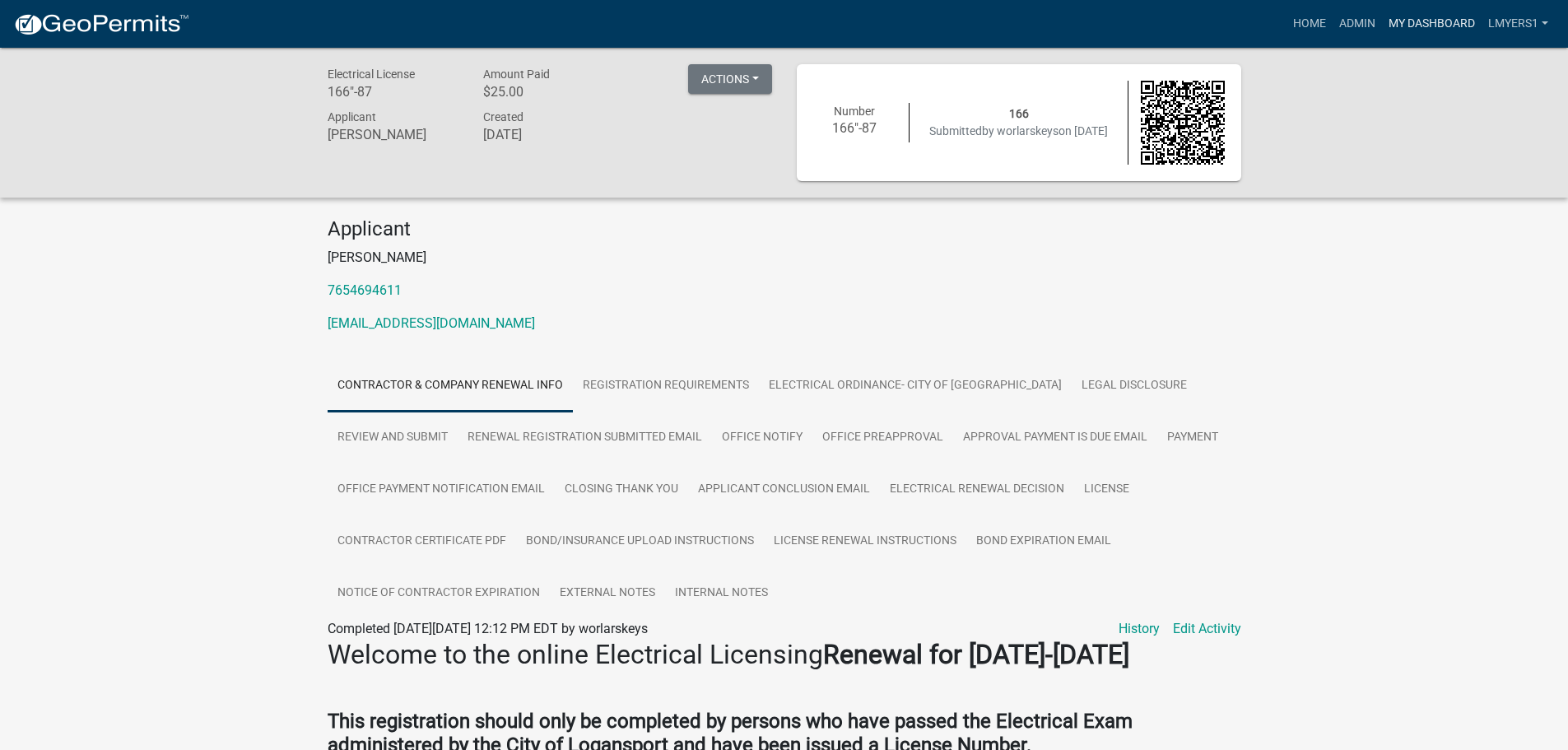
click at [1407, 9] on link "My Dashboard" at bounding box center [1431, 24] width 100 height 32
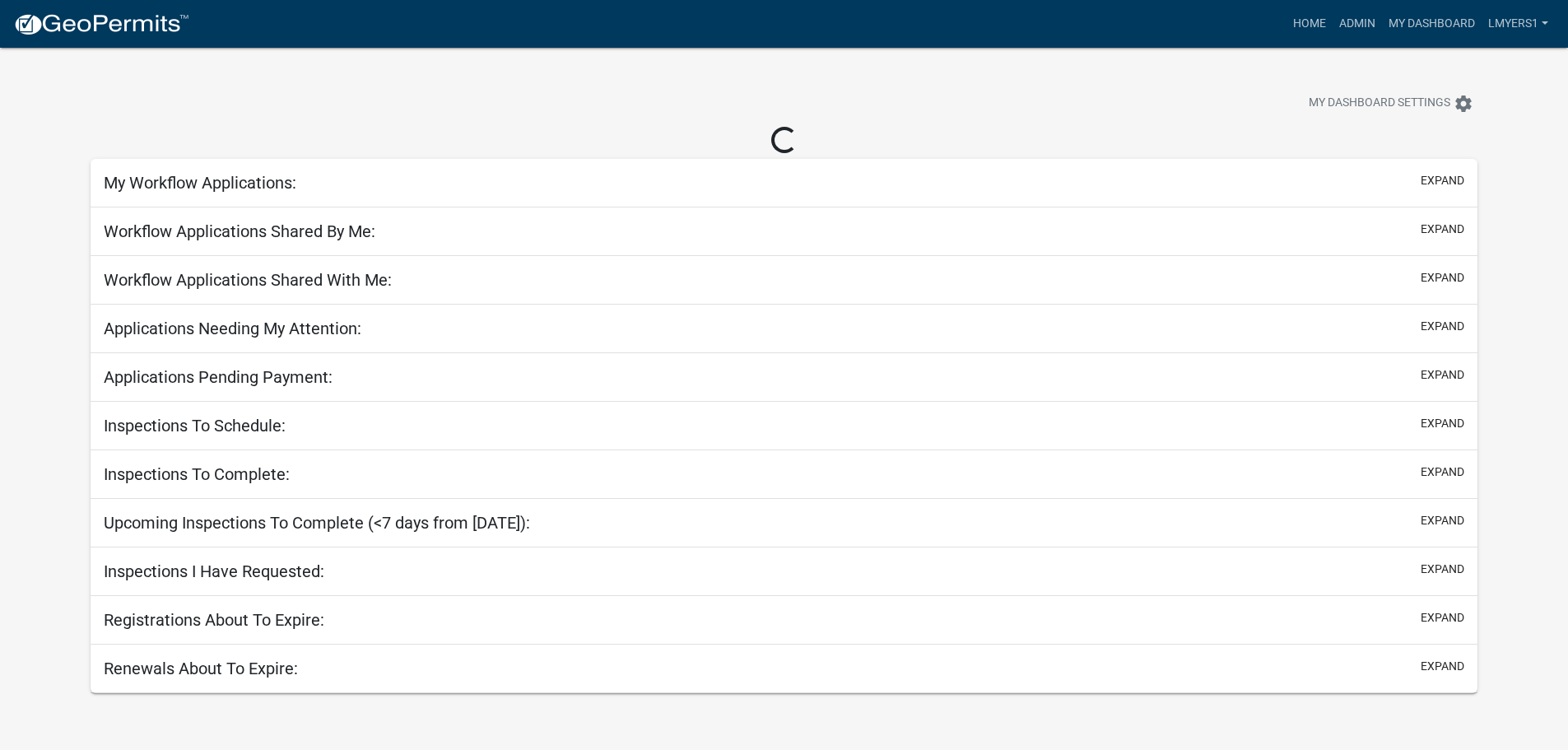
select select "2: 50"
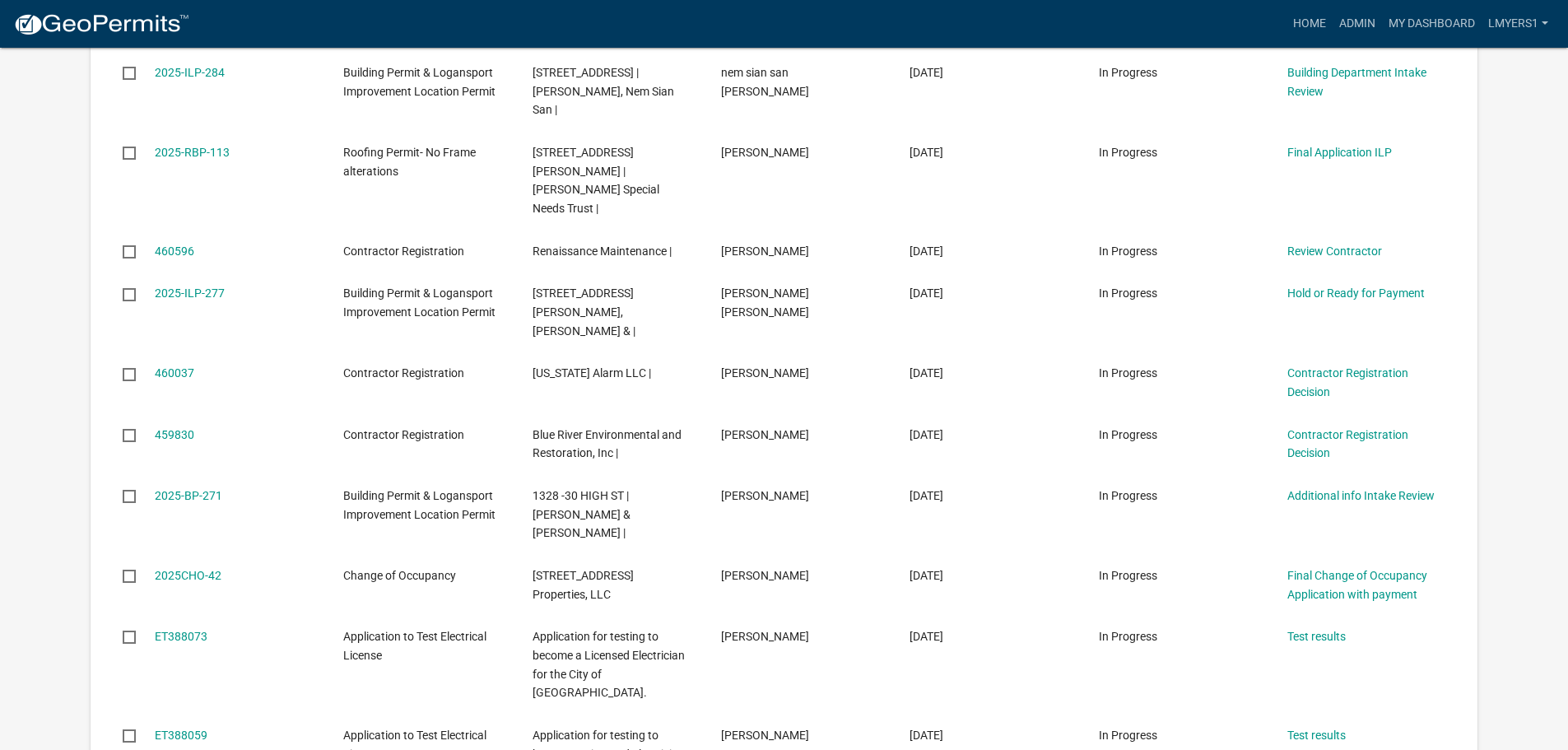
scroll to position [906, 0]
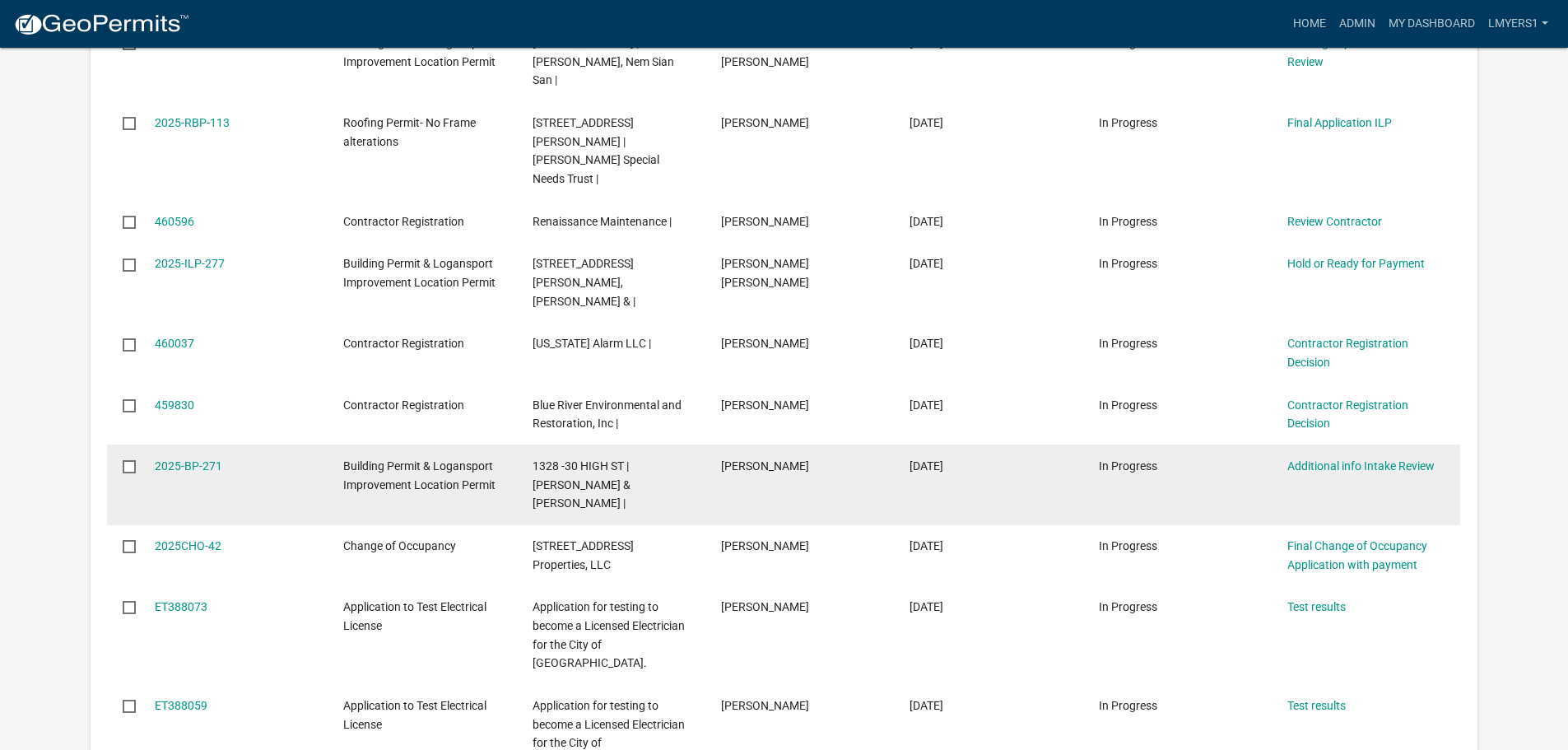
click at [1408, 445] on datatable-body-cell "Additional info Intake Review" at bounding box center [1365, 485] width 189 height 80
click at [1409, 460] on link "Additional info Intake Review" at bounding box center [1361, 466] width 147 height 13
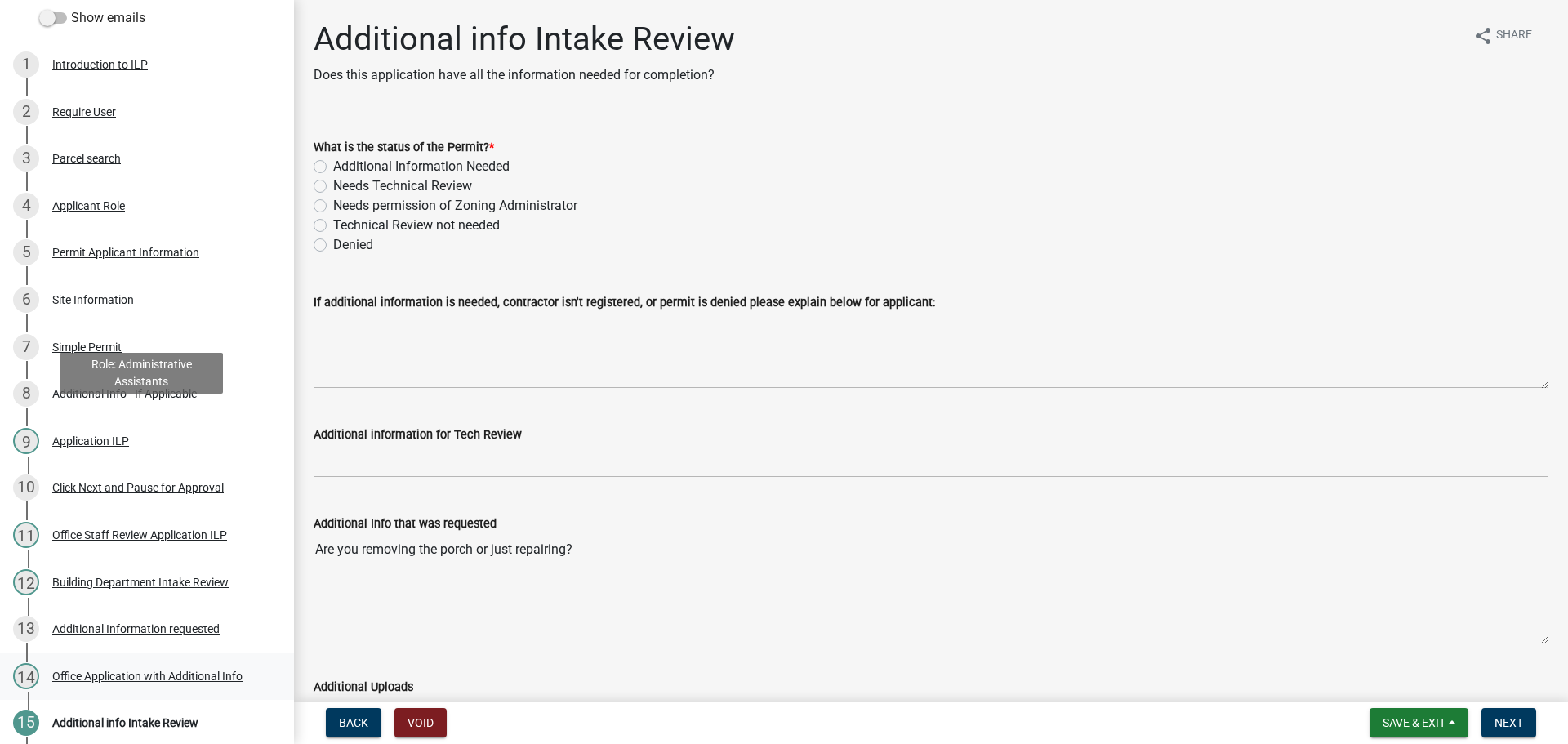
scroll to position [246, 0]
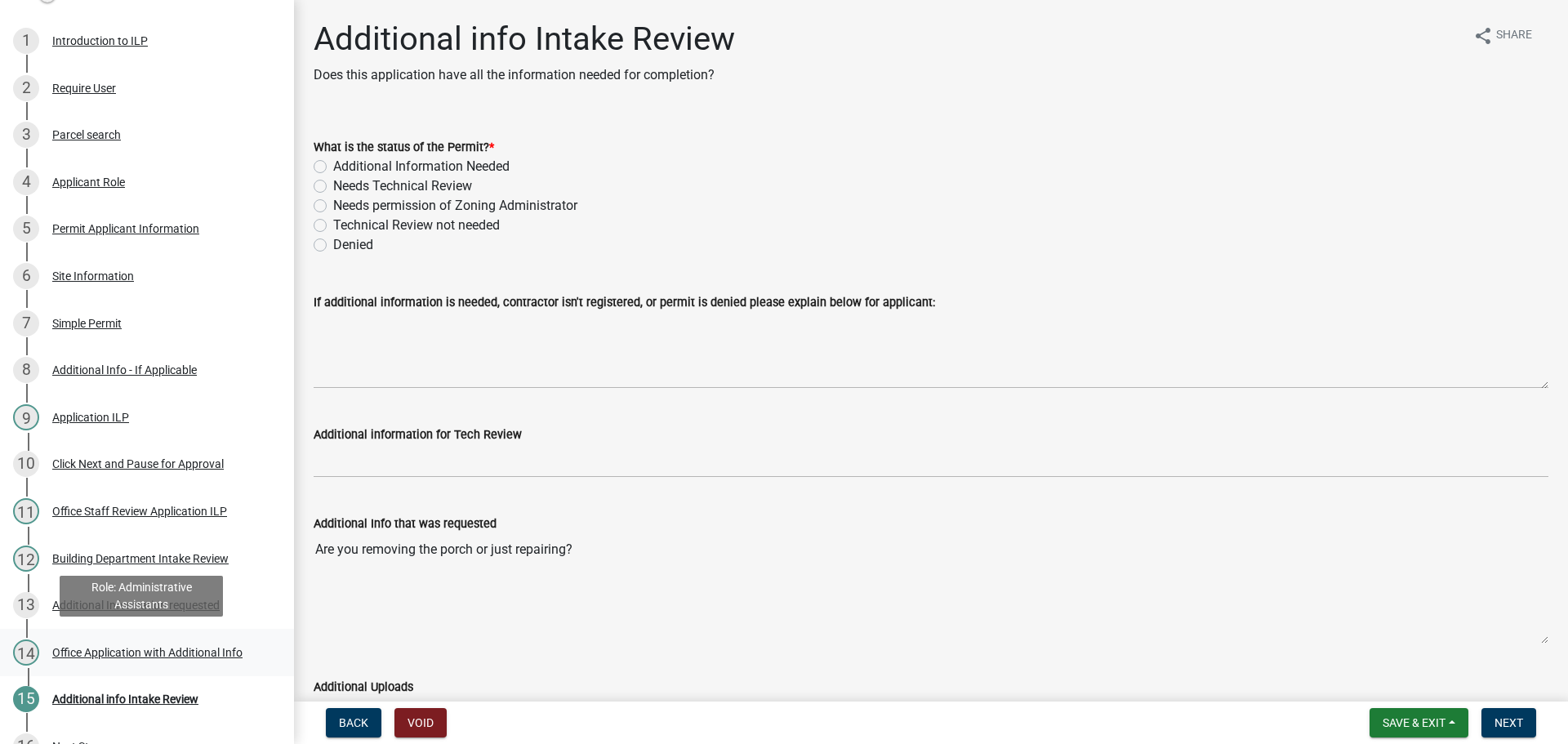
click at [132, 649] on div "Office Application with Additional Info" at bounding box center [148, 653] width 190 height 11
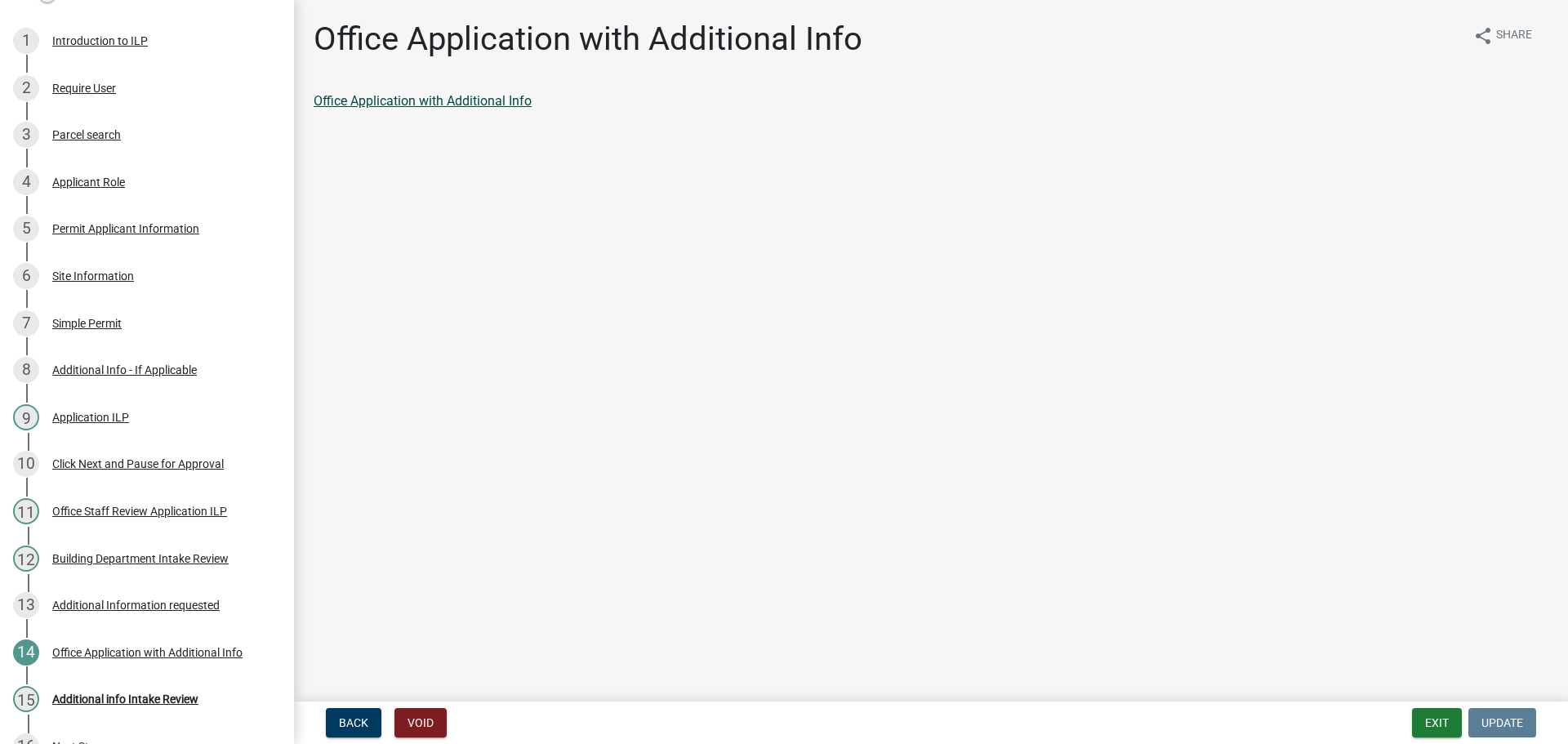
click at [401, 101] on link "Office Application with Additional Info" at bounding box center [423, 101] width 218 height 16
click at [82, 602] on div "Additional Information requested" at bounding box center [136, 606] width 167 height 11
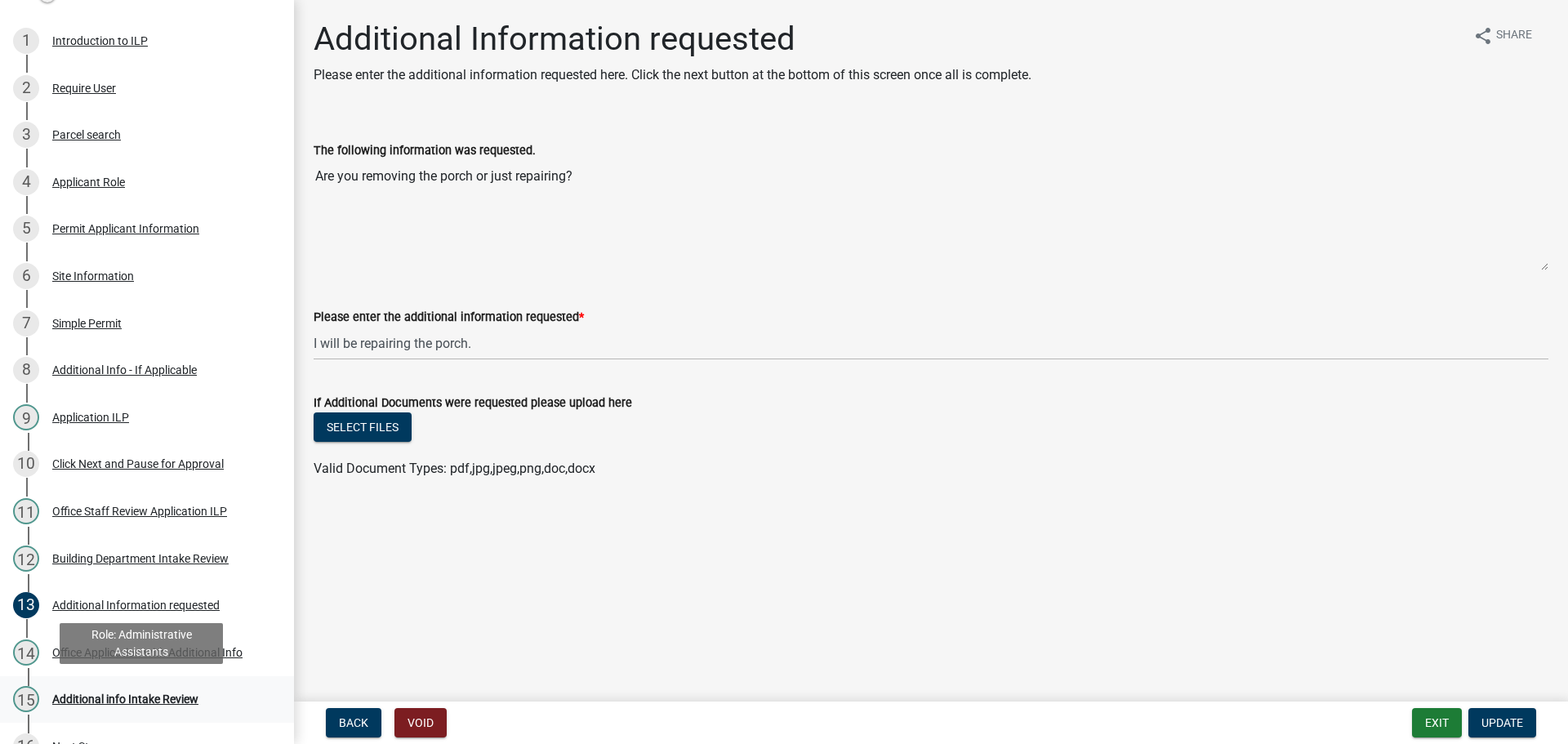
click at [112, 693] on div "Additional info Intake Review" at bounding box center [126, 699] width 146 height 11
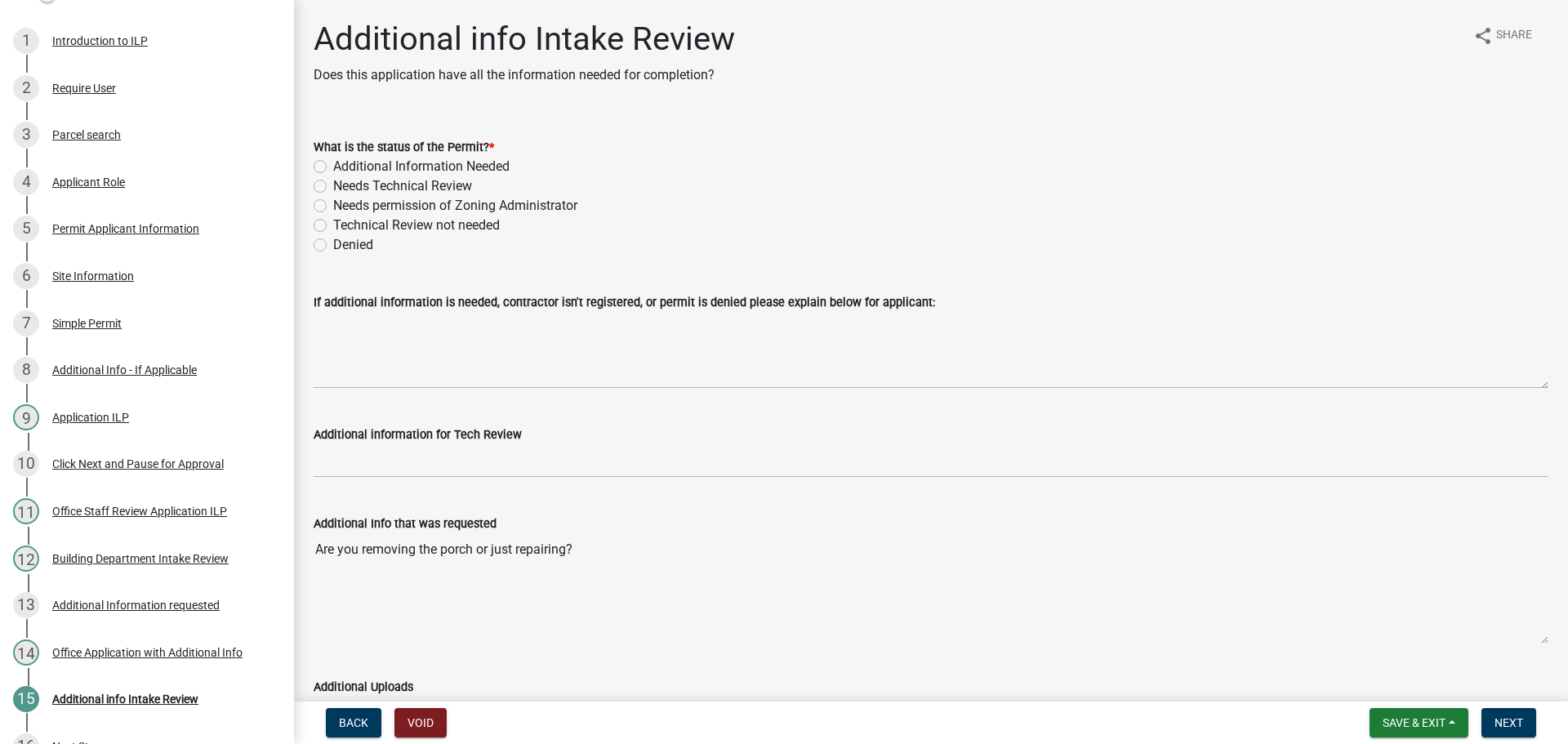
click at [333, 210] on label "Needs permission of Zoning Administrator" at bounding box center [455, 205] width 245 height 19
click at [333, 207] on input "Needs permission of Zoning Administrator" at bounding box center [339, 201] width 11 height 11
radio input "true"
click at [333, 224] on label "Technical Review not needed" at bounding box center [416, 225] width 167 height 19
click at [333, 224] on input "Technical Review not needed" at bounding box center [339, 222] width 11 height 11
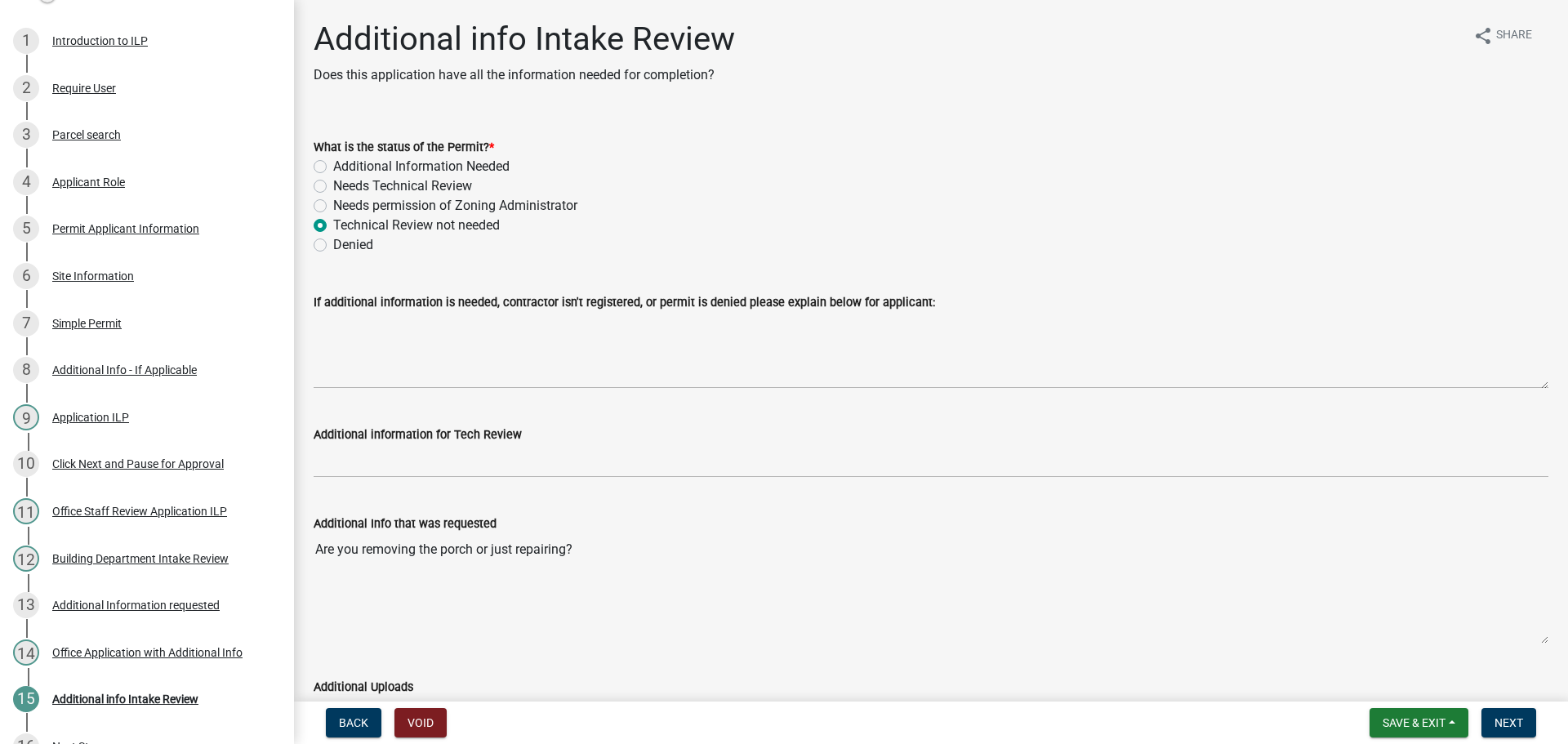
radio input "true"
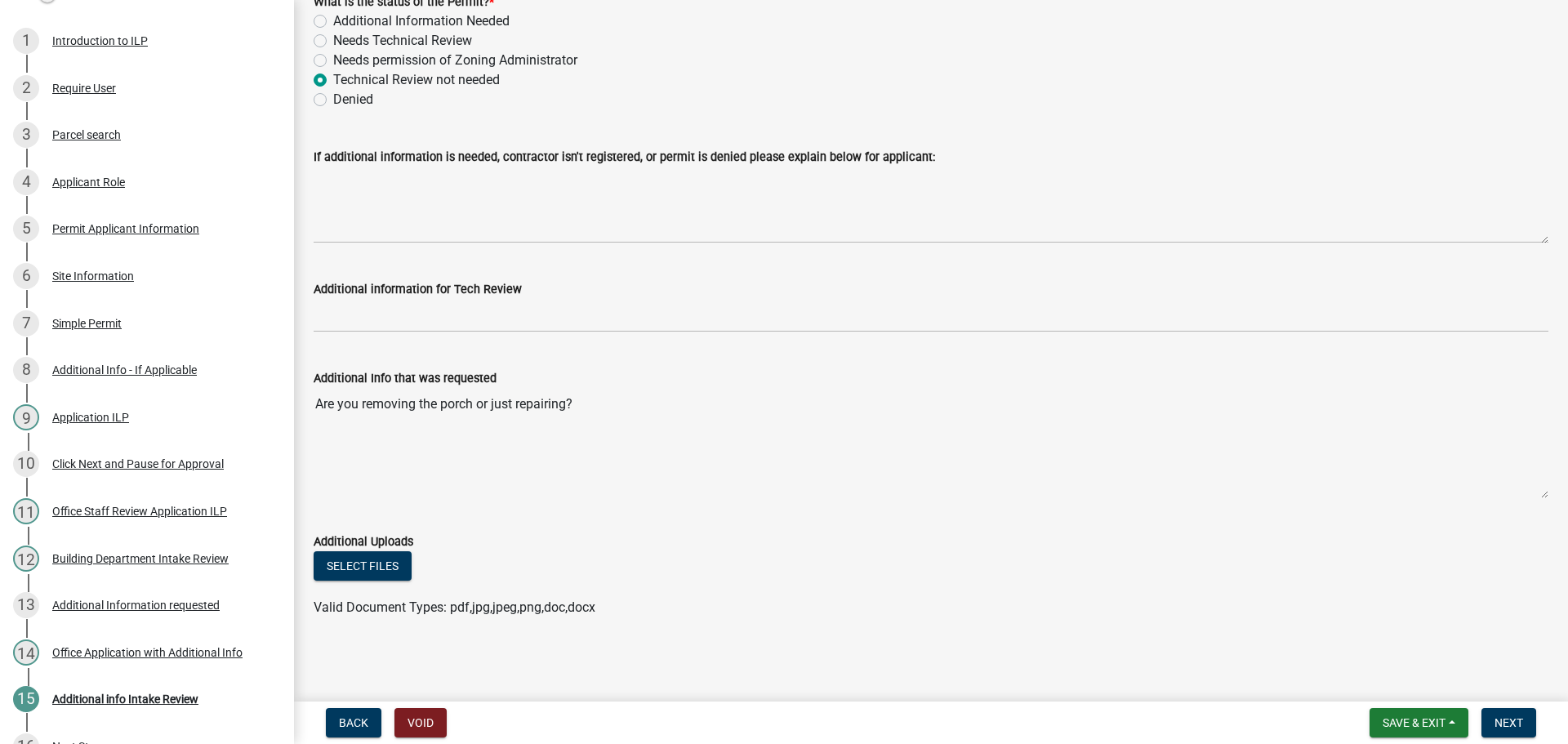
scroll to position [146, 0]
click at [1516, 718] on span "Next" at bounding box center [1509, 723] width 29 height 13
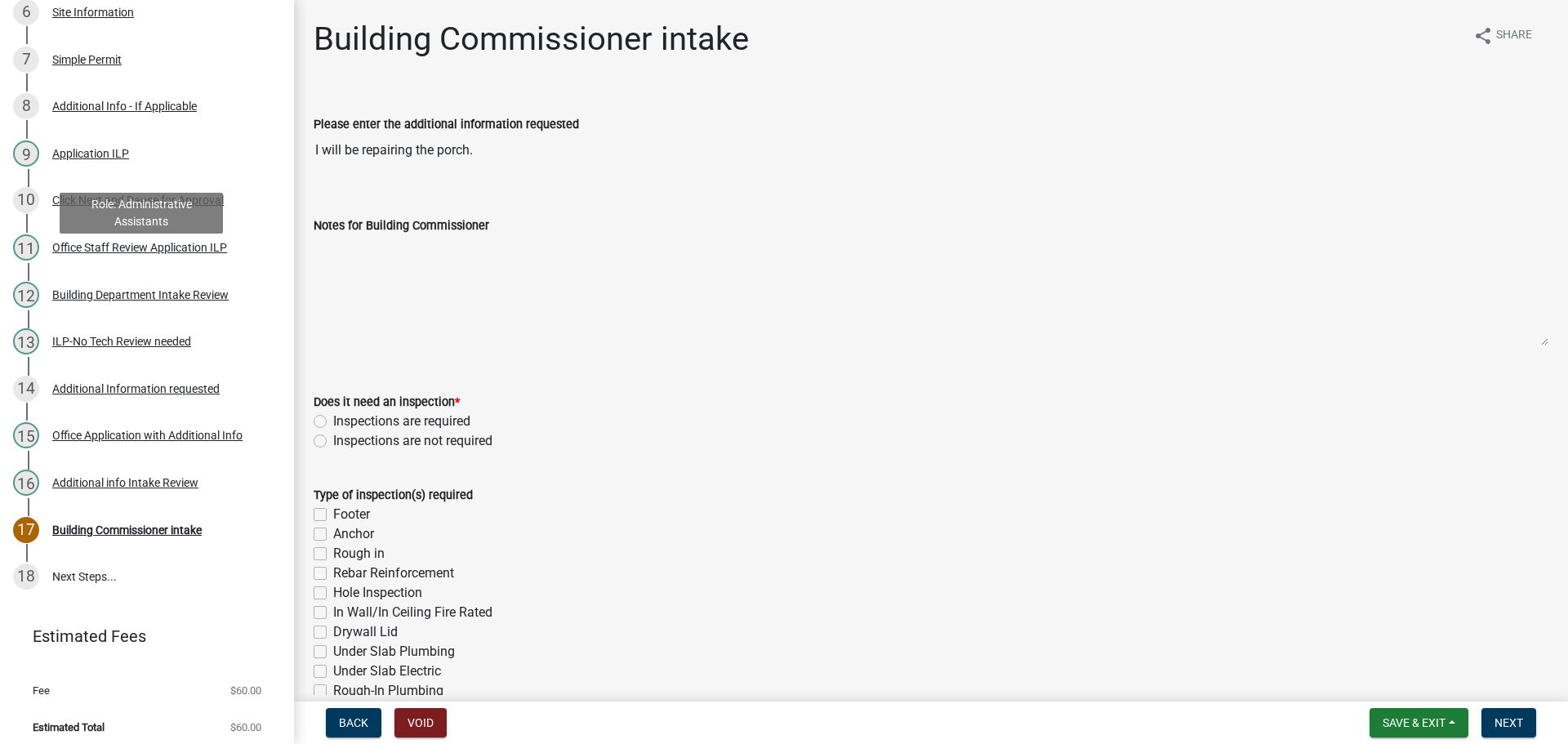
scroll to position [515, 0]
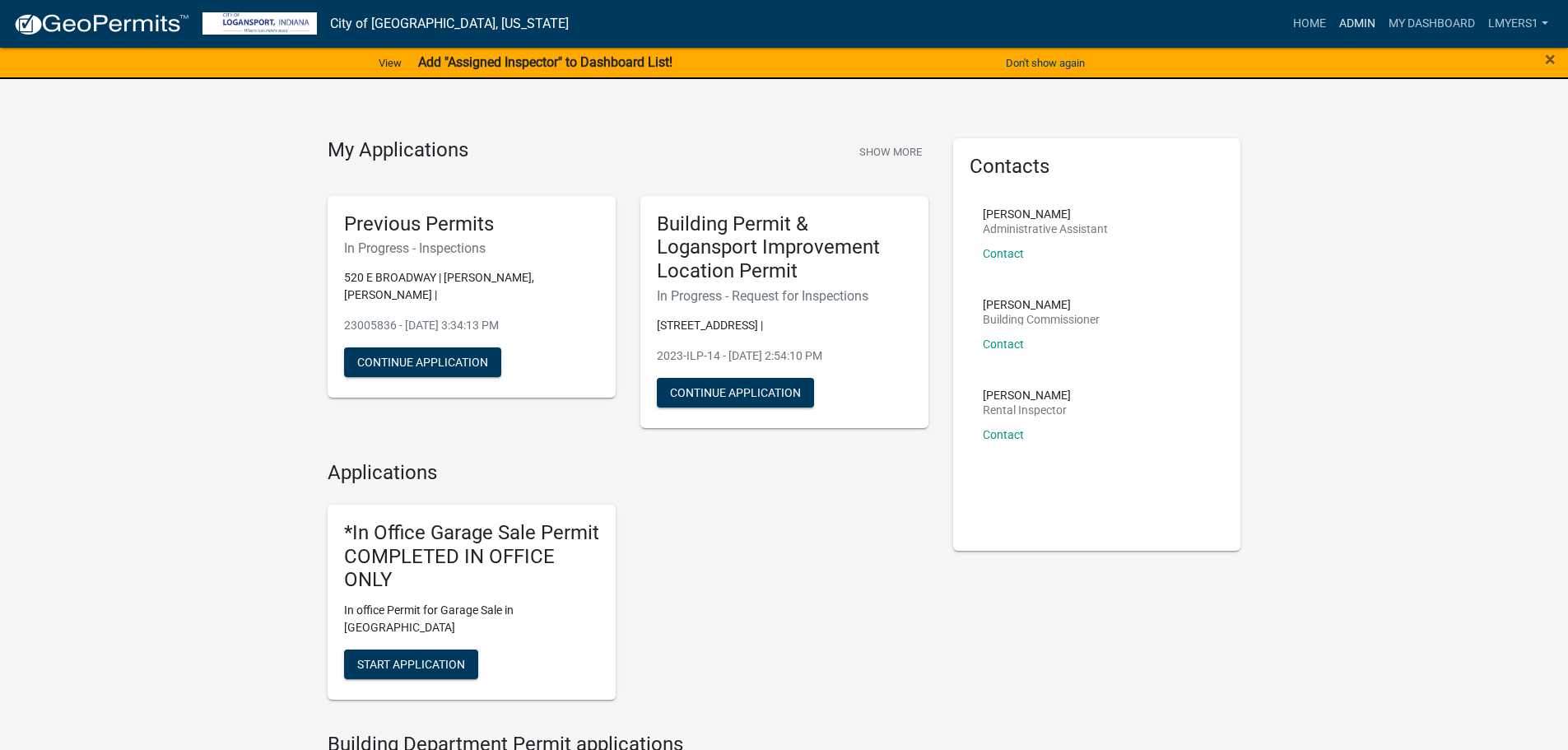
click at [1356, 18] on link "Admin" at bounding box center [1357, 24] width 49 height 32
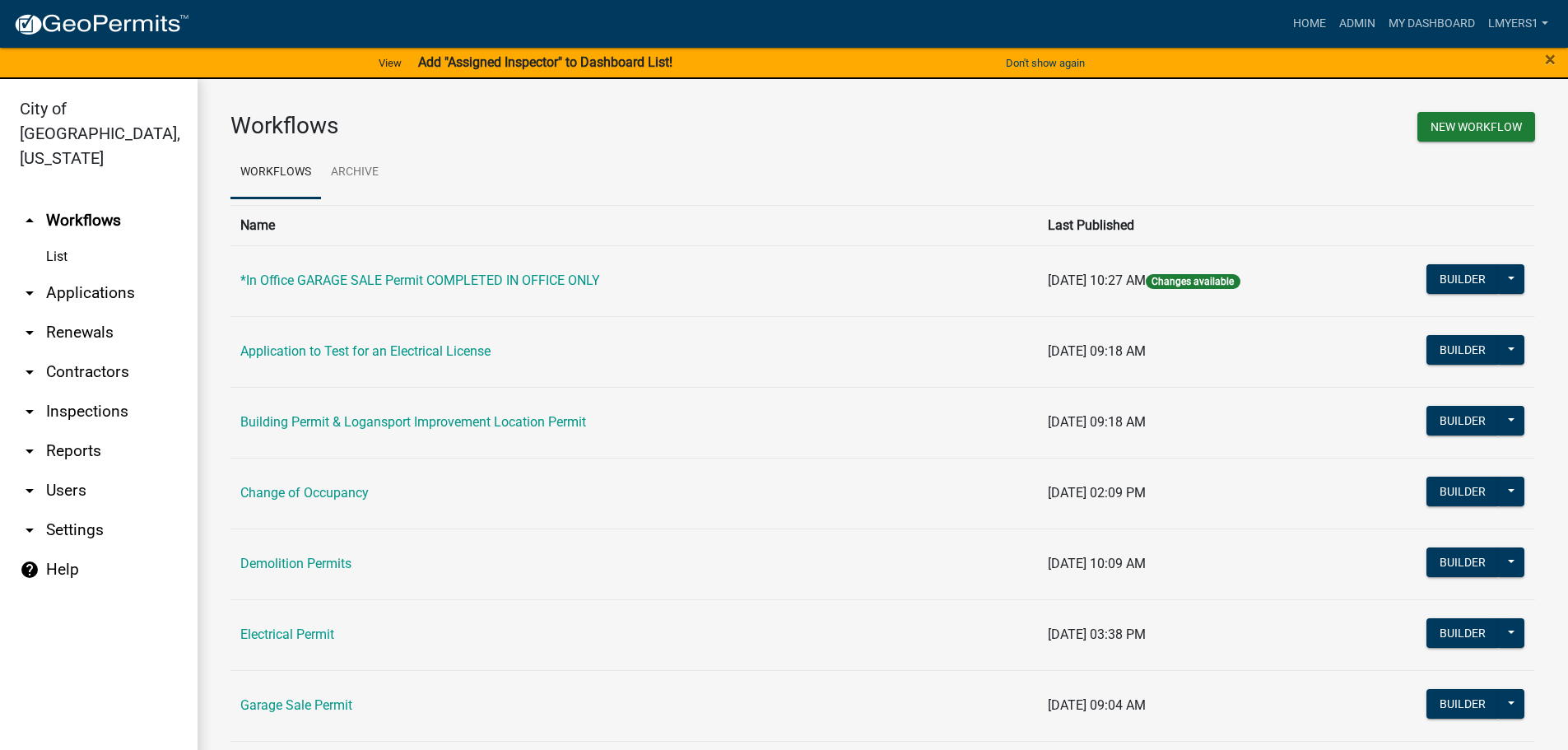
click at [62, 240] on link "List" at bounding box center [99, 256] width 197 height 33
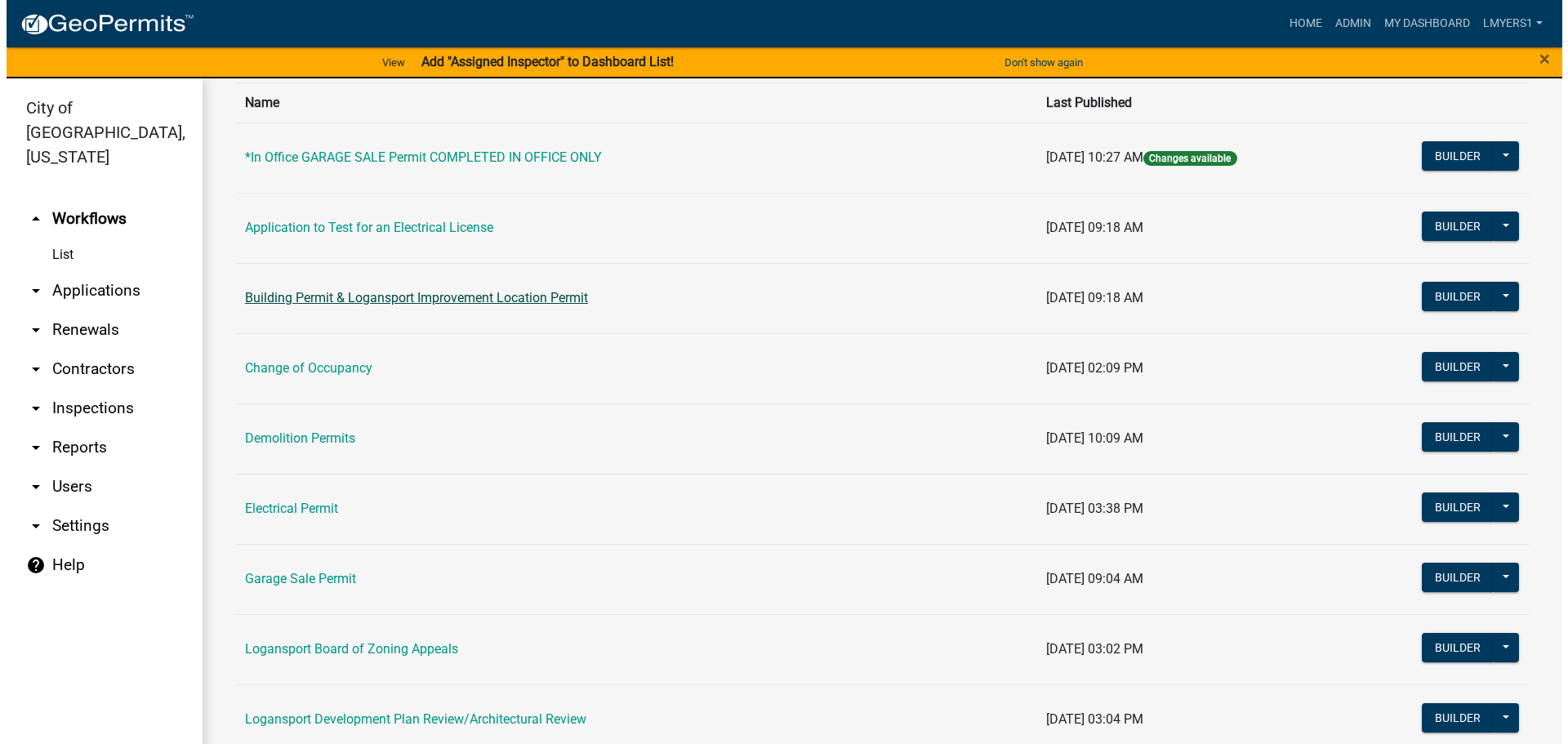
scroll to position [82, 0]
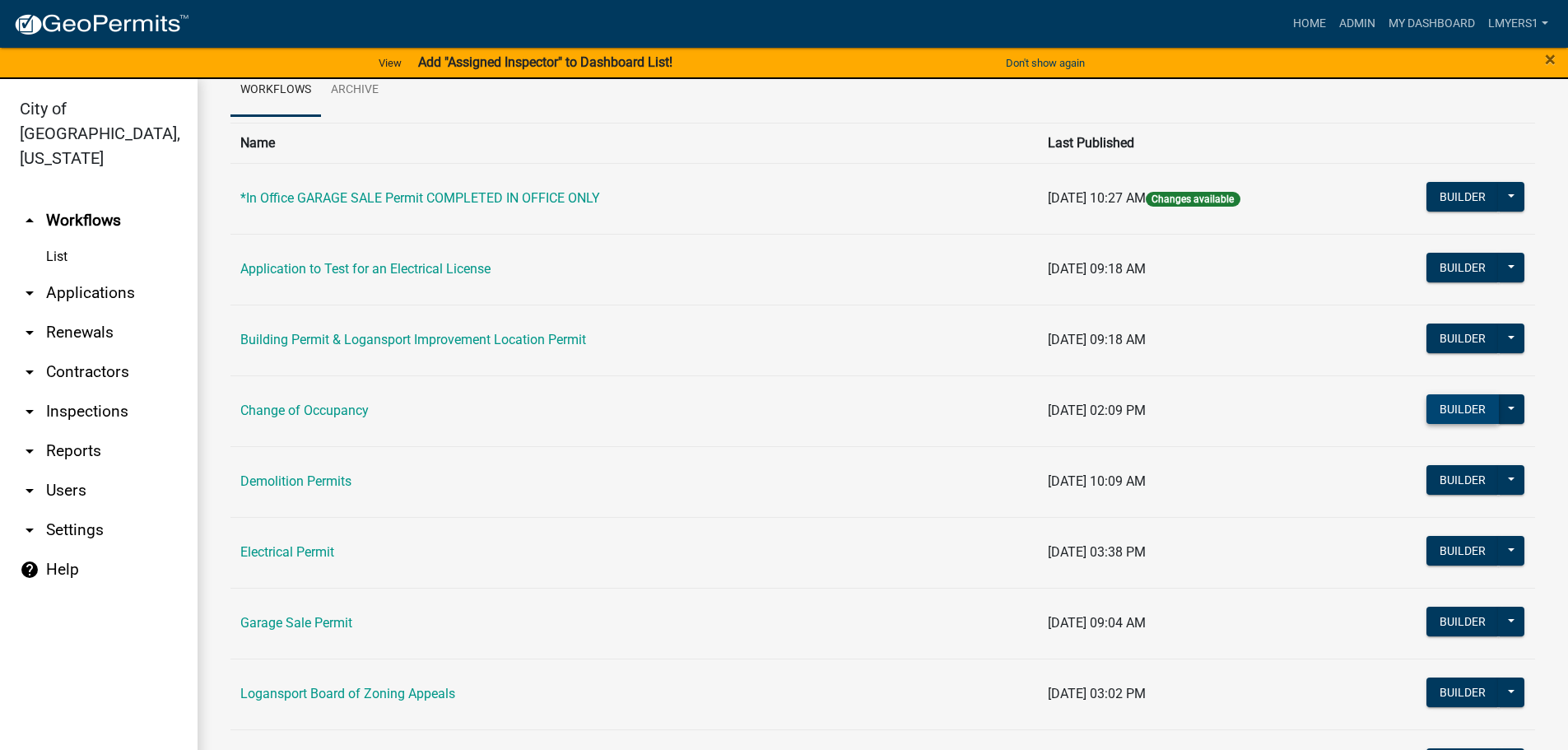
click at [1427, 401] on button "Builder" at bounding box center [1463, 409] width 73 height 30
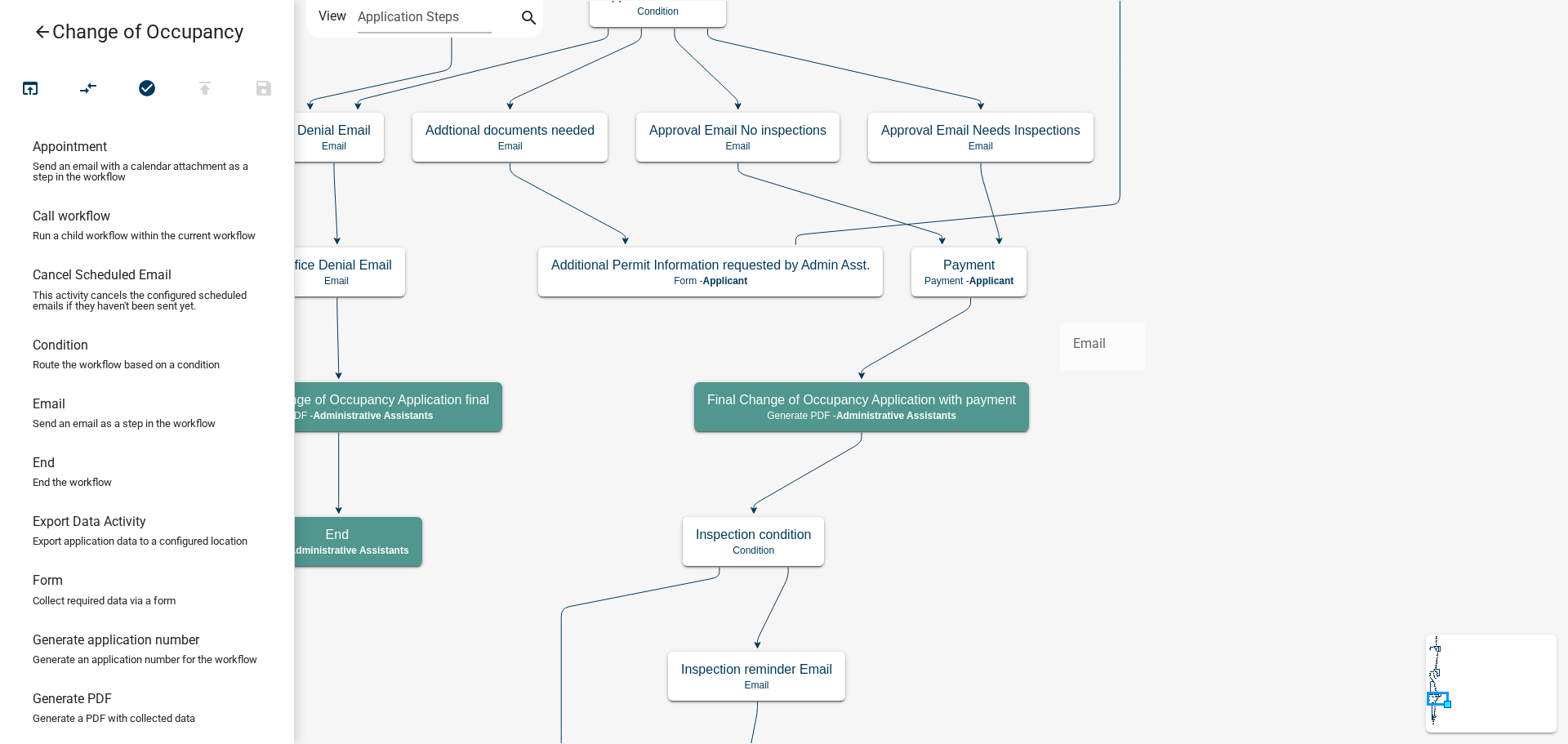
drag, startPoint x: 107, startPoint y: 430, endPoint x: 1060, endPoint y: 309, distance: 960.7
click at [1060, 309] on div "arrow_back Change of Occupancy open_in_browser compare_arrows check_circle publ…" at bounding box center [784, 372] width 1568 height 744
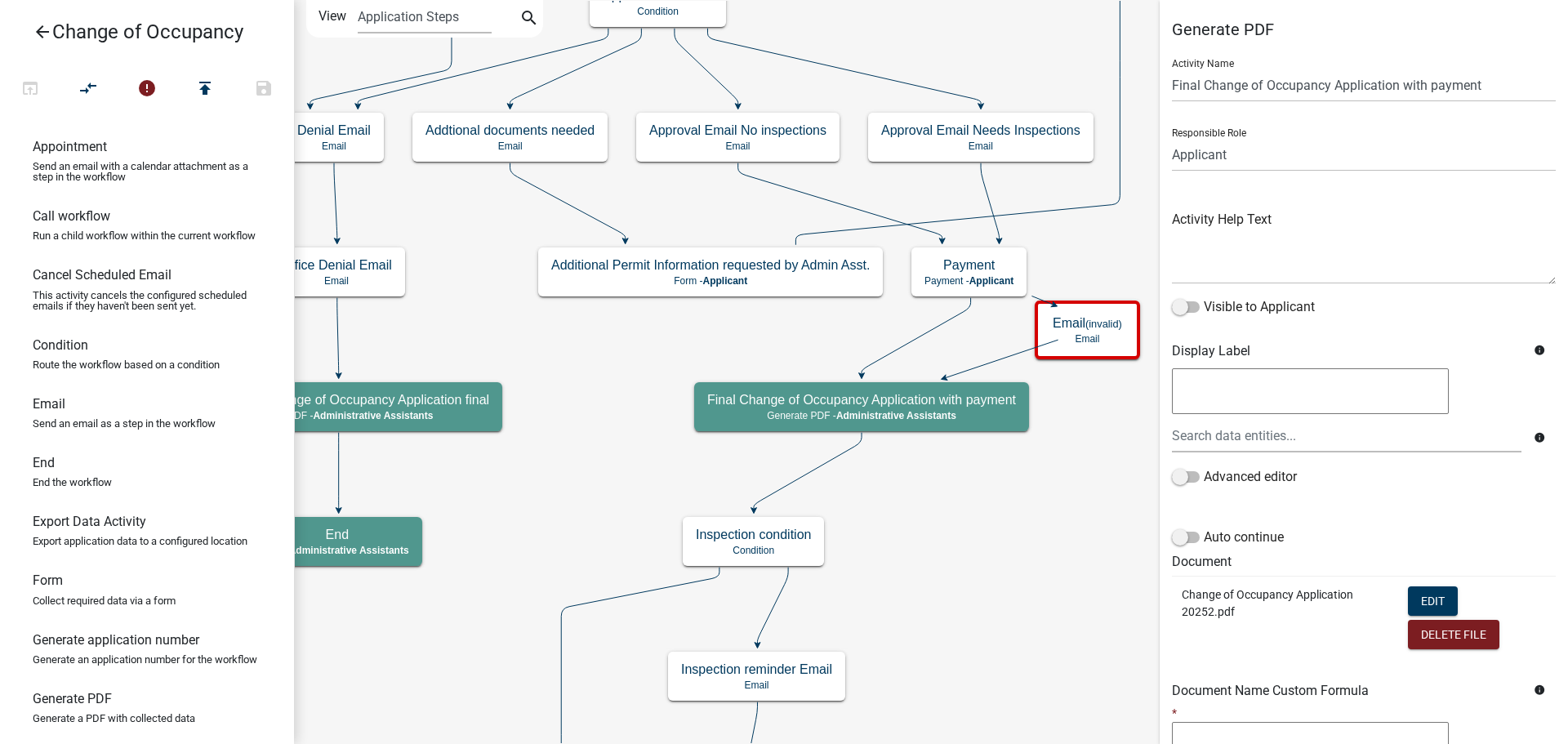
click at [899, 352] on icon at bounding box center [916, 336] width 110 height 77
drag, startPoint x: 71, startPoint y: 367, endPoint x: 913, endPoint y: 294, distance: 845.2
click at [913, 294] on div "arrow_back Change of Occupancy open_in_browser compare_arrows error publish sav…" at bounding box center [784, 372] width 1568 height 744
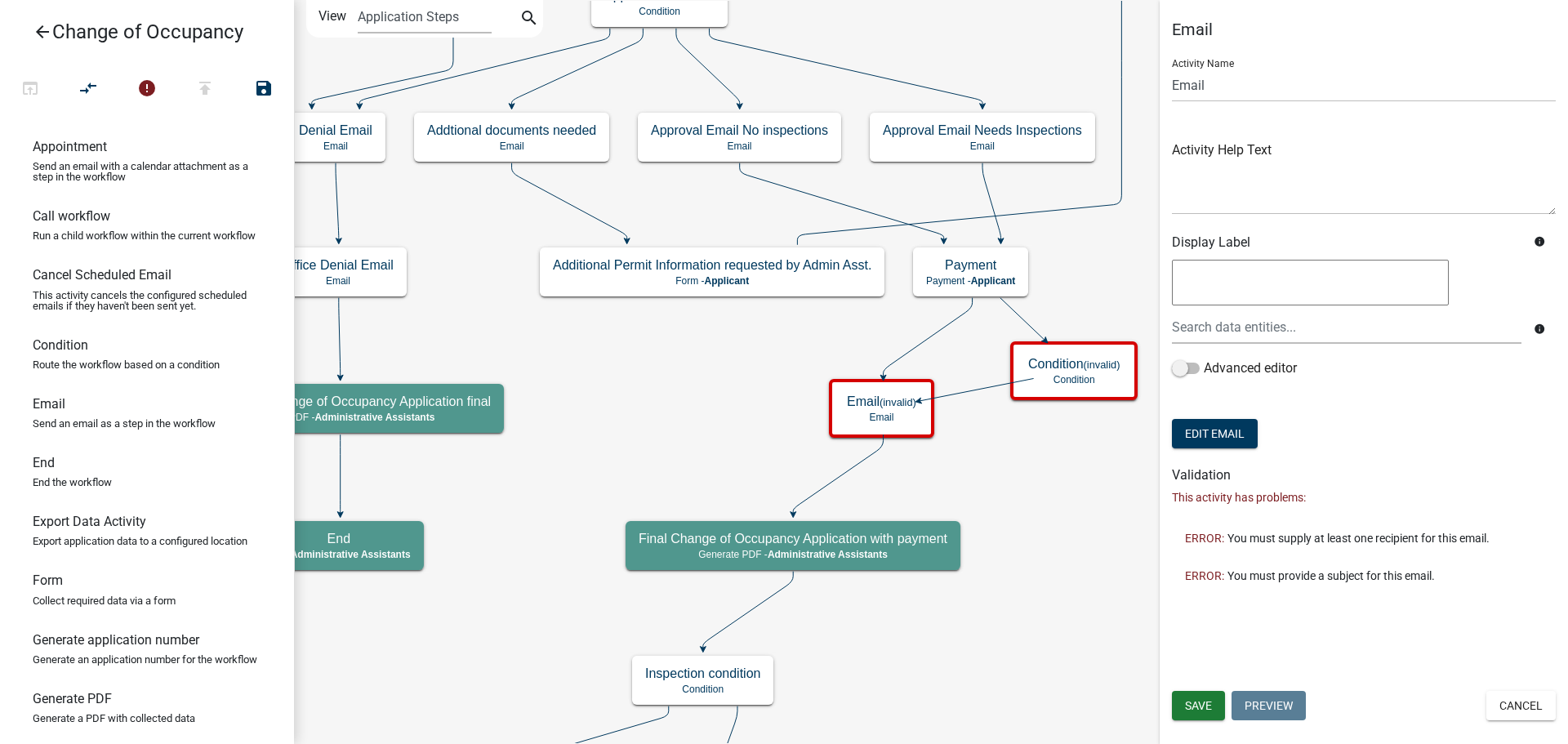
click at [917, 344] on icon at bounding box center [928, 337] width 89 height 78
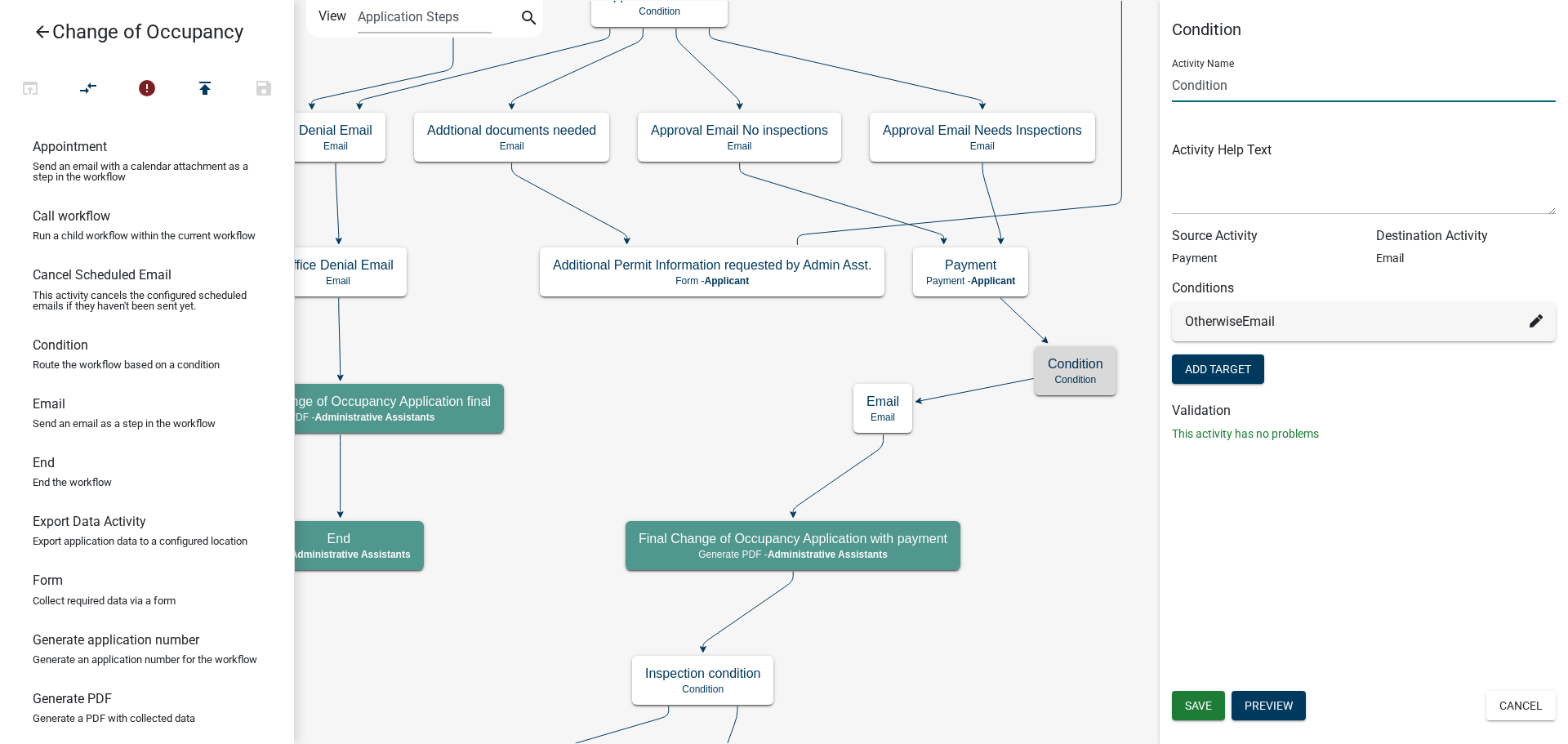
click at [1257, 79] on input "Condition" at bounding box center [1364, 85] width 384 height 33
type input "BC Inspections"
click at [61, 412] on h6 "Email" at bounding box center [48, 403] width 32 height 16
drag, startPoint x: 42, startPoint y: 424, endPoint x: 964, endPoint y: 417, distance: 922.0
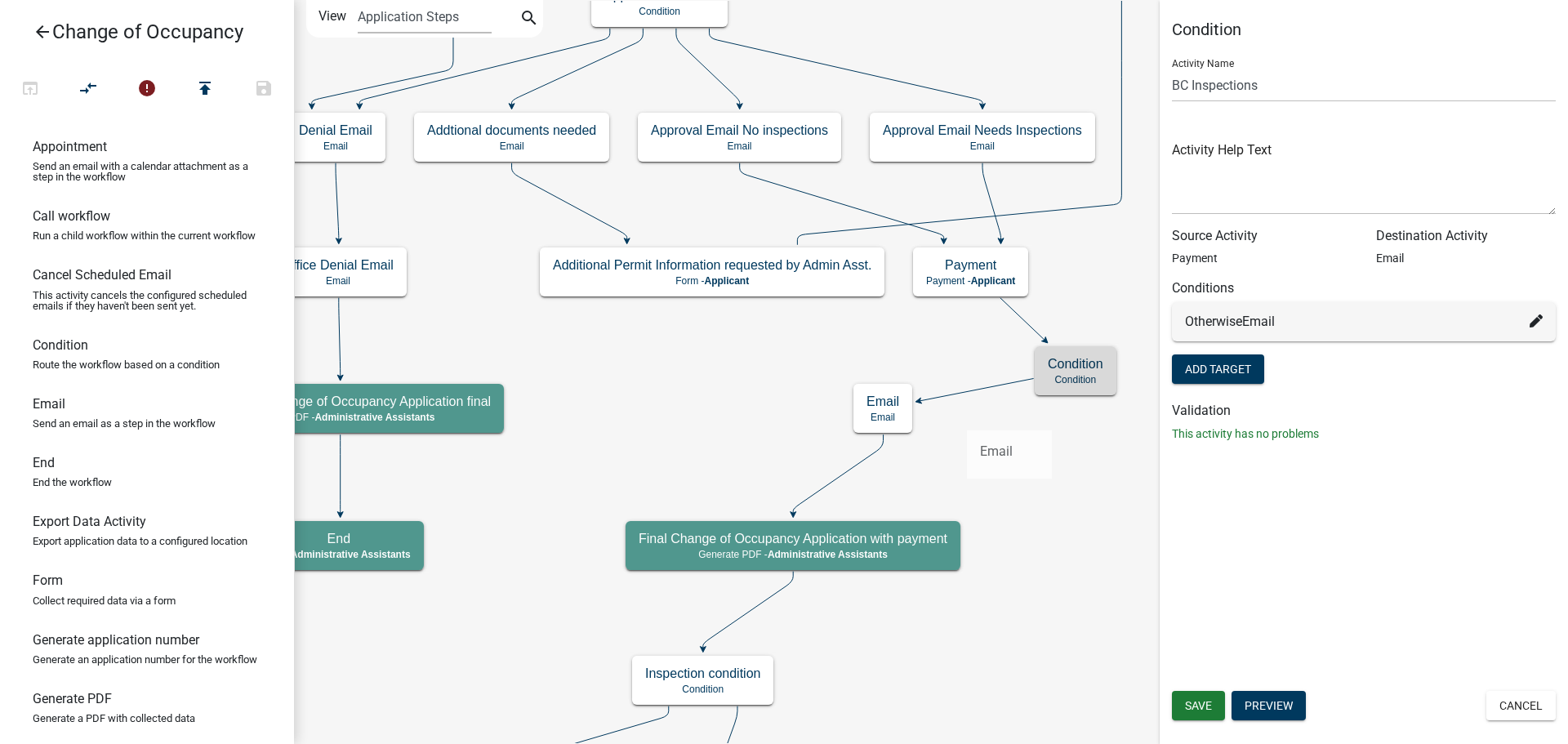
click at [964, 417] on div "arrow_back Change of Occupancy open_in_browser compare_arrows error publish sav…" at bounding box center [784, 372] width 1568 height 744
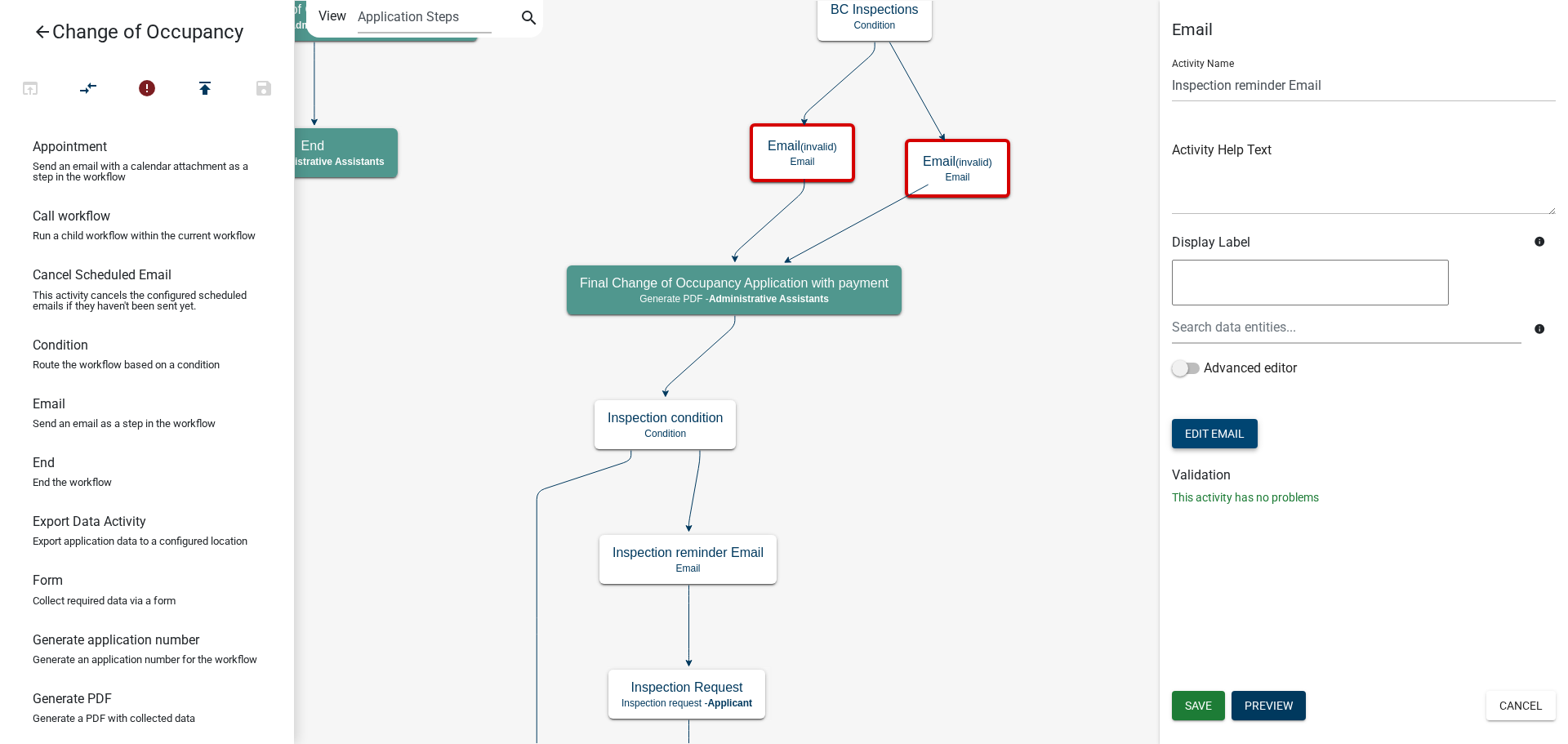
click at [1204, 426] on button "Edit Email" at bounding box center [1215, 434] width 86 height 30
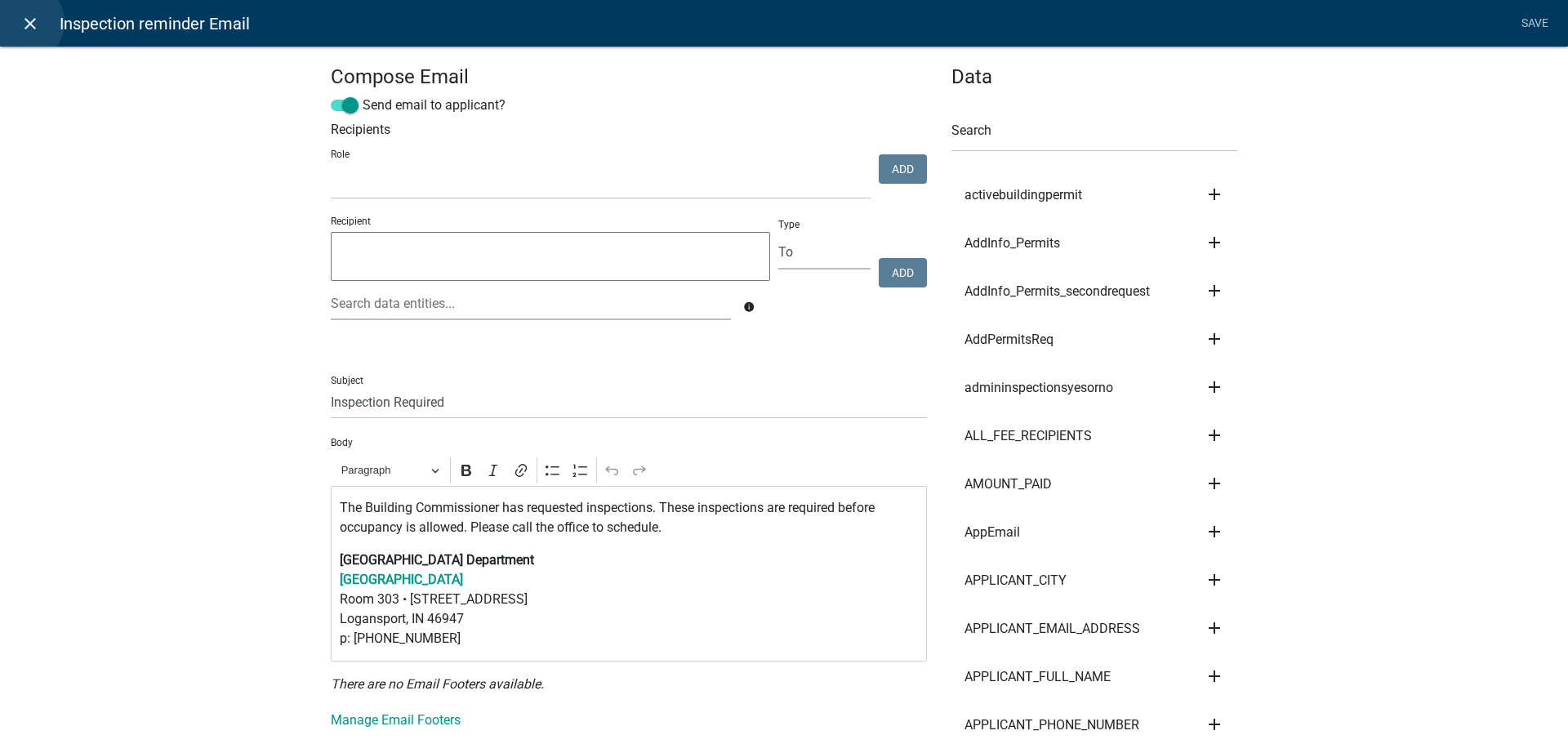
click at [23, 22] on icon "close" at bounding box center [30, 23] width 19 height 19
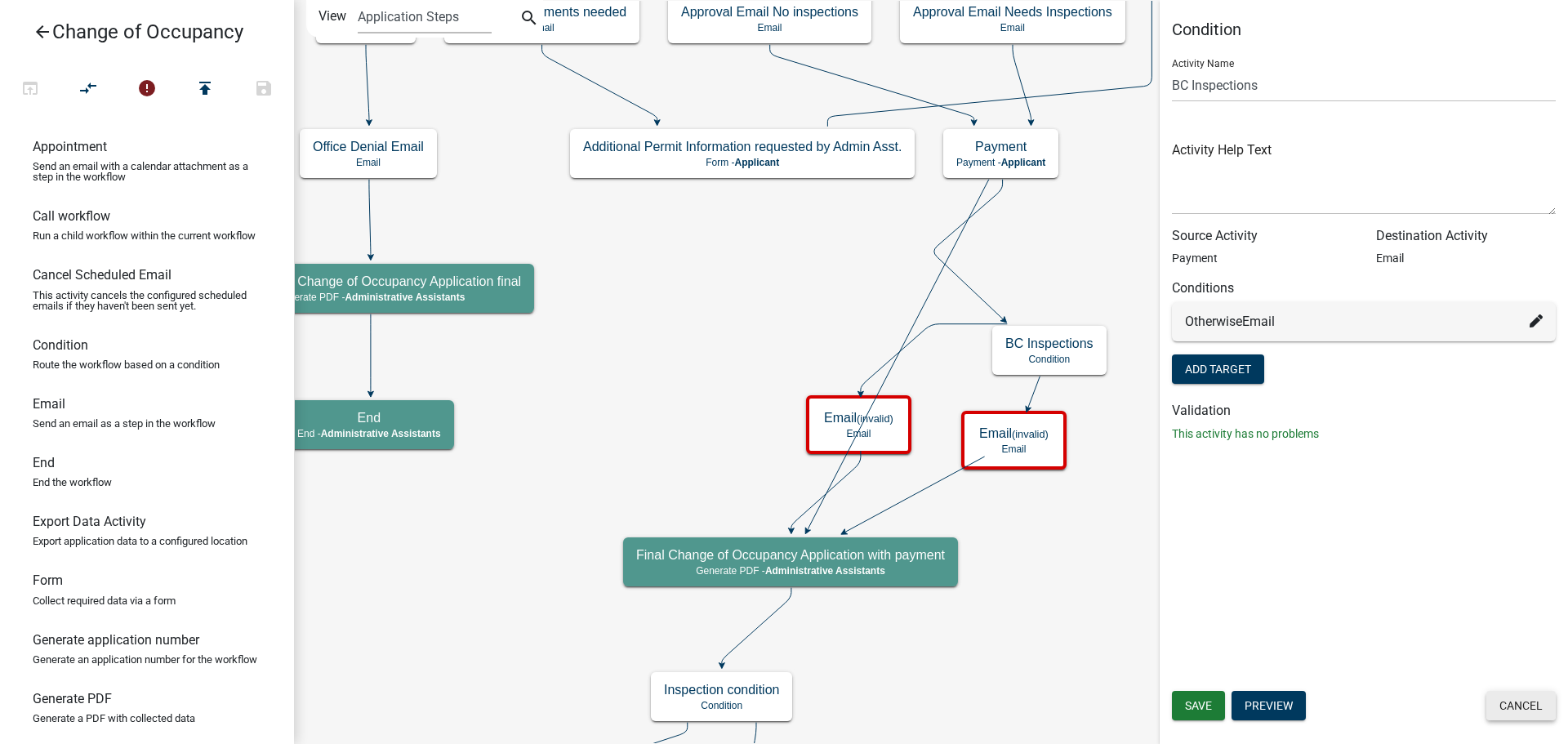
click at [1534, 705] on button "Cancel" at bounding box center [1521, 706] width 69 height 30
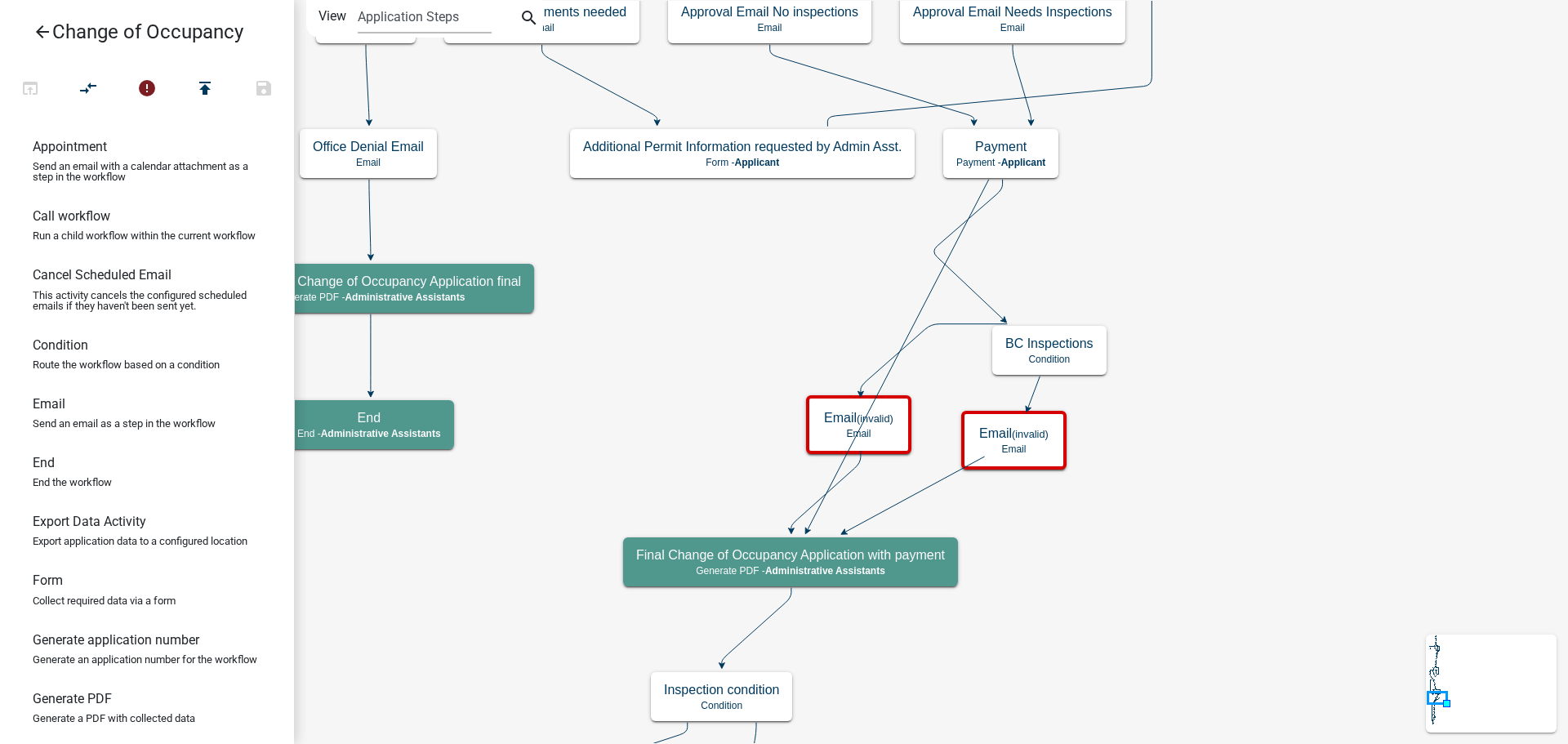
click at [39, 30] on icon "arrow_back" at bounding box center [42, 33] width 19 height 23
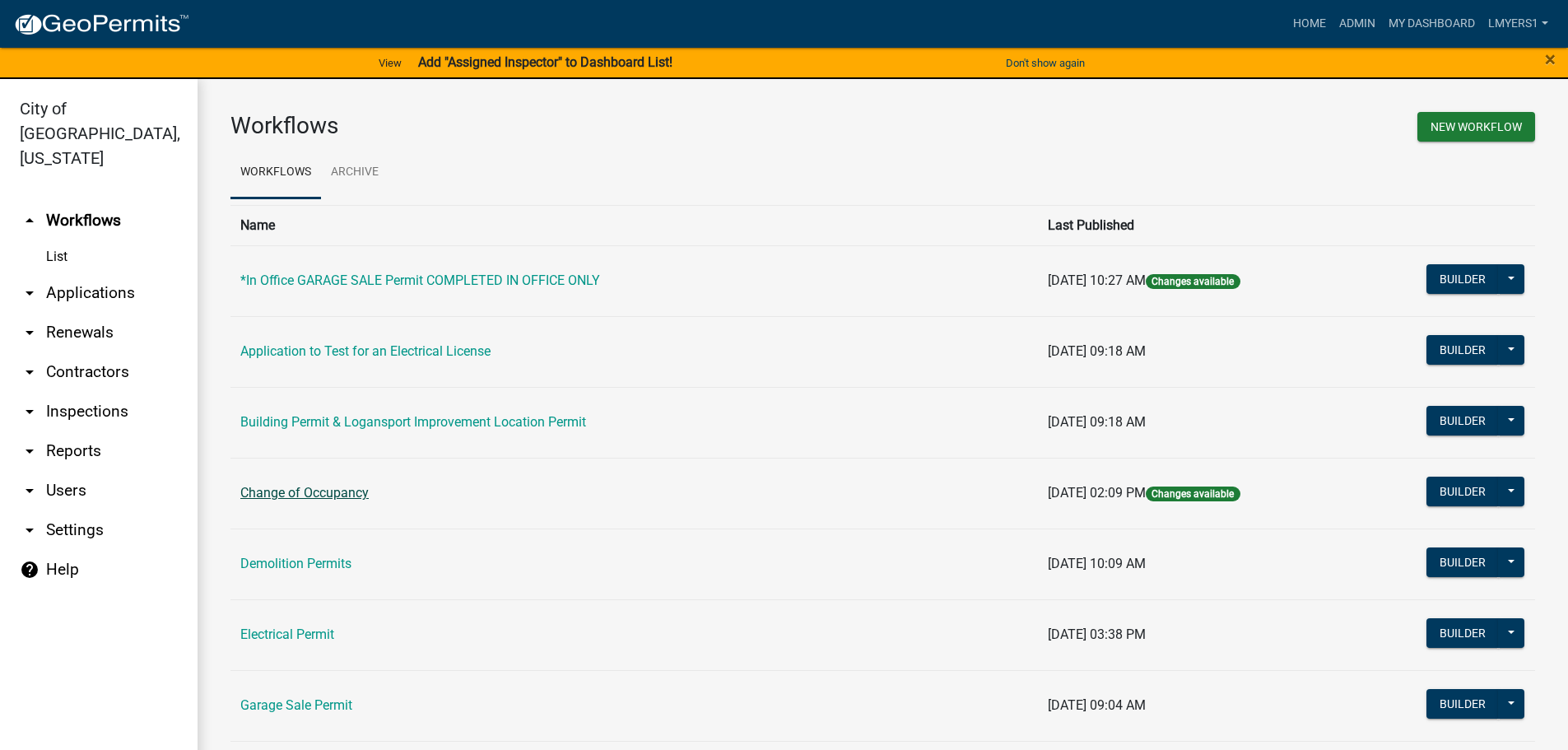
click at [304, 494] on link "Change of Occupancy" at bounding box center [304, 492] width 128 height 16
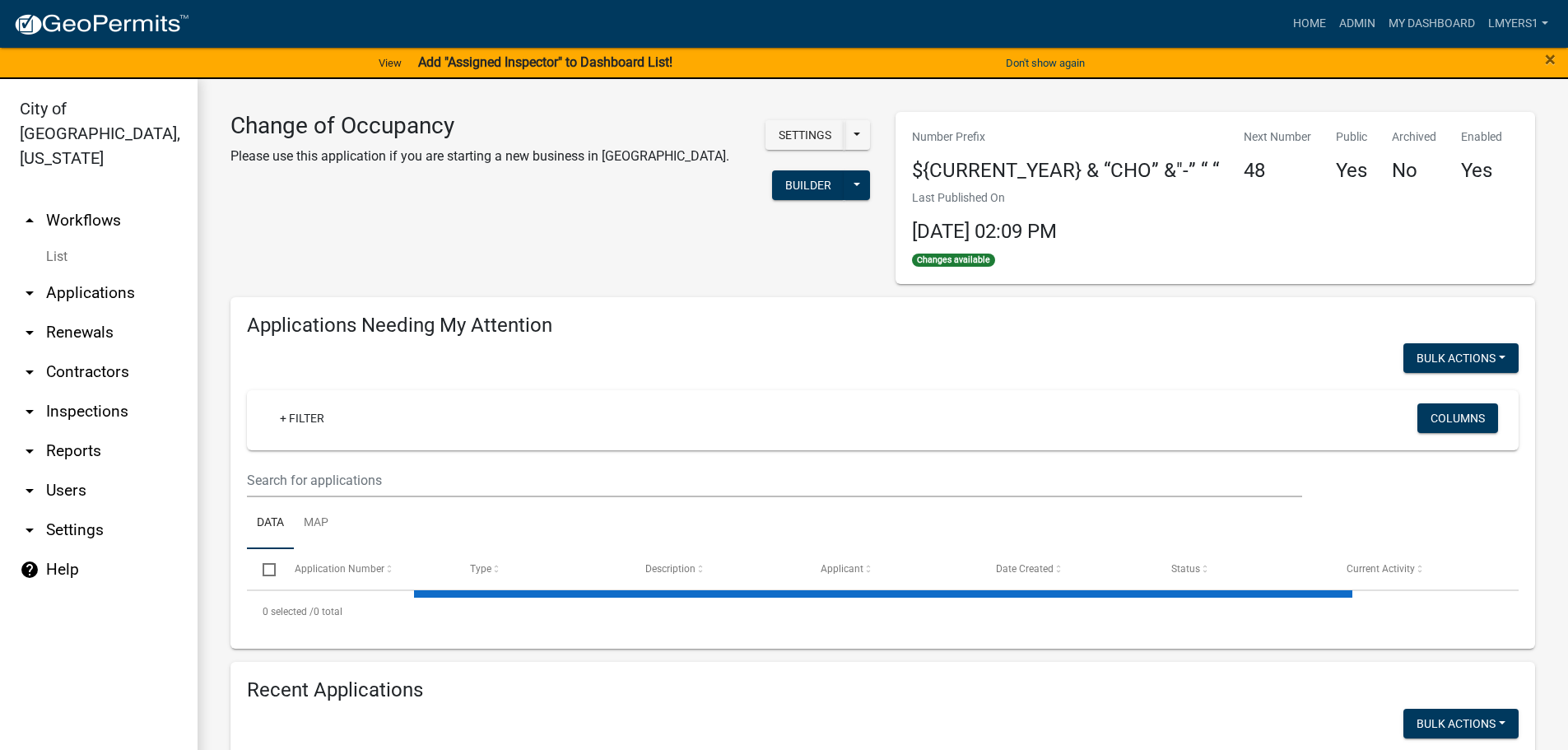
select select "3: 100"
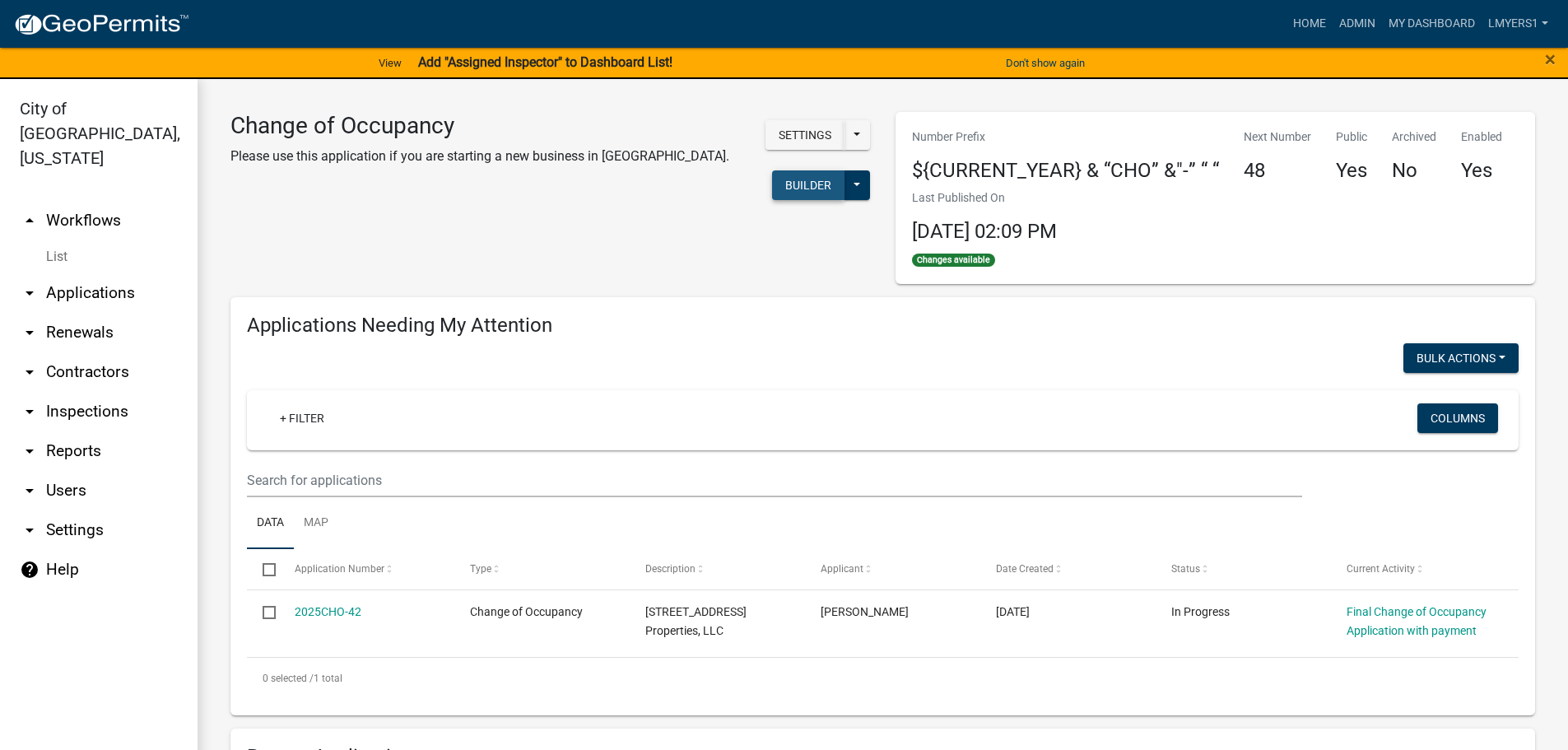
click at [804, 180] on button "Builder" at bounding box center [808, 185] width 73 height 30
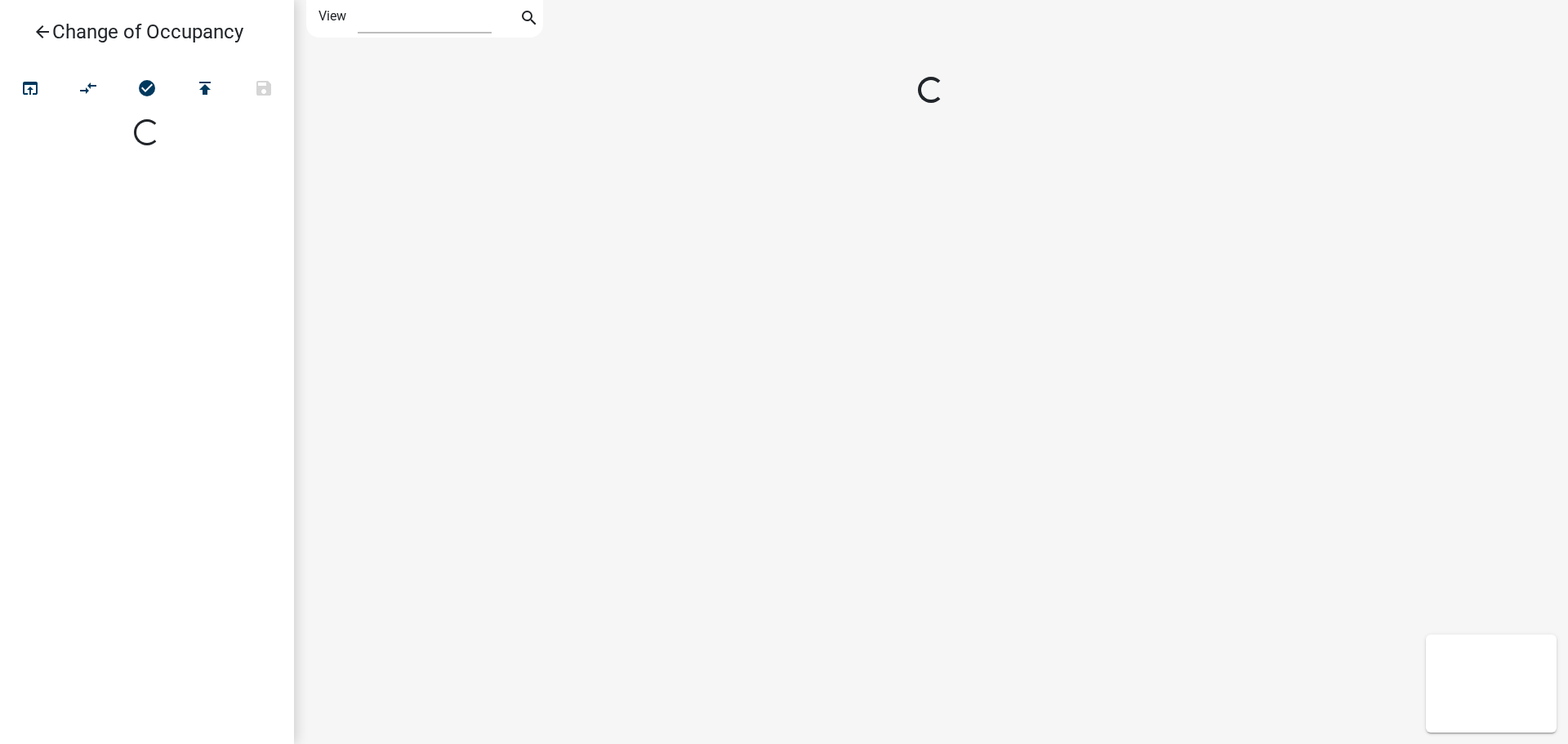
select select "1"
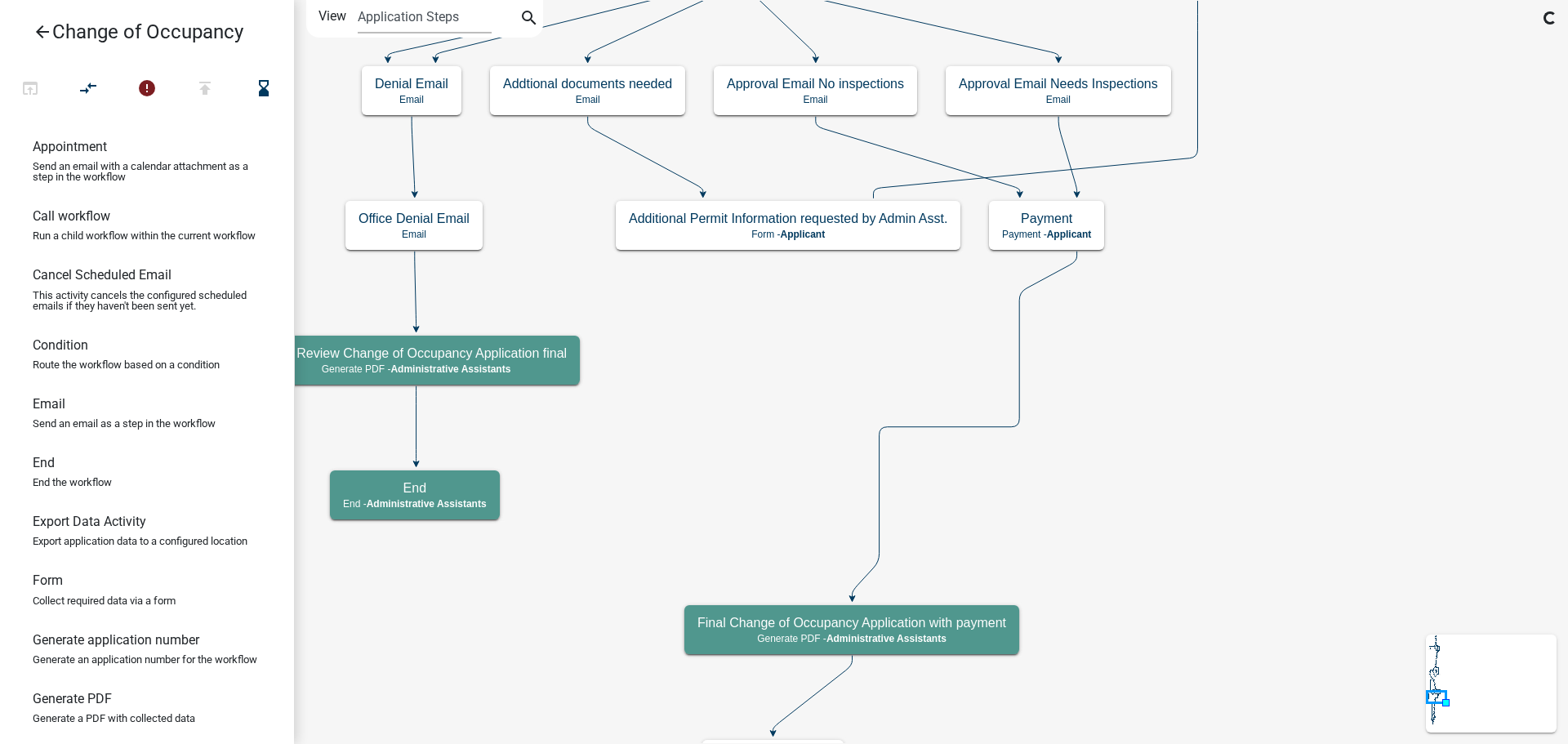
click at [209, 90] on icon "publish" at bounding box center [205, 90] width 19 height 23
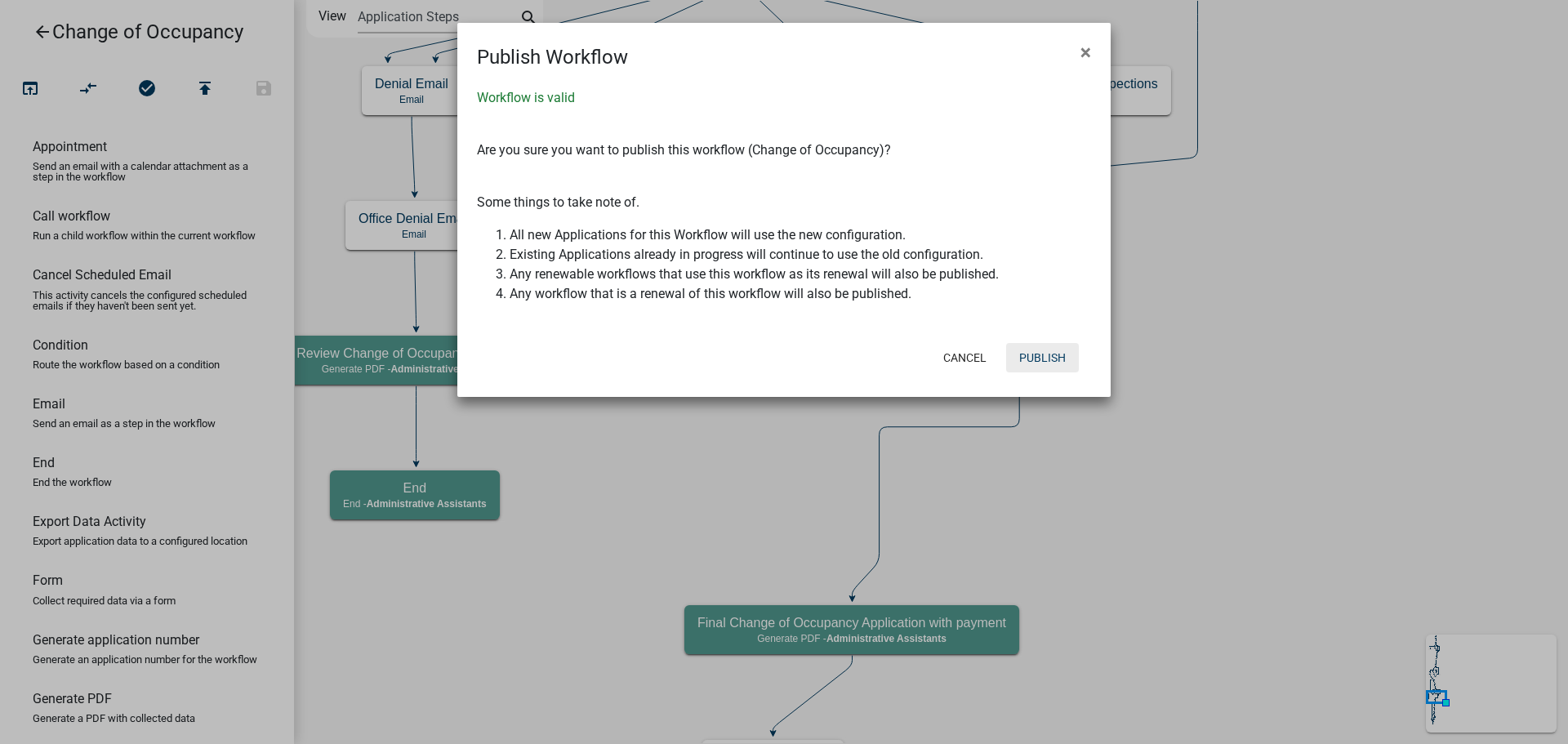
click at [1041, 354] on button "Publish" at bounding box center [1042, 358] width 73 height 30
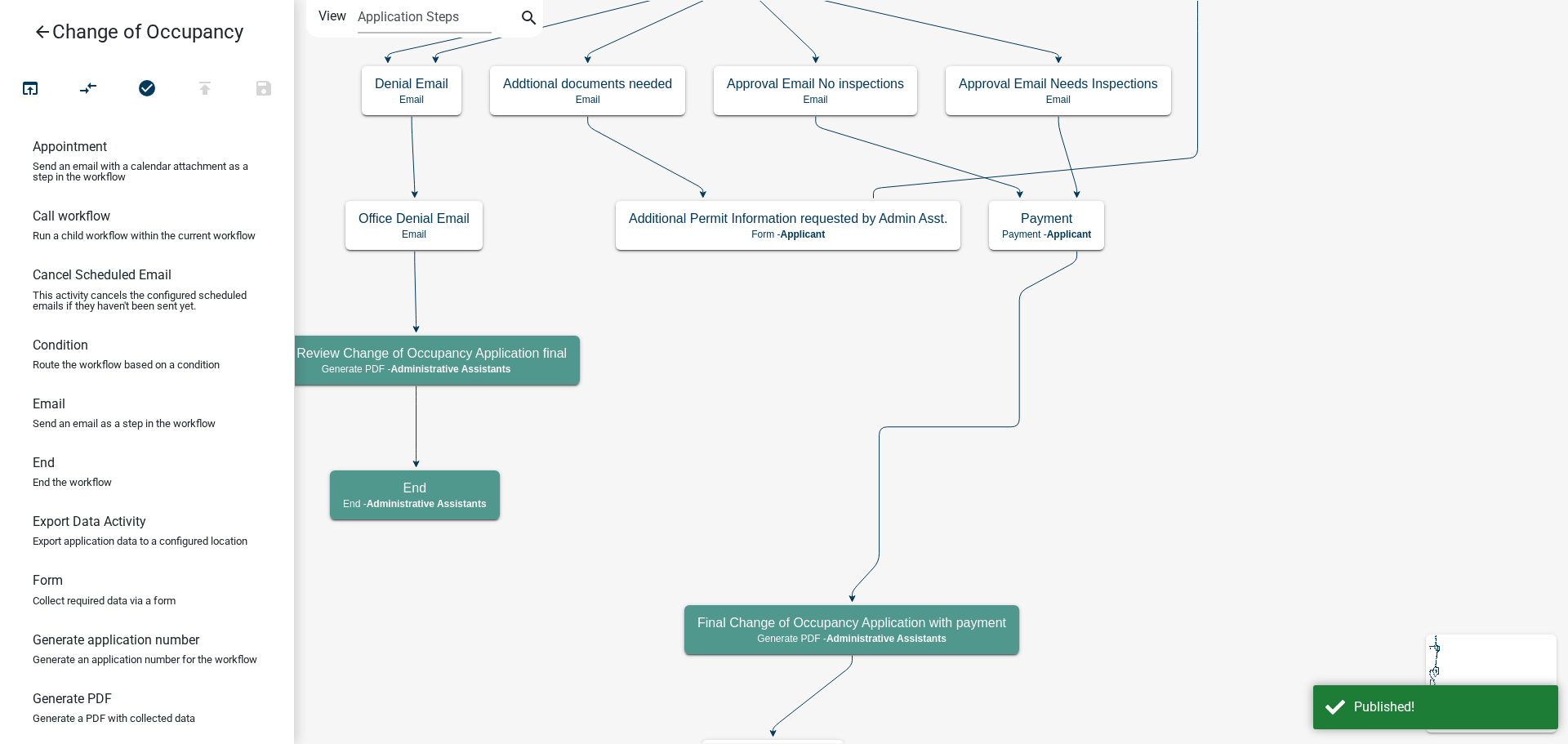
click at [37, 30] on icon "arrow_back" at bounding box center [42, 33] width 19 height 23
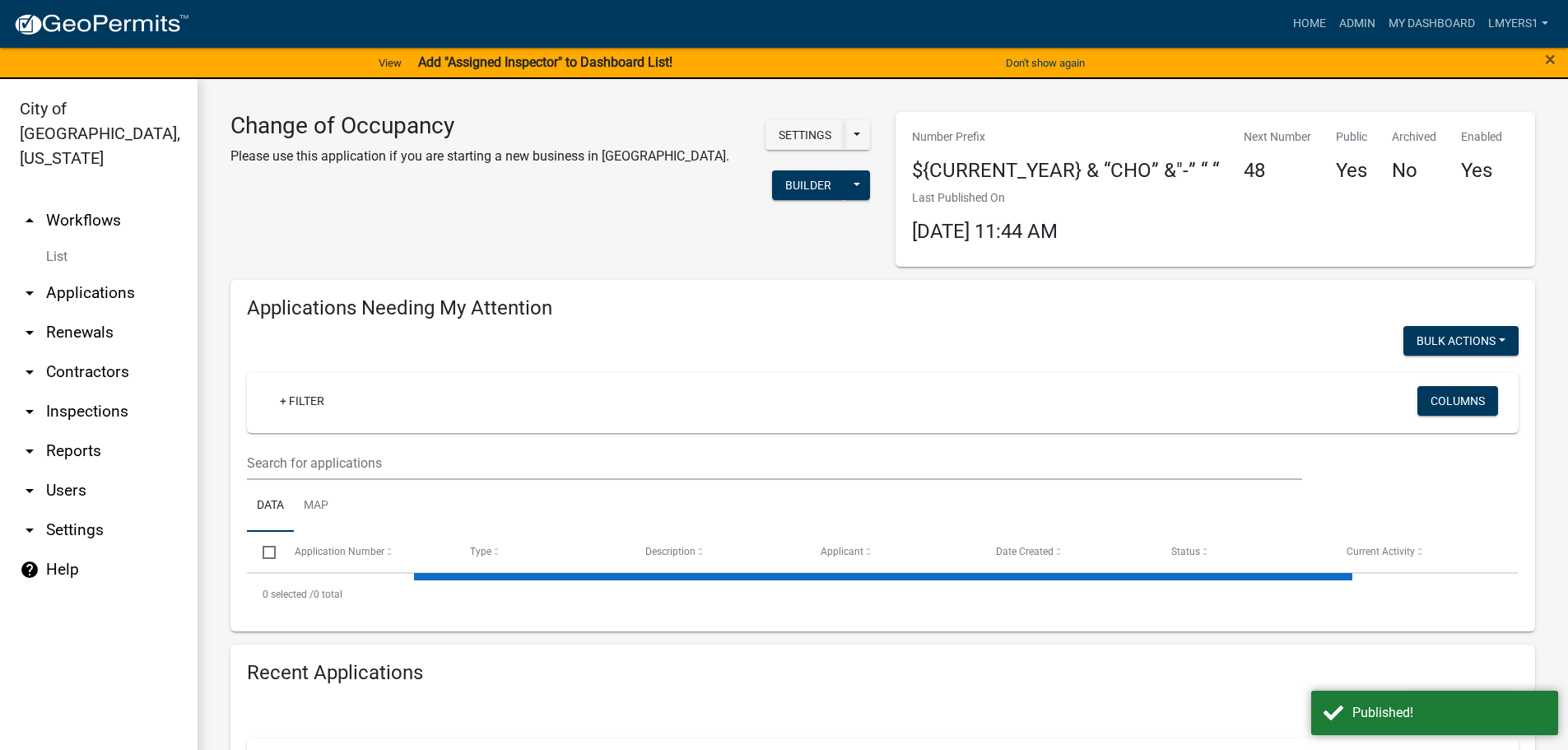
select select "3: 100"
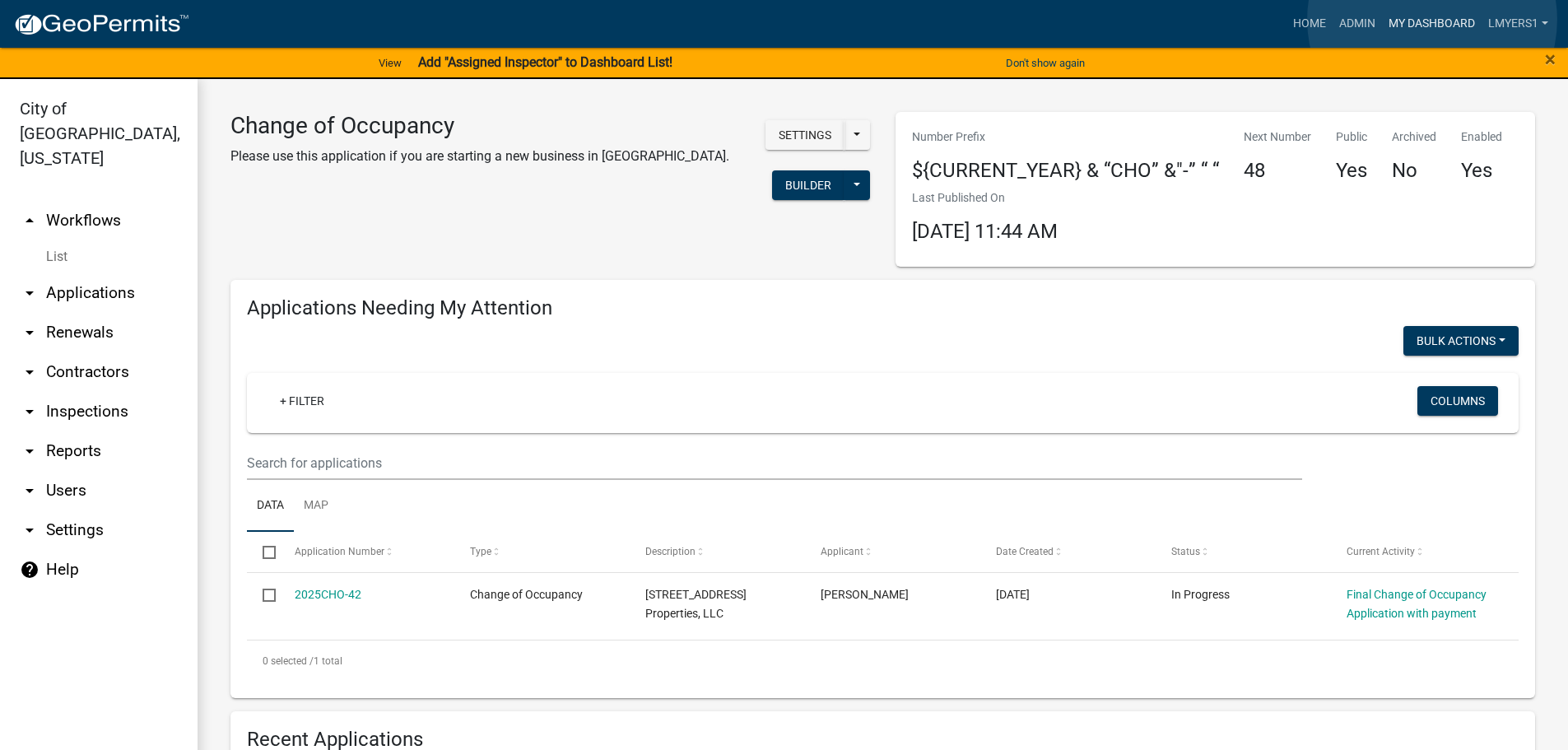
click at [1432, 20] on link "My Dashboard" at bounding box center [1431, 24] width 100 height 32
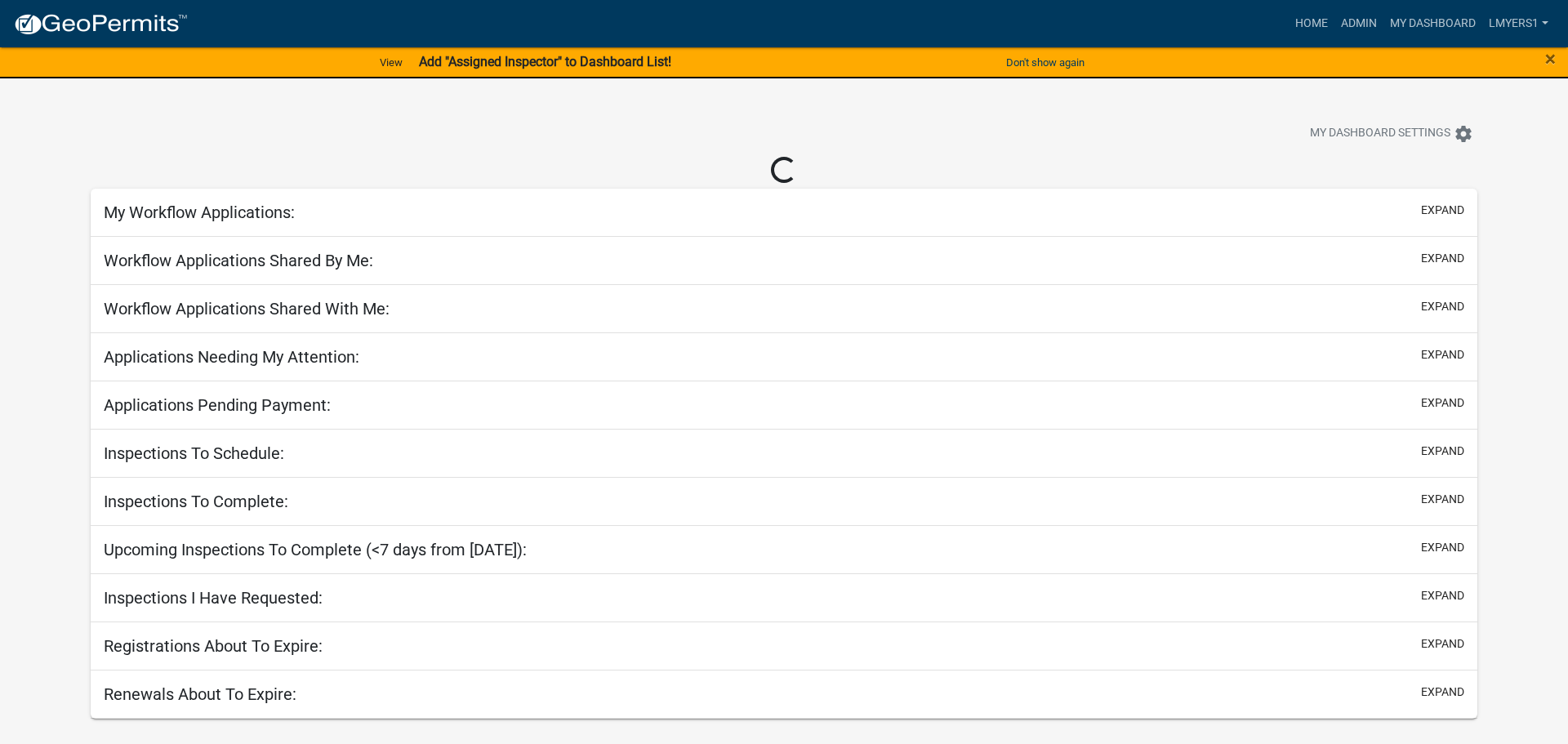
select select "2: 50"
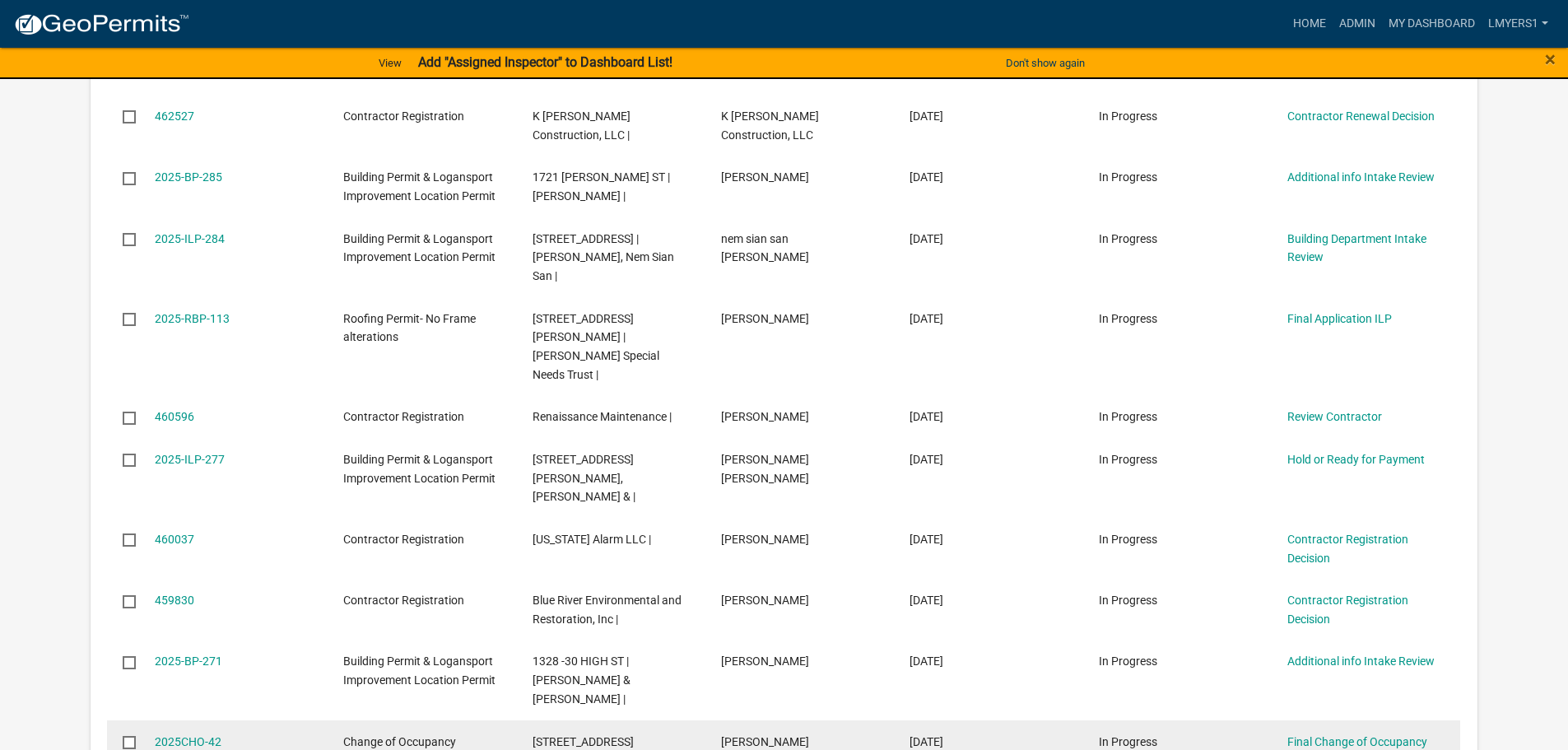
scroll to position [824, 0]
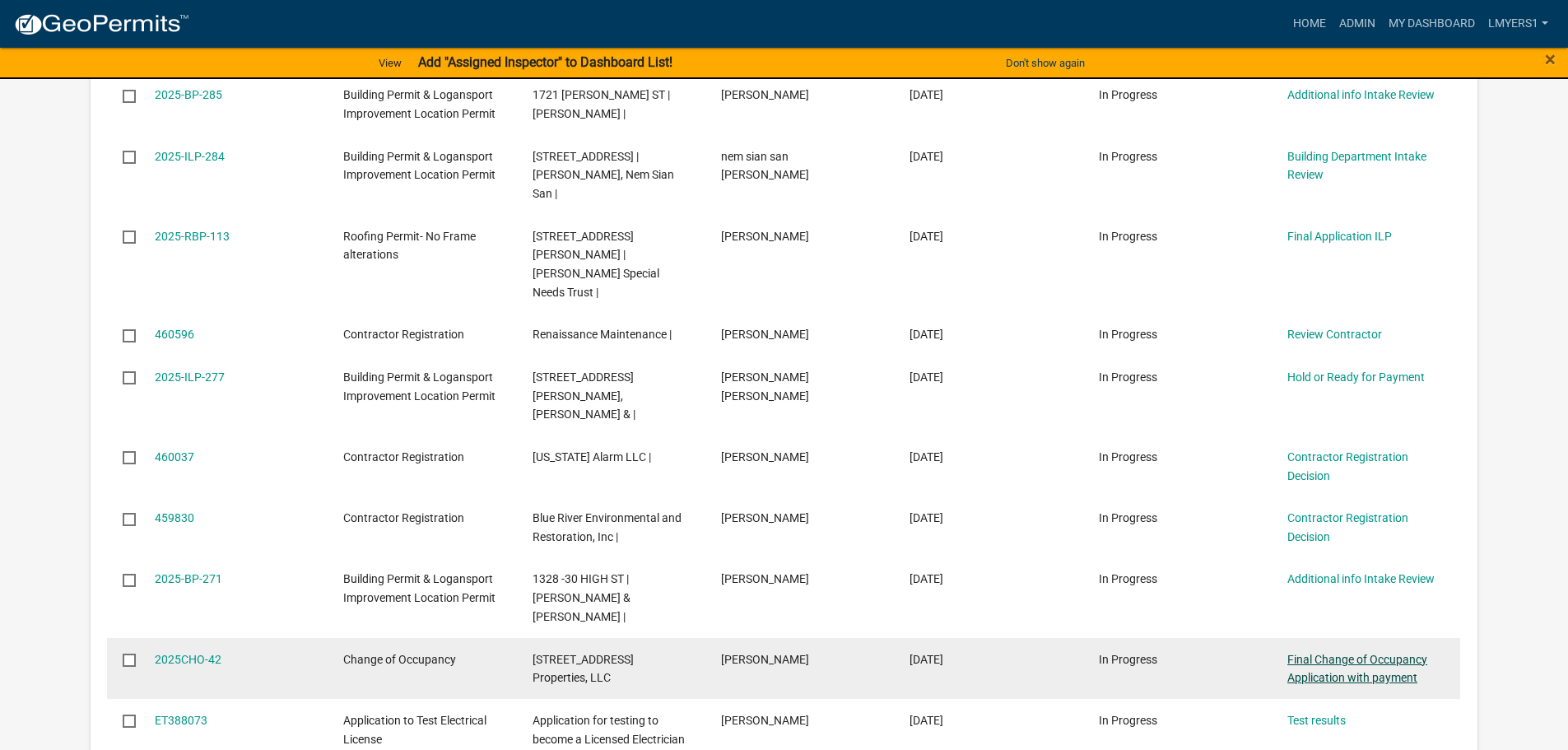
click at [1361, 653] on link "Final Change of Occupancy Application with payment" at bounding box center [1357, 669] width 140 height 33
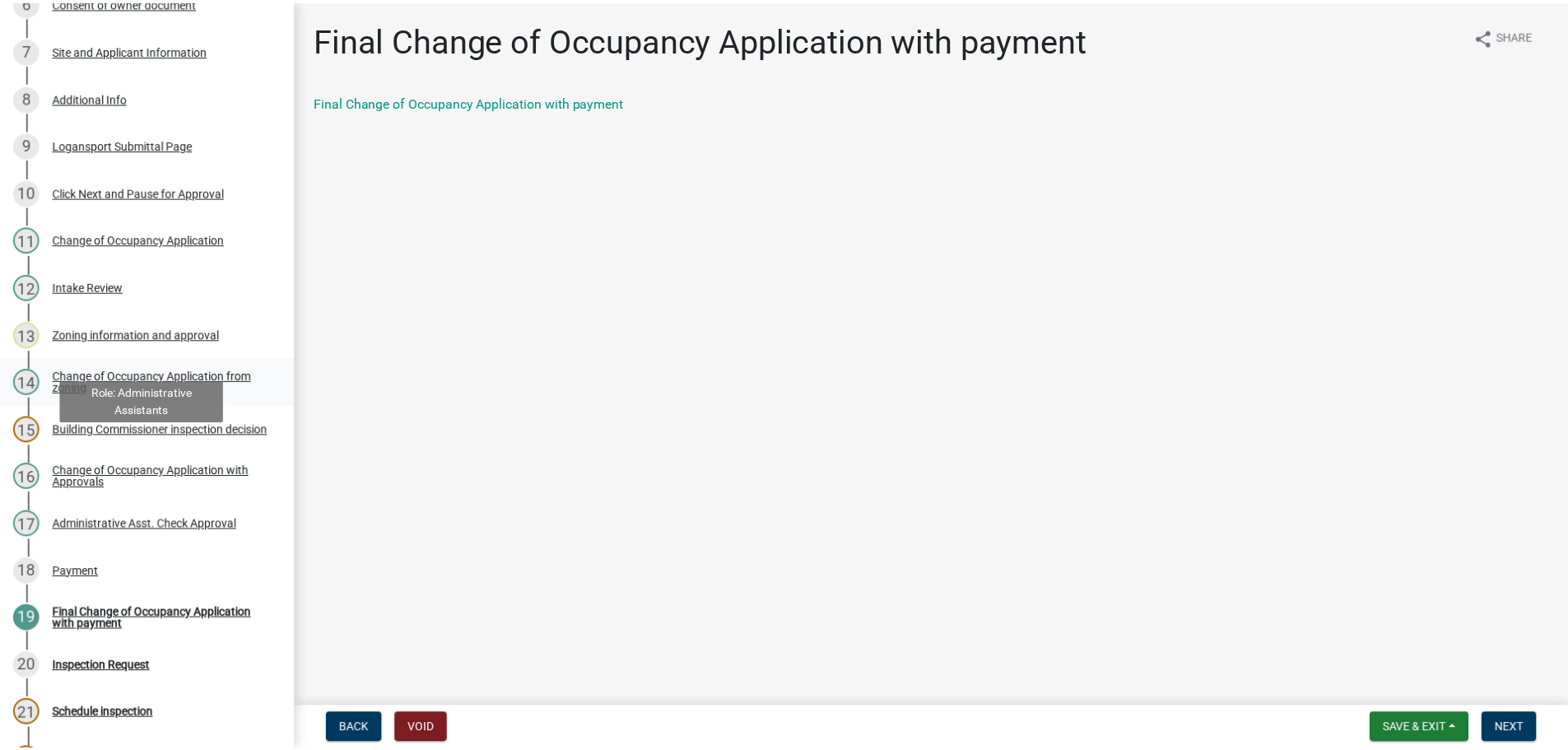
scroll to position [494, 0]
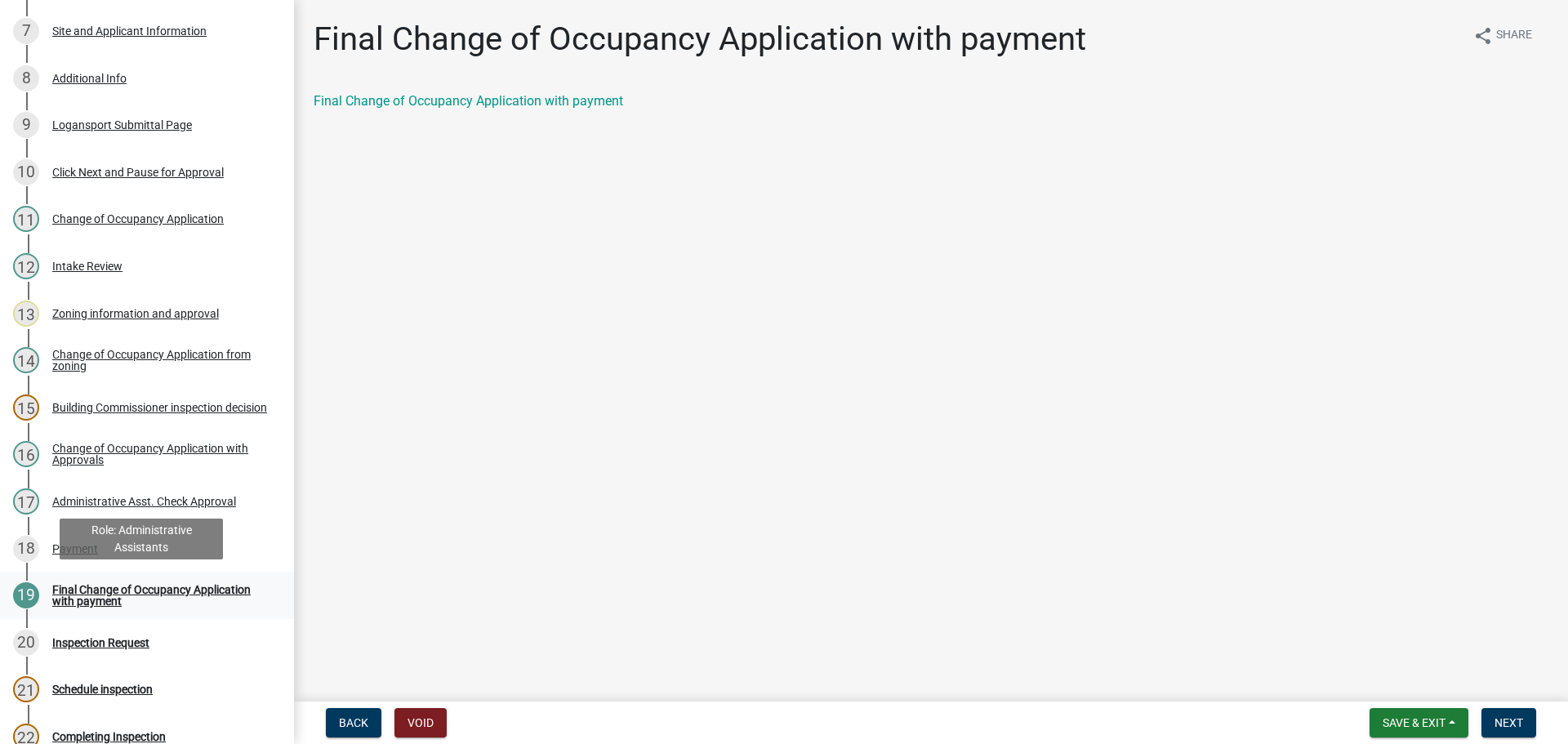
click at [170, 588] on div "Final Change of Occupancy Application with payment" at bounding box center [161, 595] width 216 height 23
click at [401, 105] on link "Final Change of Occupancy Application with payment" at bounding box center [468, 101] width 309 height 16
click at [1508, 716] on span "Next" at bounding box center [1509, 723] width 29 height 13
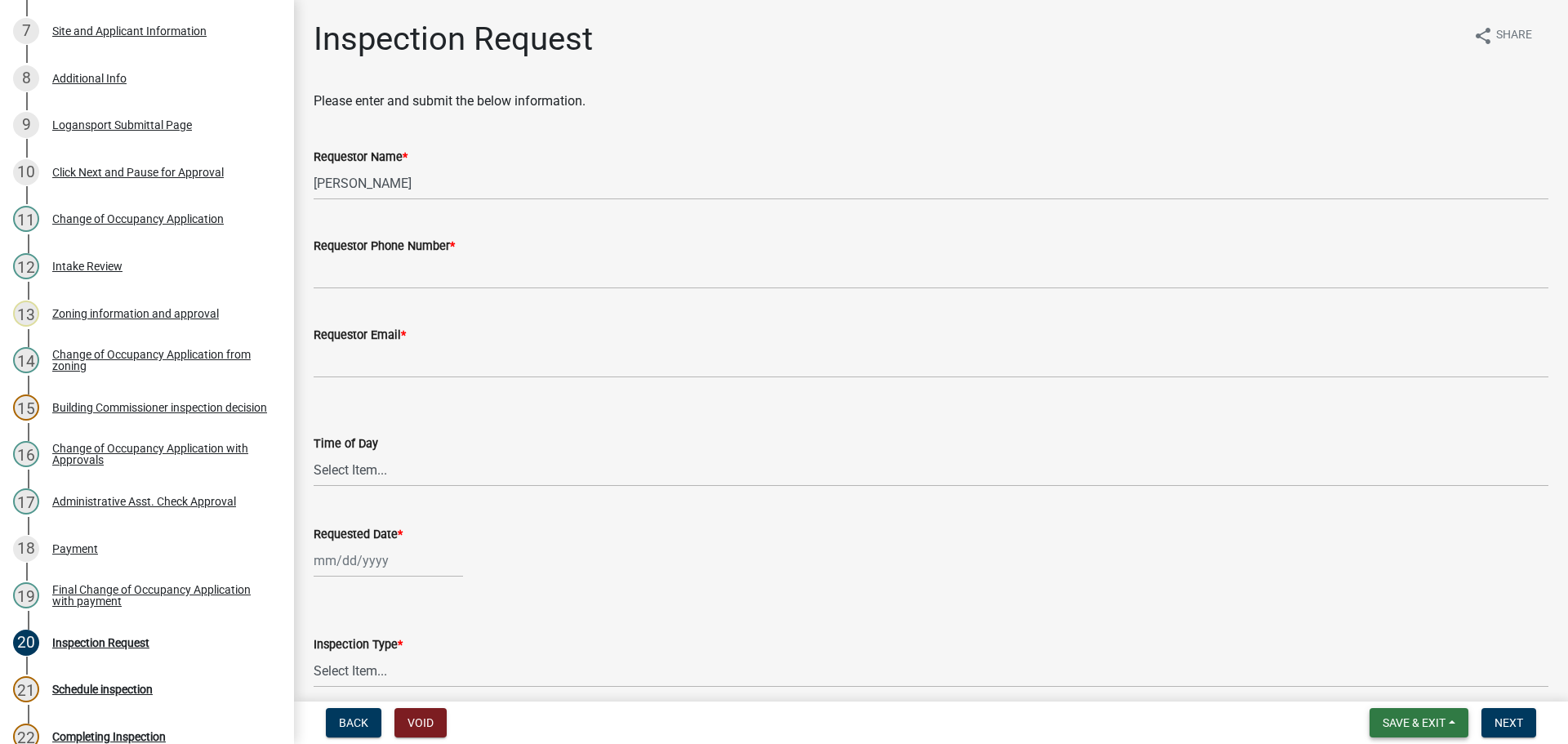
click at [1425, 716] on span "Save & Exit" at bounding box center [1414, 723] width 63 height 13
click at [1421, 679] on button "Save & Exit" at bounding box center [1404, 680] width 131 height 39
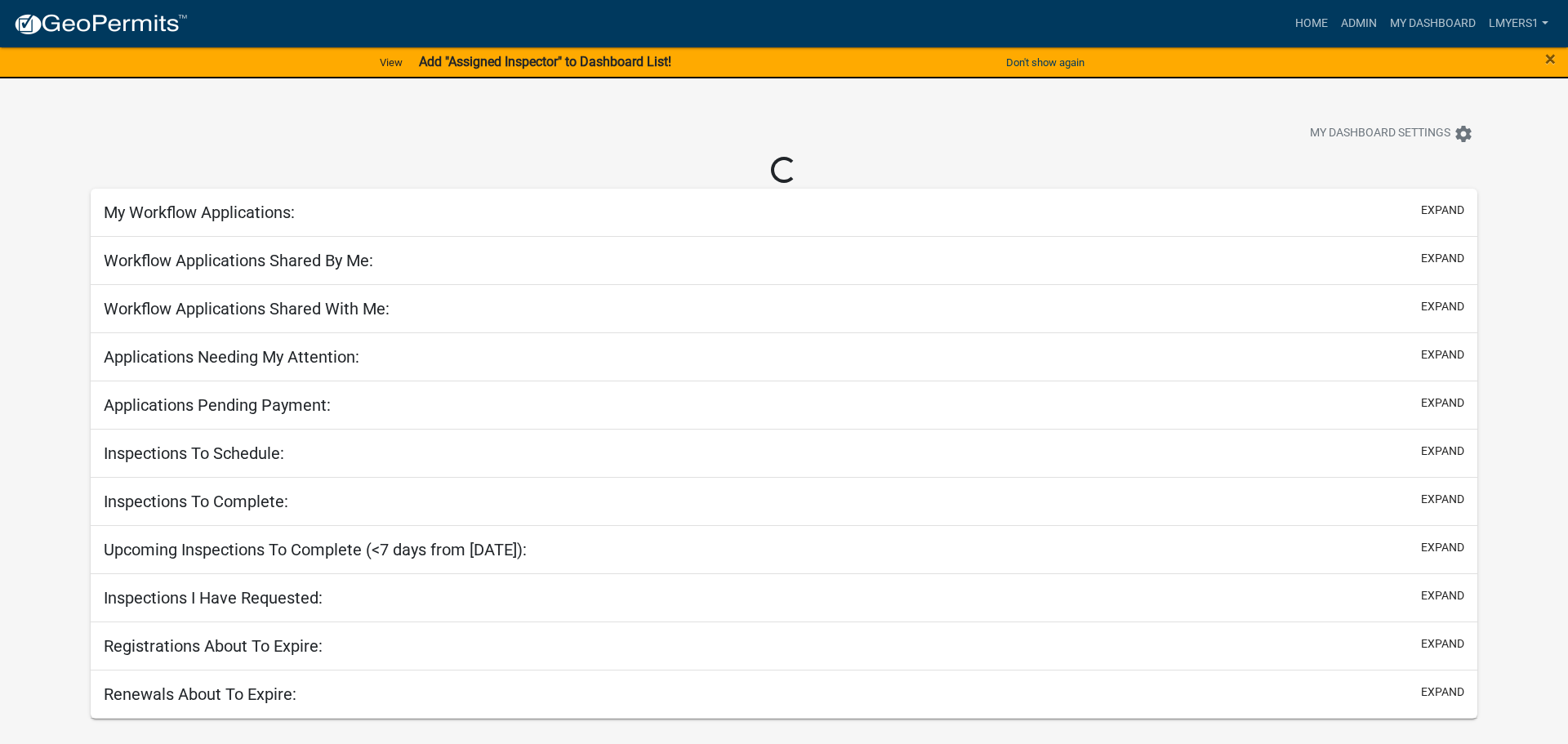
select select "2: 50"
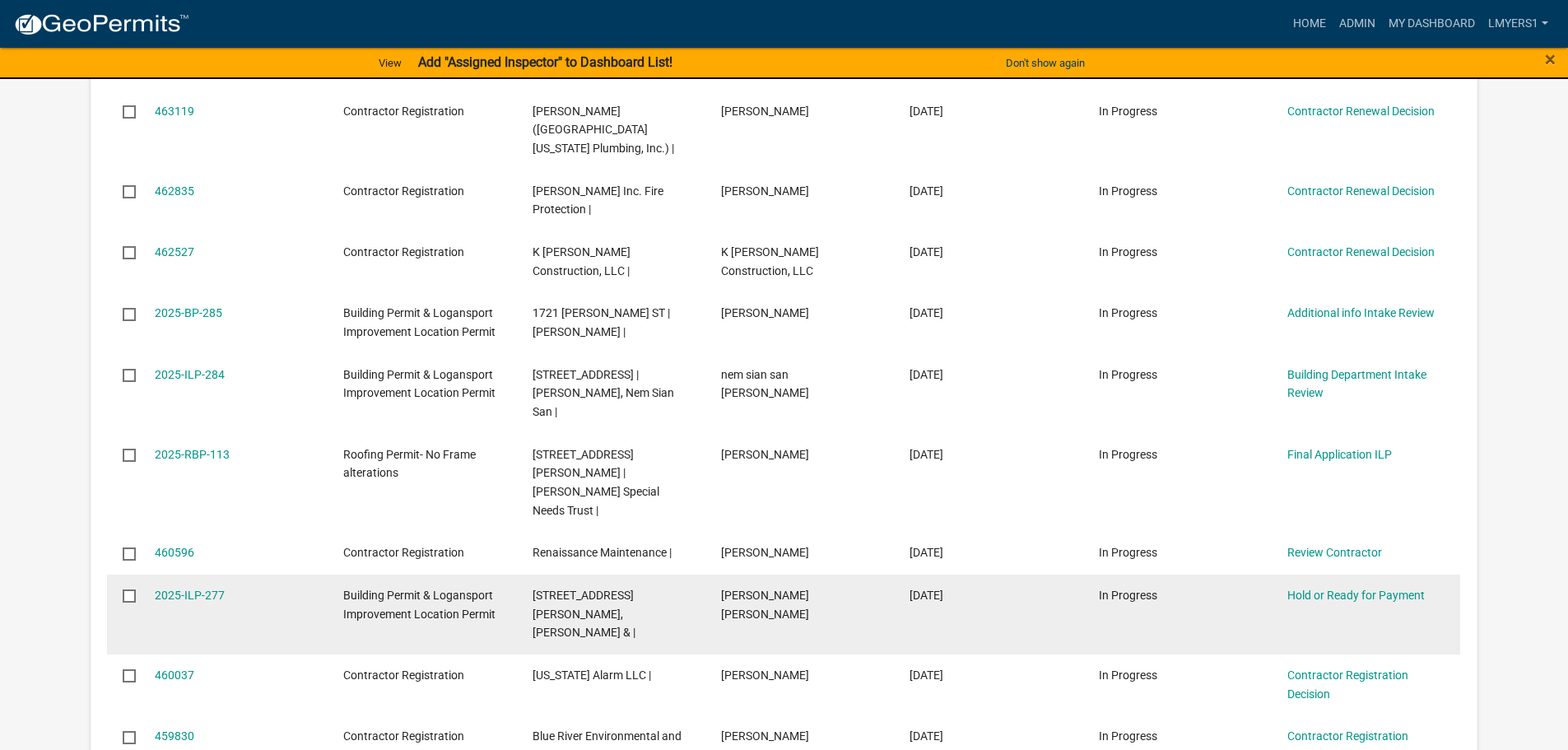
scroll to position [577, 0]
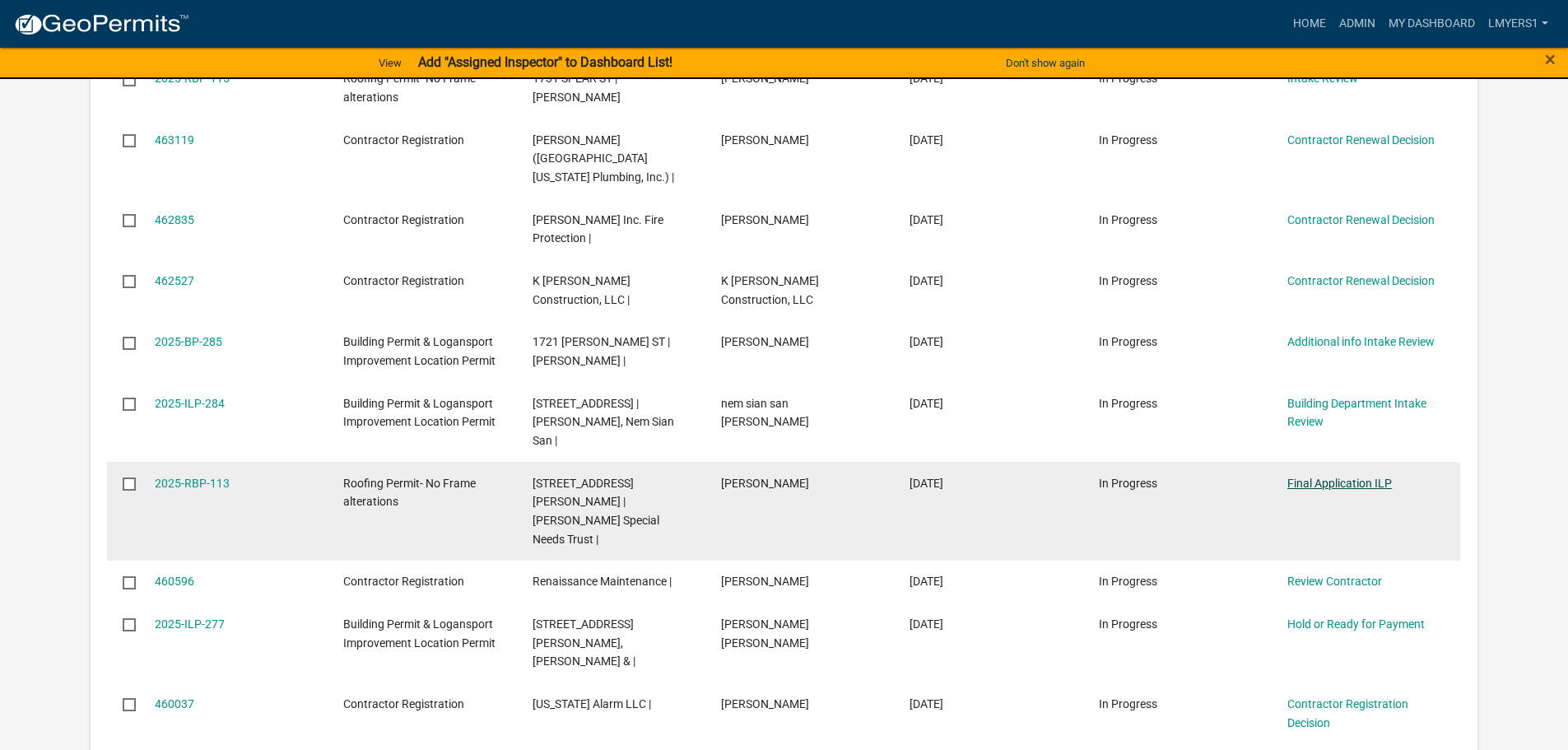
click at [1302, 476] on link "Final Application ILP" at bounding box center [1339, 483] width 104 height 13
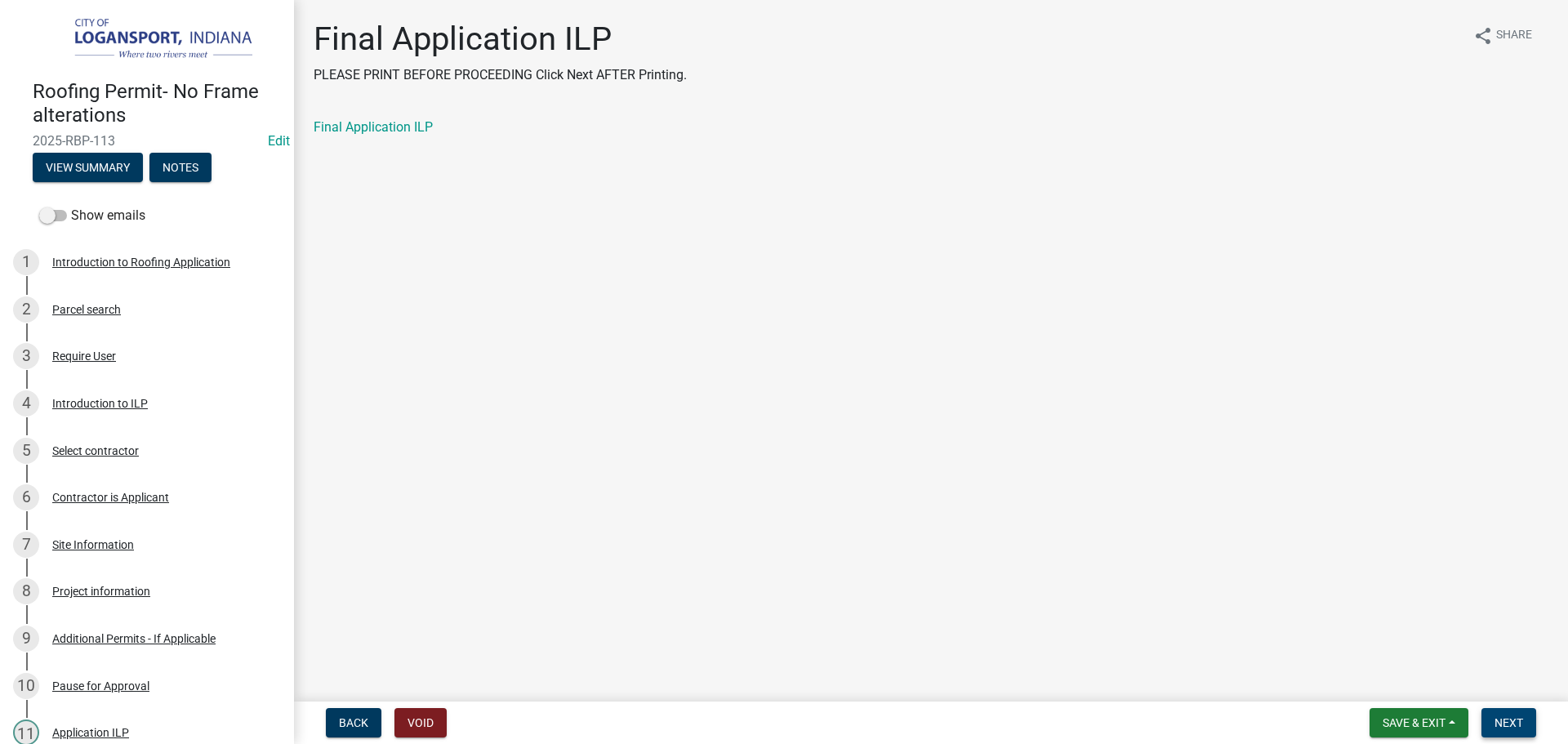
click at [1511, 718] on span "Next" at bounding box center [1509, 723] width 29 height 13
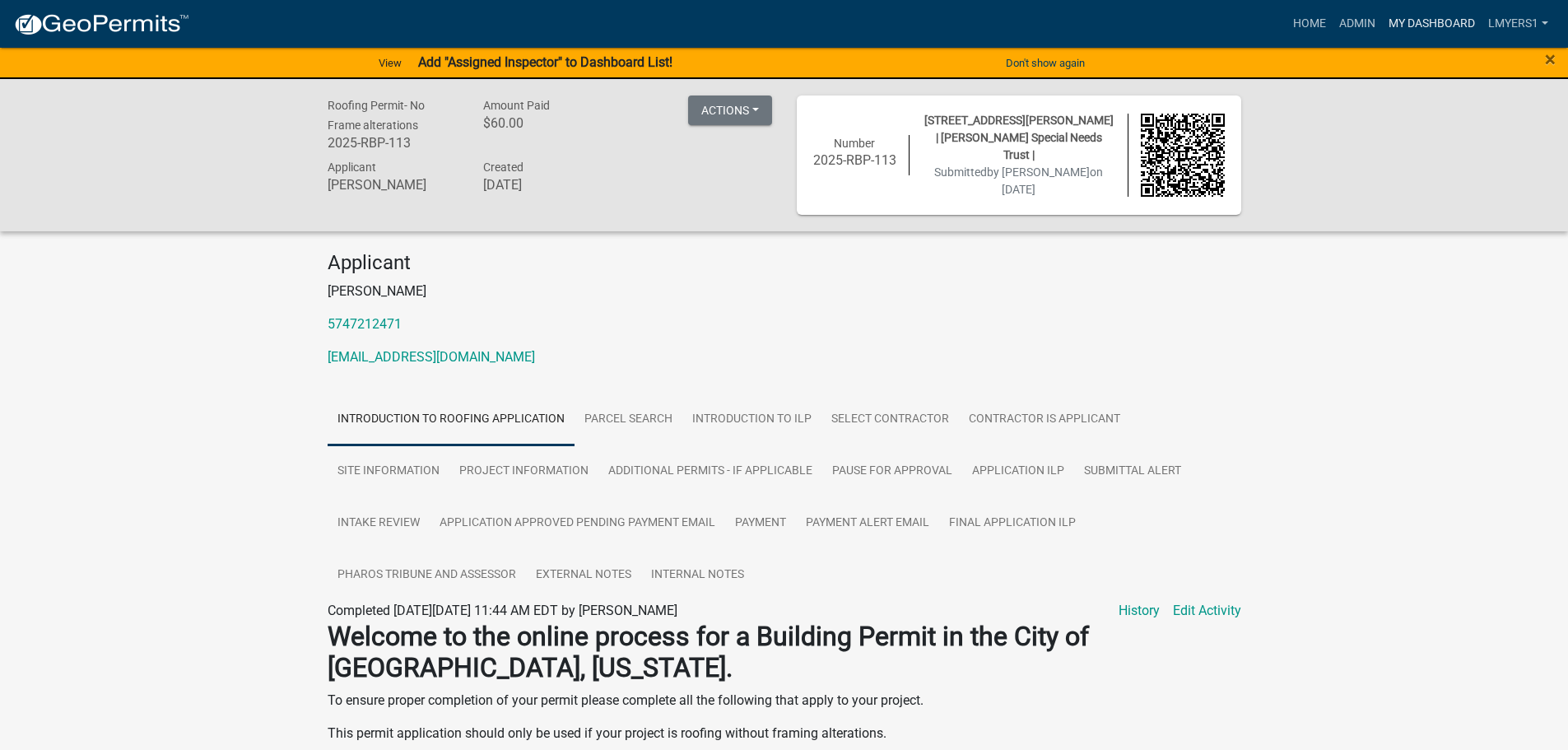
click at [1419, 21] on link "My Dashboard" at bounding box center [1431, 24] width 100 height 32
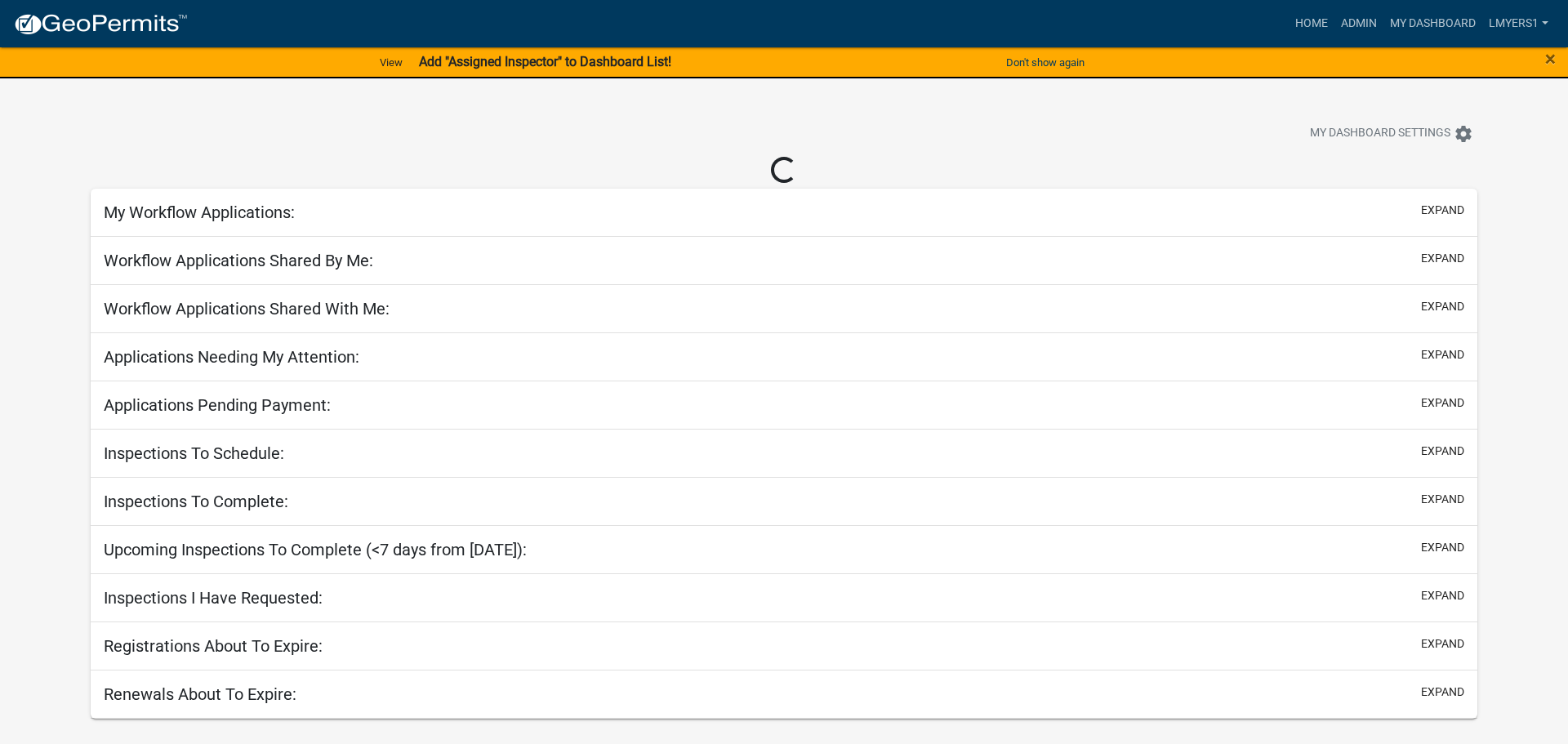
select select "2: 50"
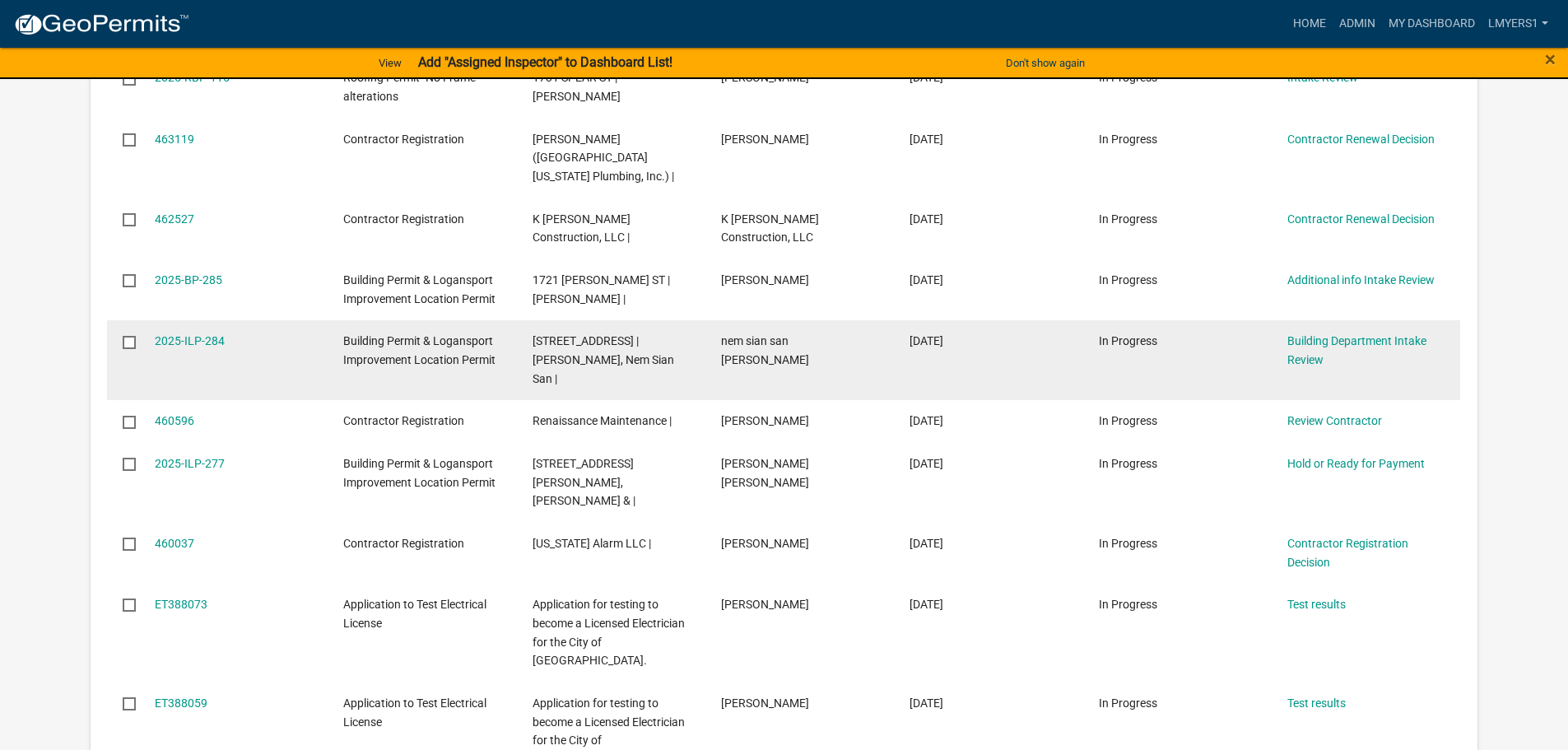
scroll to position [577, 0]
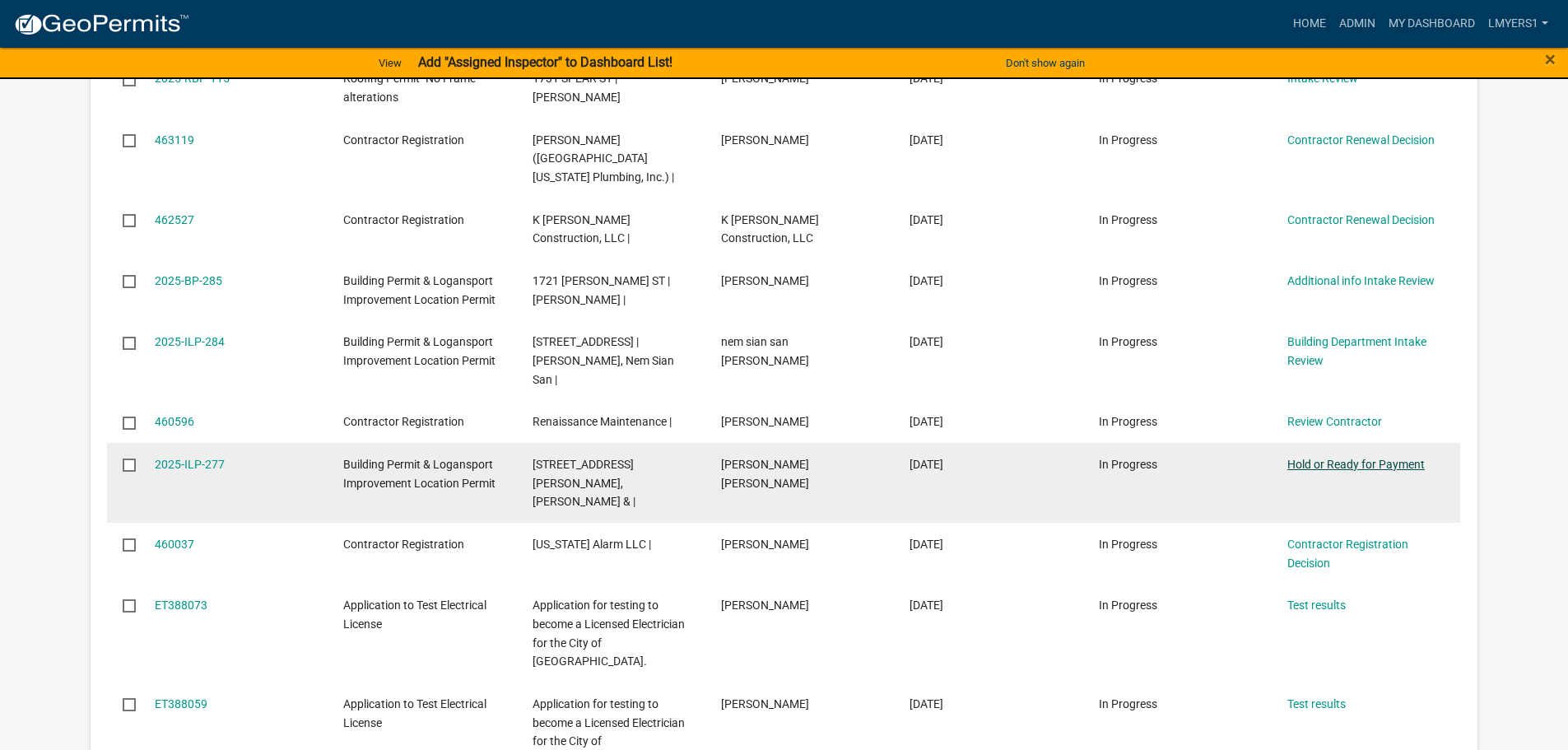
click at [1323, 458] on link "Hold or Ready for Payment" at bounding box center [1356, 464] width 138 height 13
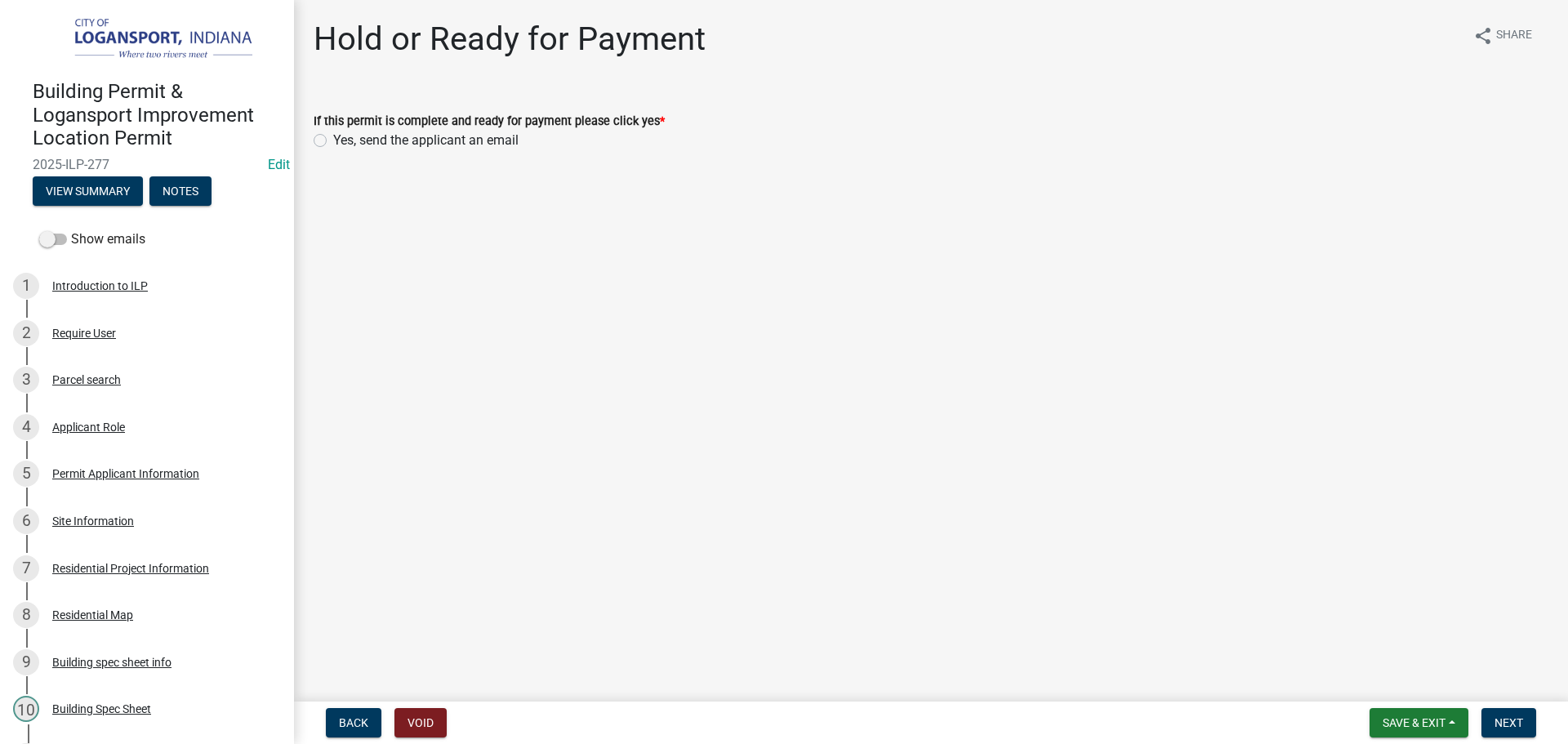
click at [333, 139] on label "Yes, send the applicant an email" at bounding box center [425, 140] width 186 height 19
click at [333, 139] on input "Yes, send the applicant an email" at bounding box center [339, 137] width 11 height 11
radio input "true"
click at [1525, 722] on button "Next" at bounding box center [1508, 723] width 54 height 30
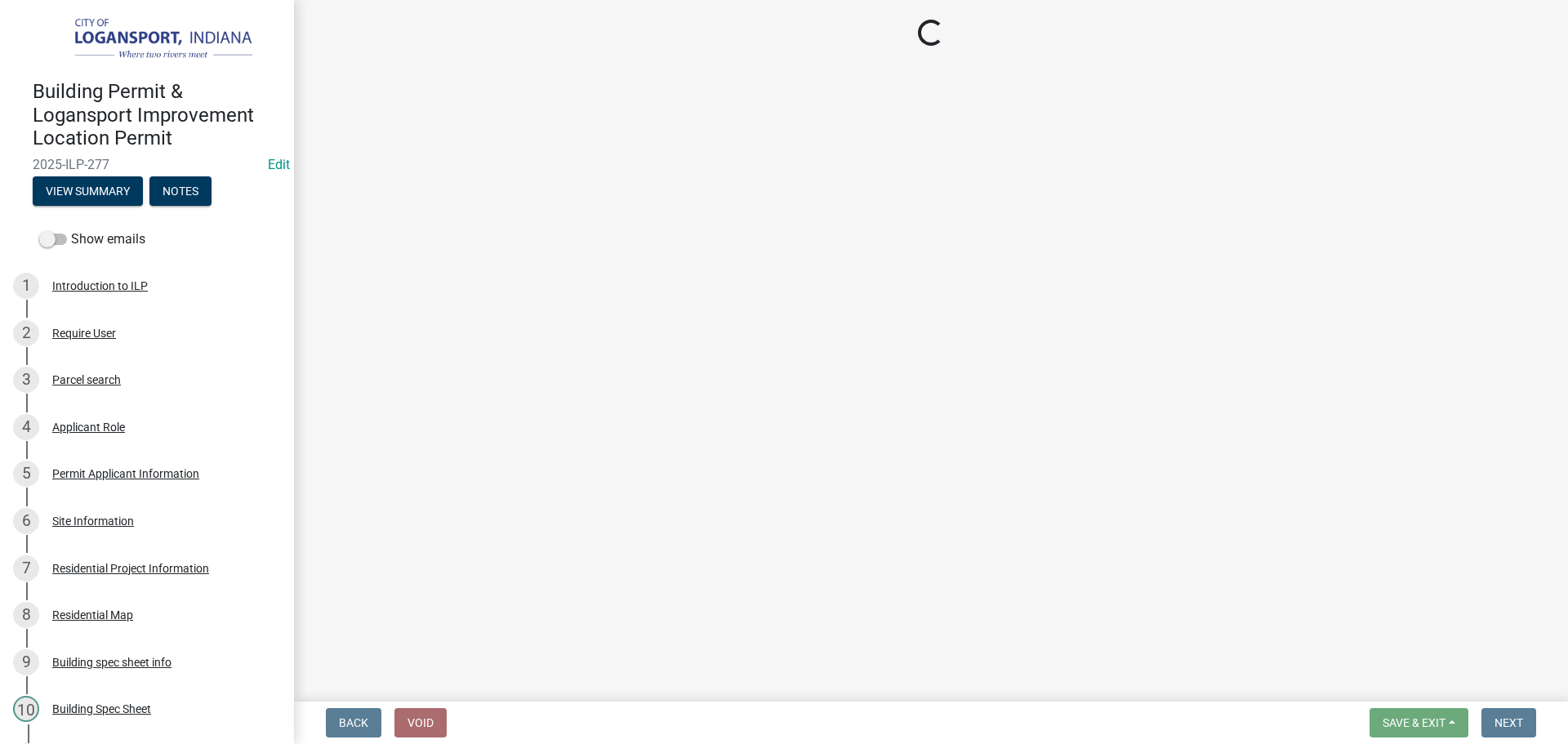
select select "3: 3"
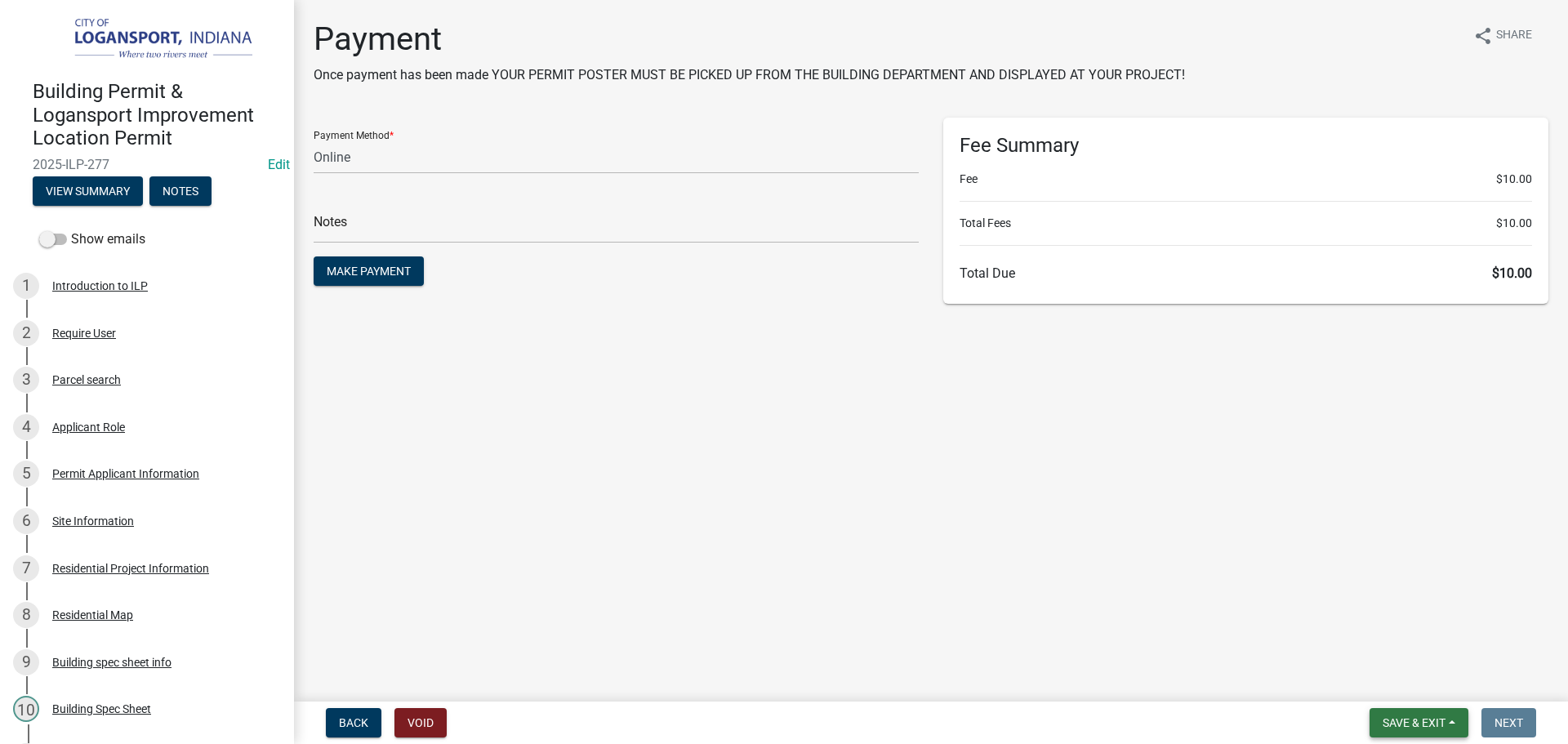
click at [1409, 716] on span "Save & Exit" at bounding box center [1414, 723] width 63 height 13
click at [1405, 686] on button "Save & Exit" at bounding box center [1404, 680] width 131 height 39
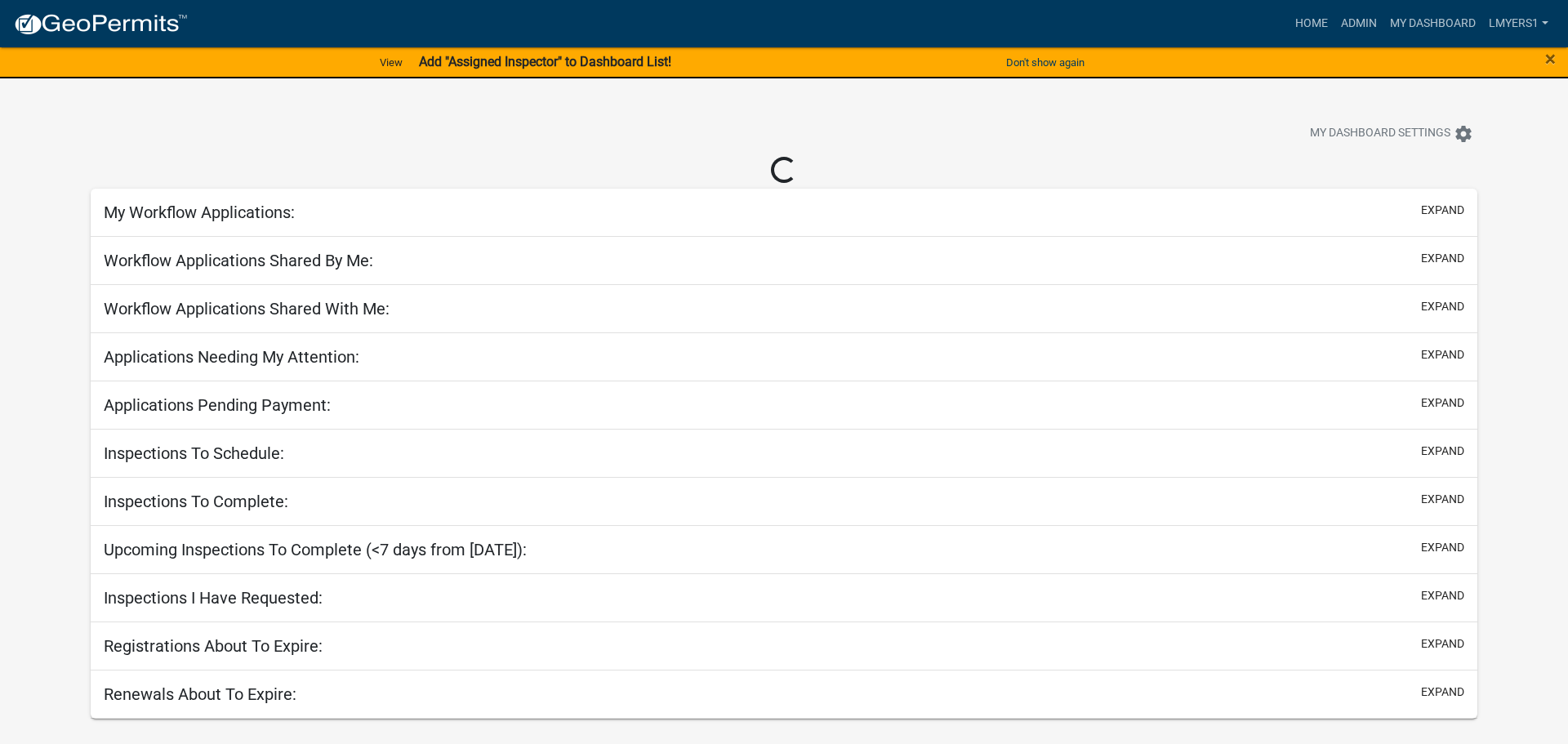
select select "2: 50"
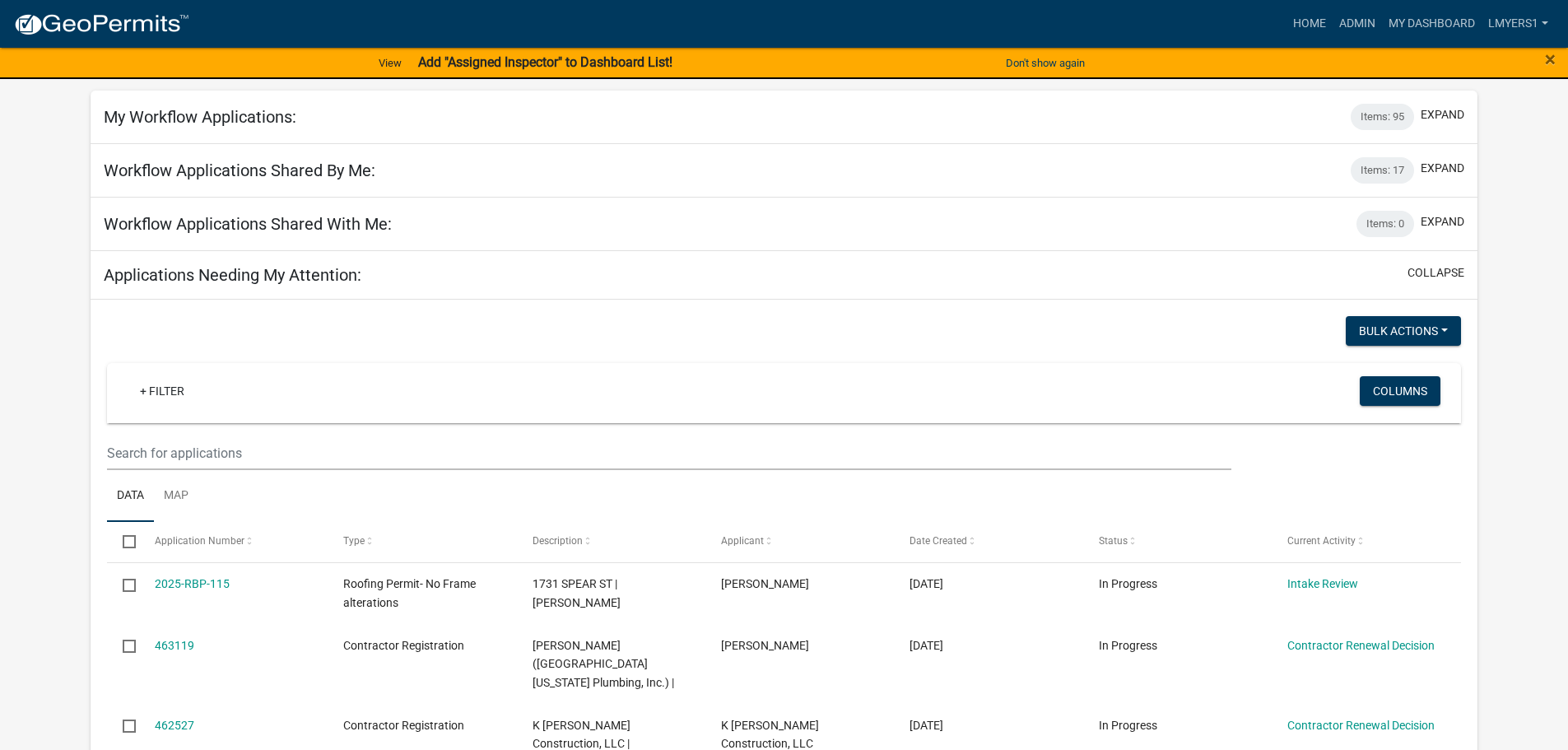
scroll to position [329, 0]
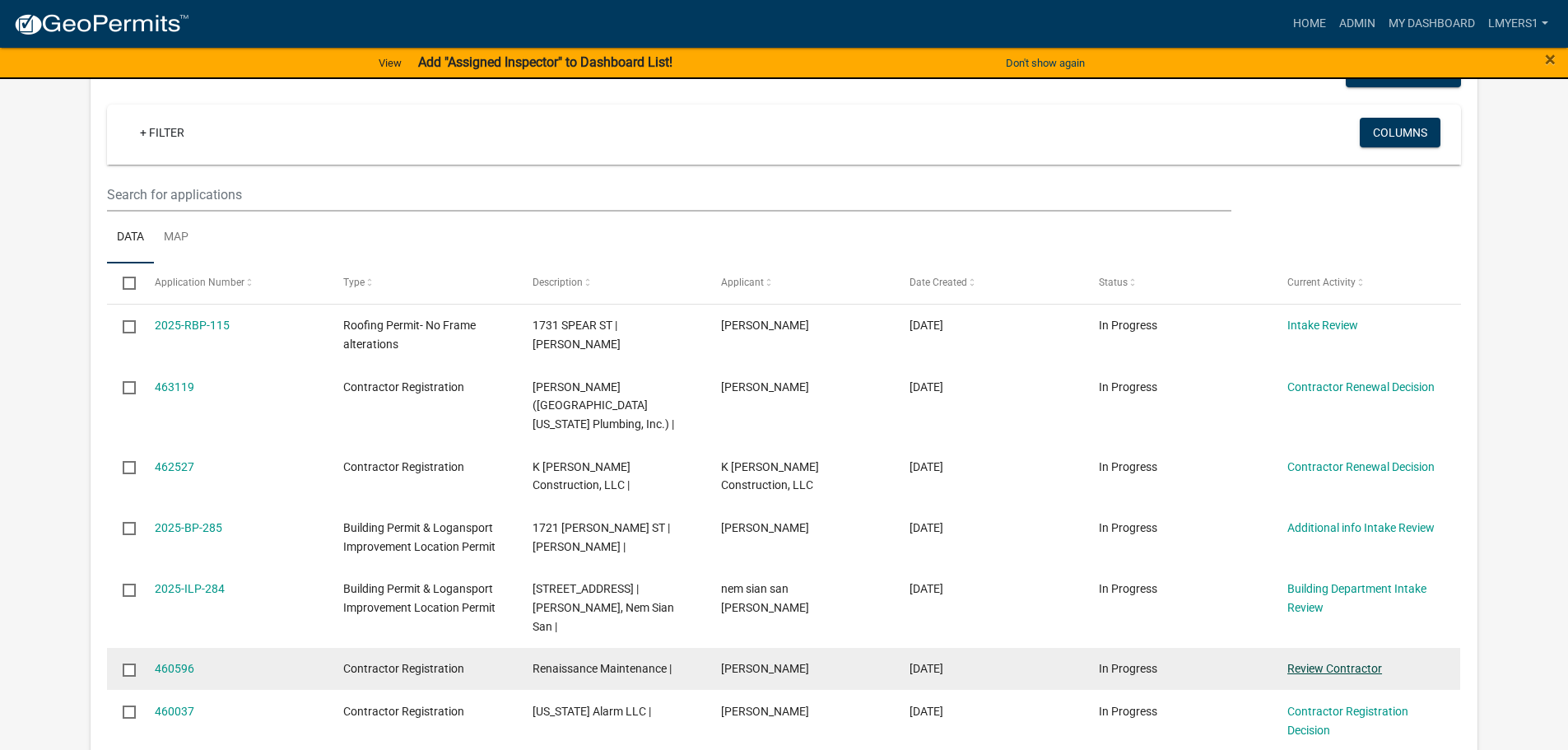
click at [1331, 663] on link "Review Contractor" at bounding box center [1335, 669] width 95 height 13
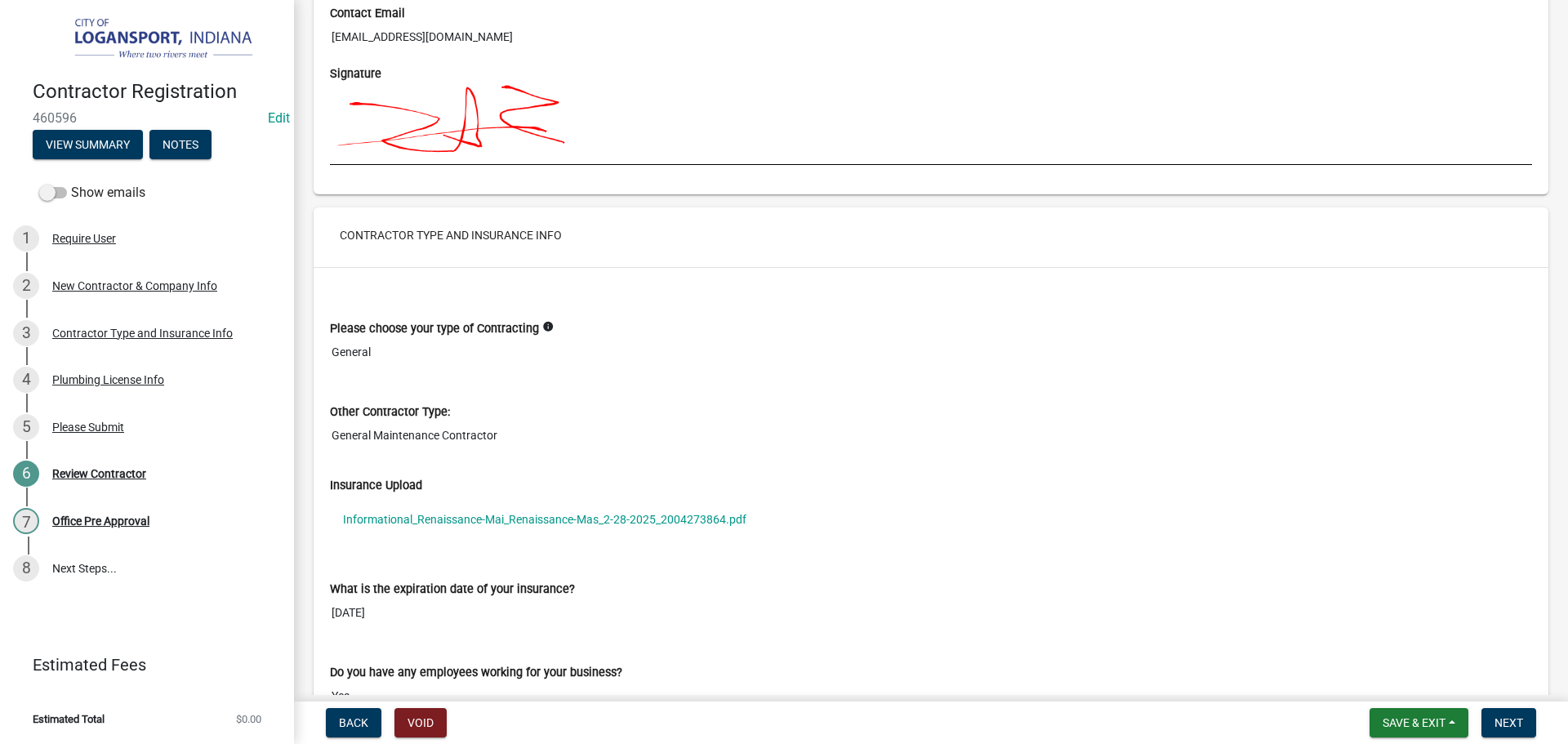
scroll to position [1144, 0]
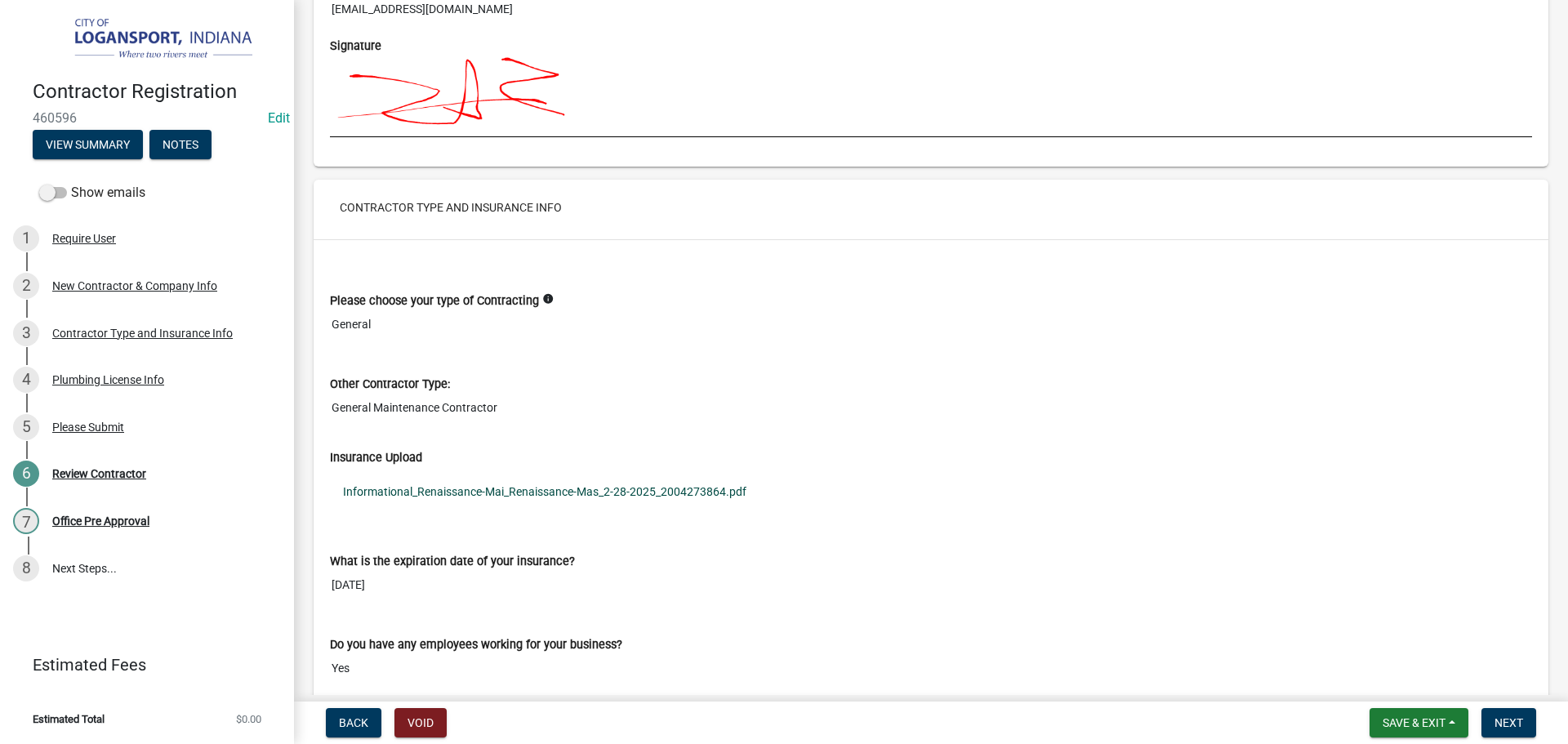
click at [452, 497] on link "Informational_Renaissance-Mai_Renaissance-Mas_2-28-2025_2004273864.pdf" at bounding box center [931, 491] width 1203 height 38
click at [72, 283] on div "New Contractor & Company Info" at bounding box center [135, 286] width 165 height 11
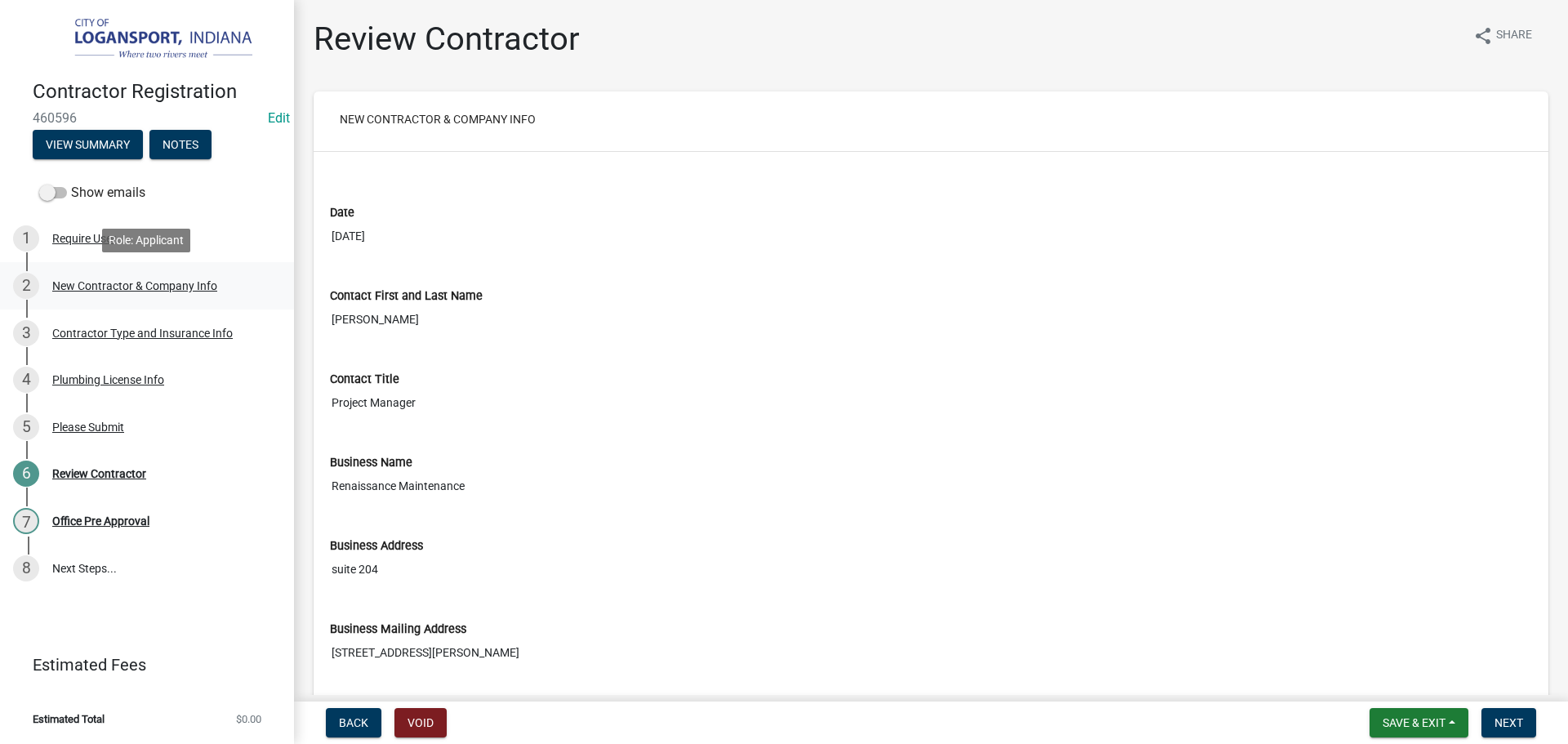
select select "IL"
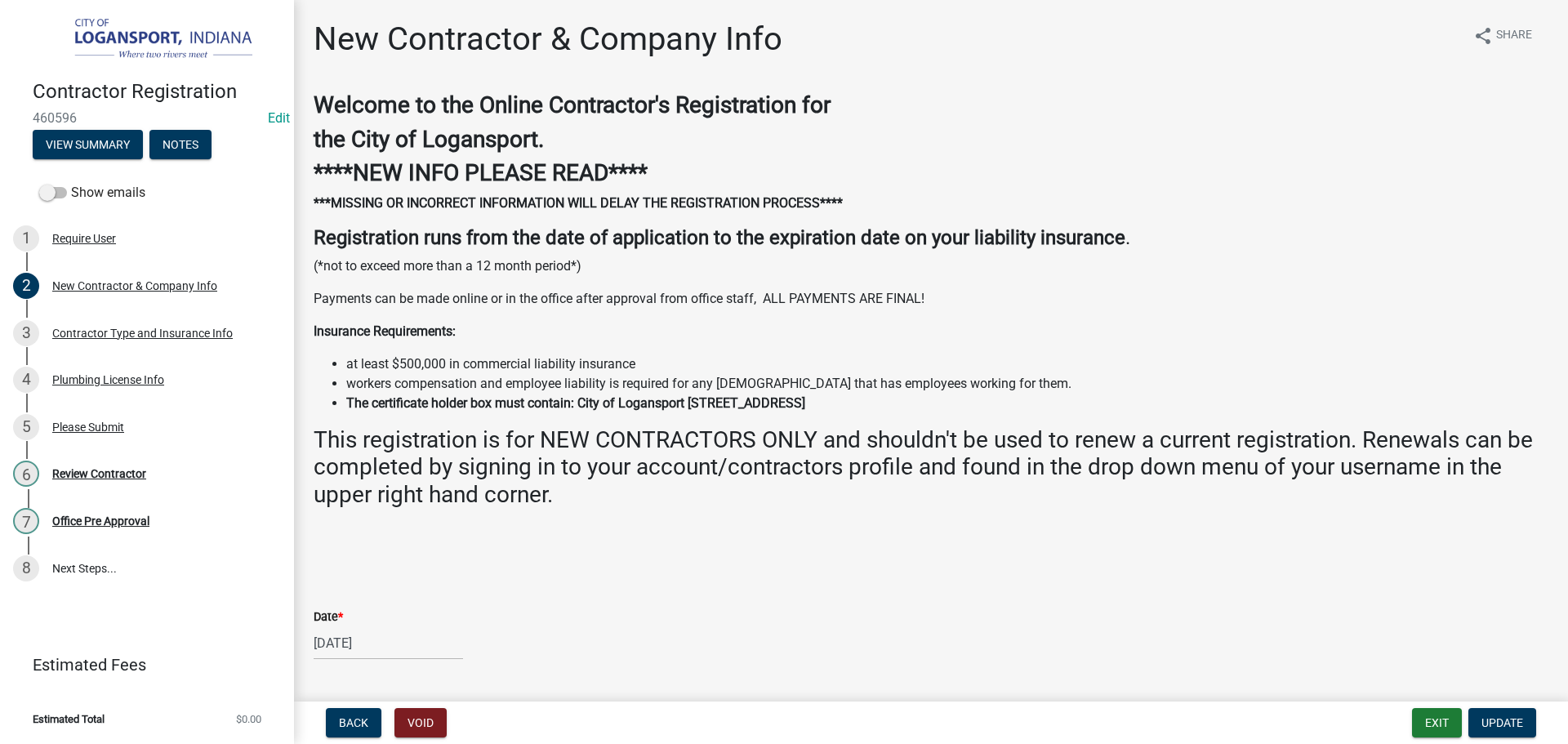
drag, startPoint x: 952, startPoint y: 402, endPoint x: 330, endPoint y: 396, distance: 622.0
click at [330, 396] on ul "at least $500,000 in commercial liability insurance workers compensation and em…" at bounding box center [931, 384] width 1235 height 59
copy strong "The certificate holder box must contain: City of Logansport 601 E Broadway Loga…"
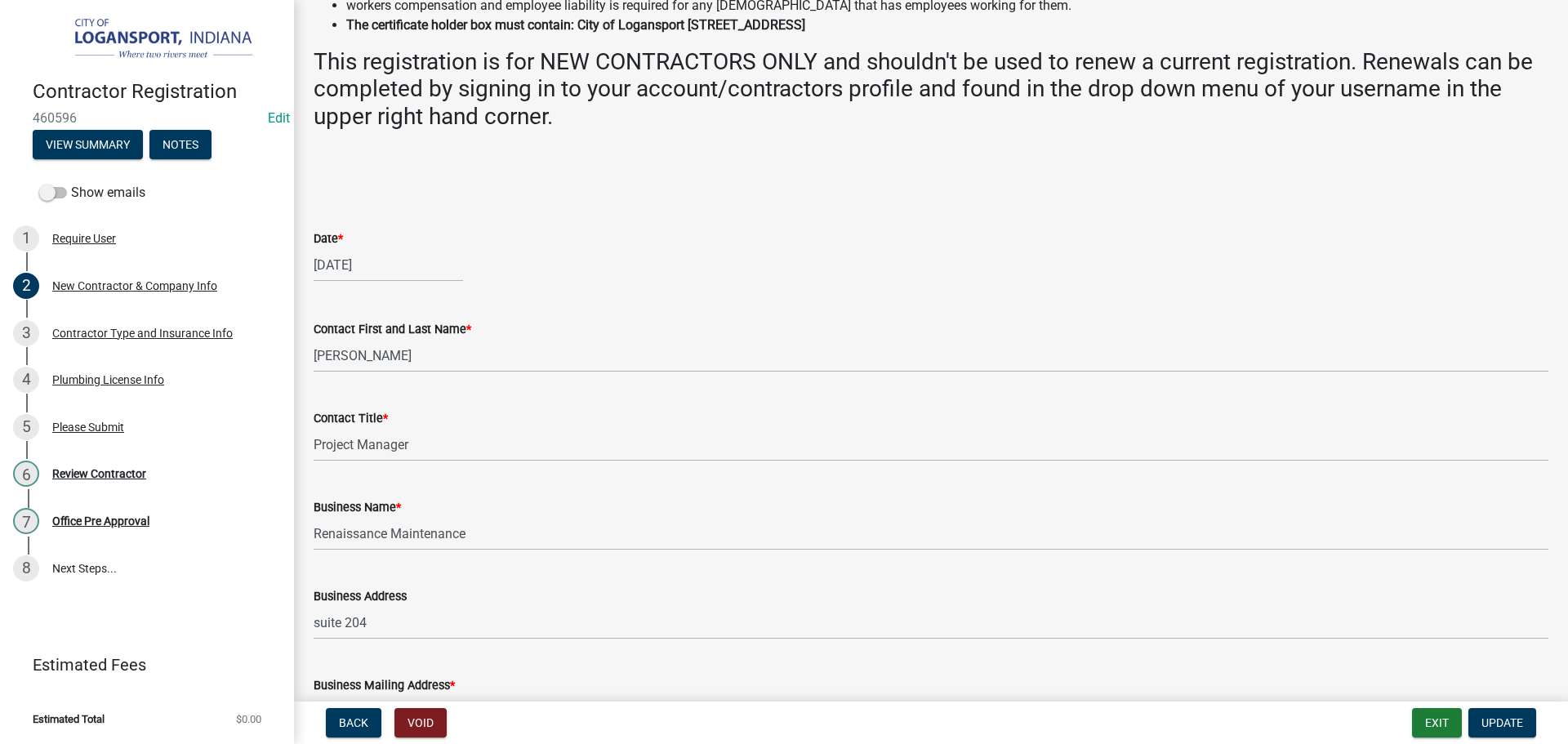
scroll to position [409, 0]
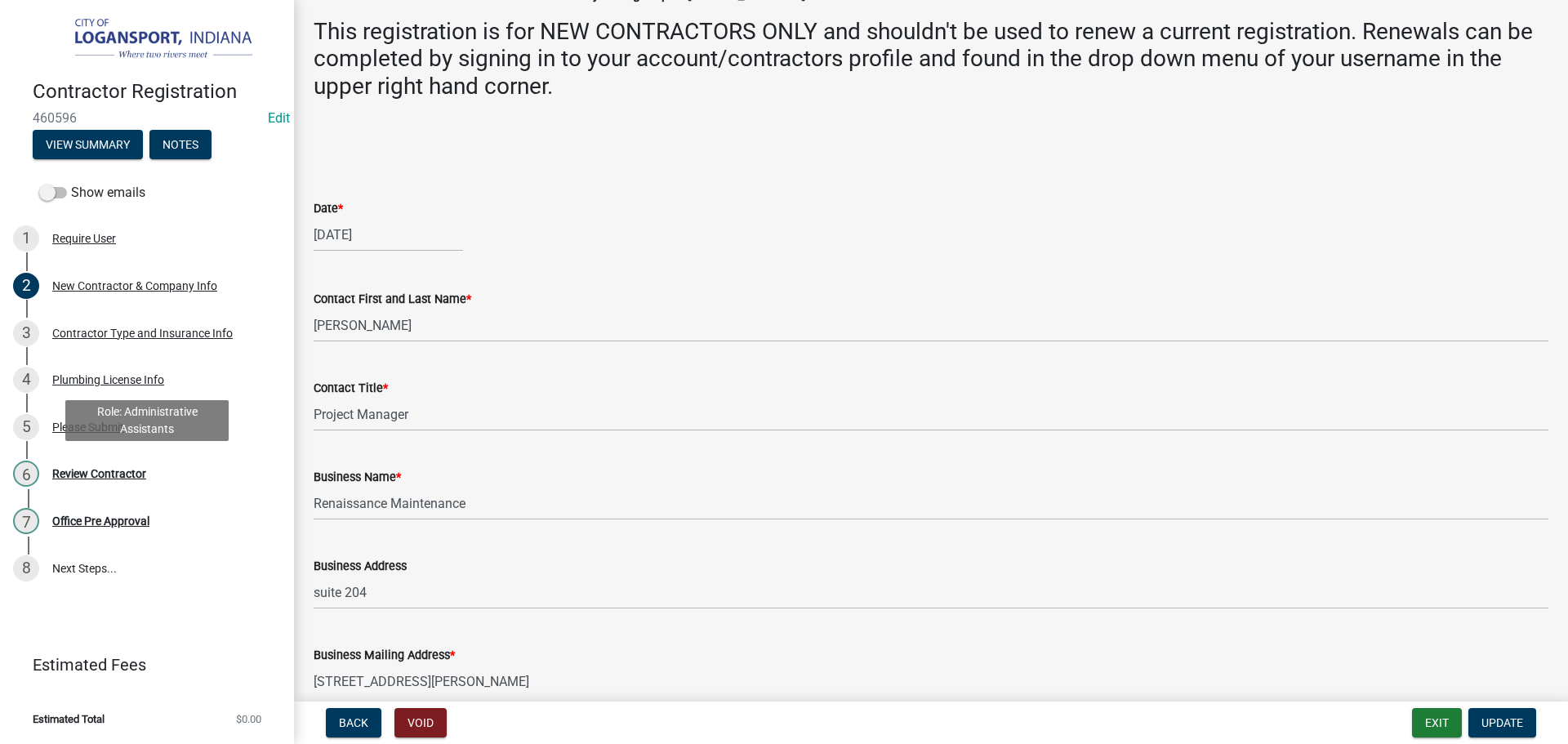
click at [133, 475] on div "Review Contractor" at bounding box center [100, 474] width 94 height 11
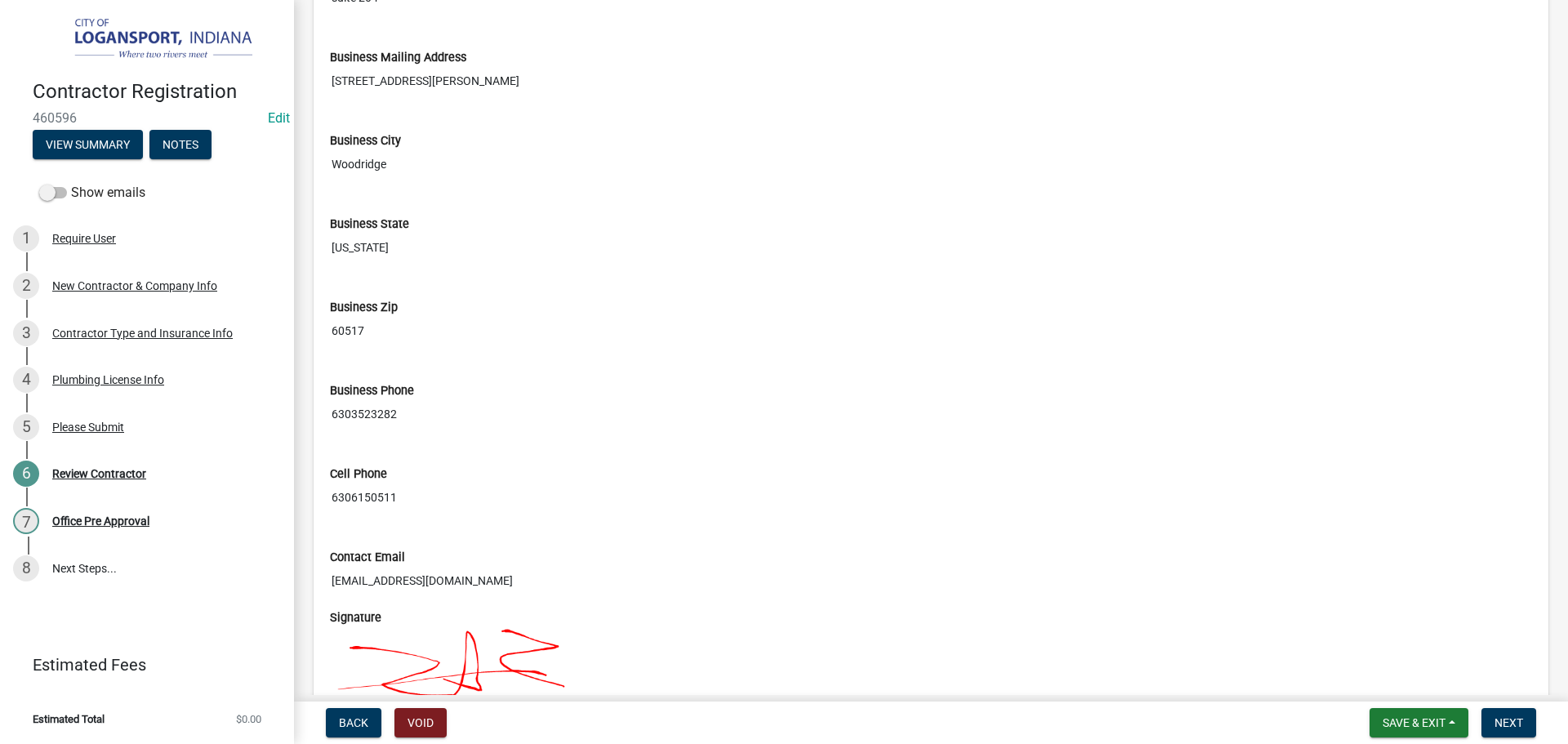
scroll to position [1634, 0]
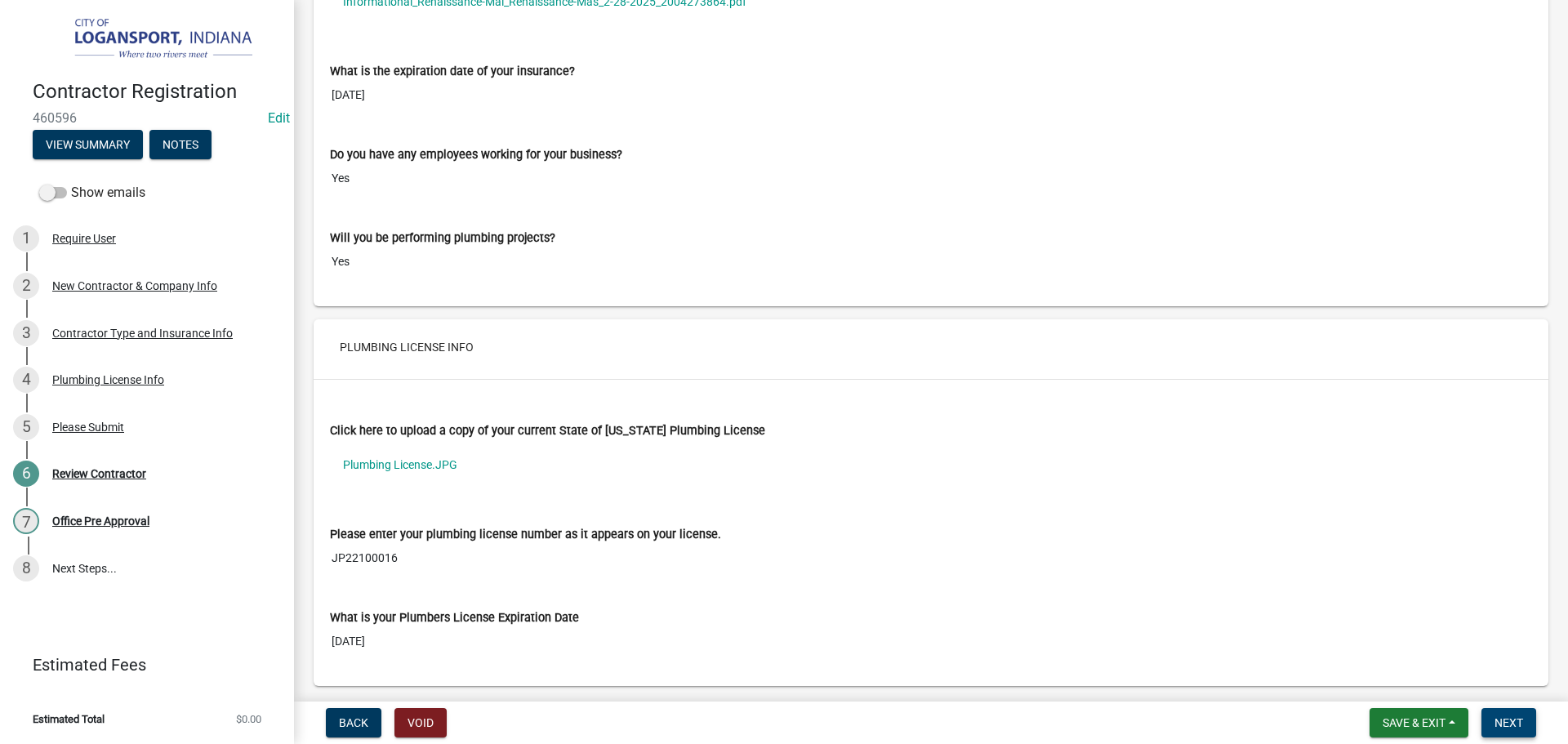
click at [1524, 731] on button "Next" at bounding box center [1508, 723] width 54 height 30
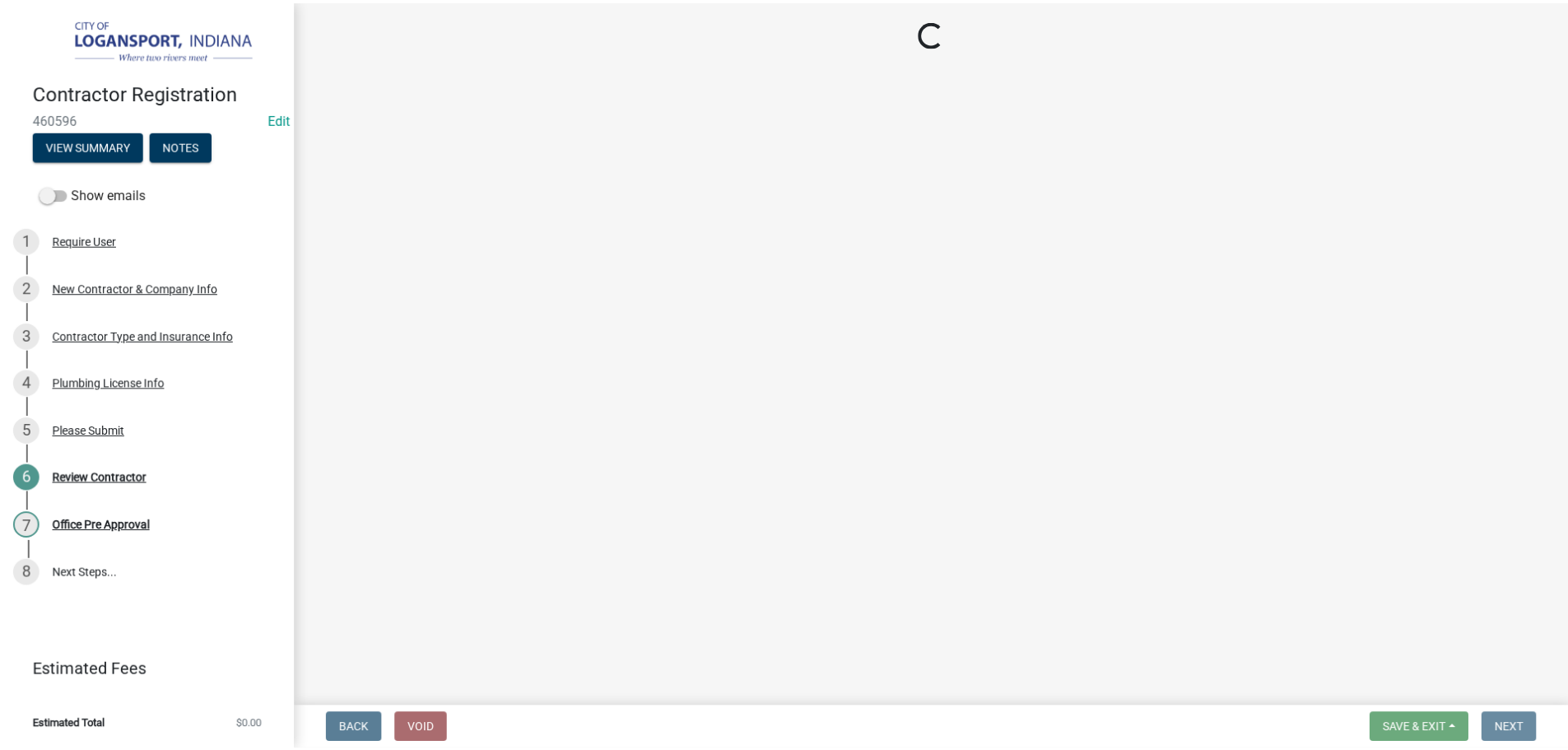
scroll to position [0, 0]
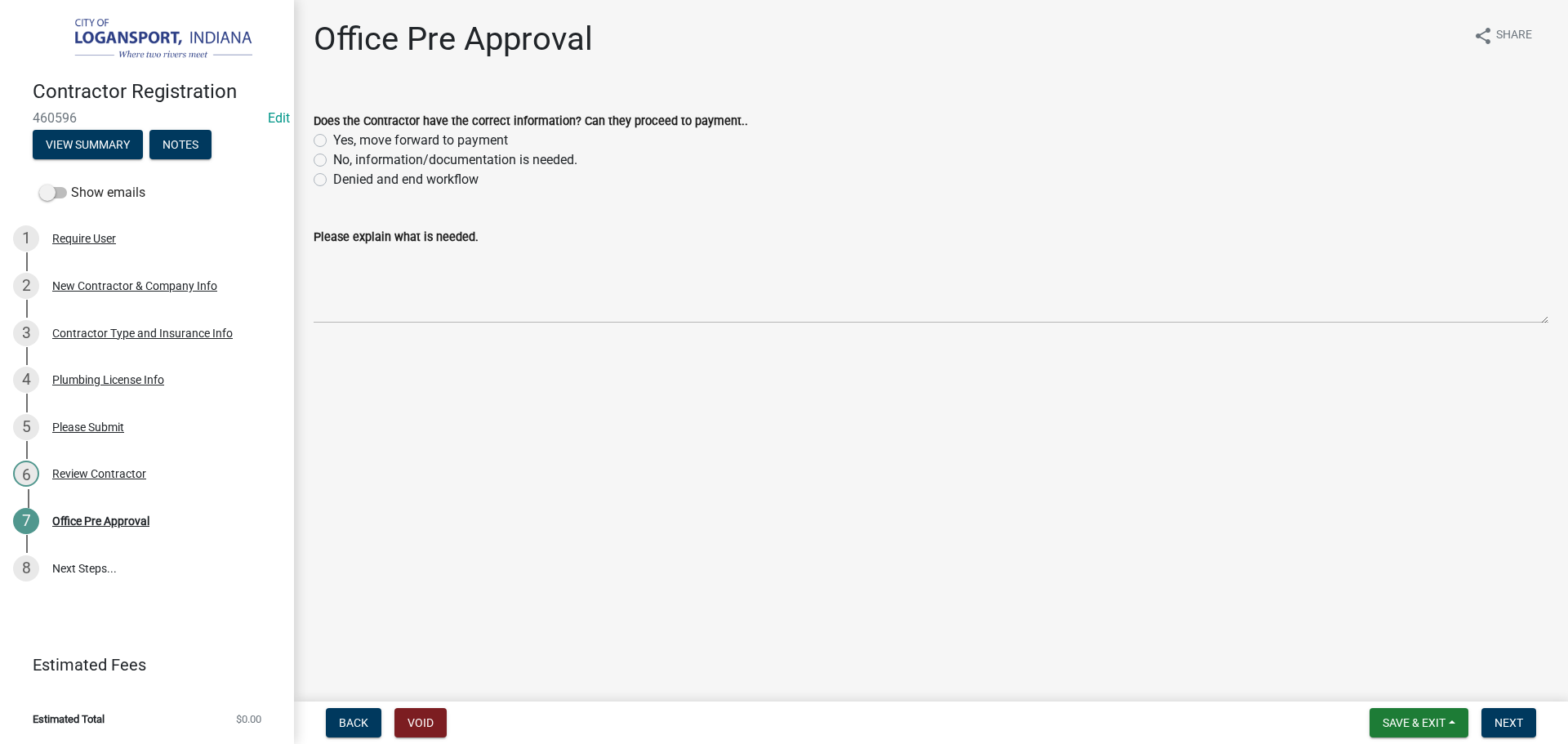
click at [330, 157] on div "No, information/documentation is needed." at bounding box center [931, 160] width 1235 height 19
click at [333, 160] on label "No, information/documentation is needed." at bounding box center [455, 160] width 245 height 19
click at [333, 160] on input "No, information/documentation is needed." at bounding box center [339, 156] width 11 height 11
radio input "true"
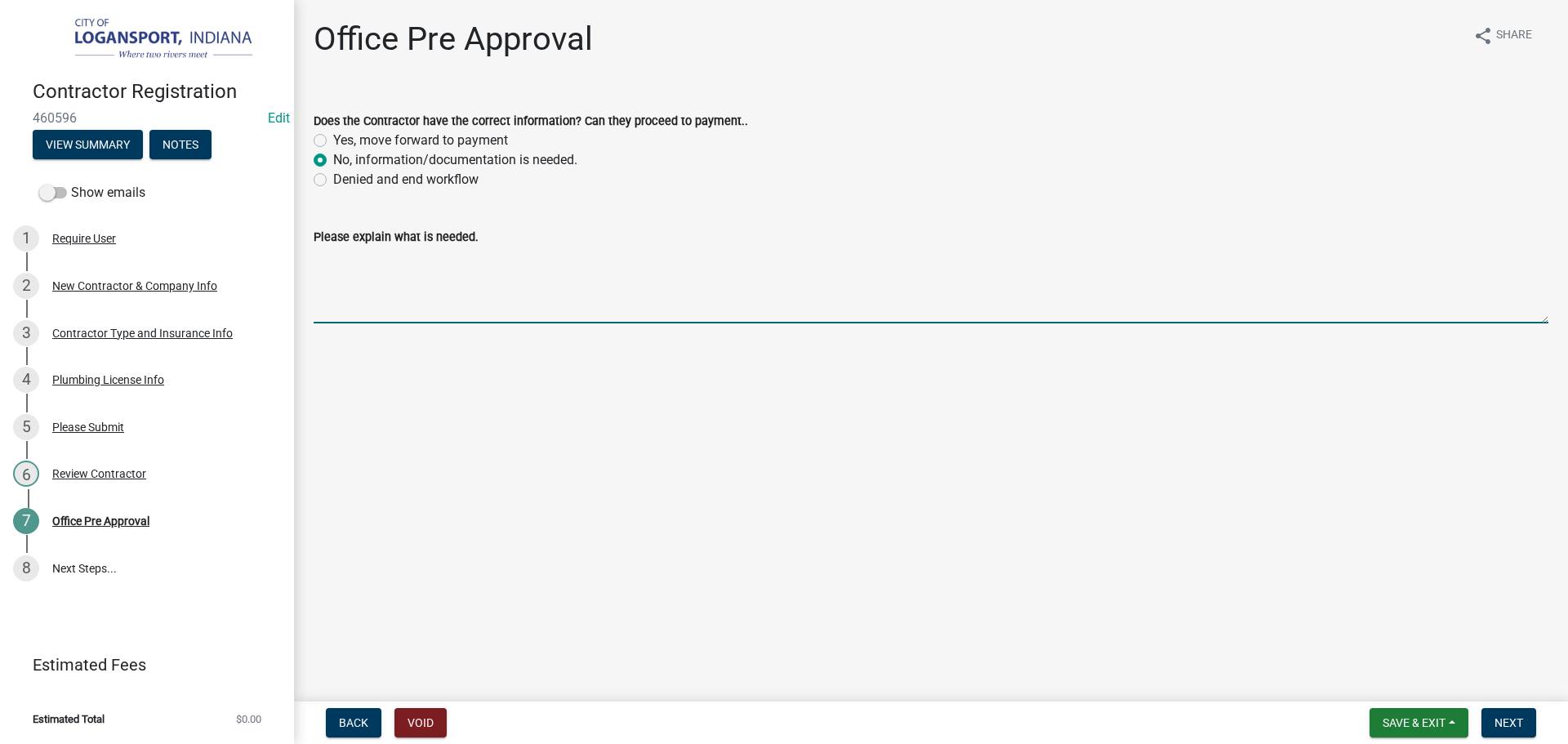
click at [348, 273] on textarea "Please explain what is needed." at bounding box center [931, 284] width 1235 height 77
paste textarea "The certificate holder box must contain: City of Logansport 601 E Broadway Loga…"
type textarea "The certificate holder box must contain: City of Logansport 601 E Broadway Loga…"
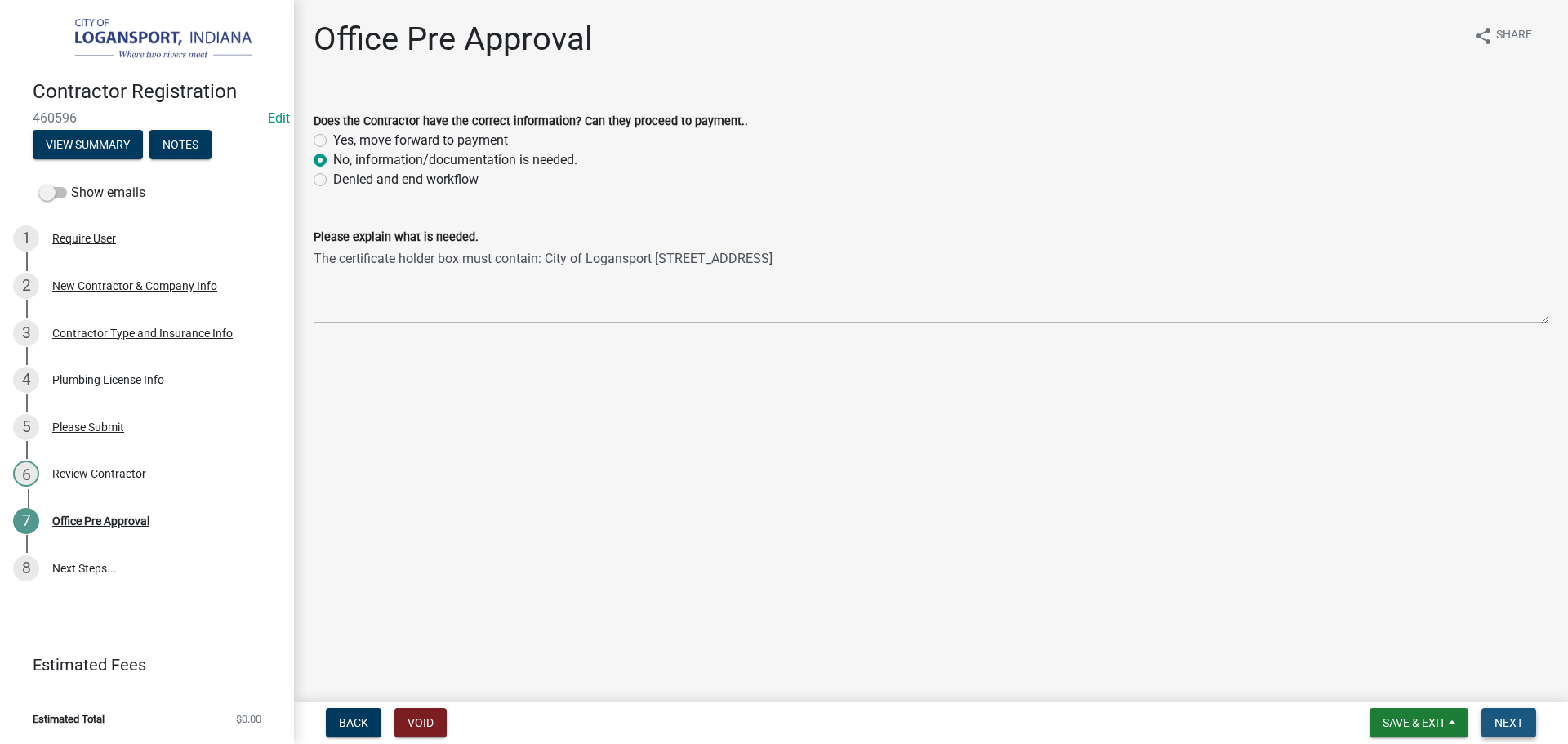
drag, startPoint x: 1514, startPoint y: 728, endPoint x: 1490, endPoint y: 592, distance: 138.1
click at [1515, 726] on span "Next" at bounding box center [1509, 723] width 29 height 13
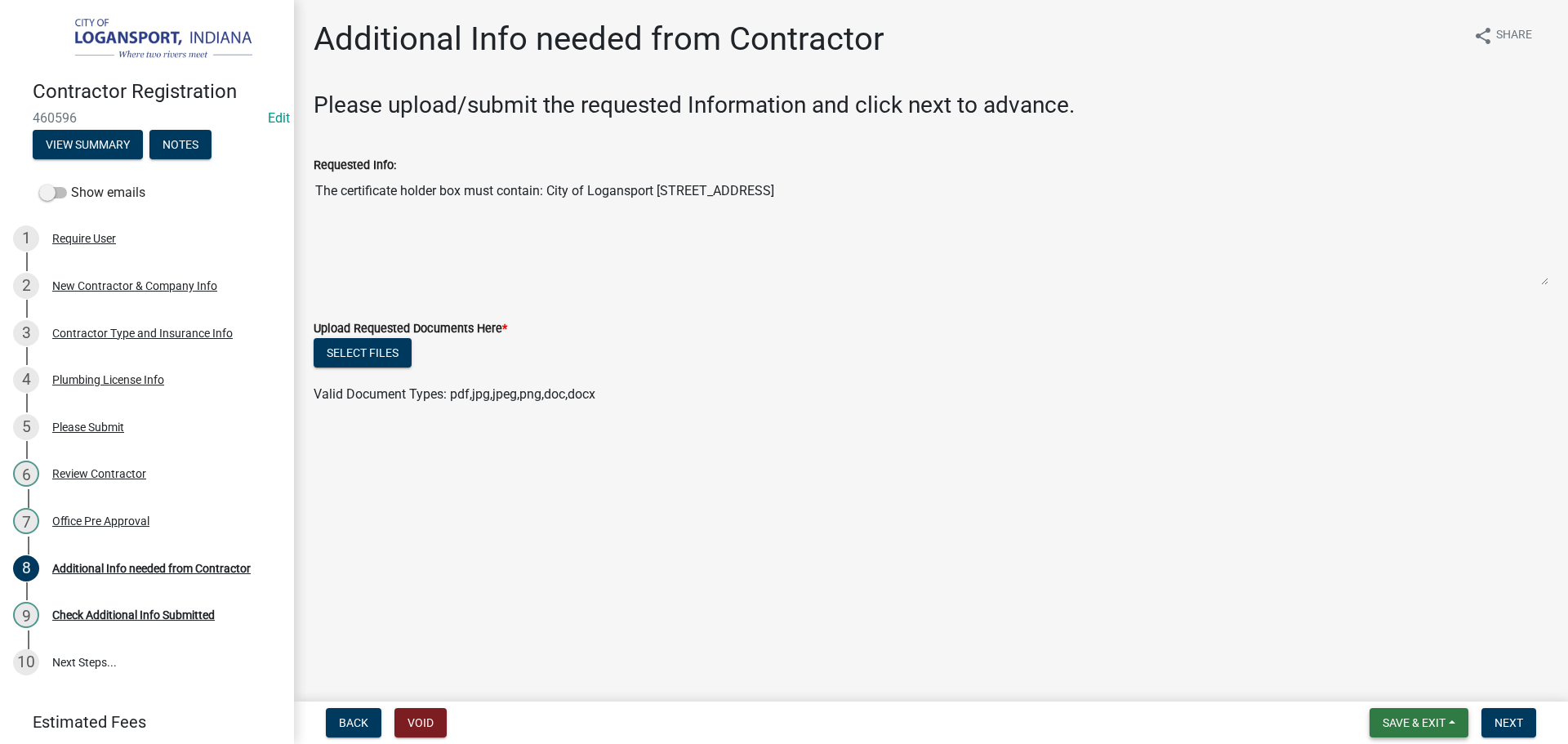
click at [1425, 726] on span "Save & Exit" at bounding box center [1414, 723] width 63 height 13
click at [1426, 680] on button "Save & Exit" at bounding box center [1404, 680] width 131 height 39
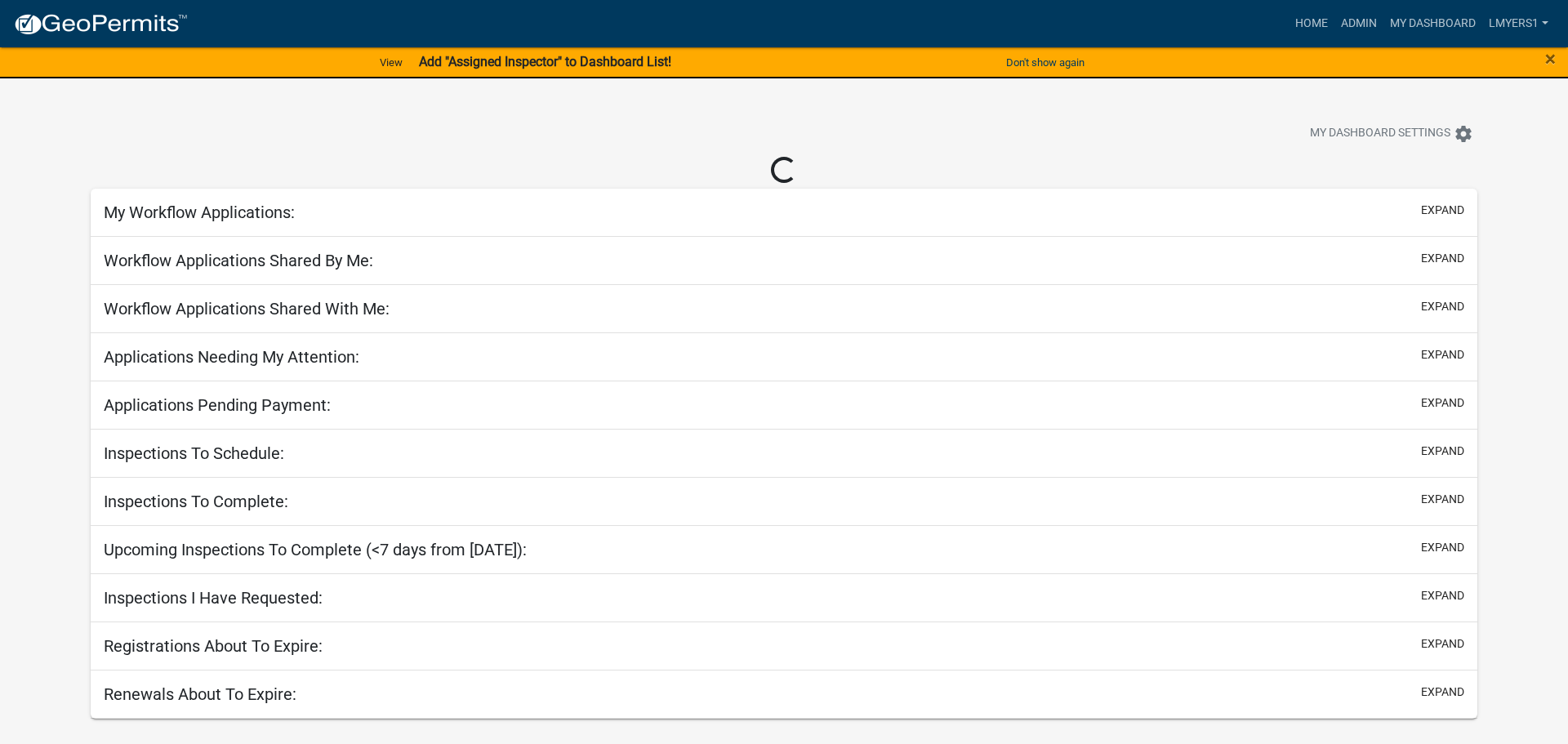
select select "2: 50"
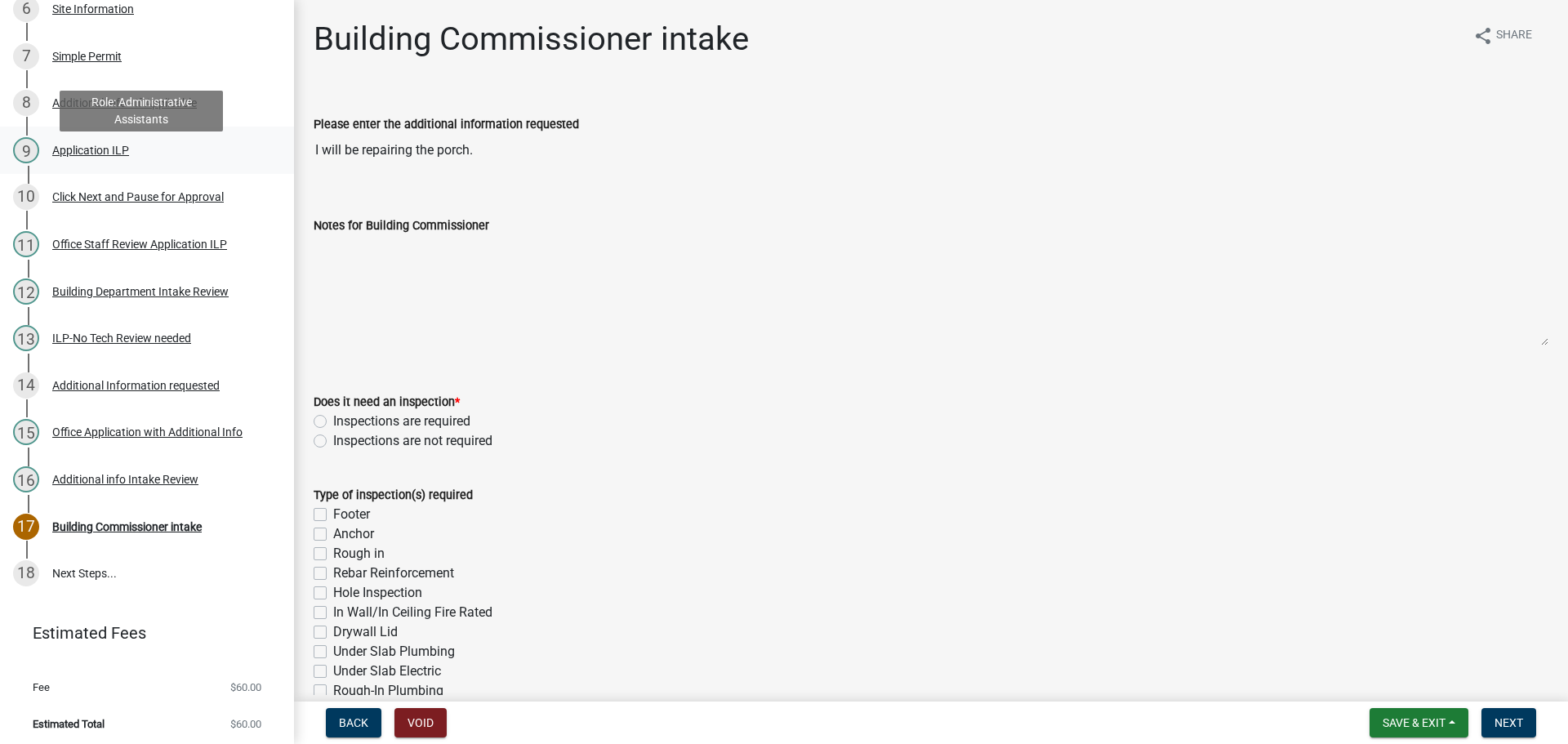
scroll to position [515, 0]
